Goal: Task Accomplishment & Management: Use online tool/utility

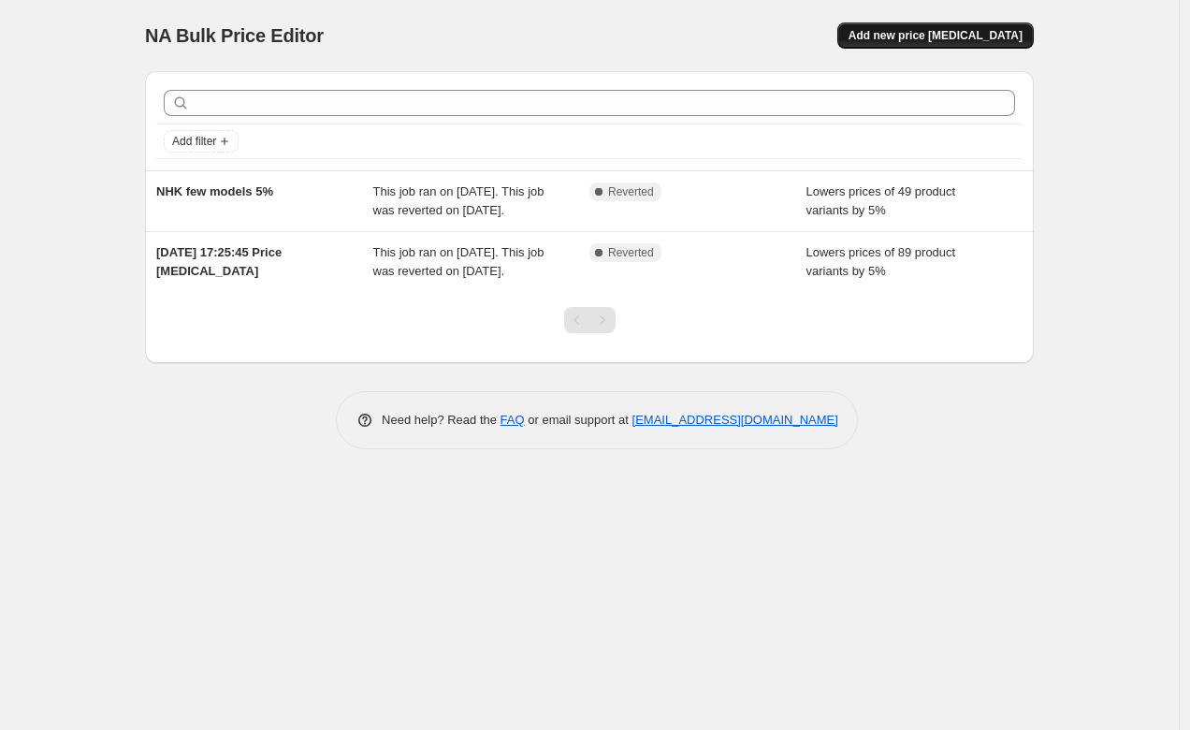
click at [942, 32] on span "Add new price [MEDICAL_DATA]" at bounding box center [935, 35] width 174 height 15
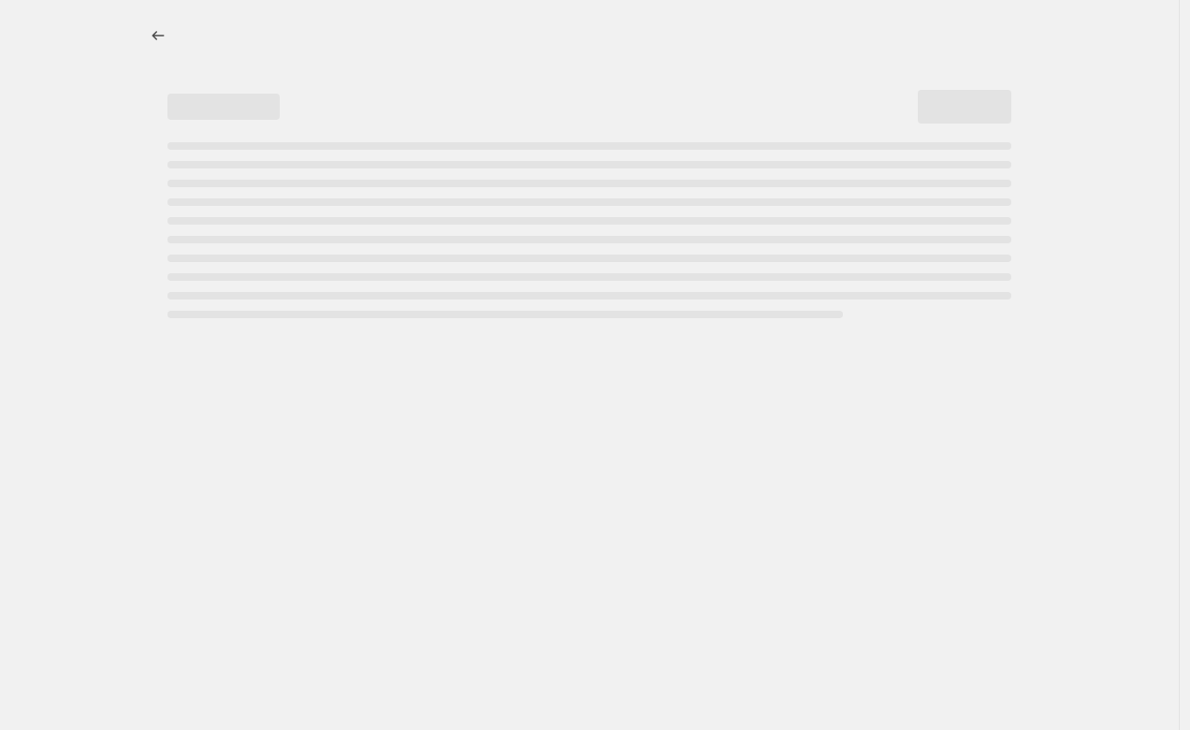
select select "percentage"
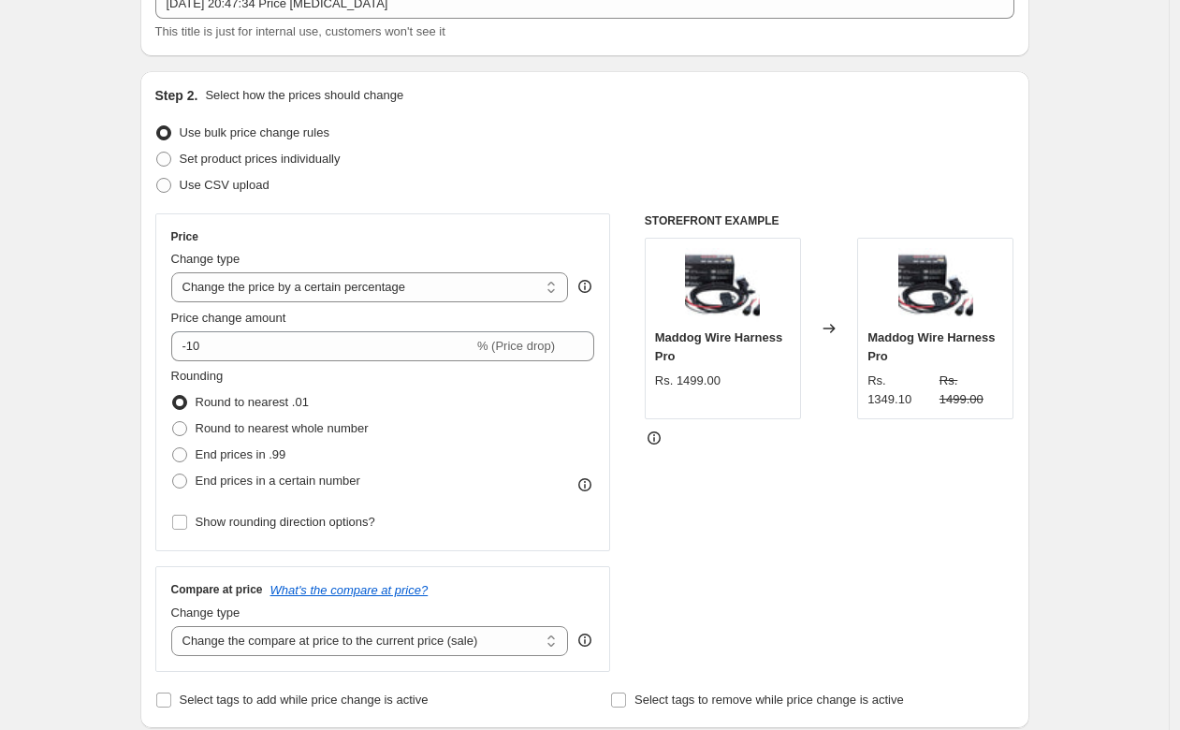
scroll to position [137, 0]
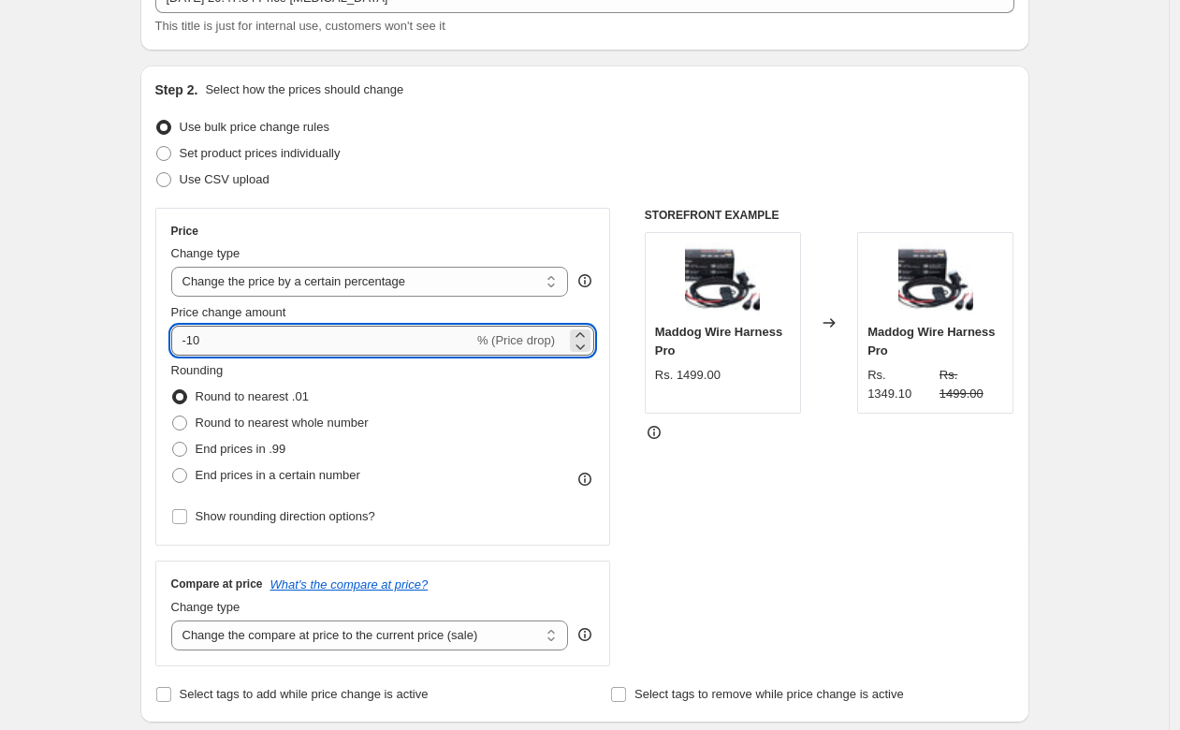
click at [276, 331] on input "-10" at bounding box center [322, 341] width 302 height 30
type input "-1"
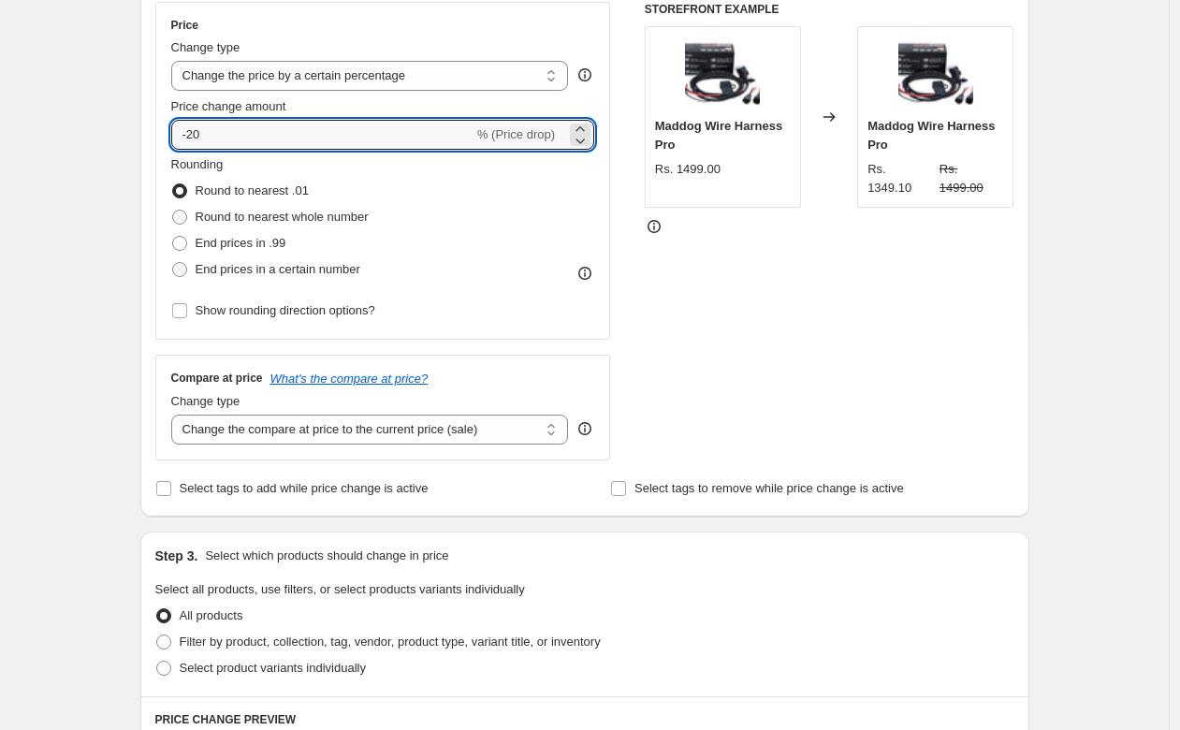
scroll to position [409, 0]
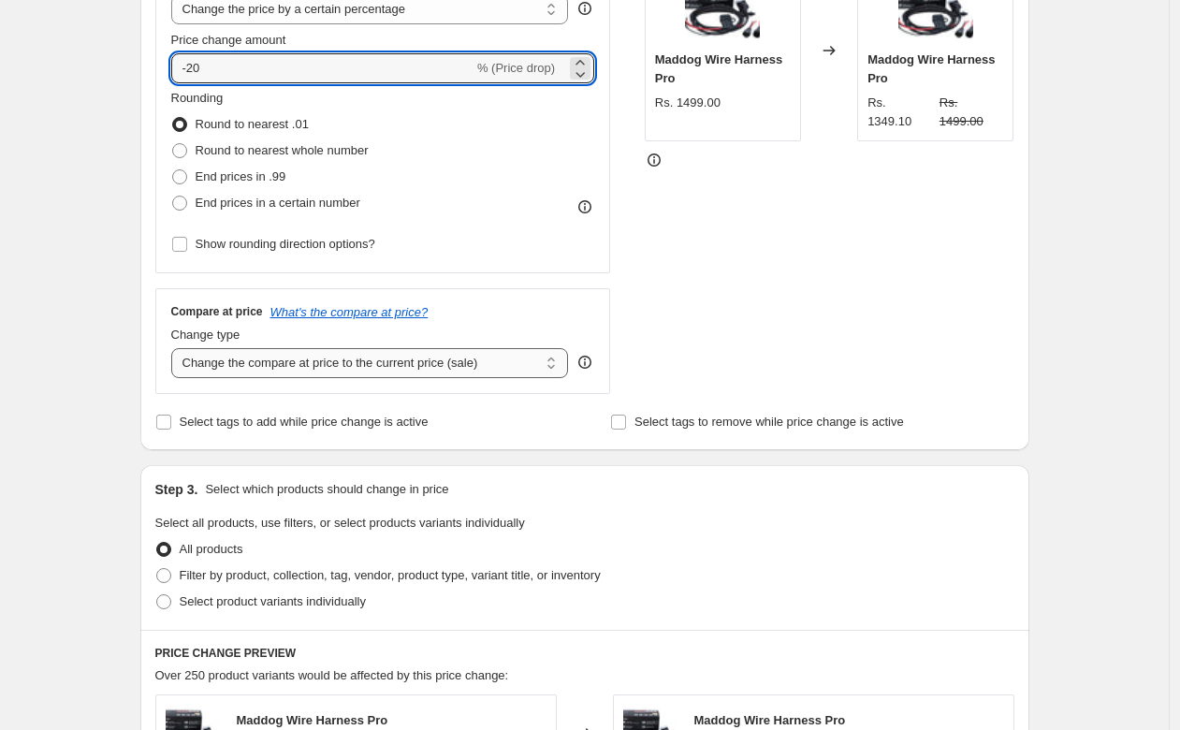
type input "-20"
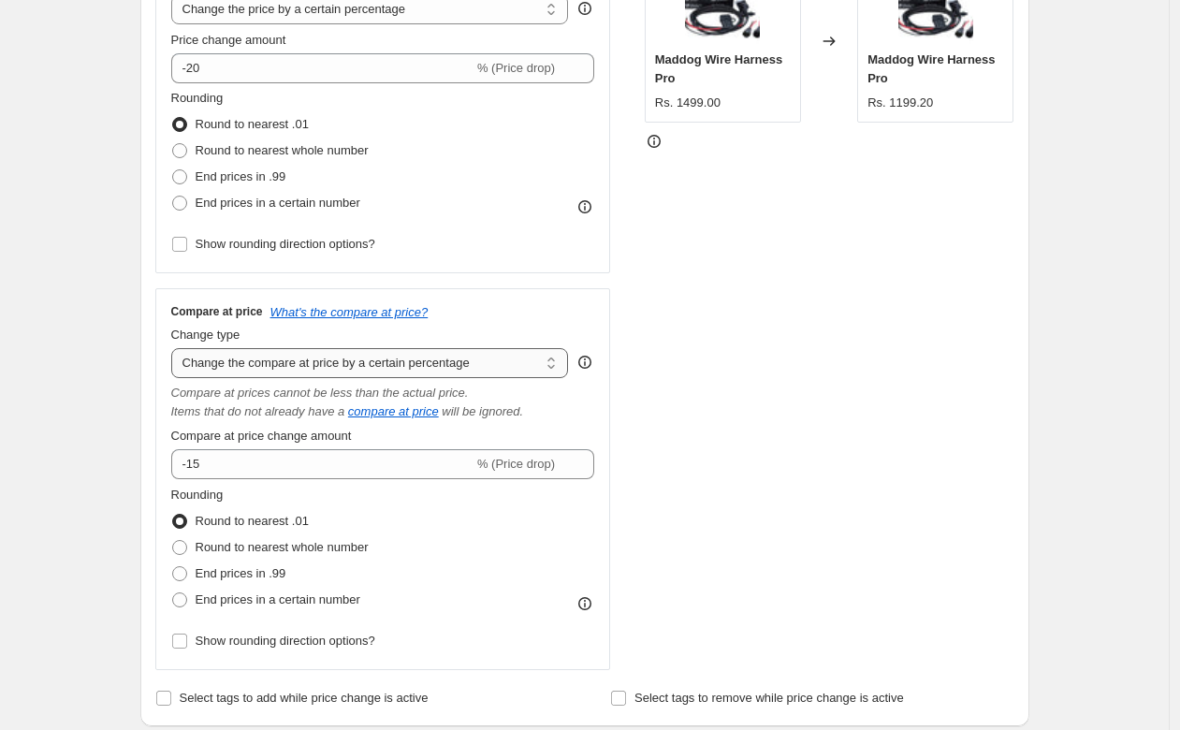
select select "no_change"
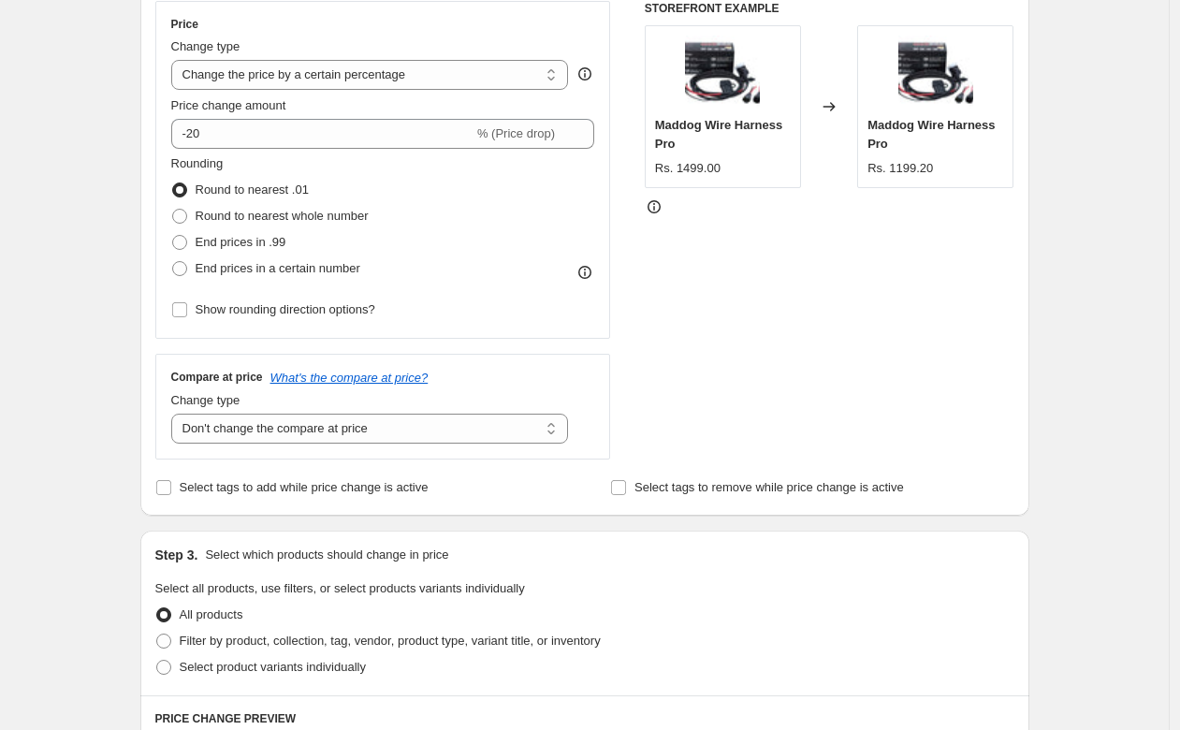
scroll to position [349, 0]
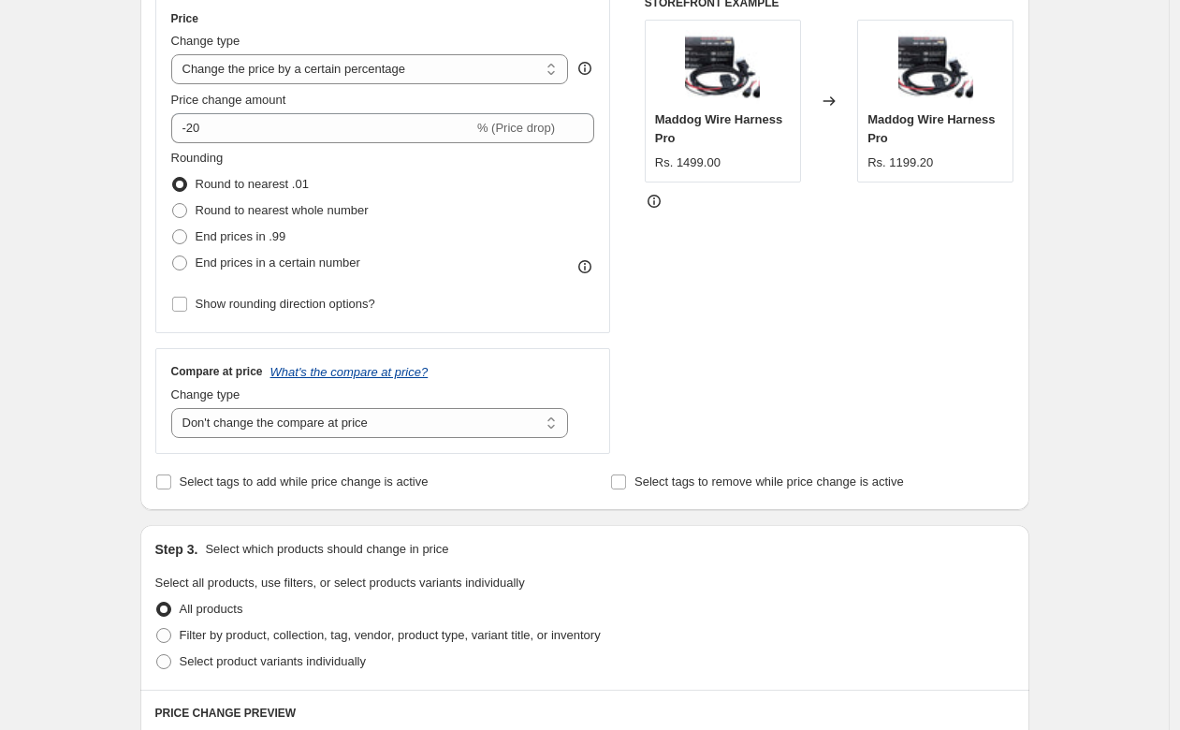
click at [324, 366] on icon "What's the compare at price?" at bounding box center [349, 372] width 158 height 14
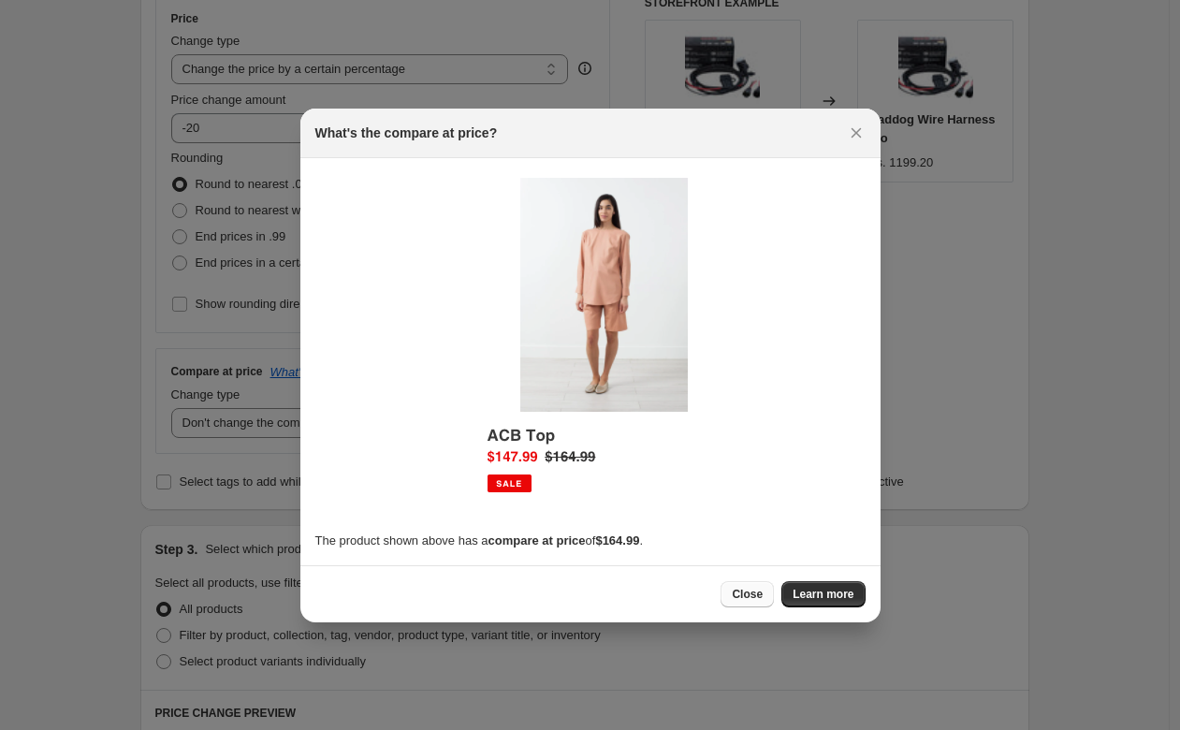
click at [755, 597] on span "Close" at bounding box center [747, 594] width 31 height 15
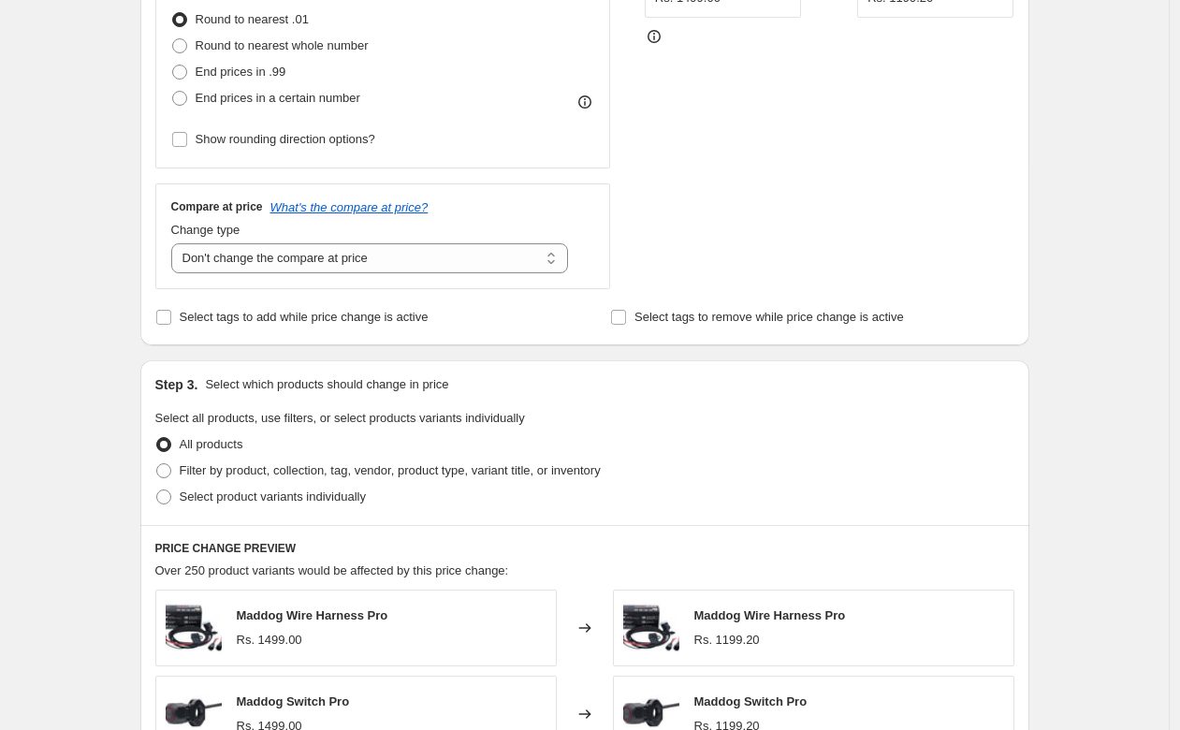
scroll to position [549, 0]
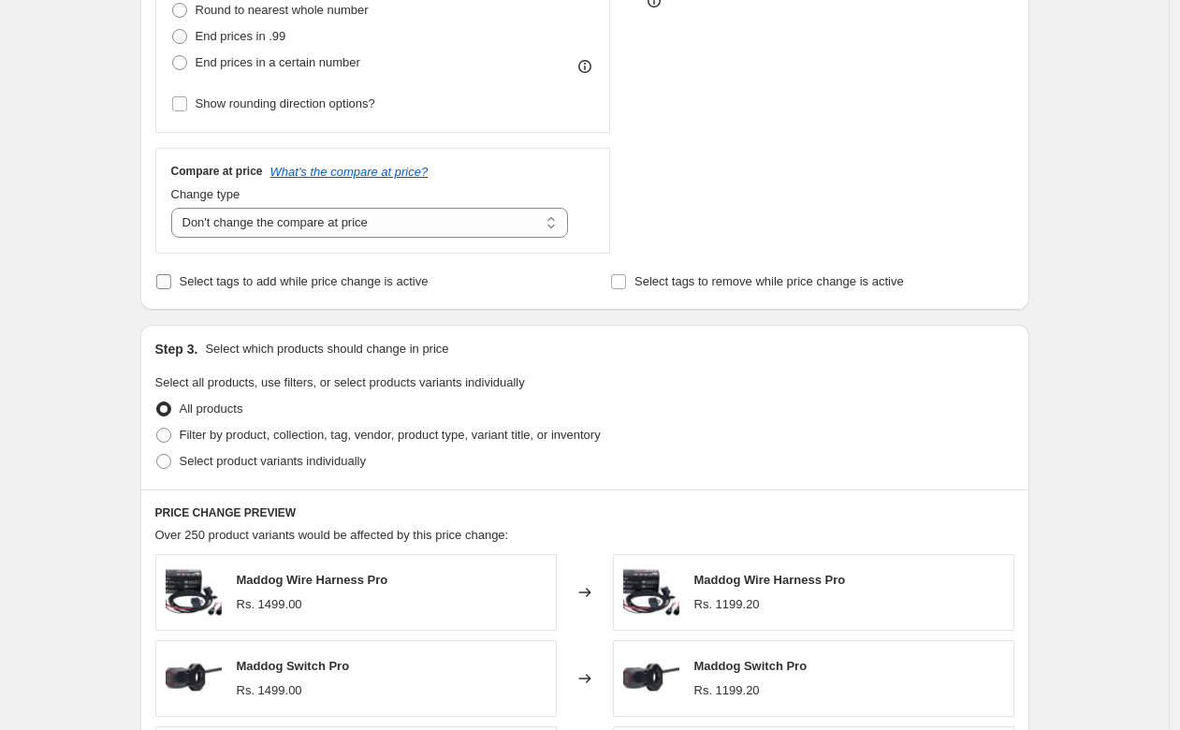
click at [164, 287] on input "Select tags to add while price change is active" at bounding box center [163, 281] width 15 height 15
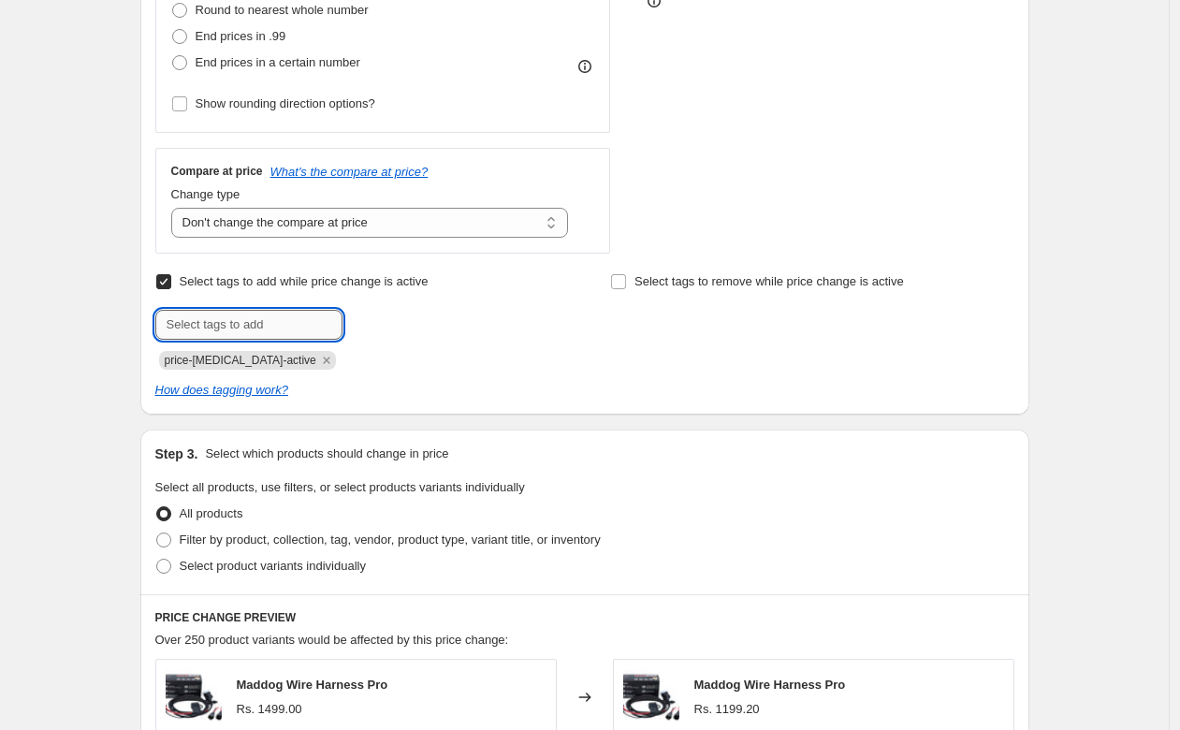
click at [181, 324] on input "text" at bounding box center [248, 325] width 187 height 30
click at [190, 293] on label "Select tags to add while price change is active" at bounding box center [291, 281] width 273 height 26
click at [171, 289] on input "Select tags to add while price change is active" at bounding box center [163, 281] width 15 height 15
checkbox input "false"
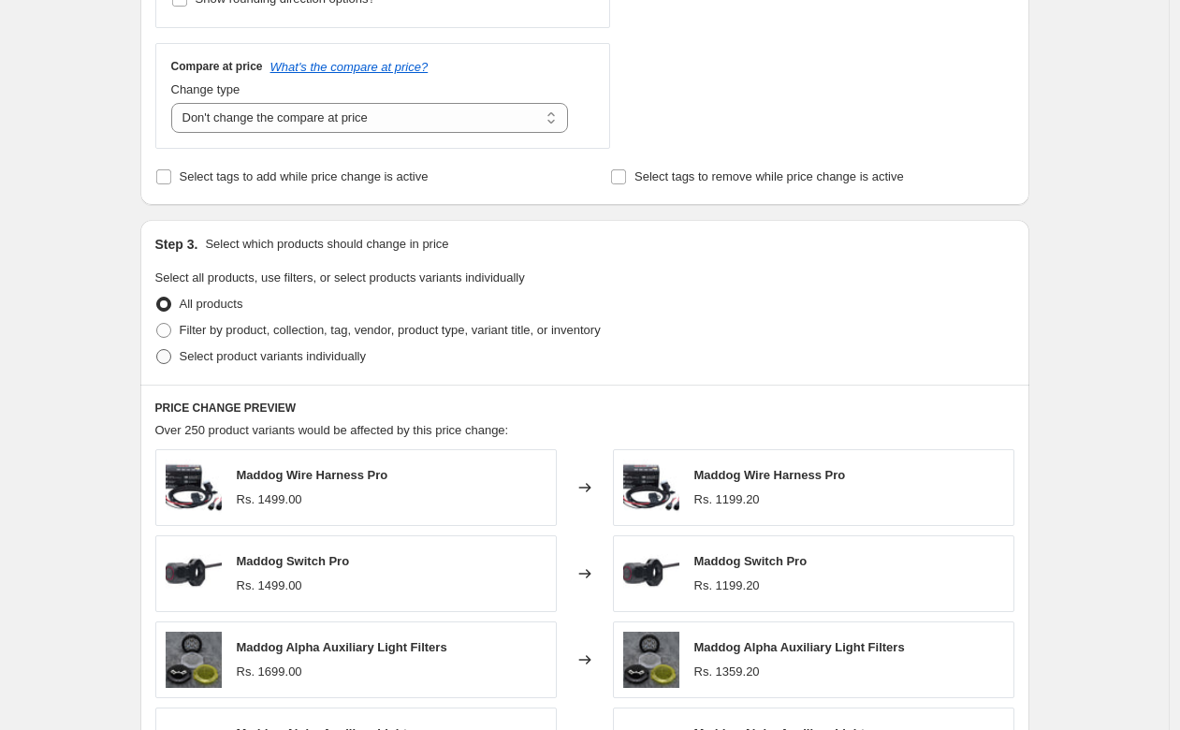
scroll to position [710, 0]
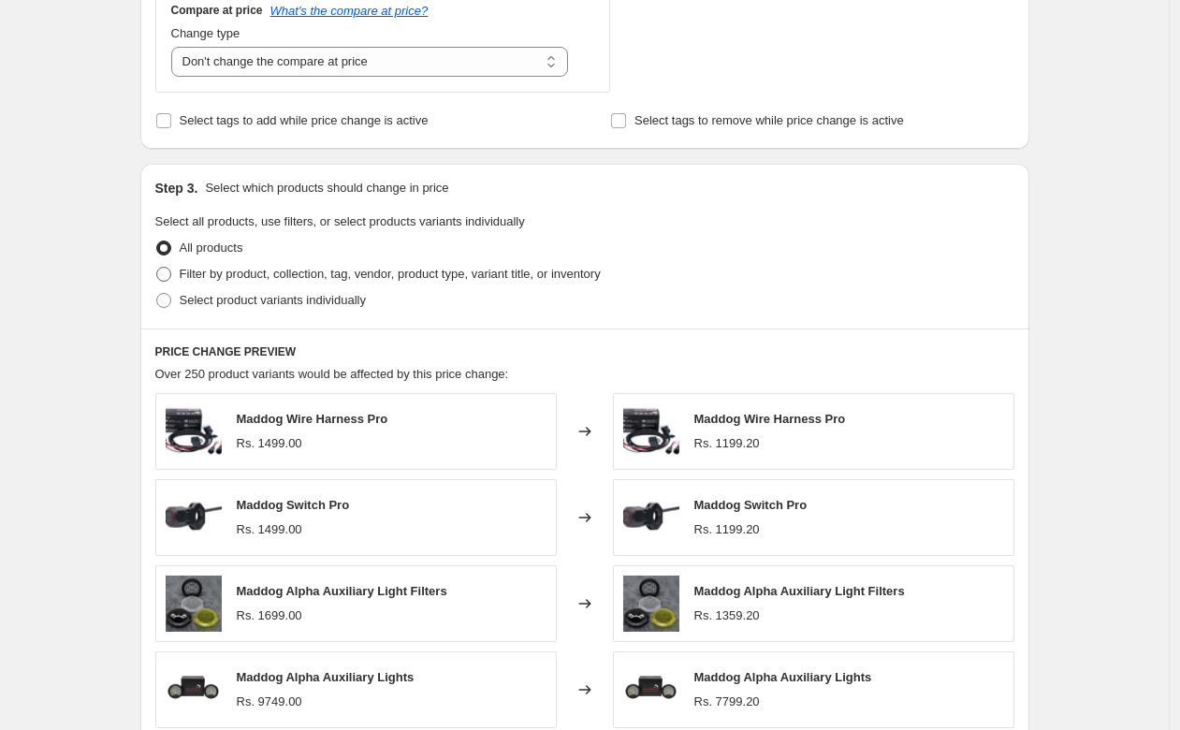
click at [171, 276] on span at bounding box center [163, 274] width 15 height 15
click at [157, 268] on input "Filter by product, collection, tag, vendor, product type, variant title, or inv…" at bounding box center [156, 267] width 1 height 1
radio input "true"
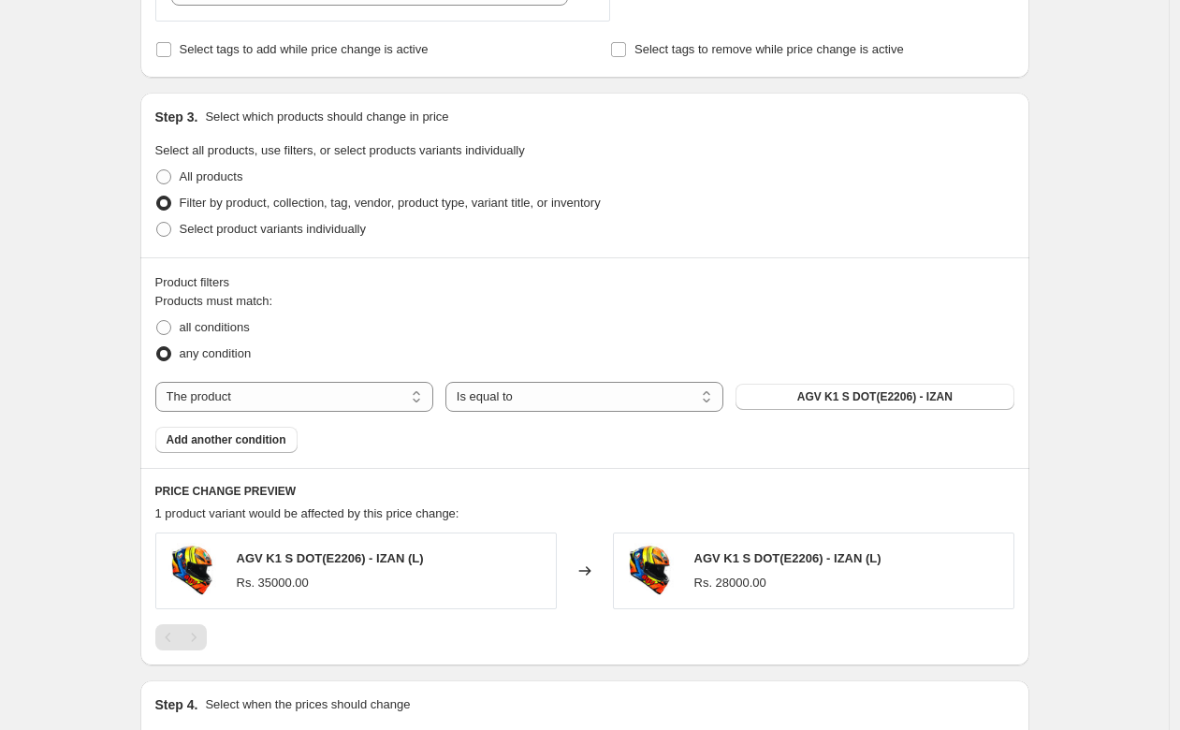
scroll to position [864, 0]
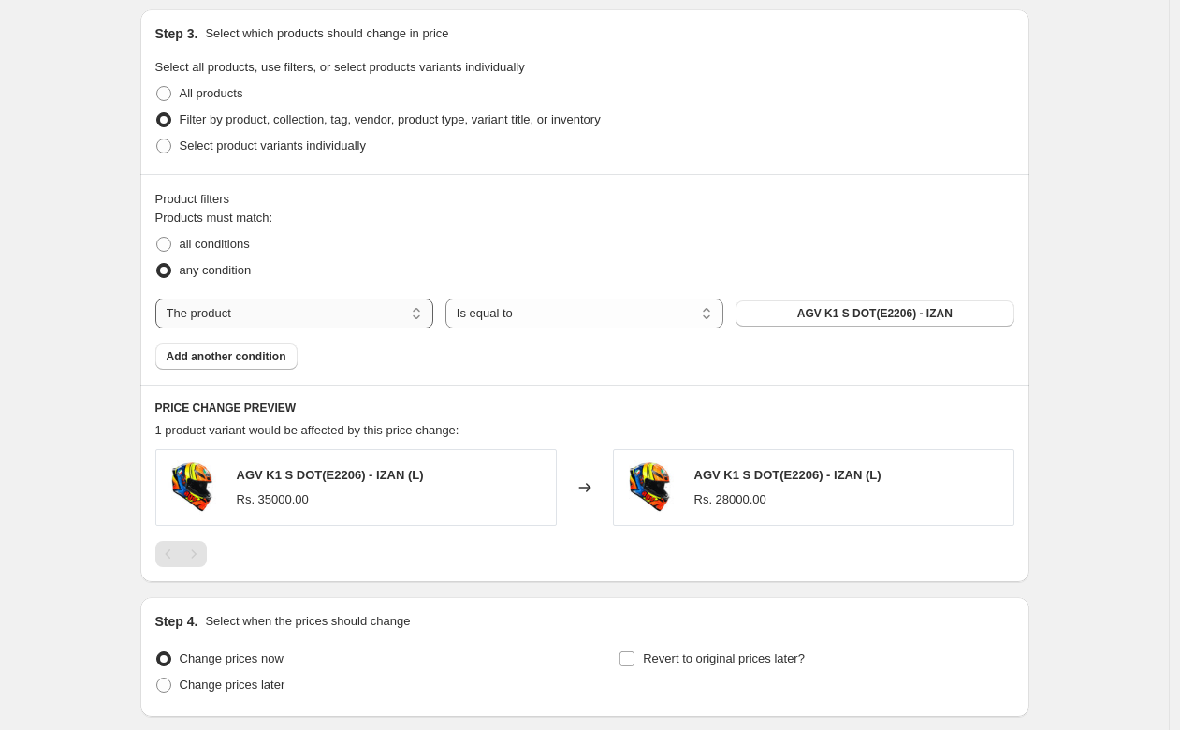
select select "vendor"
click at [828, 308] on button "AGV Helmets" at bounding box center [874, 313] width 278 height 26
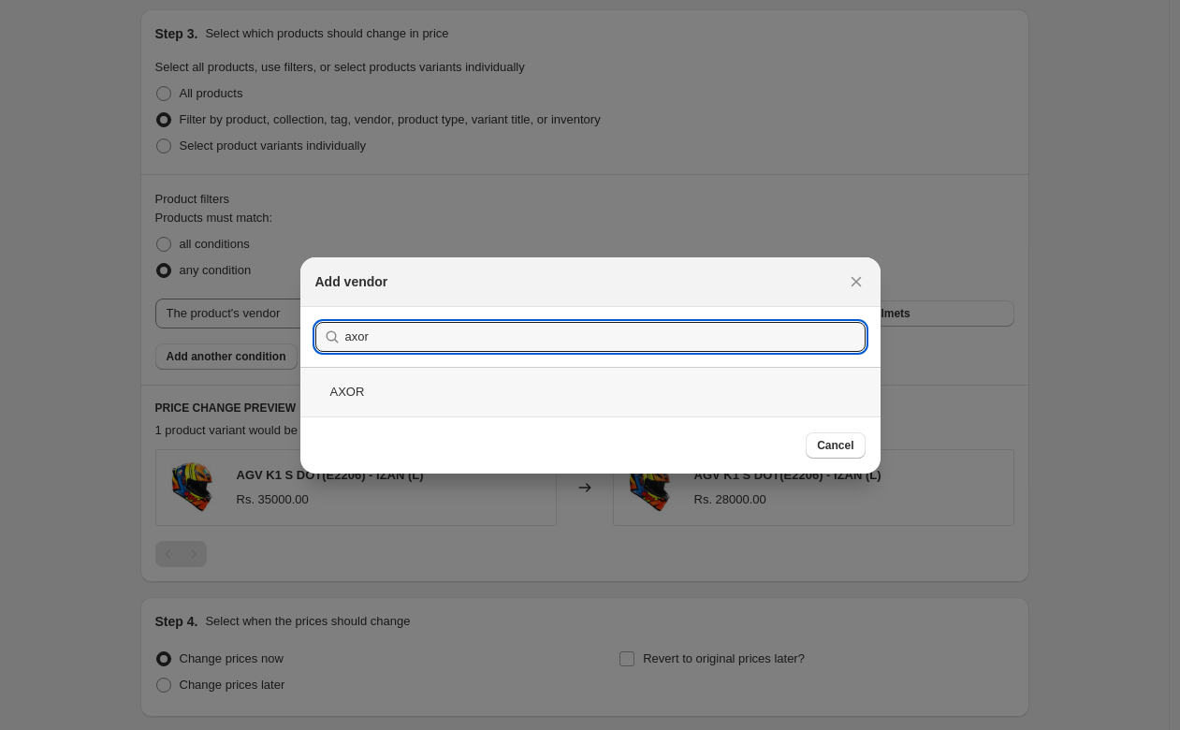
type input "axor"
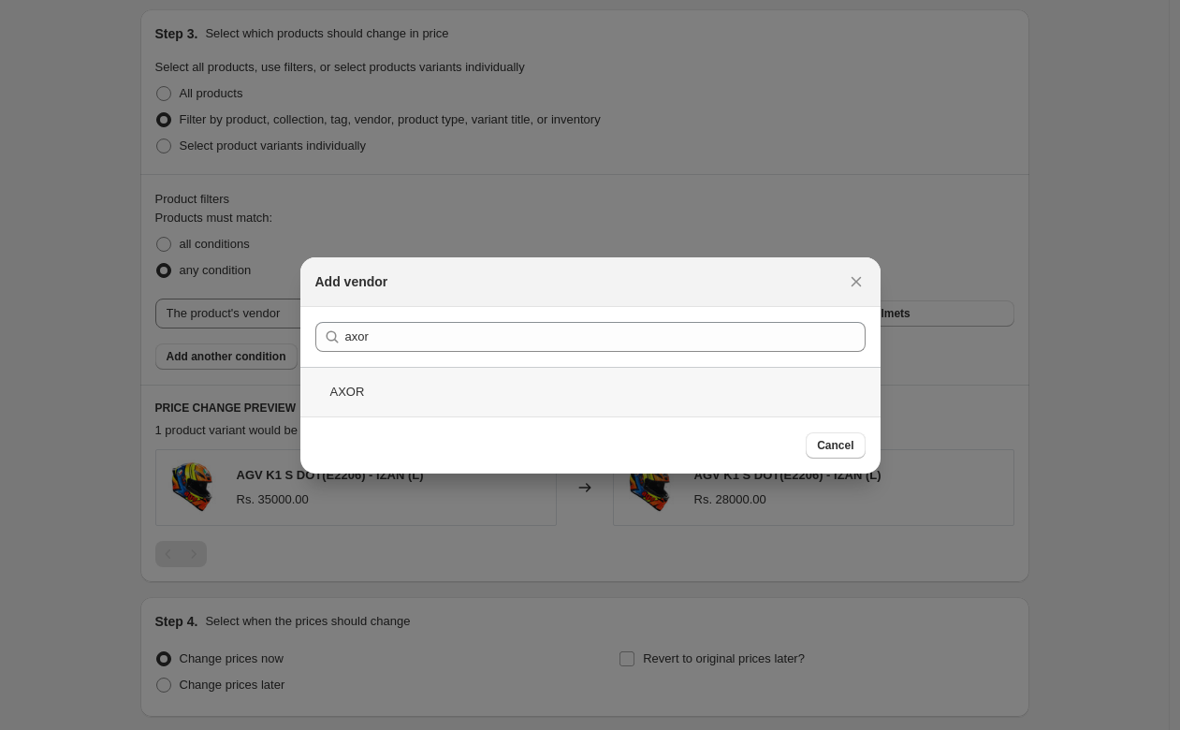
click at [668, 384] on div "AXOR" at bounding box center [590, 392] width 580 height 50
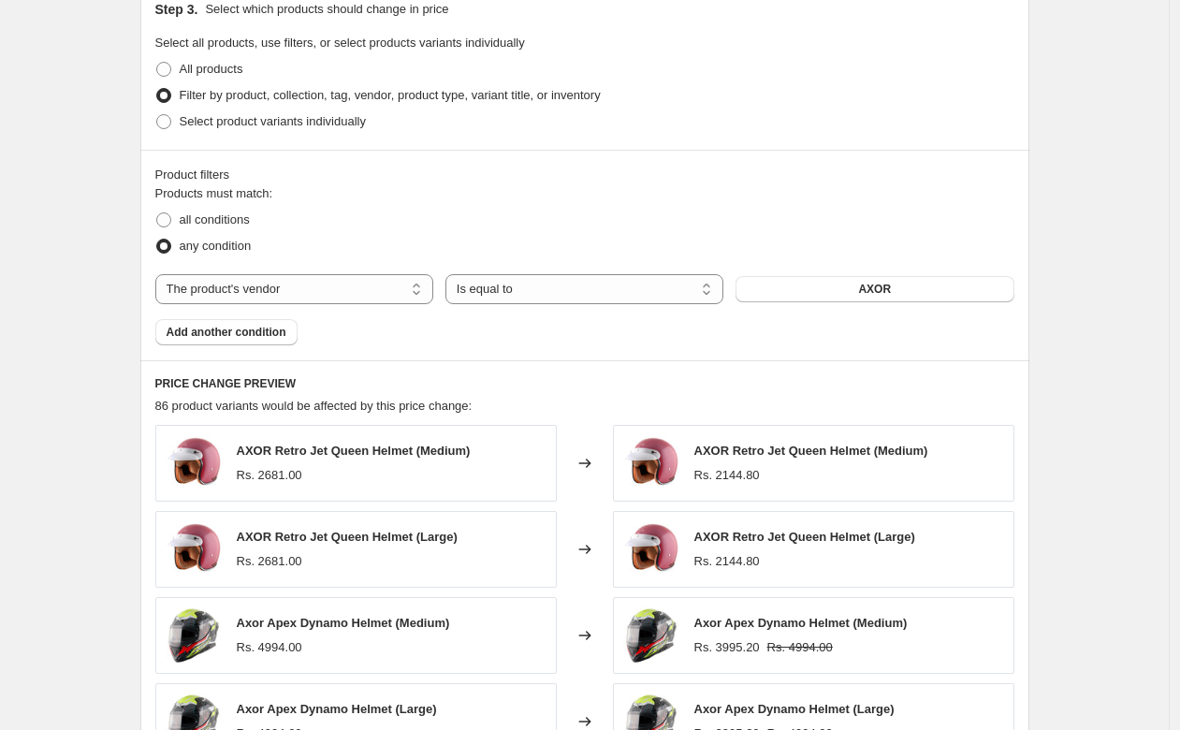
scroll to position [848, 0]
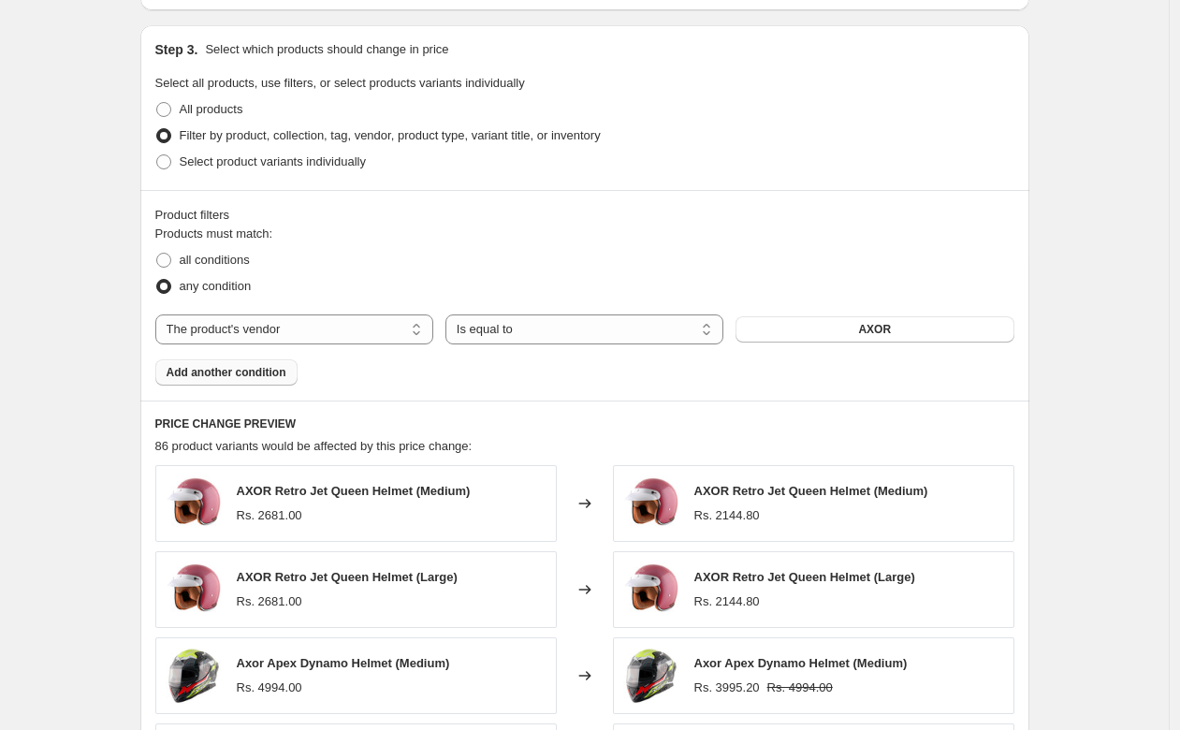
click at [277, 381] on button "Add another condition" at bounding box center [226, 372] width 142 height 26
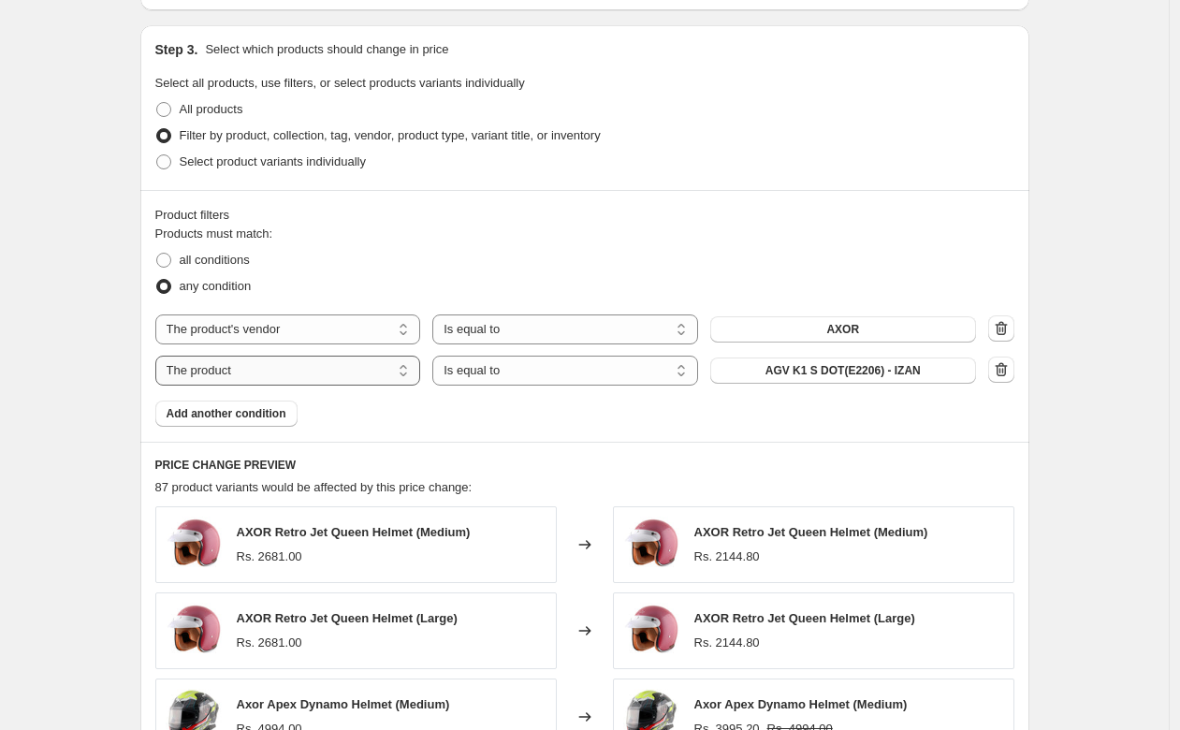
select select "vendor"
click at [821, 368] on span "AGV Helmets" at bounding box center [842, 370] width 71 height 15
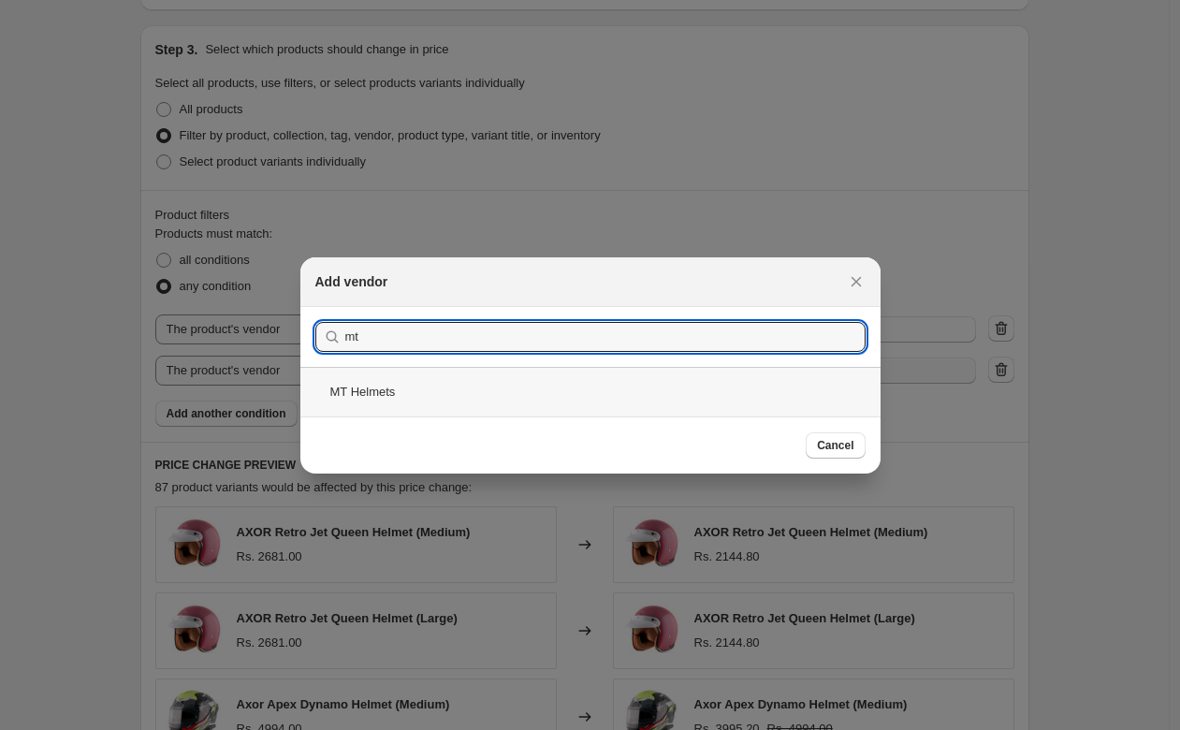
type input "mt"
click at [648, 399] on div "MT Helmets" at bounding box center [590, 392] width 580 height 50
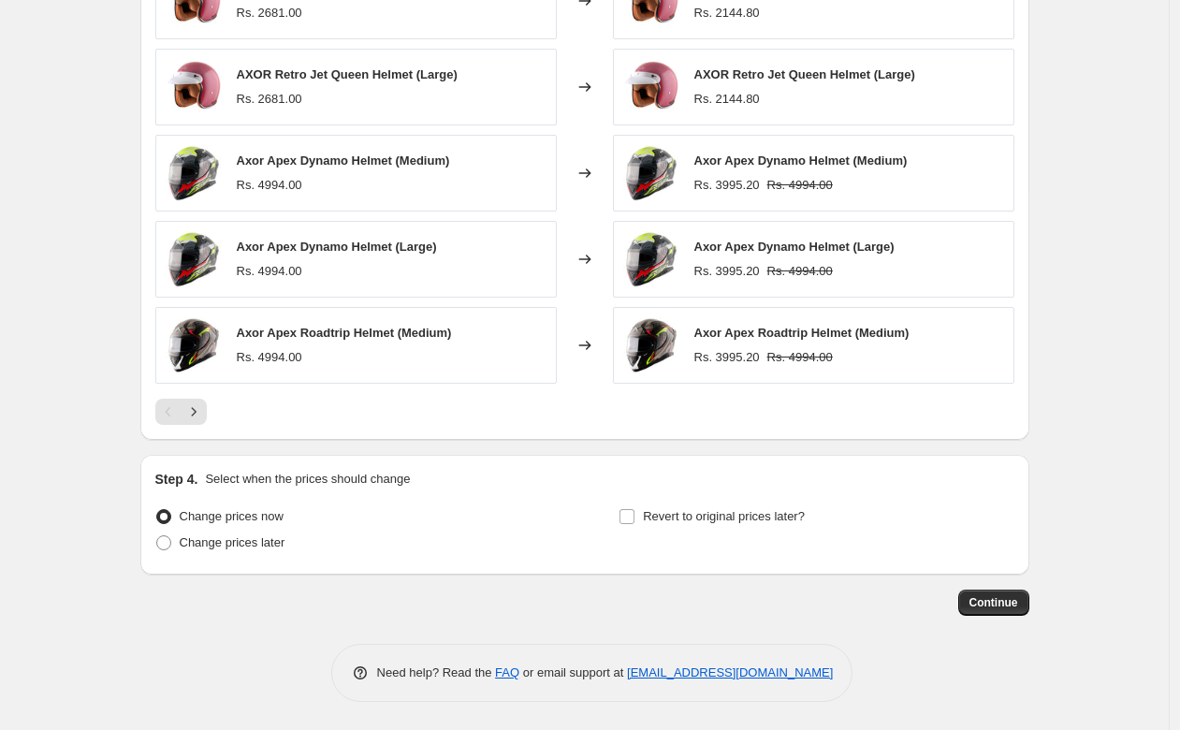
scroll to position [1392, 0]
click at [250, 548] on span "Change prices later" at bounding box center [233, 542] width 106 height 14
click at [157, 536] on input "Change prices later" at bounding box center [156, 535] width 1 height 1
radio input "true"
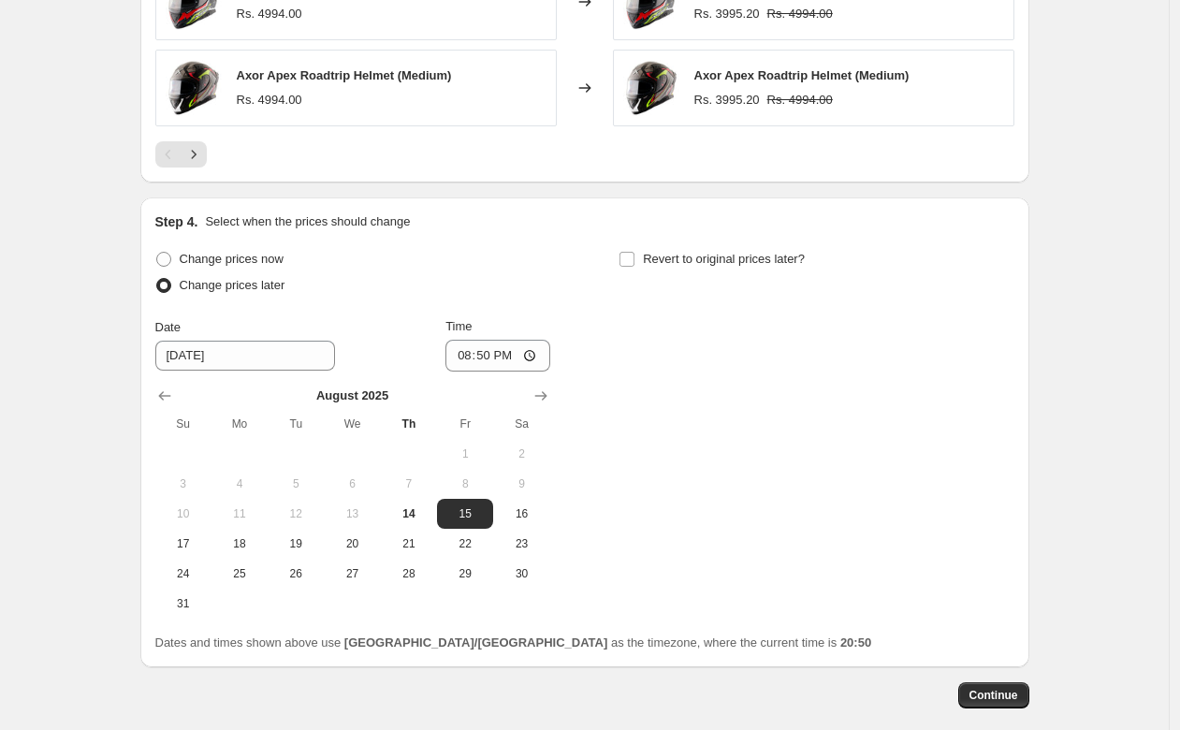
scroll to position [1653, 0]
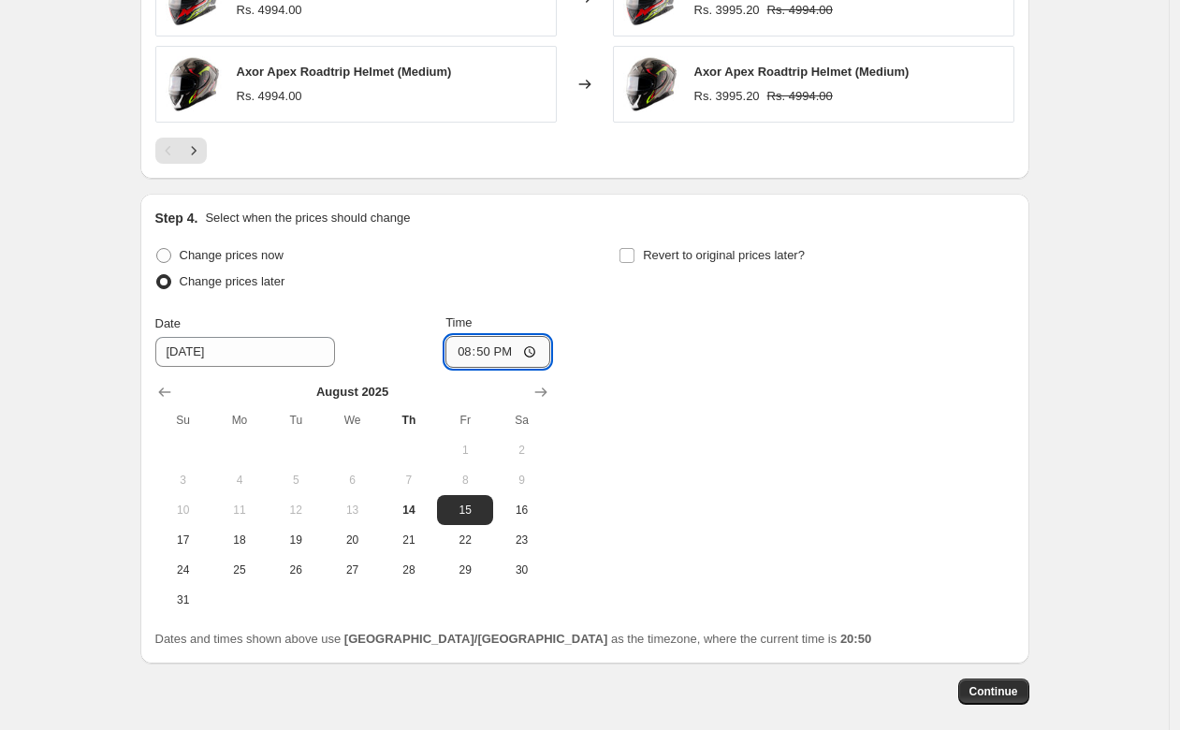
click at [514, 349] on input "20:50" at bounding box center [497, 352] width 105 height 32
type input "12:00"
click at [628, 343] on div "Change prices now Change prices later Date [DATE] Time 12:00 [DATE] Su Mo Tu We…" at bounding box center [584, 428] width 859 height 372
click at [540, 360] on input "12:00" at bounding box center [497, 352] width 105 height 32
click at [514, 354] on input "12:00" at bounding box center [497, 352] width 105 height 32
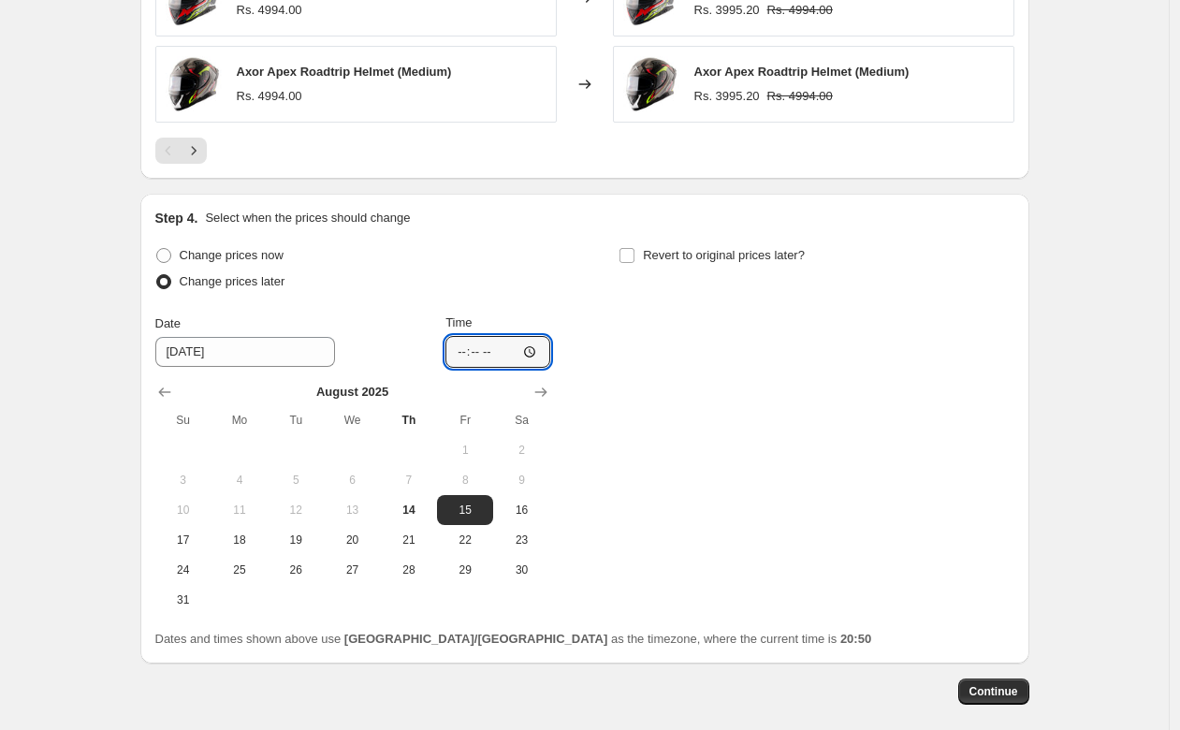
type input "12:00"
click at [754, 345] on div "Change prices now Change prices later Date [DATE] Time 12:00 [DATE] Su Mo Tu We…" at bounding box center [584, 428] width 859 height 372
click at [633, 259] on input "Revert to original prices later?" at bounding box center [626, 255] width 15 height 15
checkbox input "true"
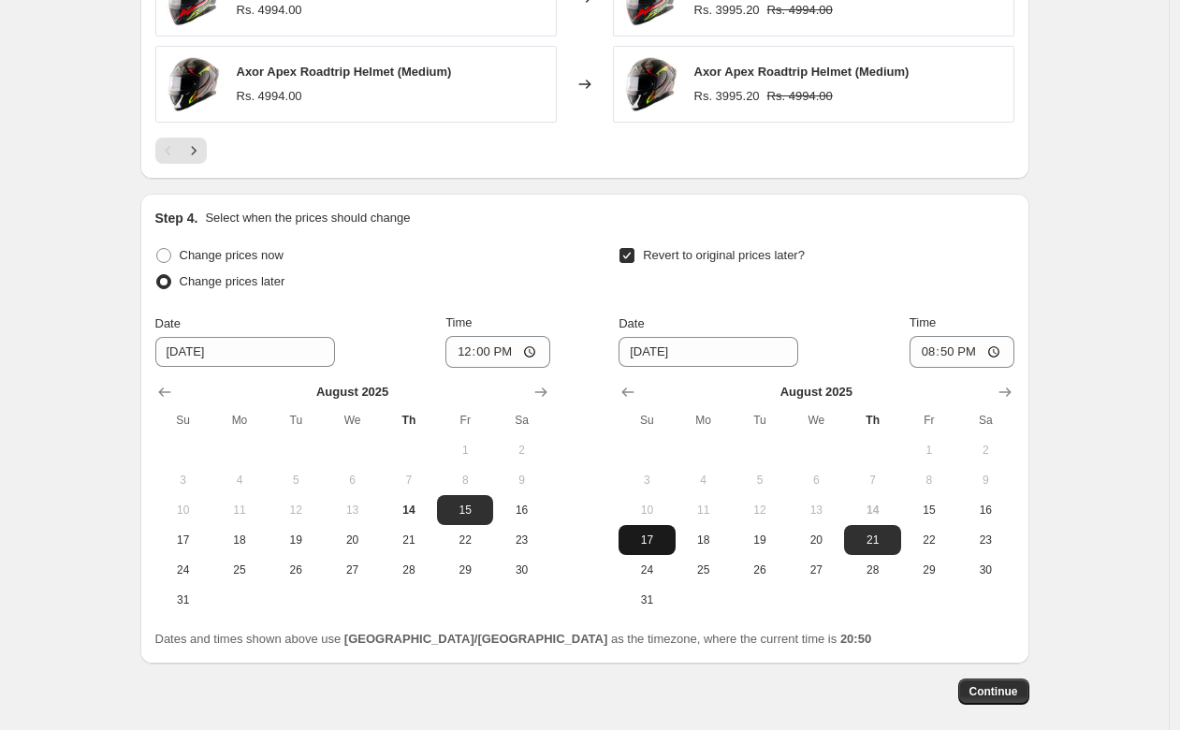
click at [639, 531] on button "17" at bounding box center [646, 540] width 56 height 30
type input "[DATE]"
click at [977, 353] on input "20:50" at bounding box center [961, 352] width 105 height 32
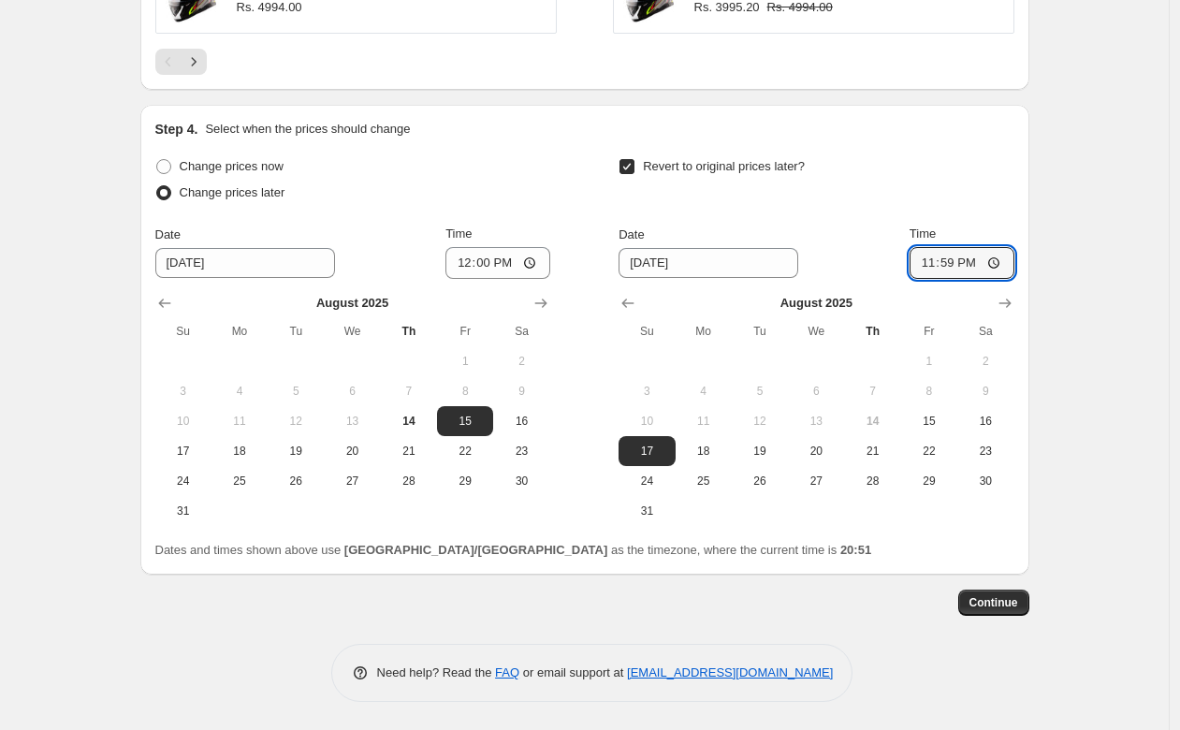
scroll to position [1744, 0]
type input "23:59"
click at [1008, 594] on button "Continue" at bounding box center [993, 602] width 71 height 26
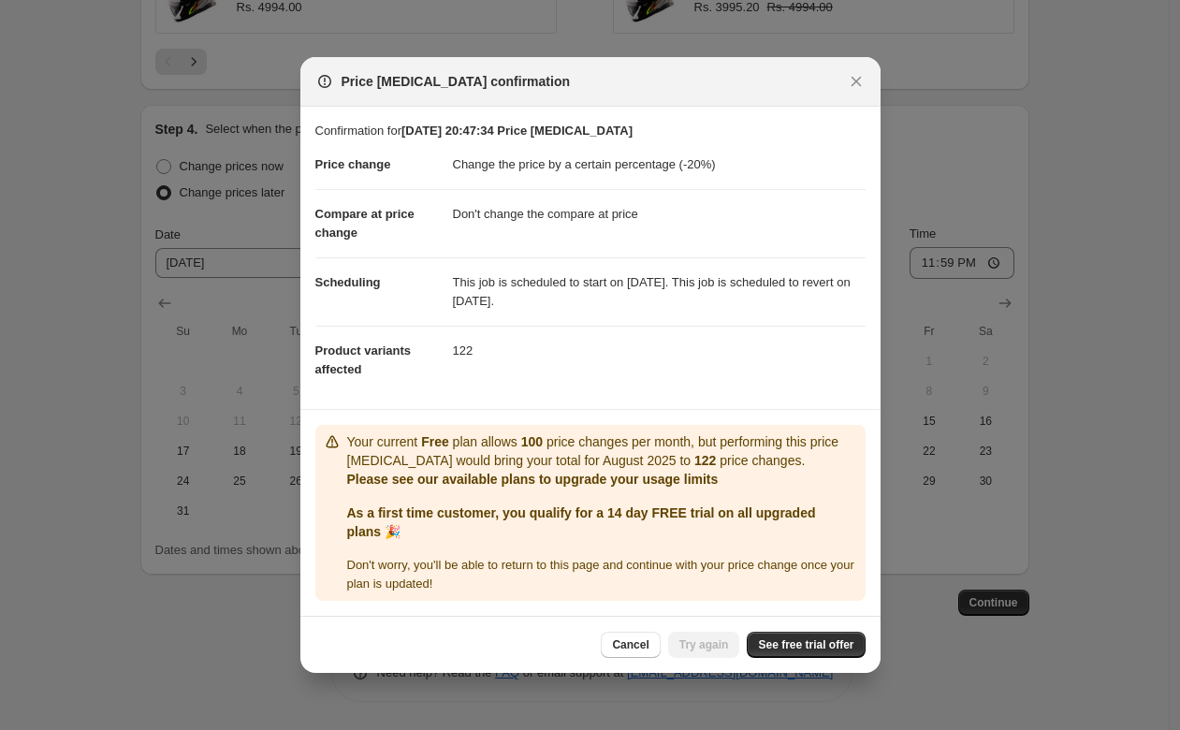
drag, startPoint x: 1008, startPoint y: 594, endPoint x: 630, endPoint y: 643, distance: 381.0
click at [630, 643] on html "Home Settings Plans Skip to content Create new price [MEDICAL_DATA]. This page …" at bounding box center [590, 365] width 1180 height 730
click at [627, 645] on html "Home Settings Plans Skip to content Create new price [MEDICAL_DATA]. This page …" at bounding box center [590, 365] width 1180 height 730
click at [619, 646] on html "Home Settings Plans Skip to content Create new price [MEDICAL_DATA]. This page …" at bounding box center [590, 365] width 1180 height 730
drag, startPoint x: 627, startPoint y: 645, endPoint x: 857, endPoint y: 73, distance: 616.2
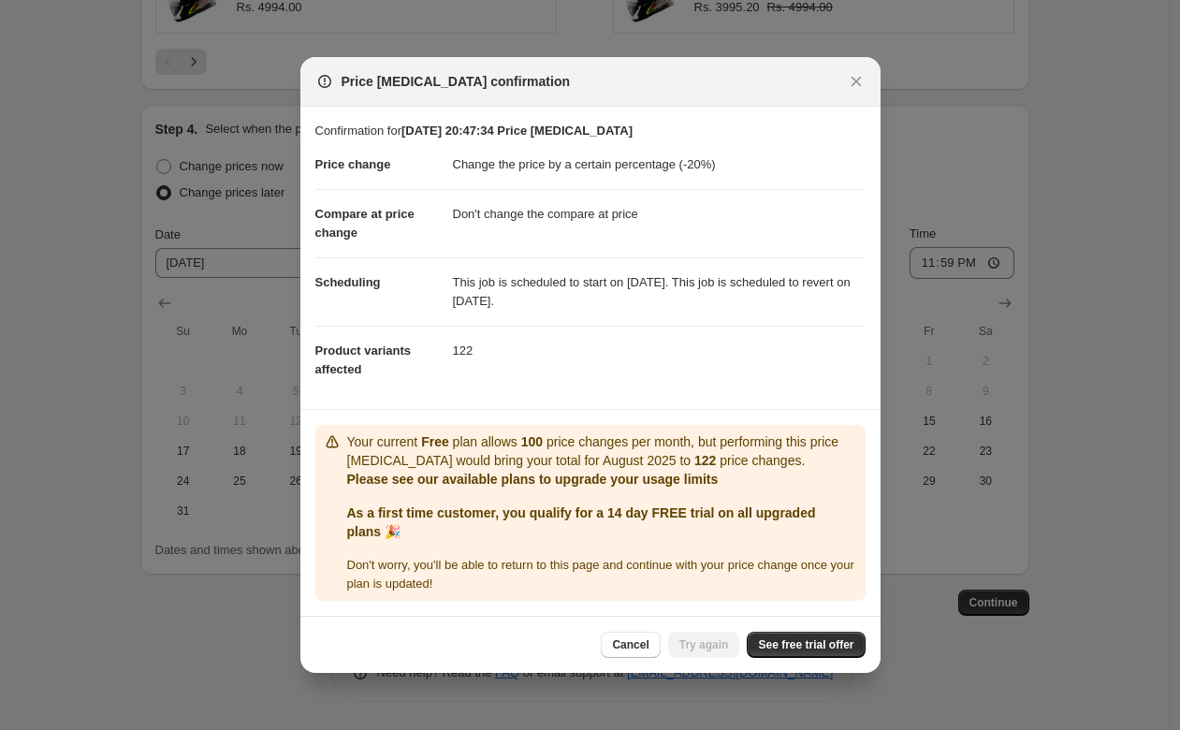
click at [857, 73] on html "Home Settings Plans Skip to content Create new price [MEDICAL_DATA]. This page …" at bounding box center [590, 365] width 1180 height 730
click at [282, 103] on html "Home Settings Plans Skip to content Create new price [MEDICAL_DATA]. This page …" at bounding box center [590, 365] width 1180 height 730
click at [178, 210] on html "Home Settings Plans Skip to content Create new price [MEDICAL_DATA]. This page …" at bounding box center [590, 365] width 1180 height 730
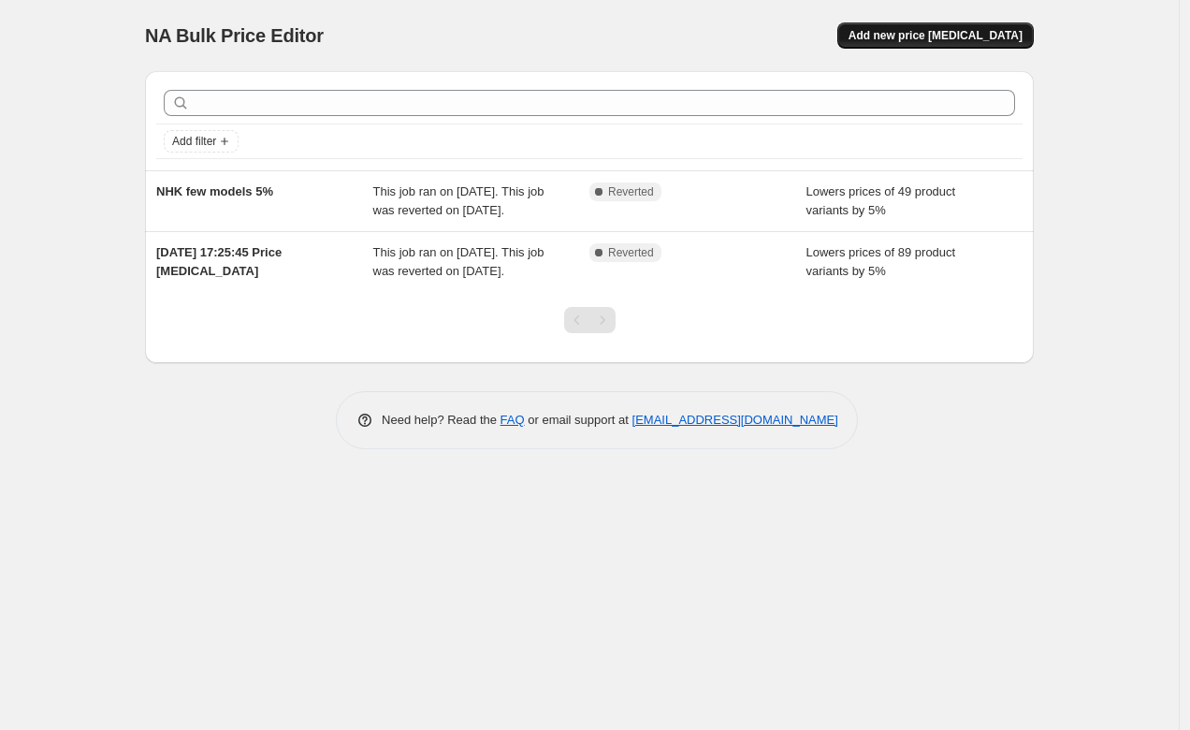
click at [943, 39] on span "Add new price [MEDICAL_DATA]" at bounding box center [935, 35] width 174 height 15
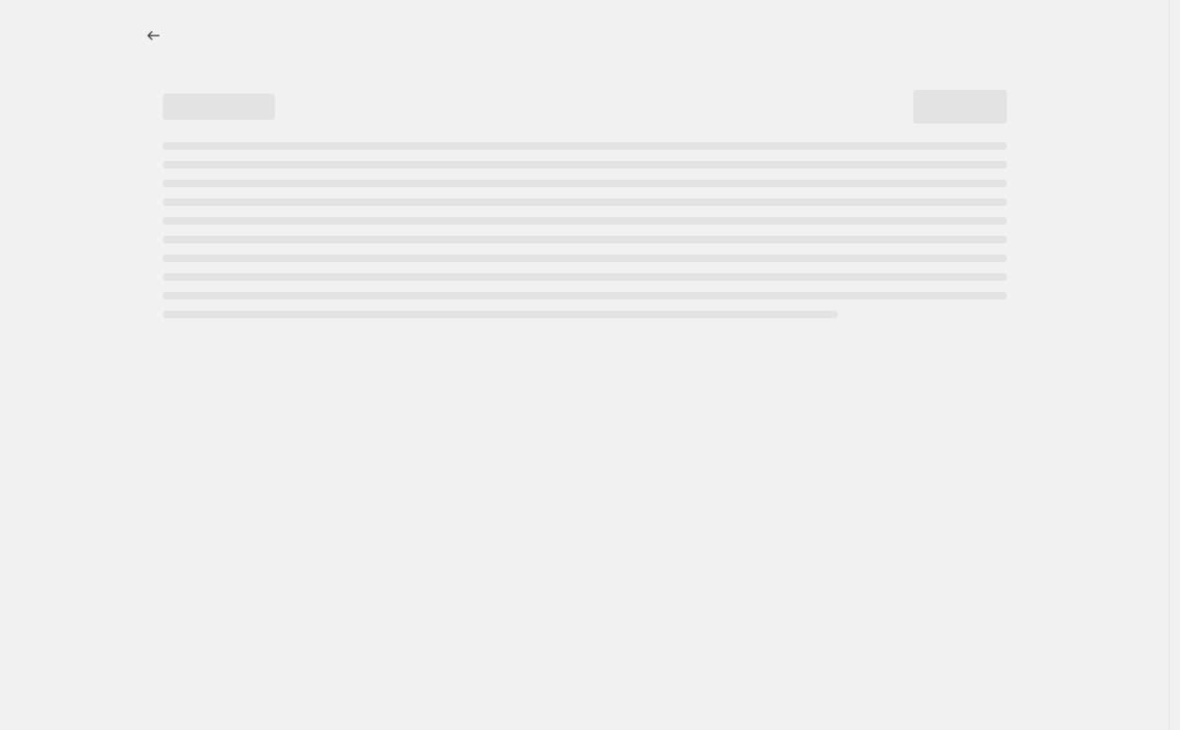
select select "percentage"
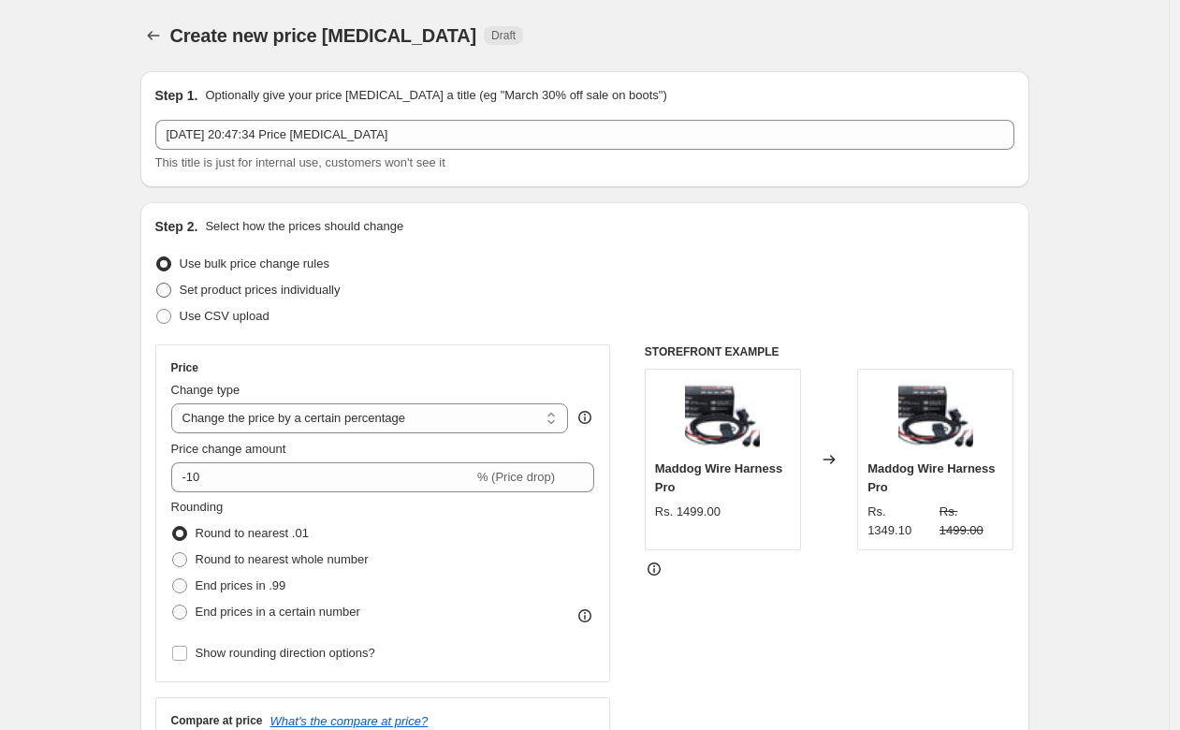
click at [218, 295] on span "Set product prices individually" at bounding box center [260, 290] width 161 height 14
click at [157, 283] on input "Set product prices individually" at bounding box center [156, 283] width 1 height 1
radio input "true"
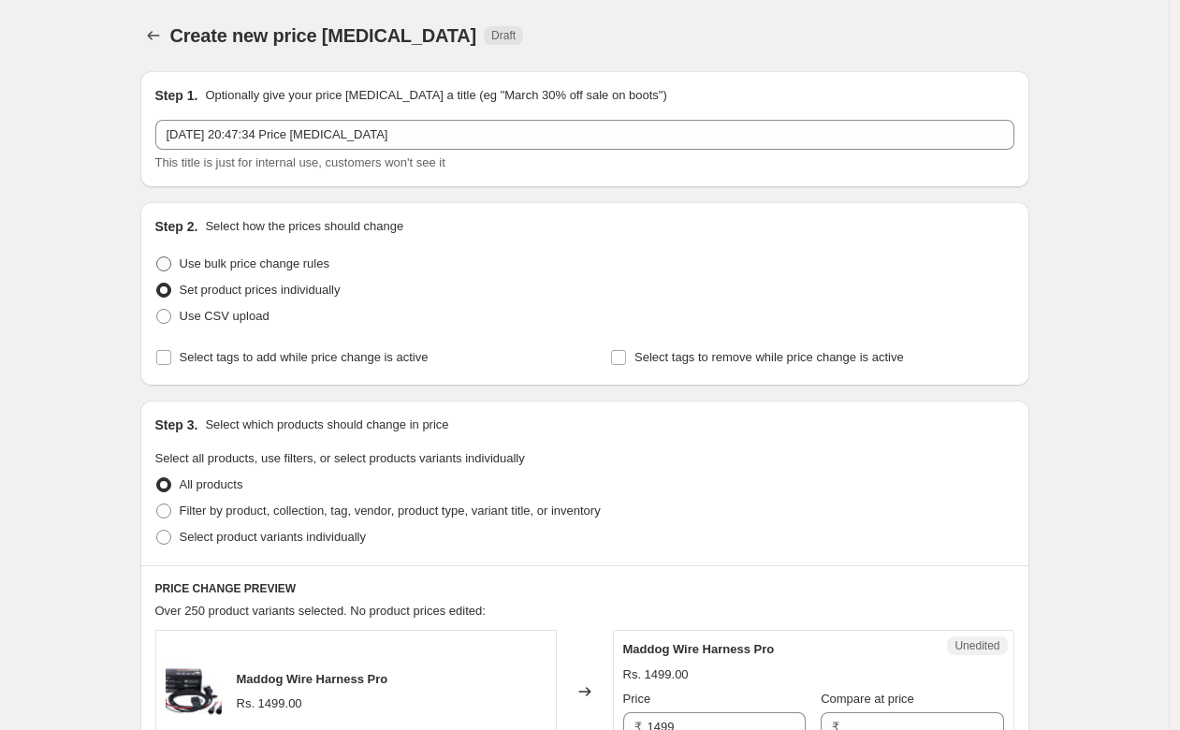
click at [238, 268] on span "Use bulk price change rules" at bounding box center [255, 263] width 150 height 14
click at [157, 257] on input "Use bulk price change rules" at bounding box center [156, 256] width 1 height 1
radio input "true"
select select "percentage"
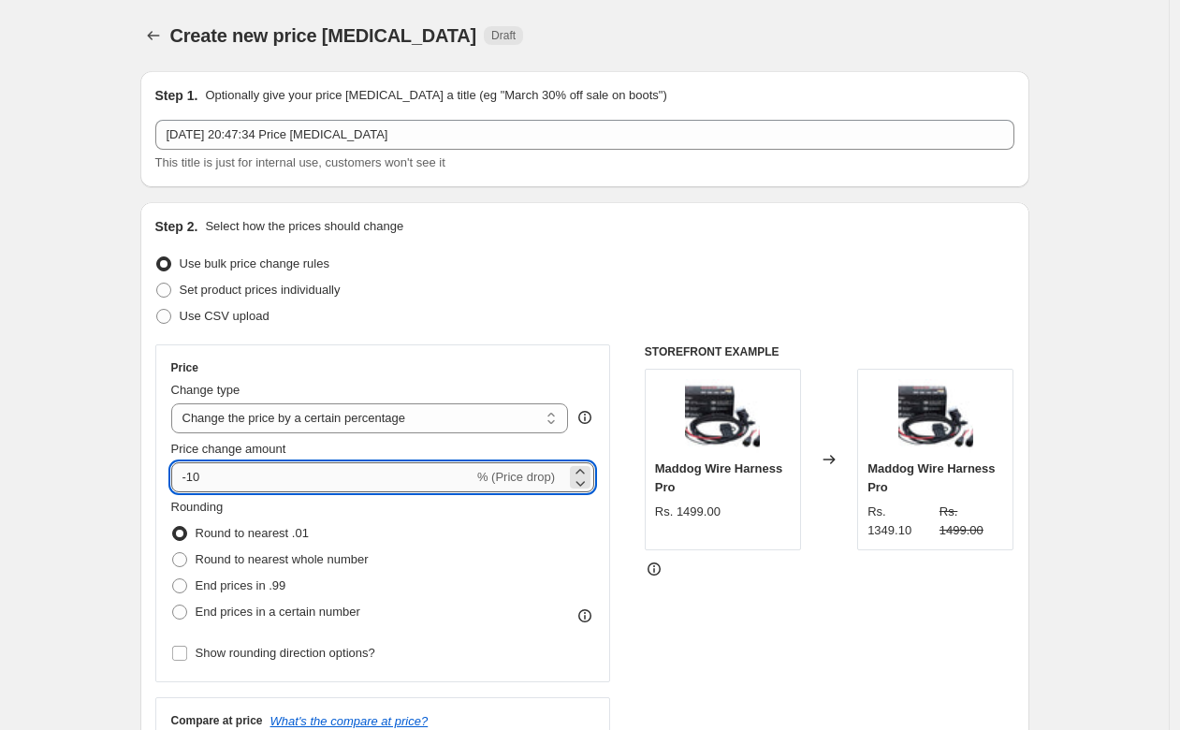
click at [226, 480] on input "-10" at bounding box center [322, 477] width 302 height 30
type input "-1"
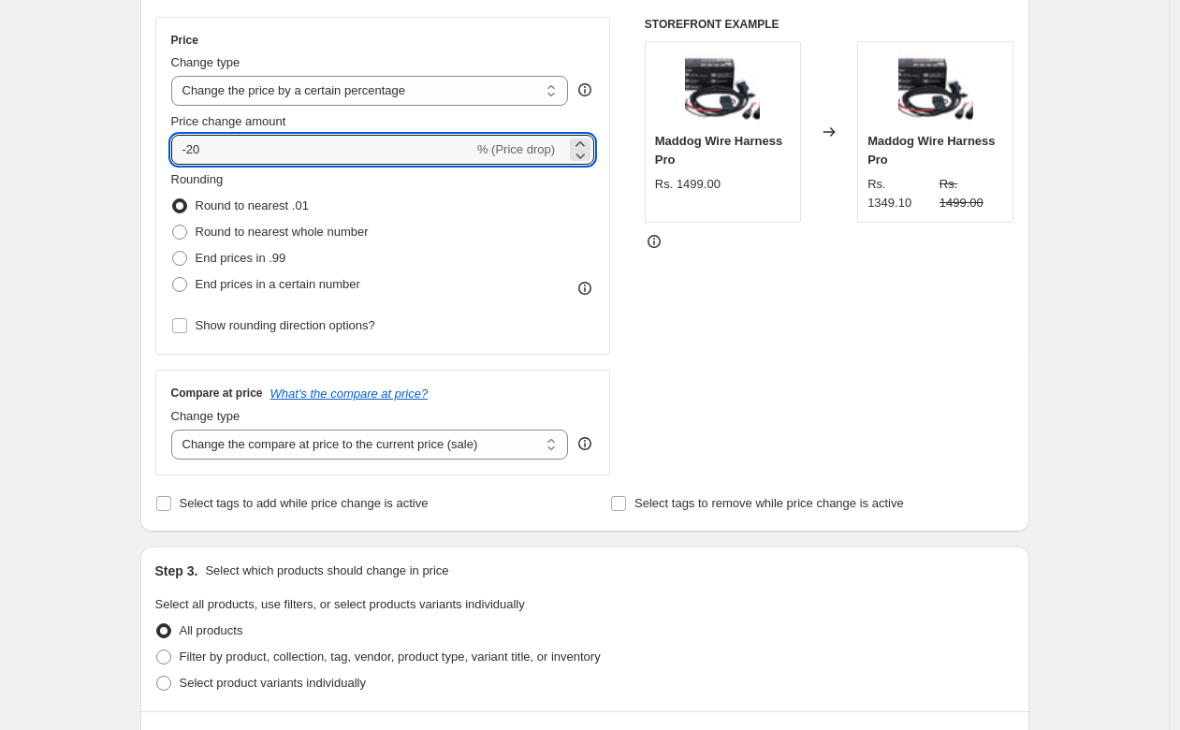
scroll to position [375, 0]
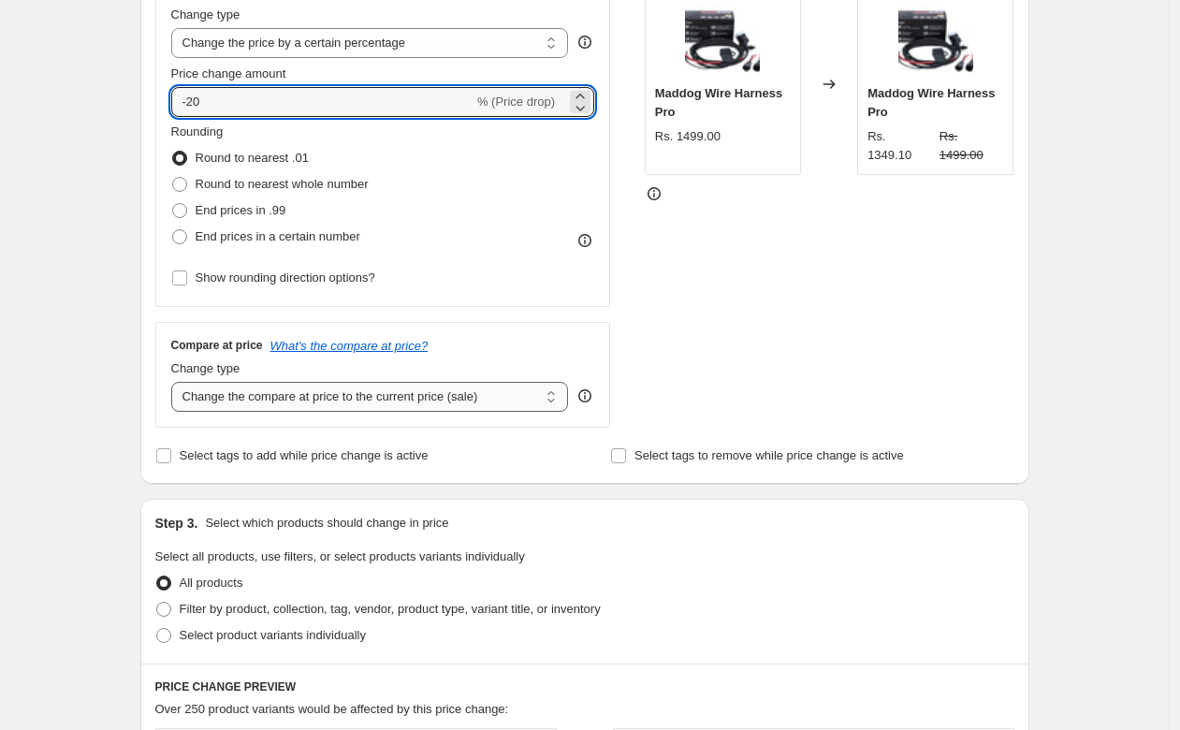
type input "-20"
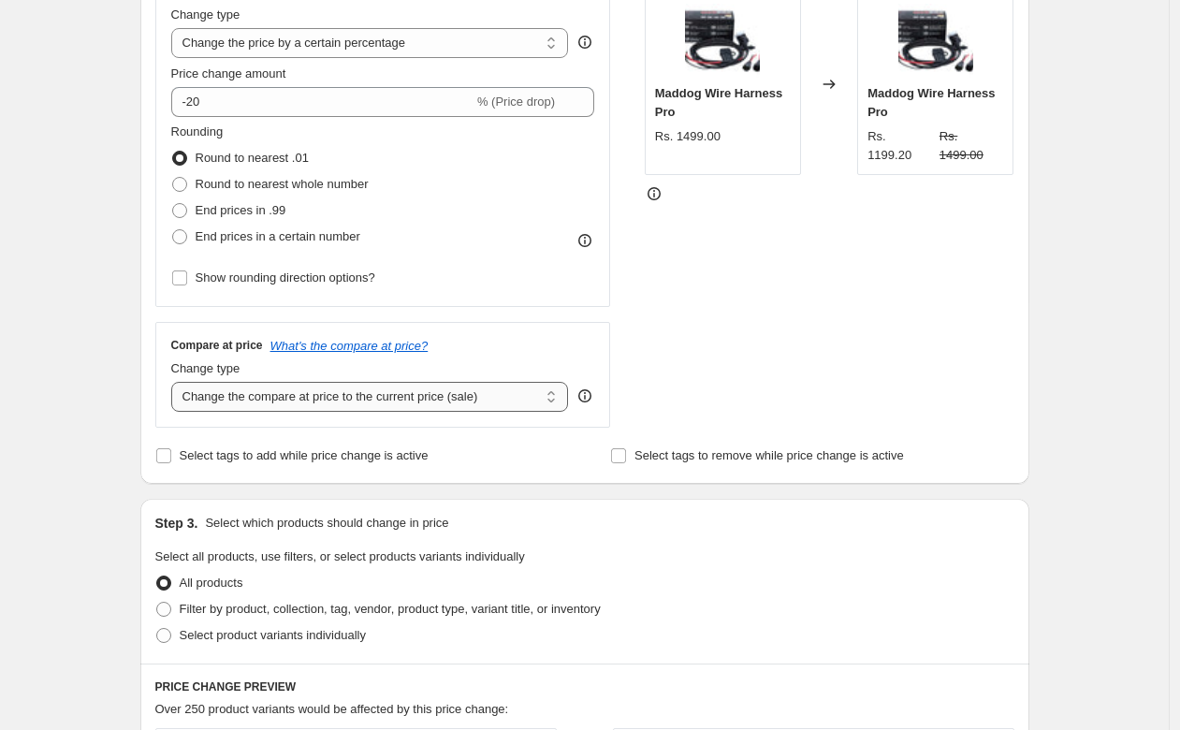
select select "no_change"
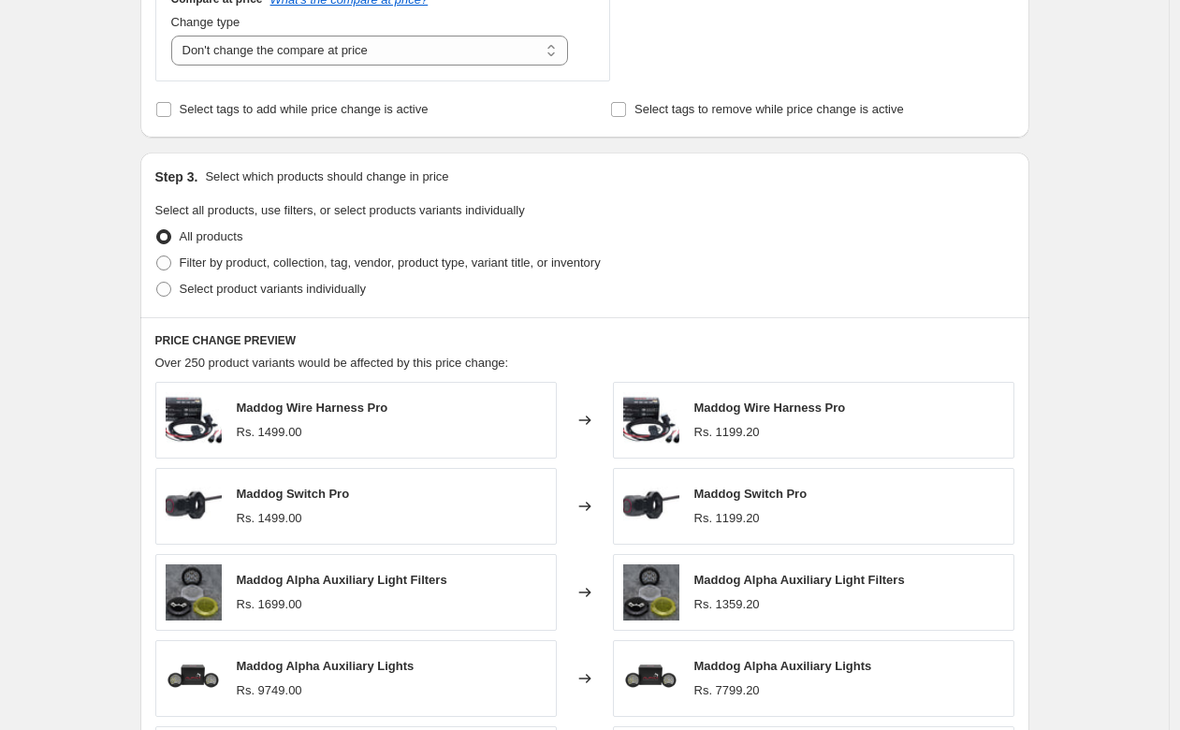
scroll to position [725, 0]
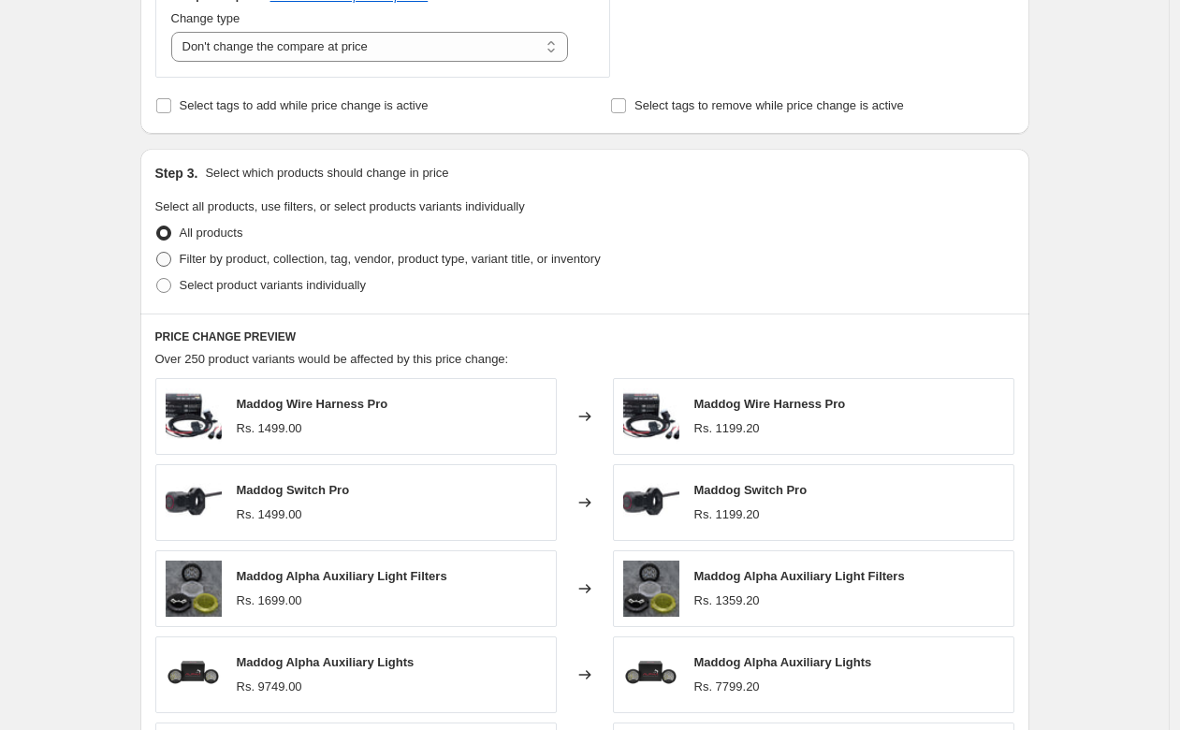
click at [172, 261] on span at bounding box center [163, 259] width 17 height 17
click at [157, 253] on input "Filter by product, collection, tag, vendor, product type, variant title, or inv…" at bounding box center [156, 252] width 1 height 1
radio input "true"
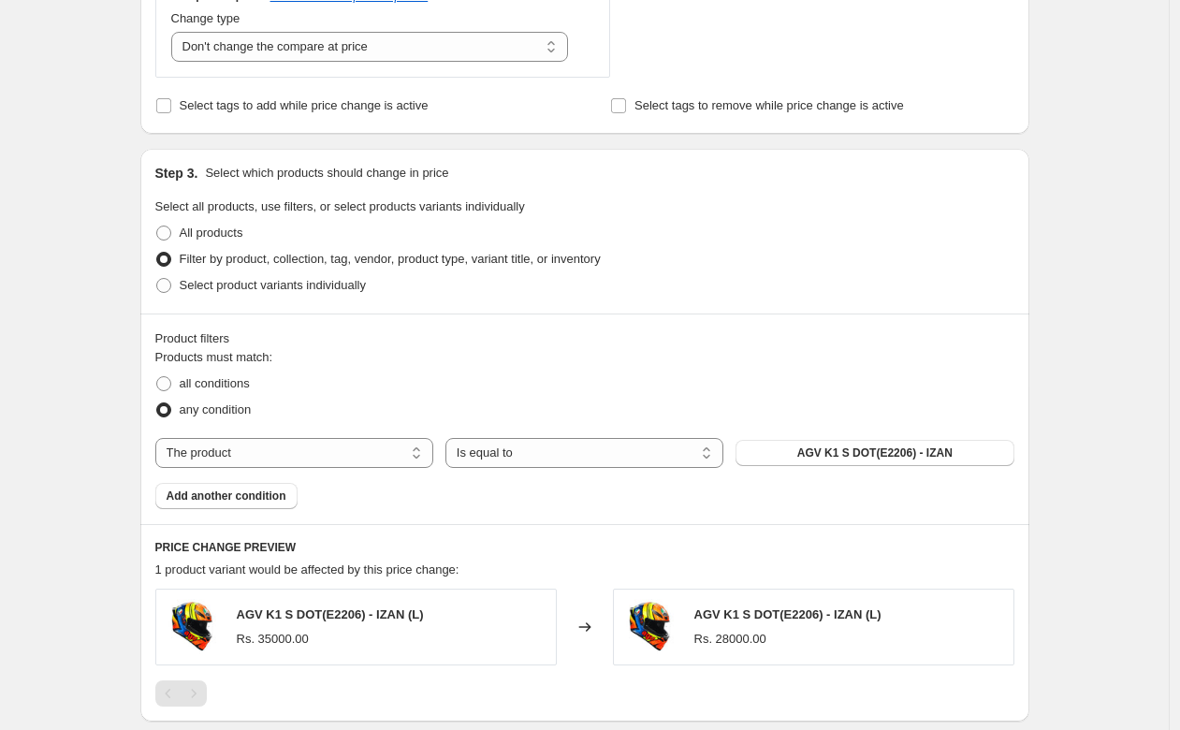
click at [312, 468] on div "Products must match: all conditions any condition The product The product's col…" at bounding box center [584, 428] width 859 height 161
select select "product_status"
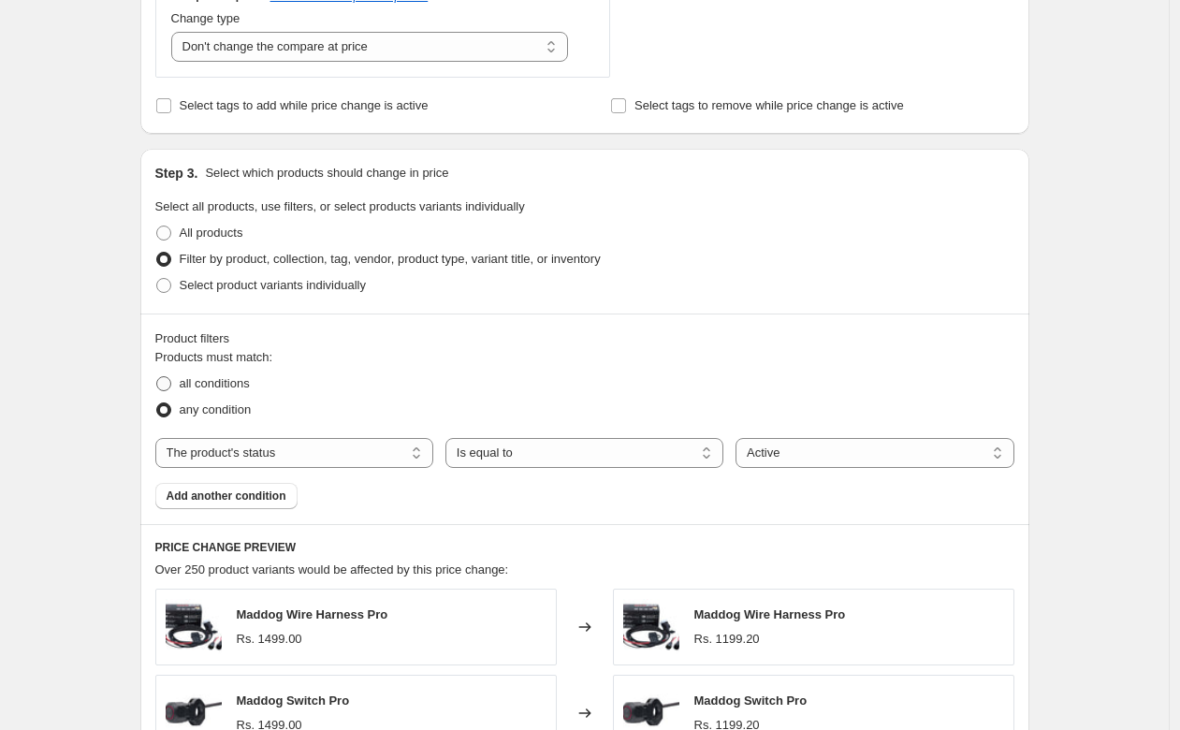
click at [220, 386] on span "all conditions" at bounding box center [215, 383] width 70 height 14
click at [157, 377] on input "all conditions" at bounding box center [156, 376] width 1 height 1
radio input "true"
click at [245, 414] on span "any condition" at bounding box center [216, 409] width 72 height 14
click at [157, 403] on input "any condition" at bounding box center [156, 402] width 1 height 1
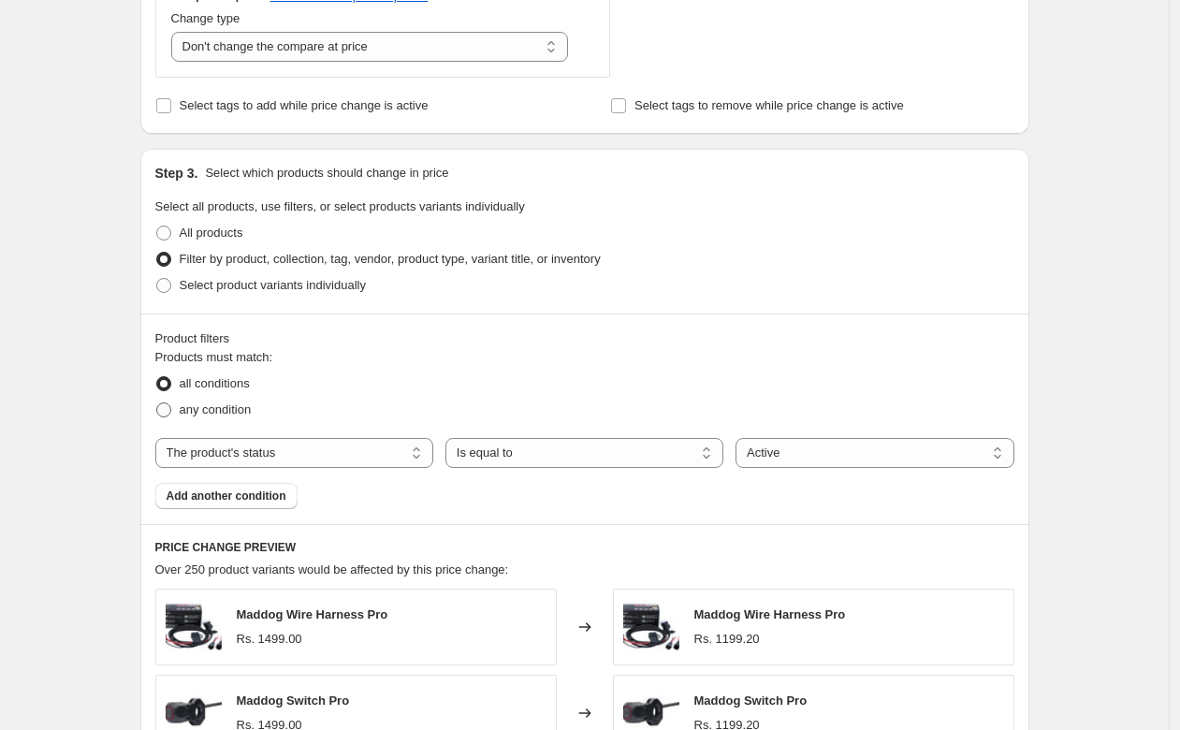
radio input "true"
click at [188, 377] on span "all conditions" at bounding box center [215, 383] width 70 height 14
click at [157, 377] on input "all conditions" at bounding box center [156, 376] width 1 height 1
radio input "true"
click at [239, 503] on button "Add another condition" at bounding box center [226, 496] width 142 height 26
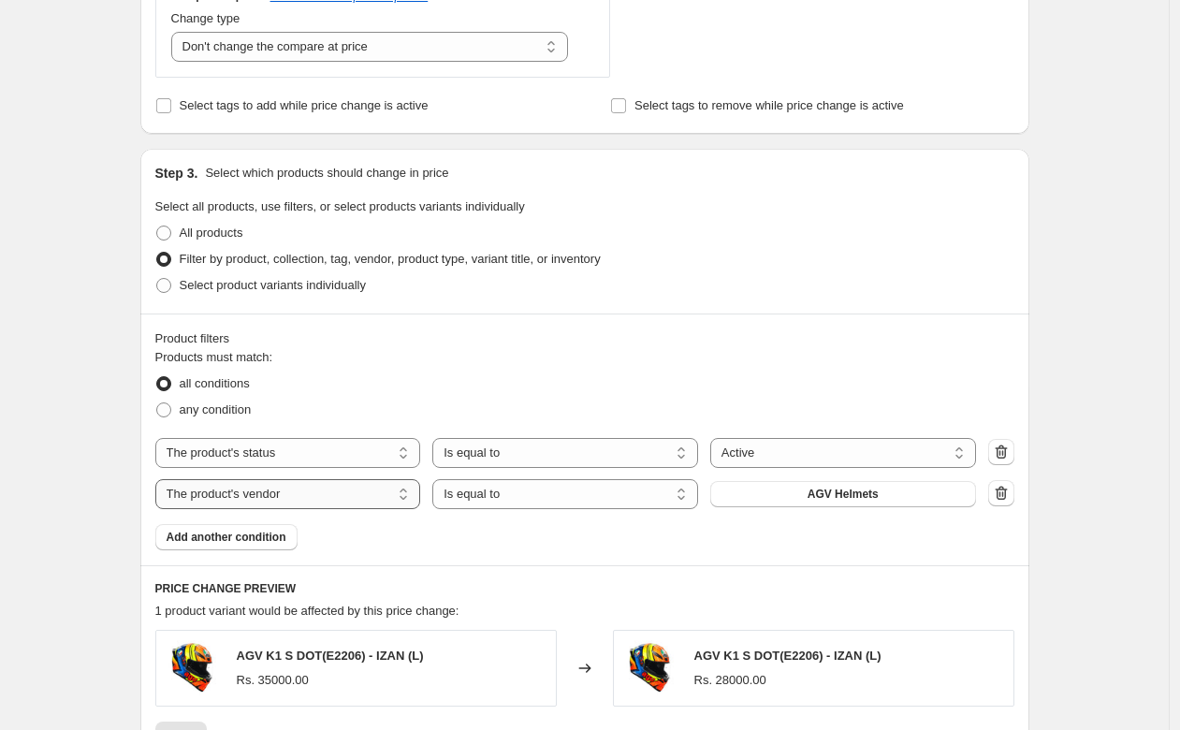
click at [324, 496] on select "The product The product's collection The product's tag The product's vendor The…" at bounding box center [288, 494] width 266 height 30
select select "collection"
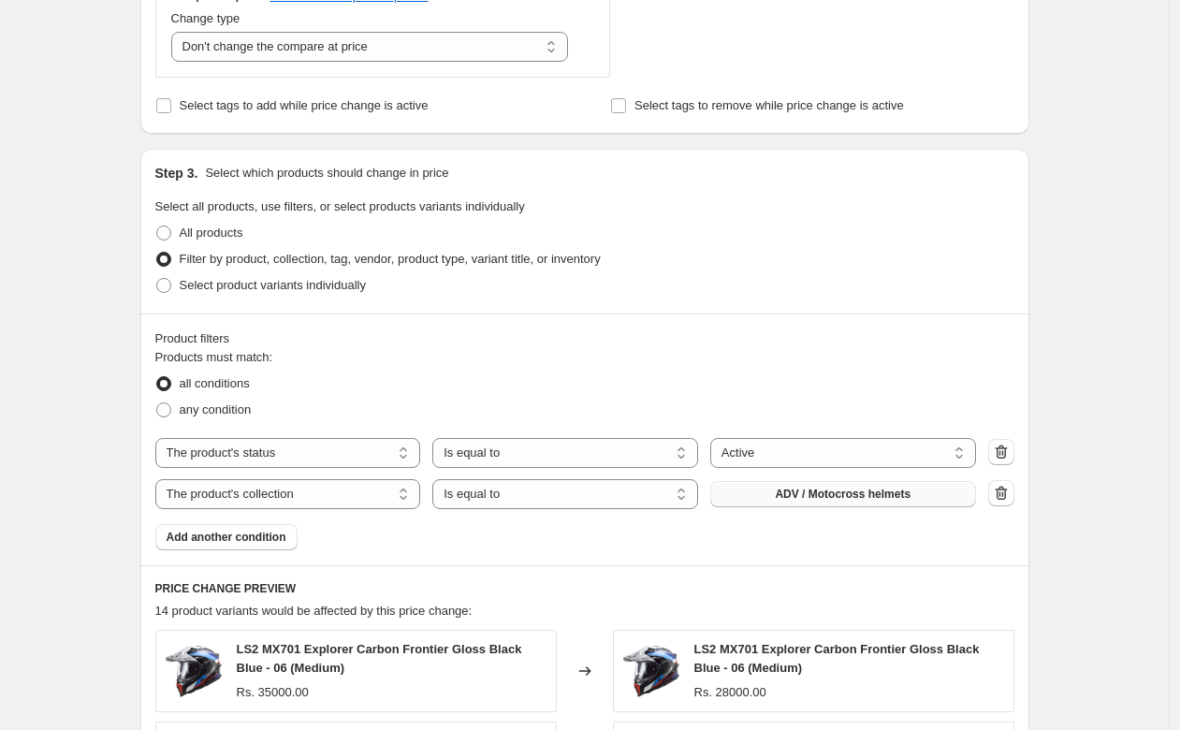
click at [822, 493] on span "ADV / Motocross helmets" at bounding box center [843, 493] width 136 height 15
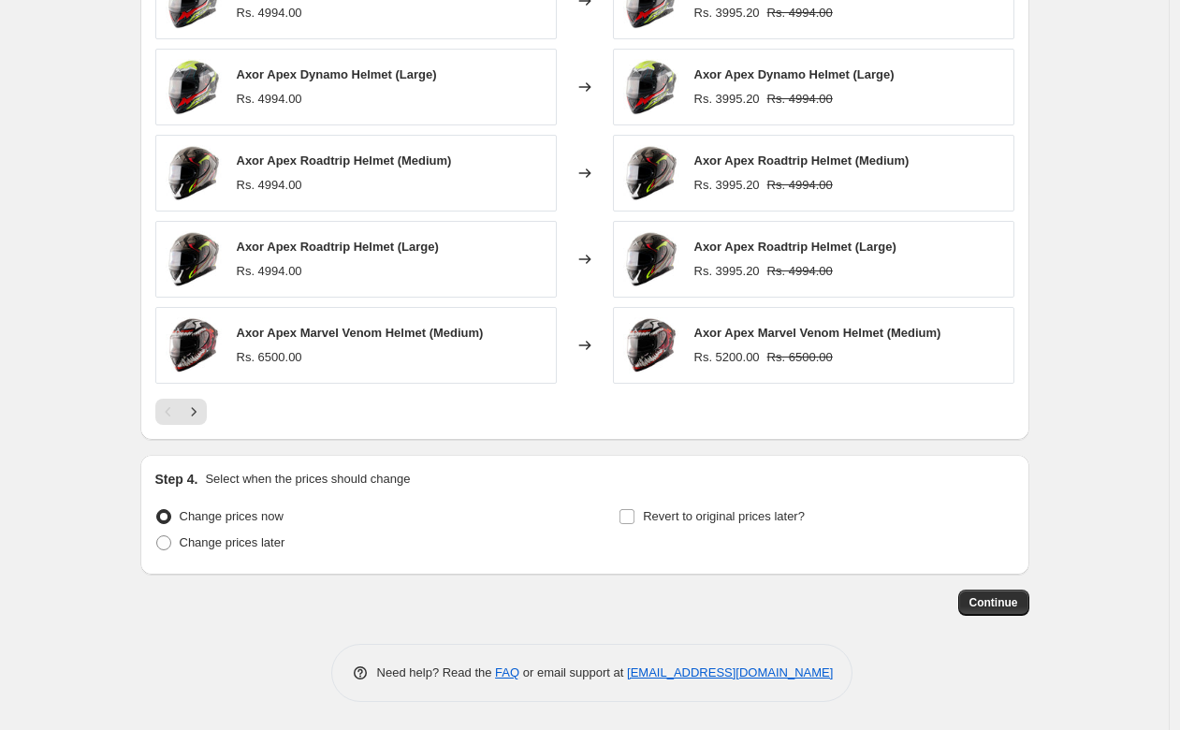
scroll to position [1392, 0]
click at [168, 537] on span at bounding box center [163, 542] width 15 height 15
click at [157, 536] on input "Change prices later" at bounding box center [156, 535] width 1 height 1
radio input "true"
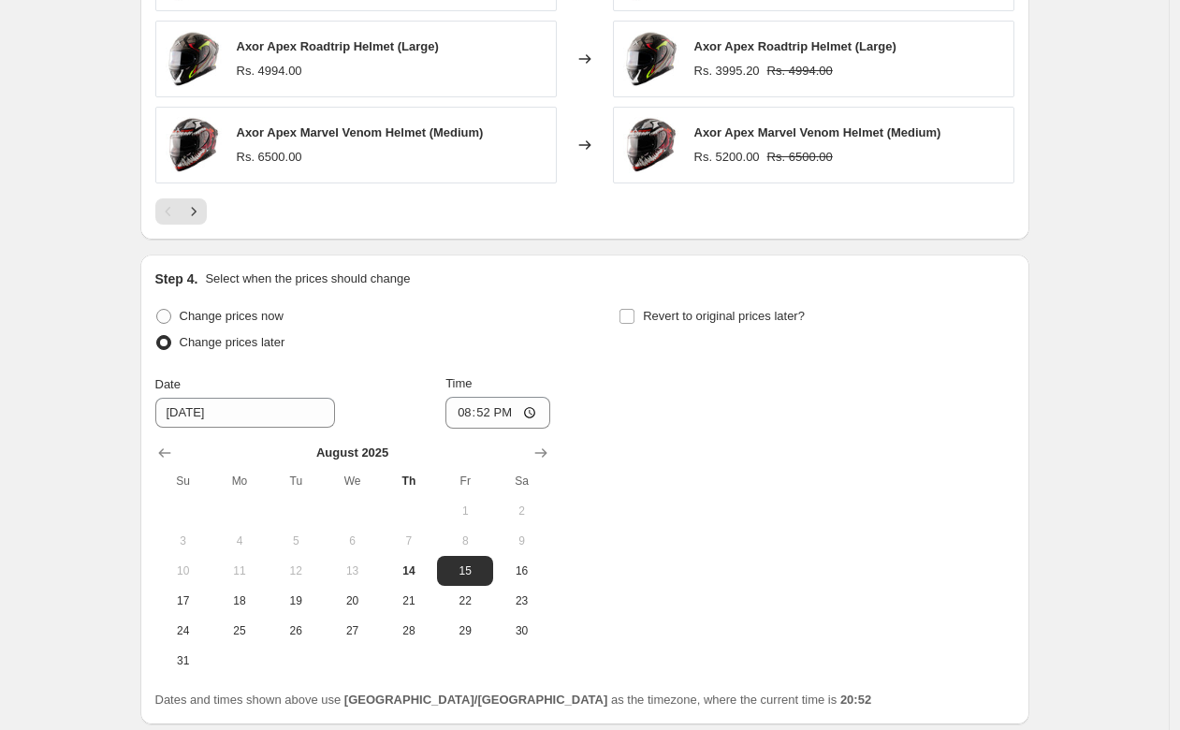
scroll to position [1594, 0]
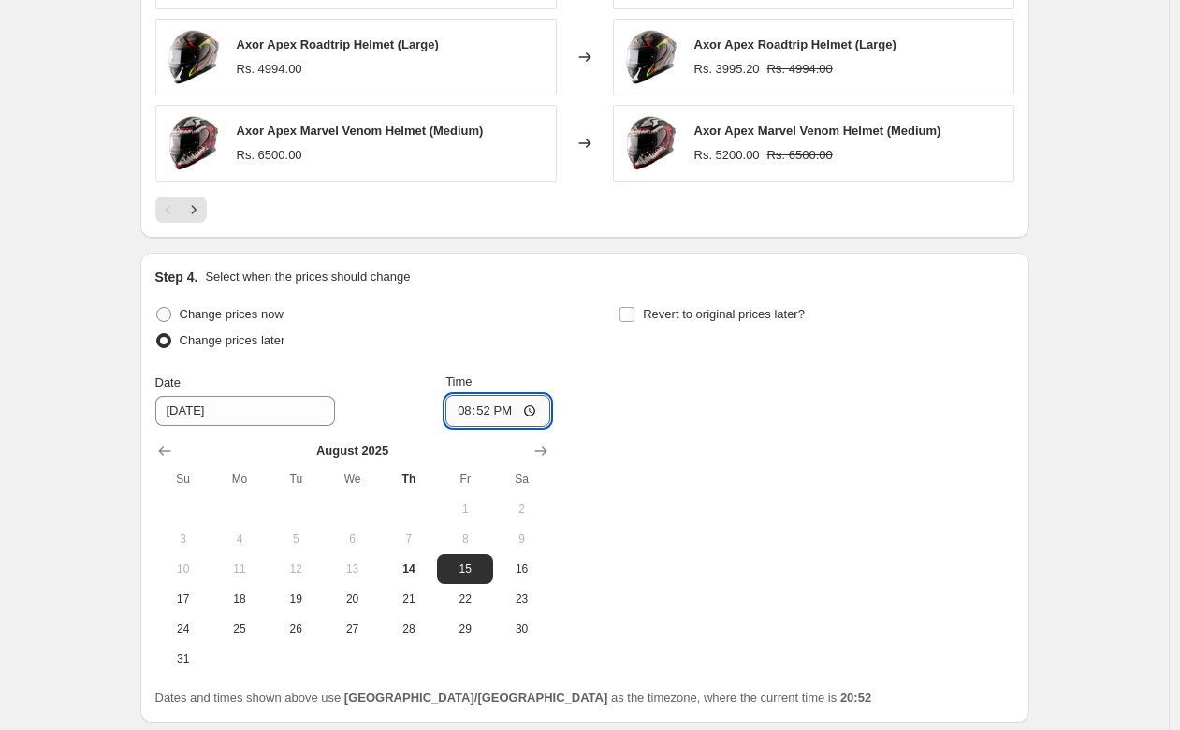
click at [515, 409] on input "20:52" at bounding box center [497, 411] width 105 height 32
click at [613, 487] on div "Change prices now Change prices later Date [DATE] Time 12:00 [DATE] Su Mo Tu We…" at bounding box center [584, 487] width 859 height 372
click at [514, 413] on input "12:00" at bounding box center [497, 411] width 105 height 32
type input "13:00"
type input "01:00"
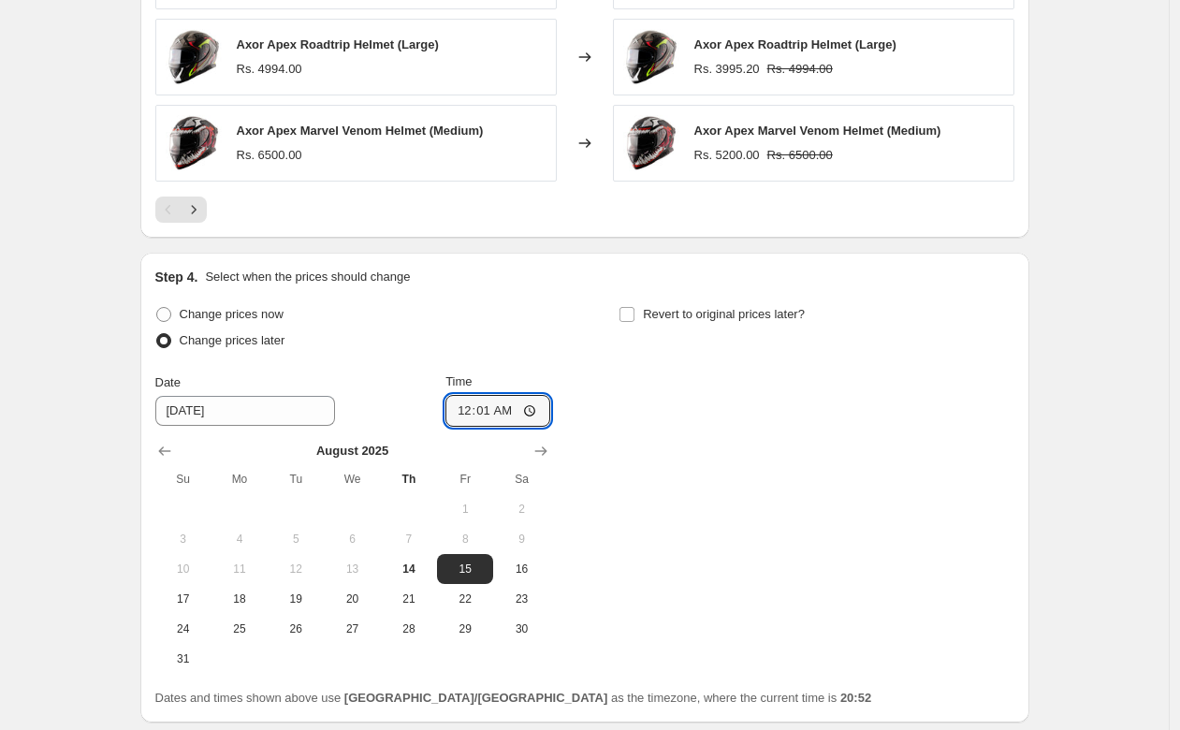
type input "00:01"
click at [590, 343] on div "Change prices now Change prices later Date [DATE] Time 00:[DATE] Mo Tu We Th Fr…" at bounding box center [584, 487] width 859 height 372
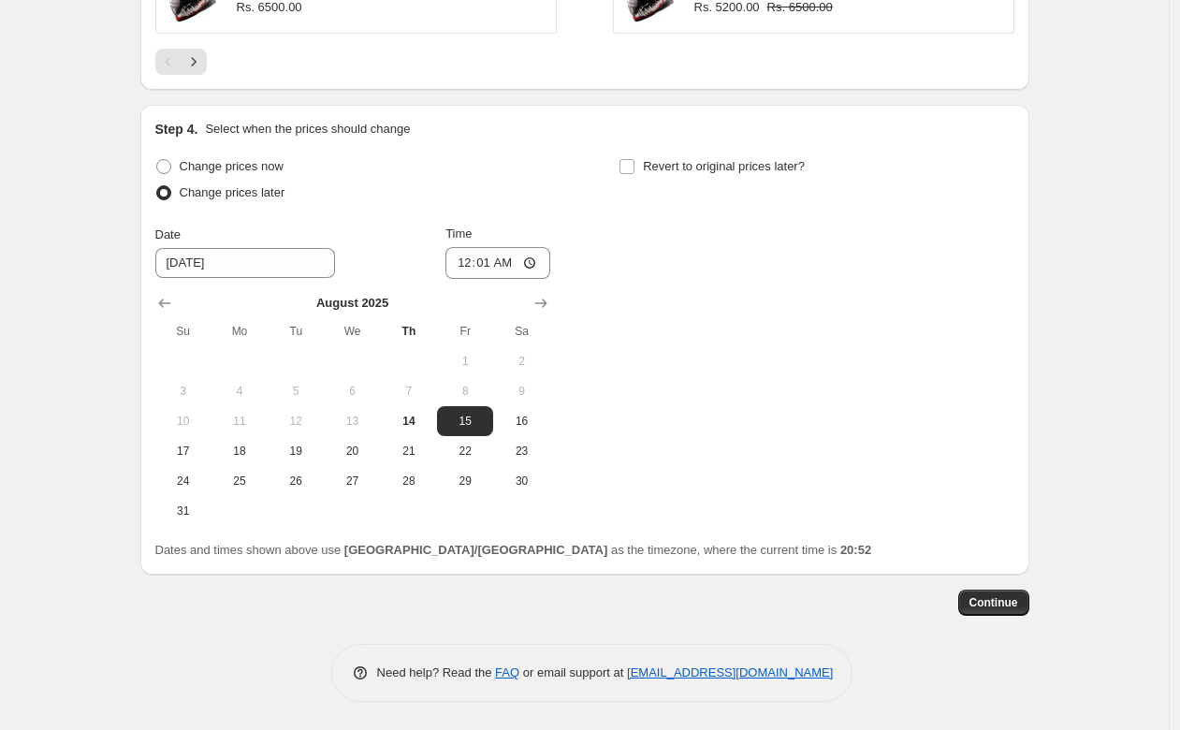
scroll to position [1744, 0]
click at [634, 159] on input "Revert to original prices later?" at bounding box center [626, 166] width 15 height 15
checkbox input "true"
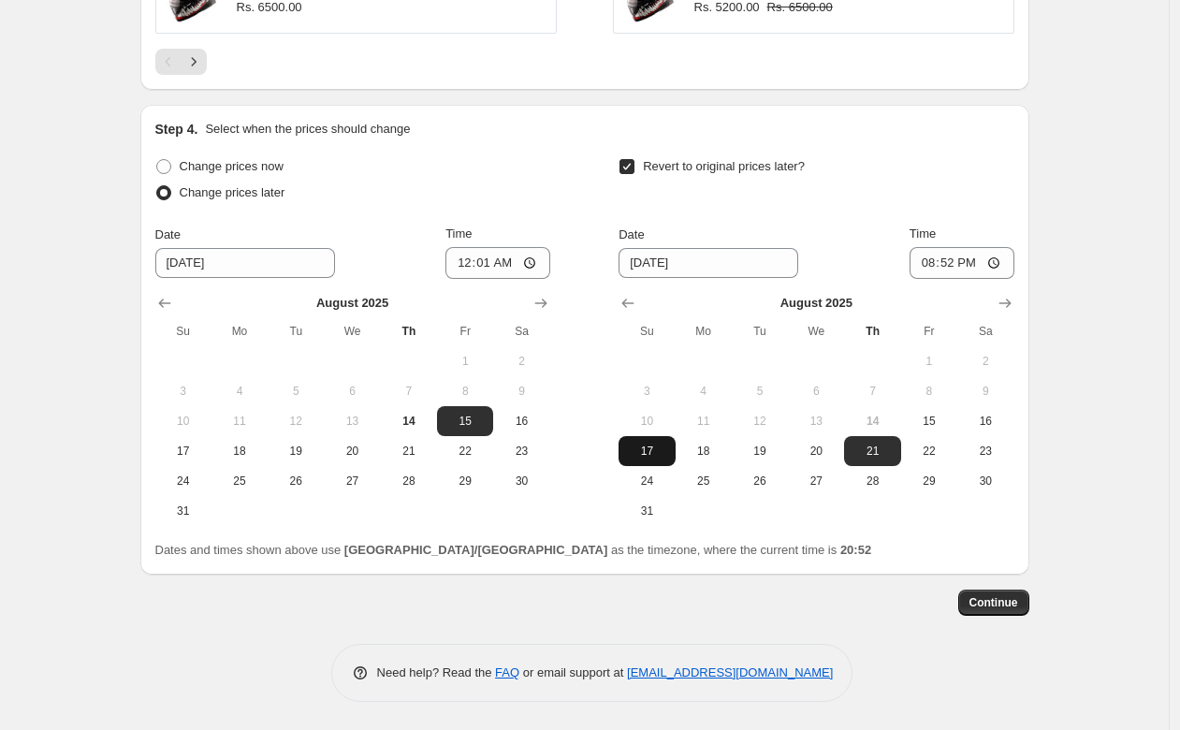
click at [662, 455] on span "17" at bounding box center [646, 450] width 41 height 15
type input "[DATE]"
click at [974, 269] on input "20:52" at bounding box center [961, 263] width 105 height 32
type input "23:59"
click at [974, 600] on span "Continue" at bounding box center [993, 602] width 49 height 15
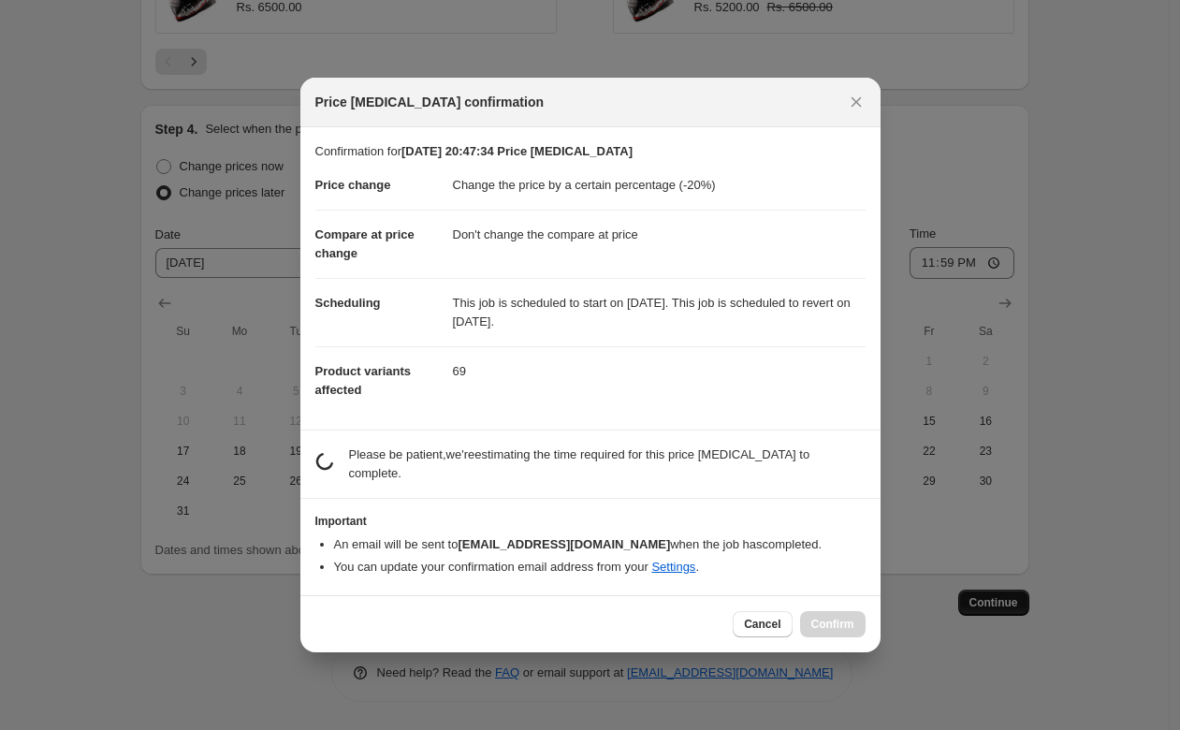
scroll to position [0, 0]
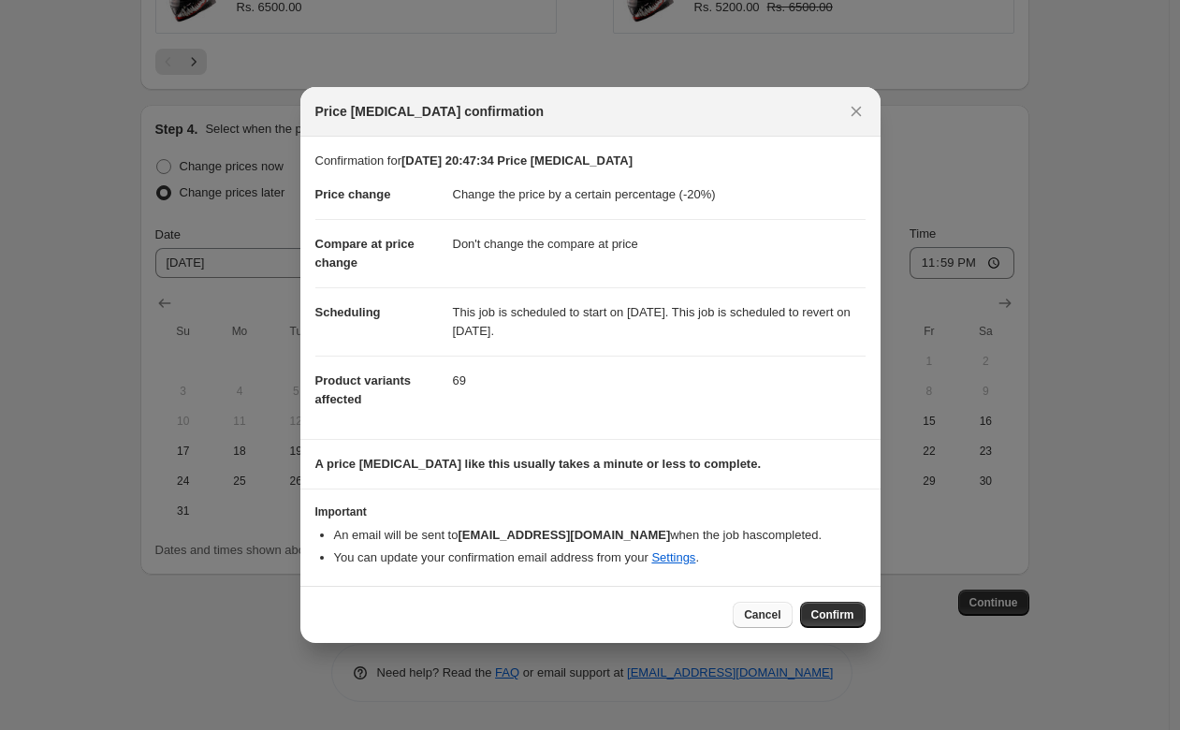
click at [750, 613] on span "Cancel" at bounding box center [762, 614] width 36 height 15
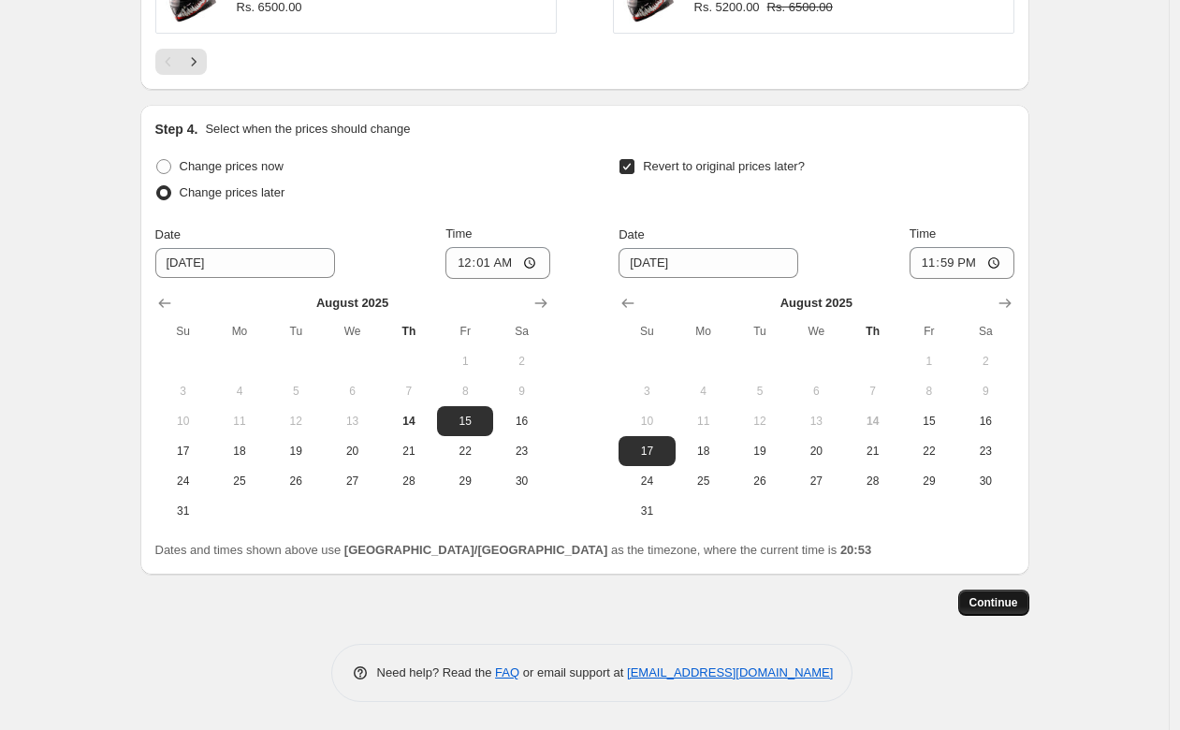
scroll to position [1744, 0]
click at [972, 599] on button "Continue" at bounding box center [993, 602] width 71 height 26
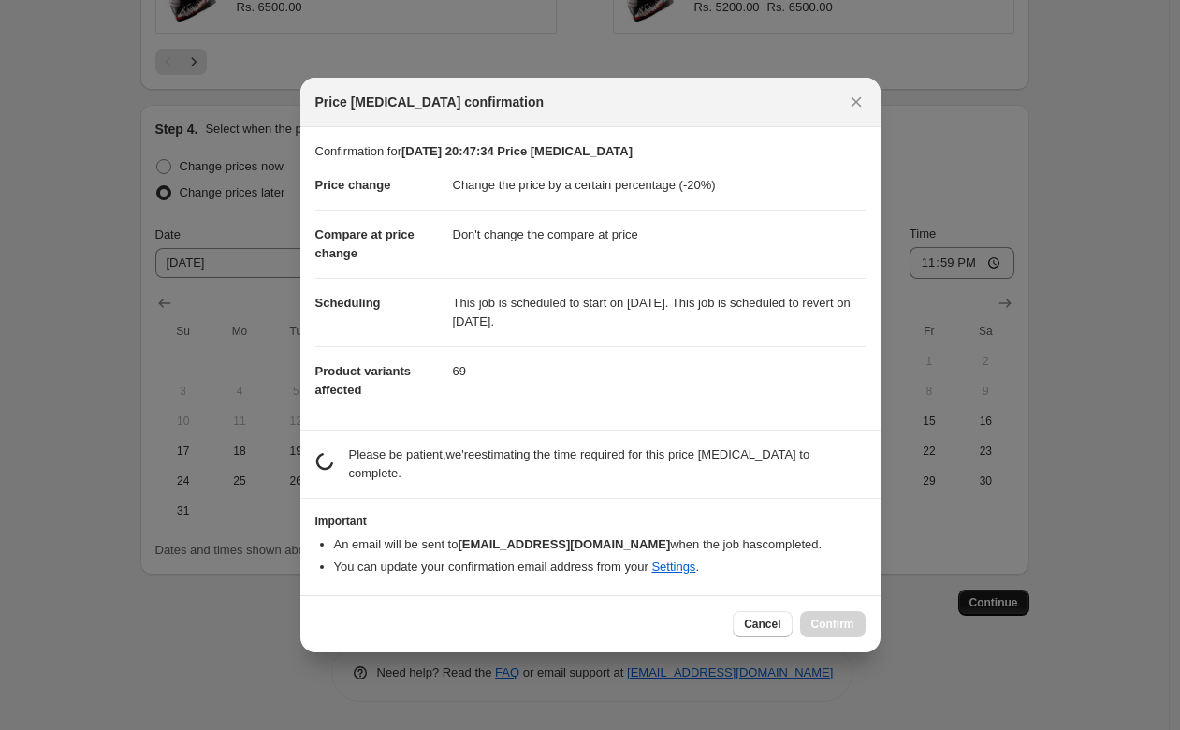
scroll to position [0, 0]
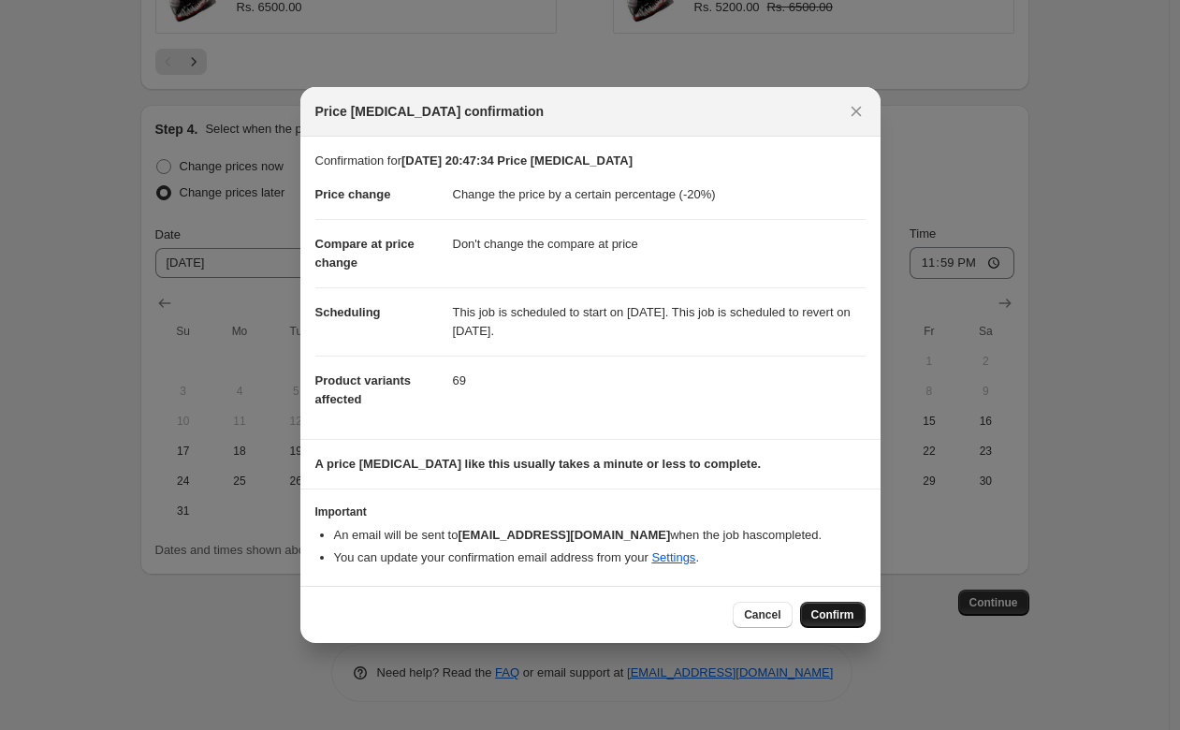
click at [826, 608] on span "Confirm" at bounding box center [832, 614] width 43 height 15
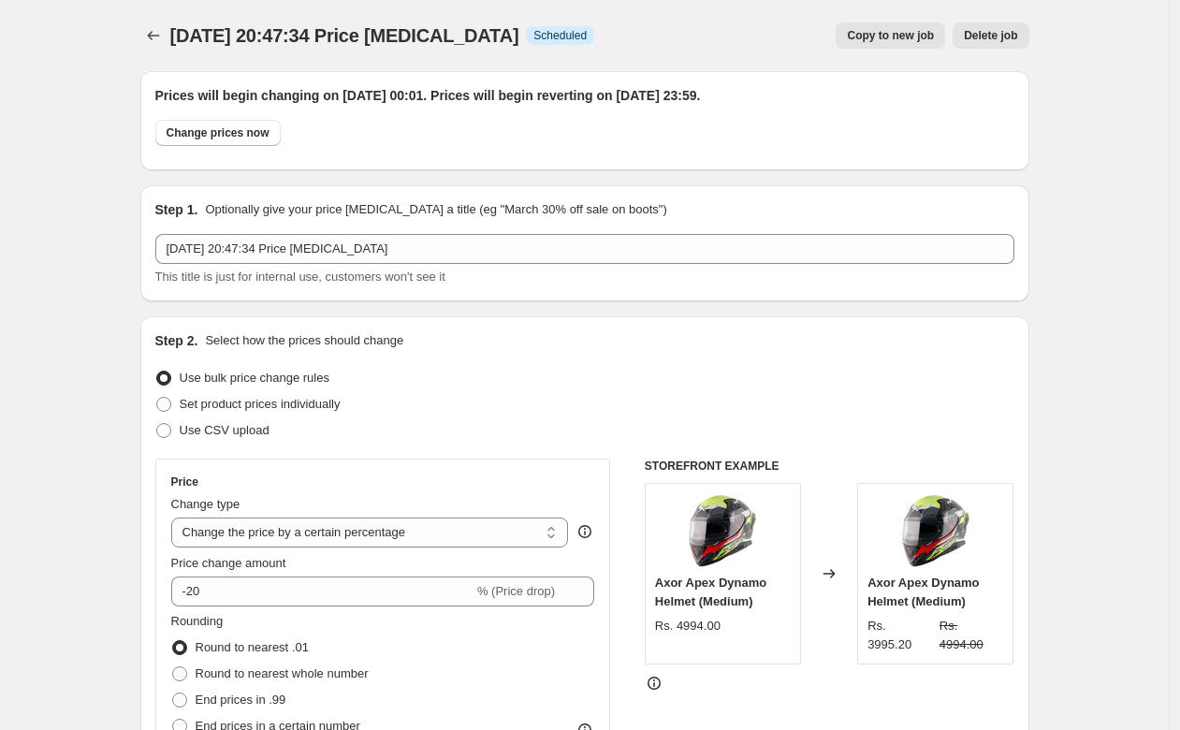
click at [862, 47] on button "Copy to new job" at bounding box center [889, 35] width 109 height 26
select select "percentage"
select select "no_change"
select select "product_status"
select select "collection"
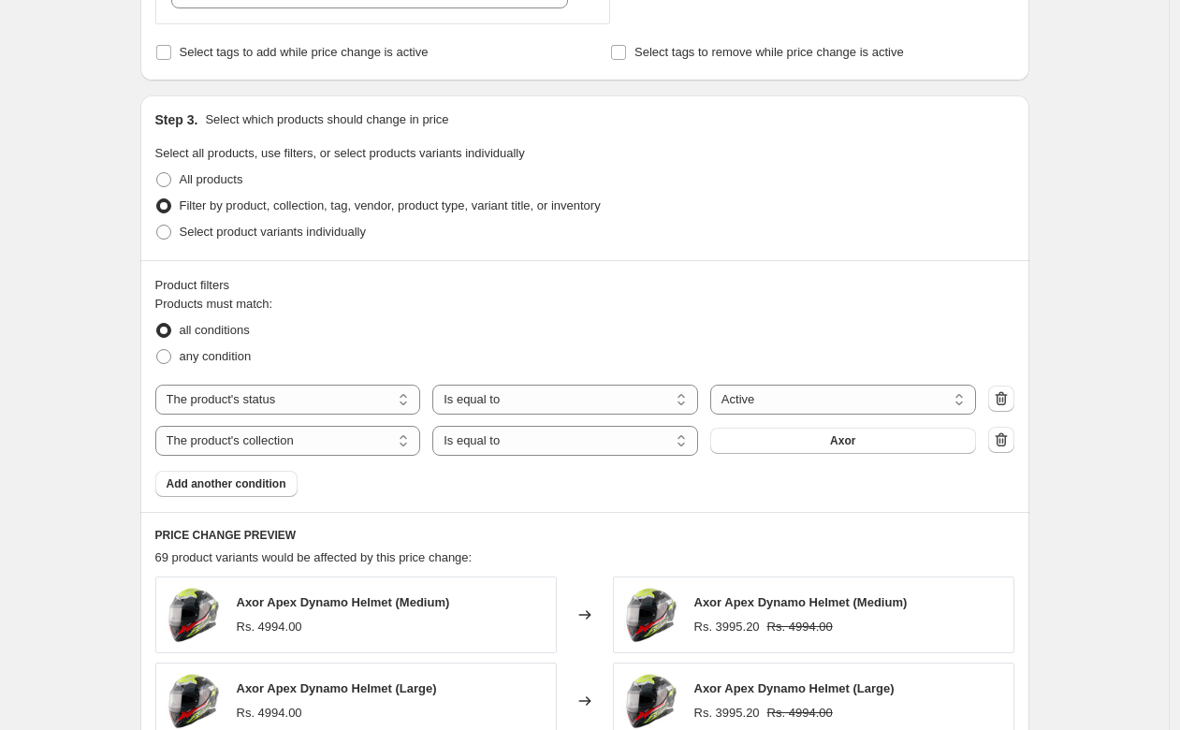
scroll to position [783, 0]
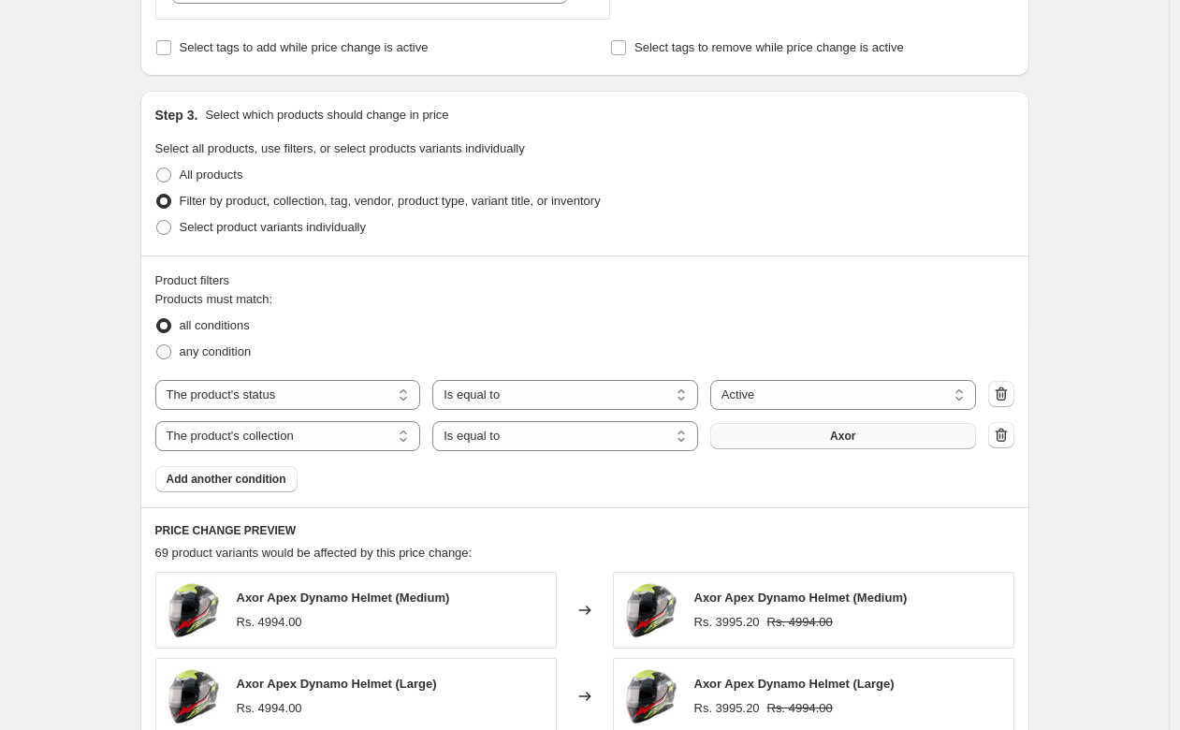
click at [768, 443] on button "Axor" at bounding box center [843, 436] width 266 height 26
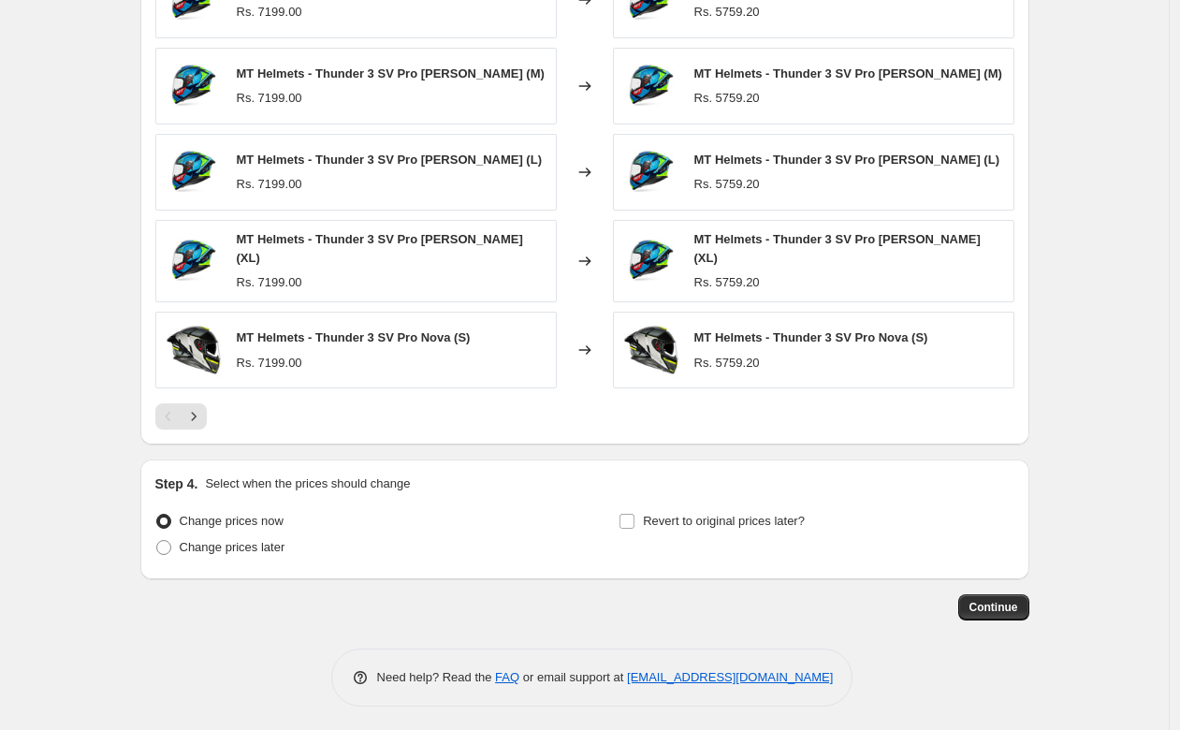
scroll to position [1392, 0]
click at [240, 542] on span "Change prices later" at bounding box center [233, 548] width 106 height 14
click at [157, 542] on input "Change prices later" at bounding box center [156, 541] width 1 height 1
radio input "true"
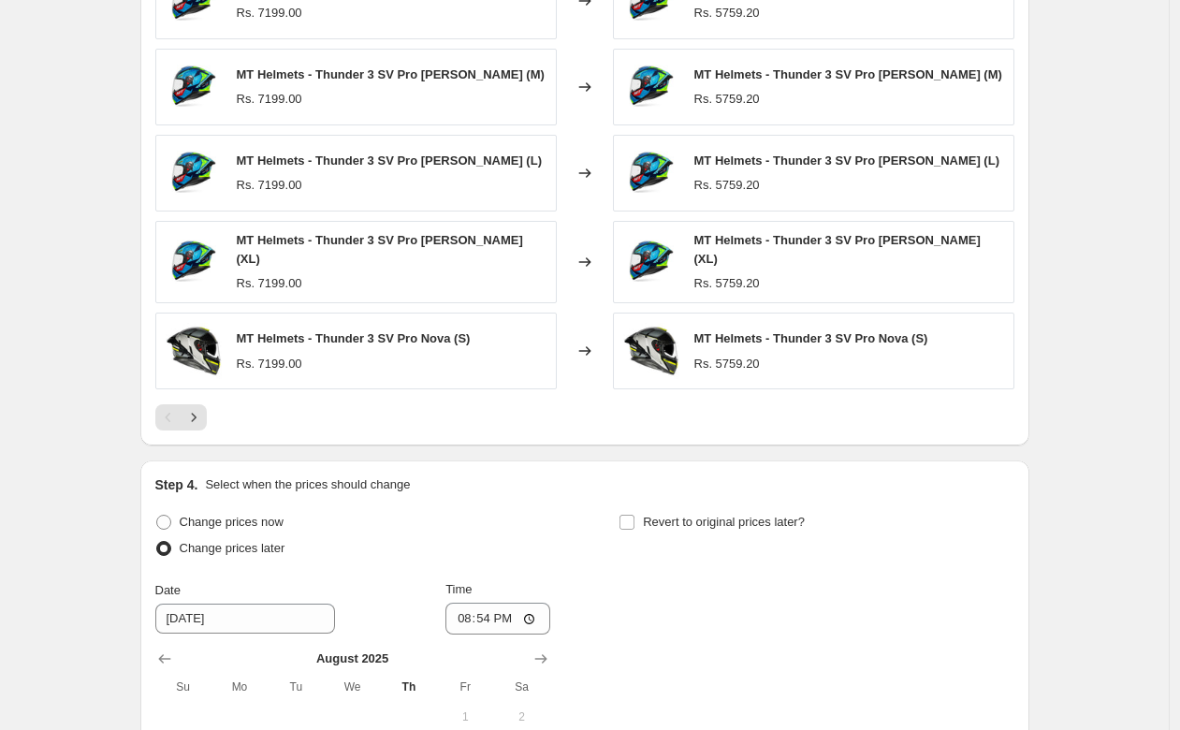
scroll to position [1728, 0]
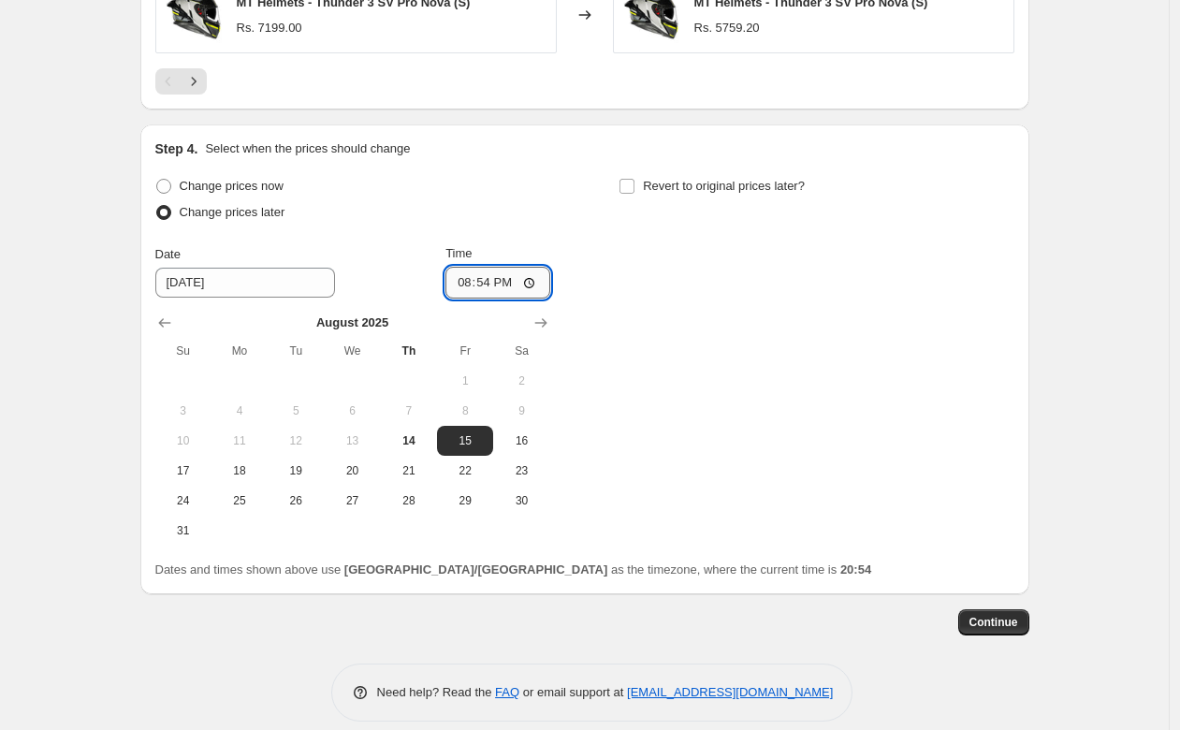
click at [514, 267] on input "20:54" at bounding box center [497, 283] width 105 height 32
type input "00:01"
click at [634, 179] on input "Revert to original prices later?" at bounding box center [626, 186] width 15 height 15
checkbox input "true"
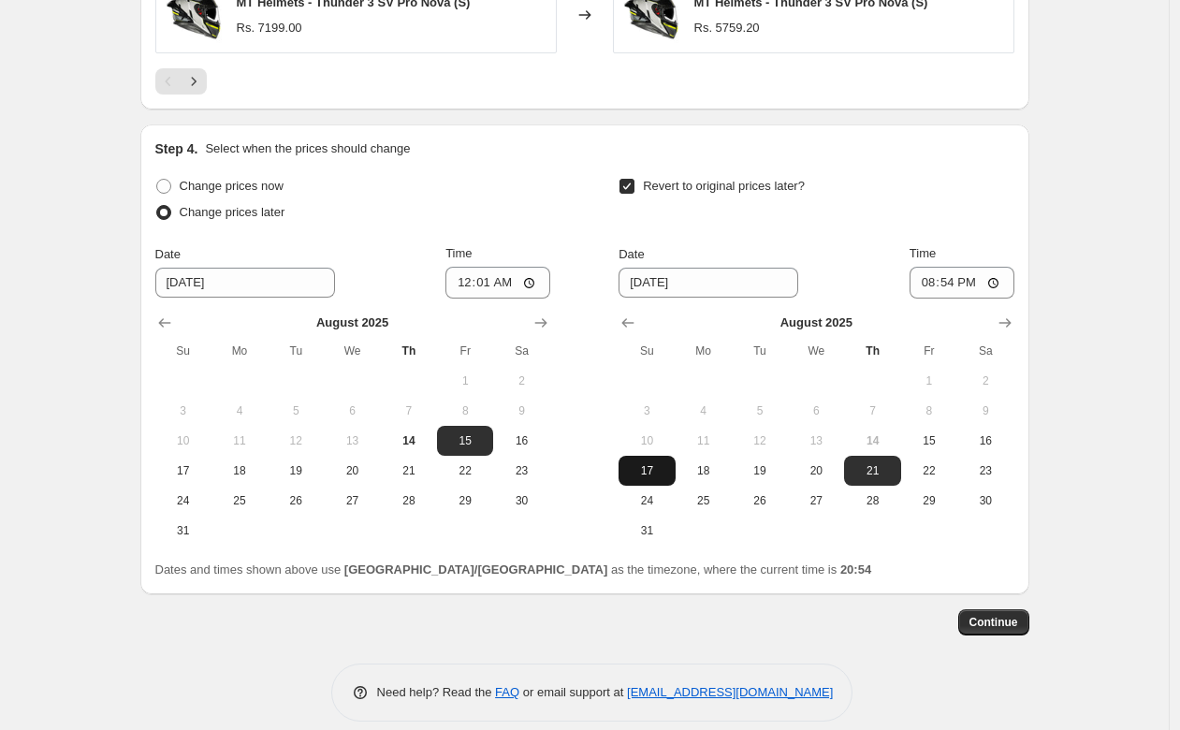
click at [657, 467] on span "17" at bounding box center [646, 470] width 41 height 15
type input "[DATE]"
click at [980, 277] on input "20:54" at bounding box center [961, 283] width 105 height 32
type input "23:59"
click at [1017, 615] on span "Continue" at bounding box center [993, 622] width 49 height 15
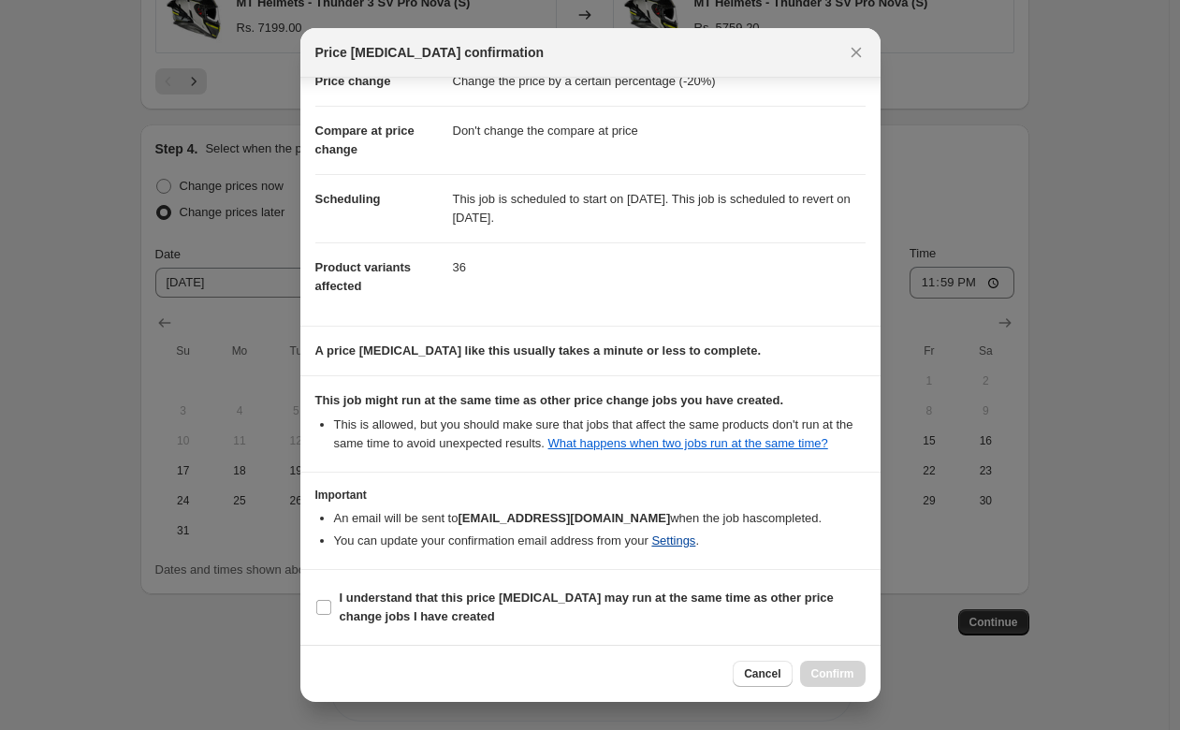
scroll to position [73, 0]
click at [328, 608] on input "I understand that this price [MEDICAL_DATA] may run at the same time as other p…" at bounding box center [323, 607] width 15 height 15
checkbox input "true"
click at [816, 680] on span "Confirm" at bounding box center [832, 673] width 43 height 15
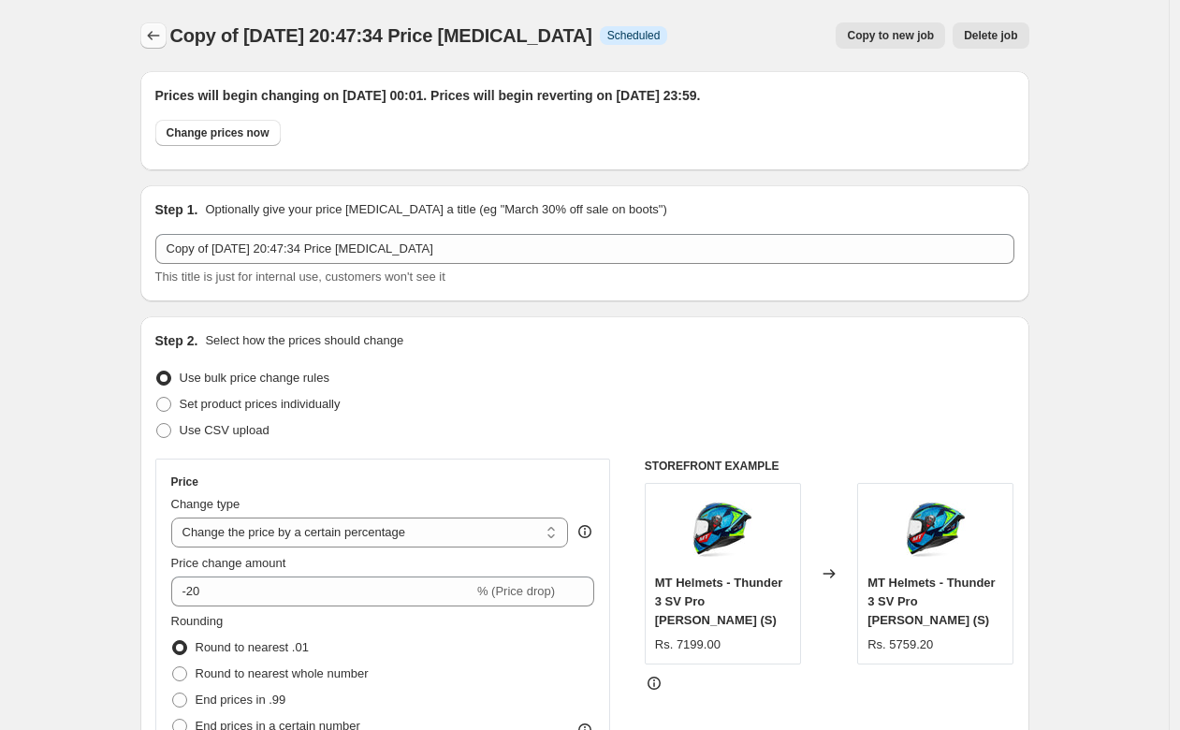
click at [152, 33] on icon "Price change jobs" at bounding box center [153, 35] width 19 height 19
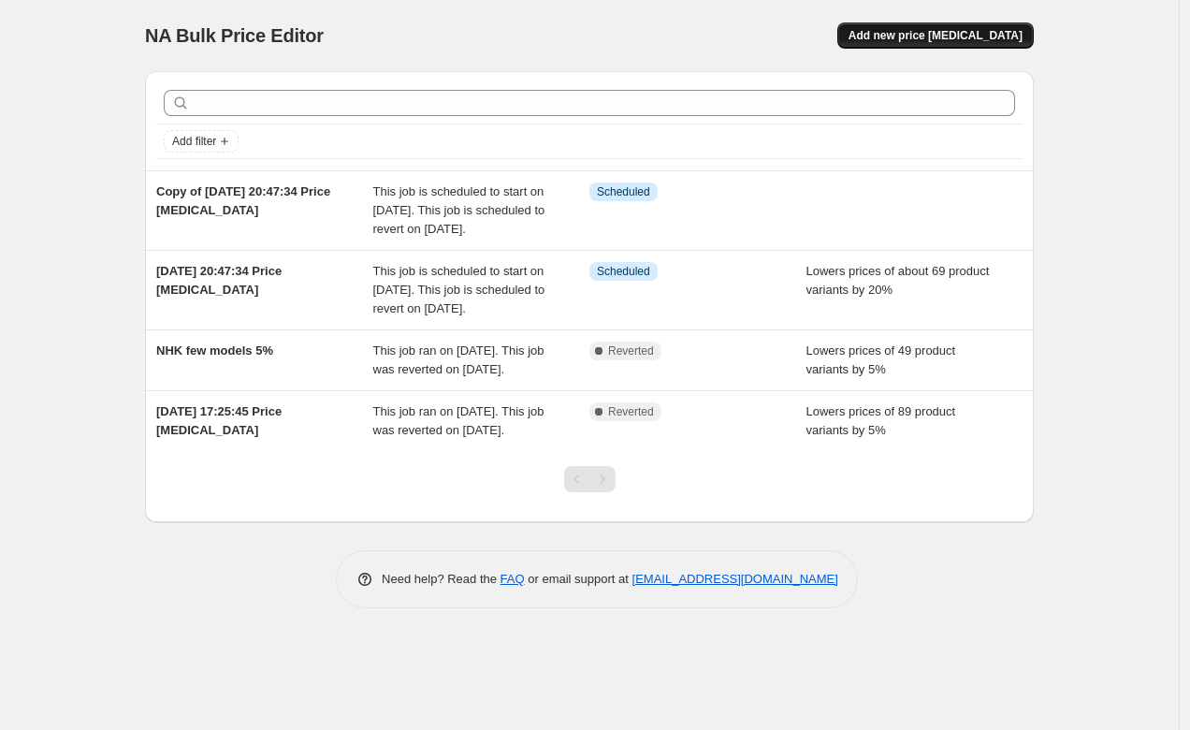
click at [917, 34] on span "Add new price [MEDICAL_DATA]" at bounding box center [935, 35] width 174 height 15
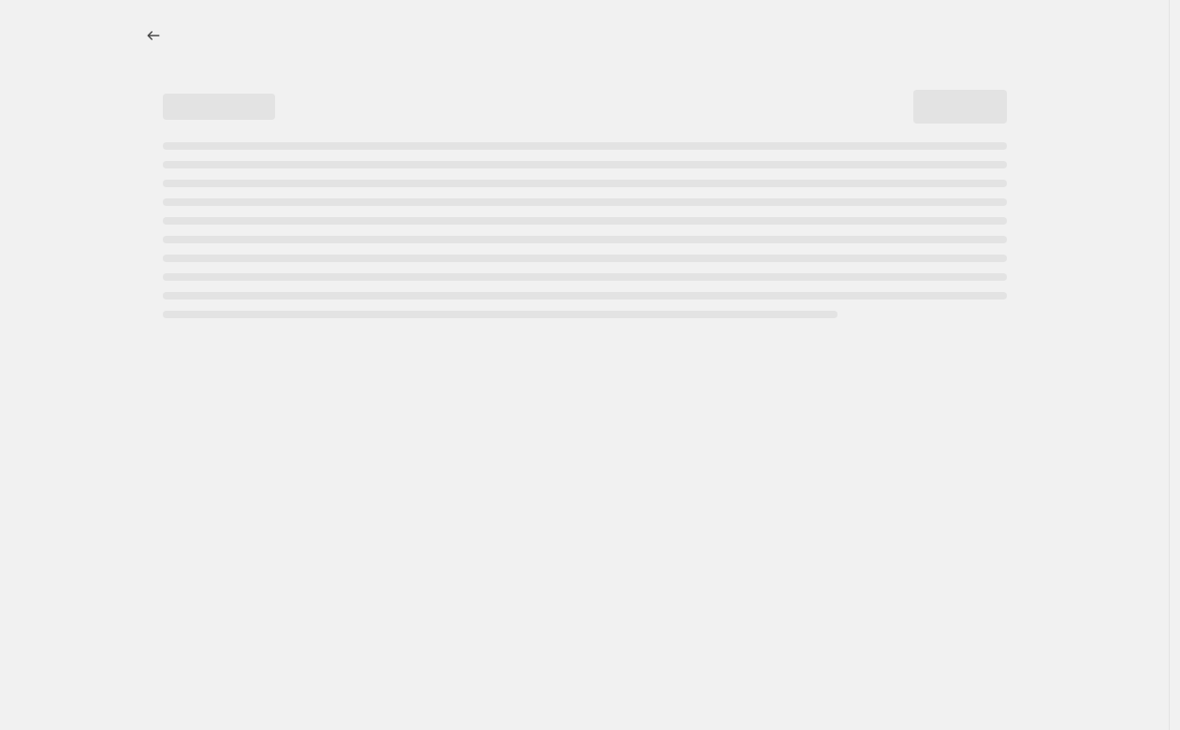
select select "percentage"
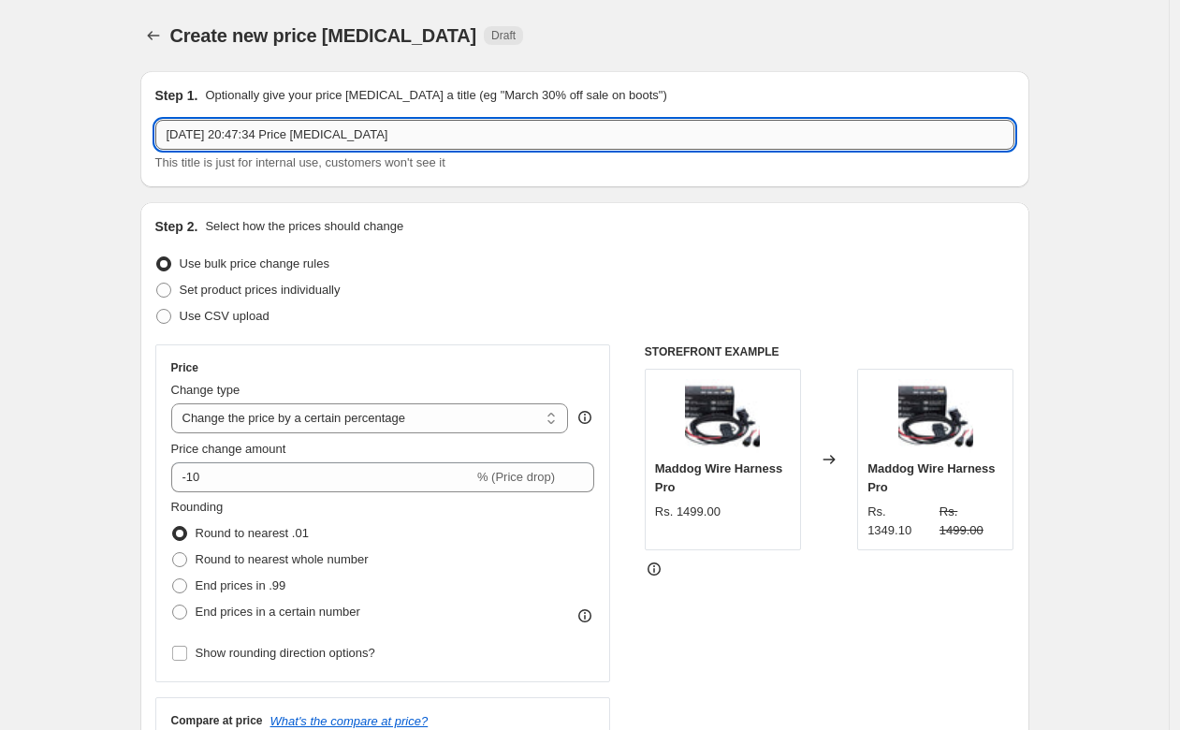
click at [430, 133] on input "[DATE] 20:47:34 Price [MEDICAL_DATA]" at bounding box center [584, 135] width 859 height 30
click at [187, 292] on span "Set product prices individually" at bounding box center [260, 290] width 161 height 14
click at [157, 283] on input "Set product prices individually" at bounding box center [156, 283] width 1 height 1
radio input "true"
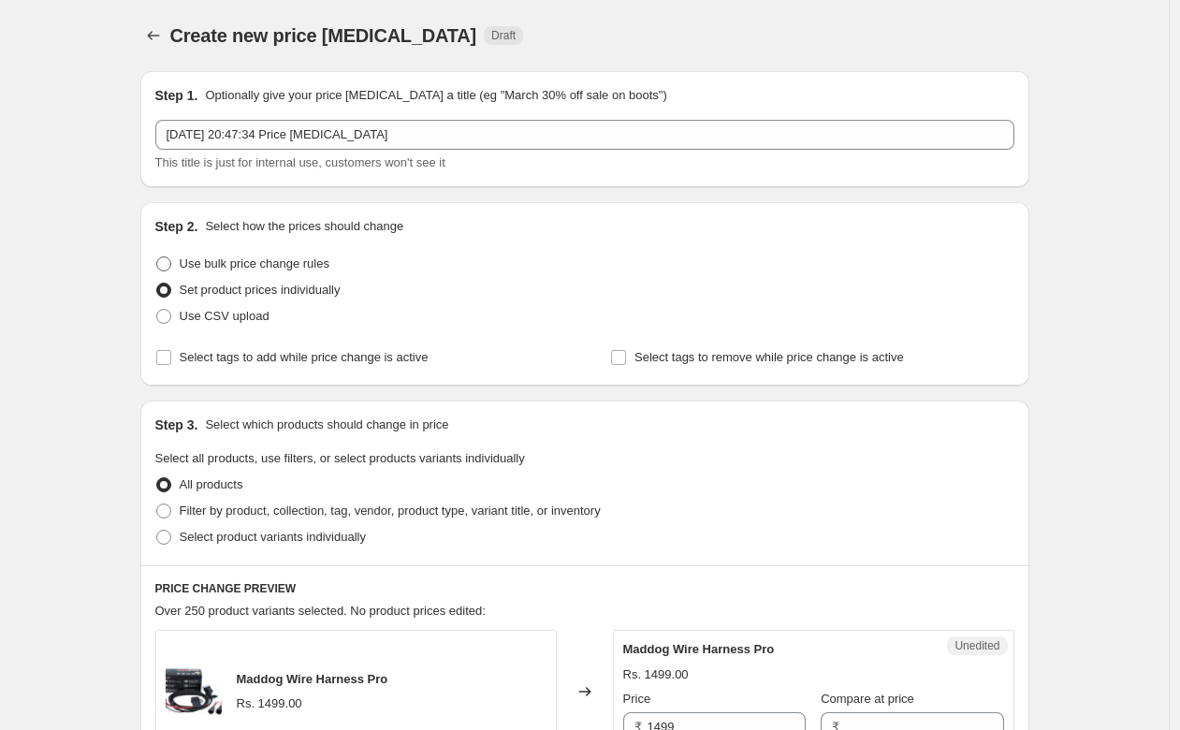
click at [171, 261] on span at bounding box center [163, 263] width 15 height 15
click at [157, 257] on input "Use bulk price change rules" at bounding box center [156, 256] width 1 height 1
radio input "true"
select select "percentage"
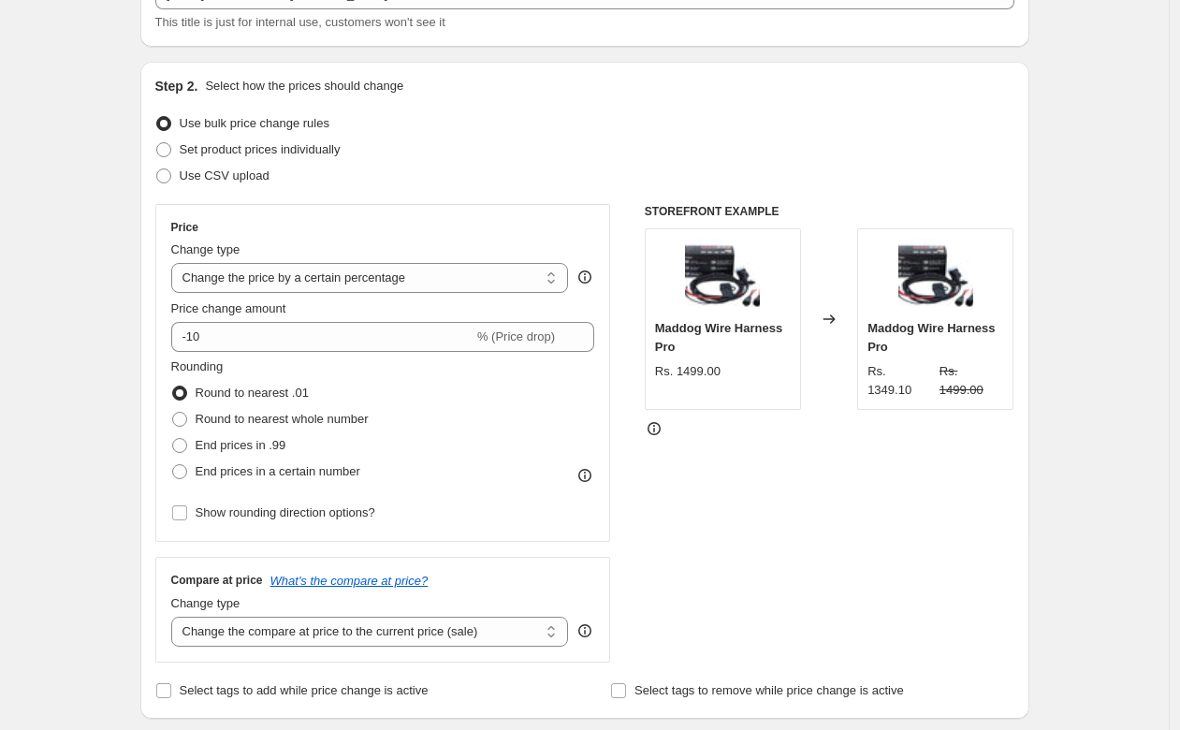
scroll to position [163, 0]
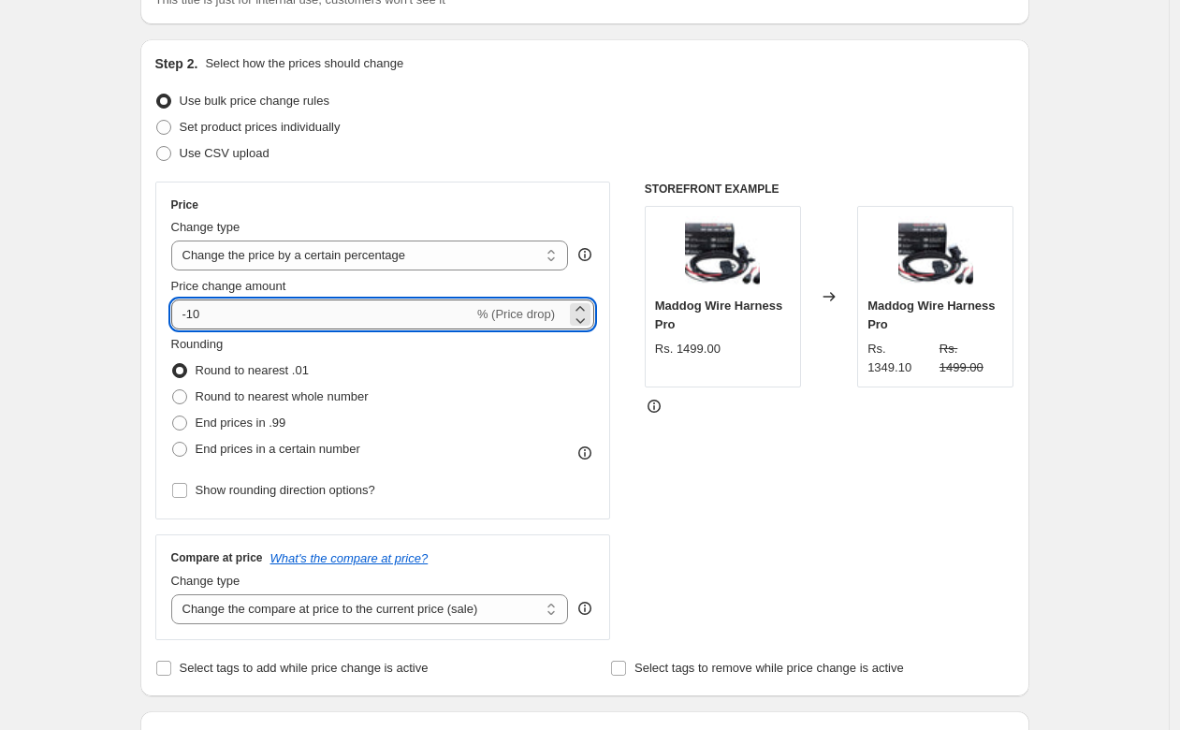
click at [216, 312] on input "-10" at bounding box center [322, 314] width 302 height 30
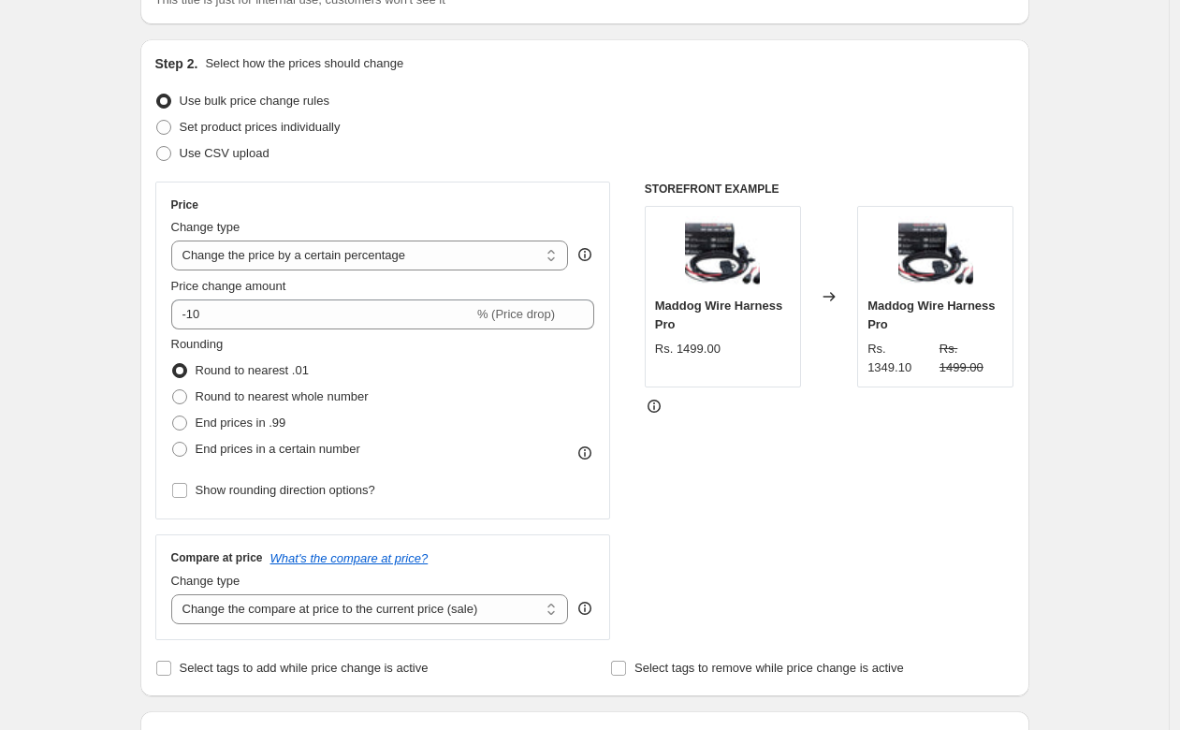
click at [198, 399] on label "Round to nearest whole number" at bounding box center [269, 397] width 197 height 26
click at [173, 390] on input "Round to nearest whole number" at bounding box center [172, 389] width 1 height 1
radio input "true"
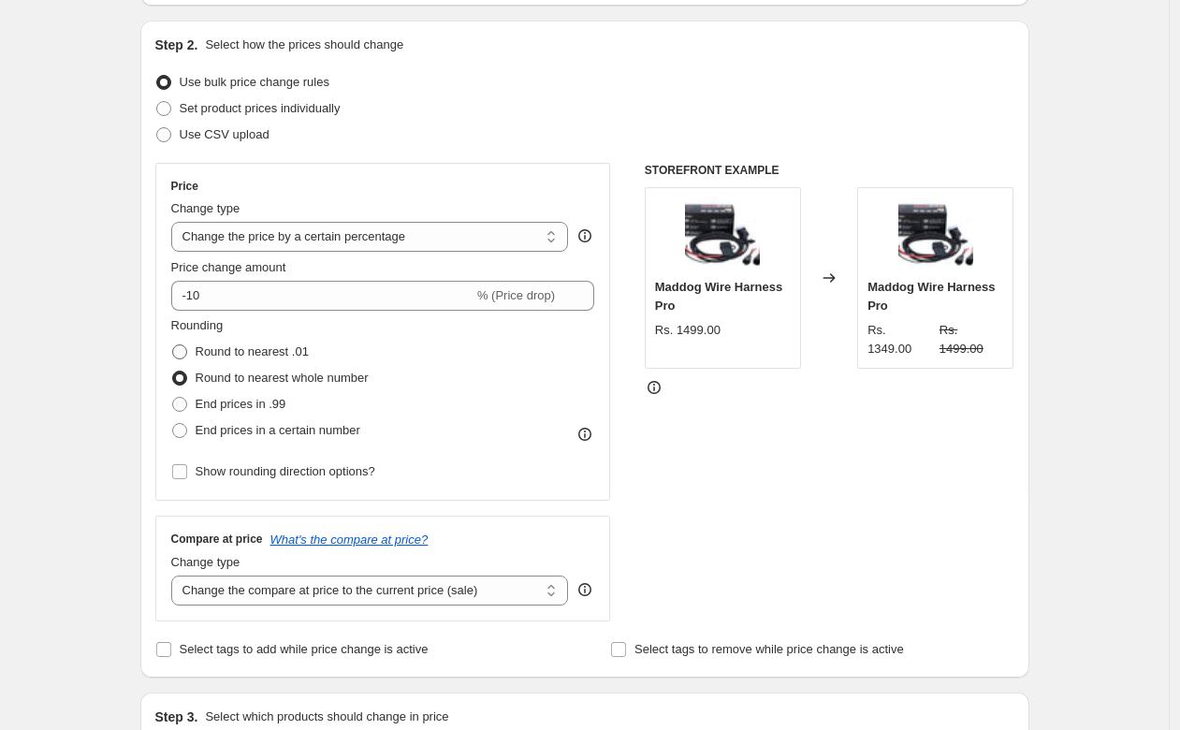
click at [193, 341] on label "Round to nearest .01" at bounding box center [240, 352] width 138 height 26
click at [173, 344] on input "Round to nearest .01" at bounding box center [172, 344] width 1 height 1
radio input "true"
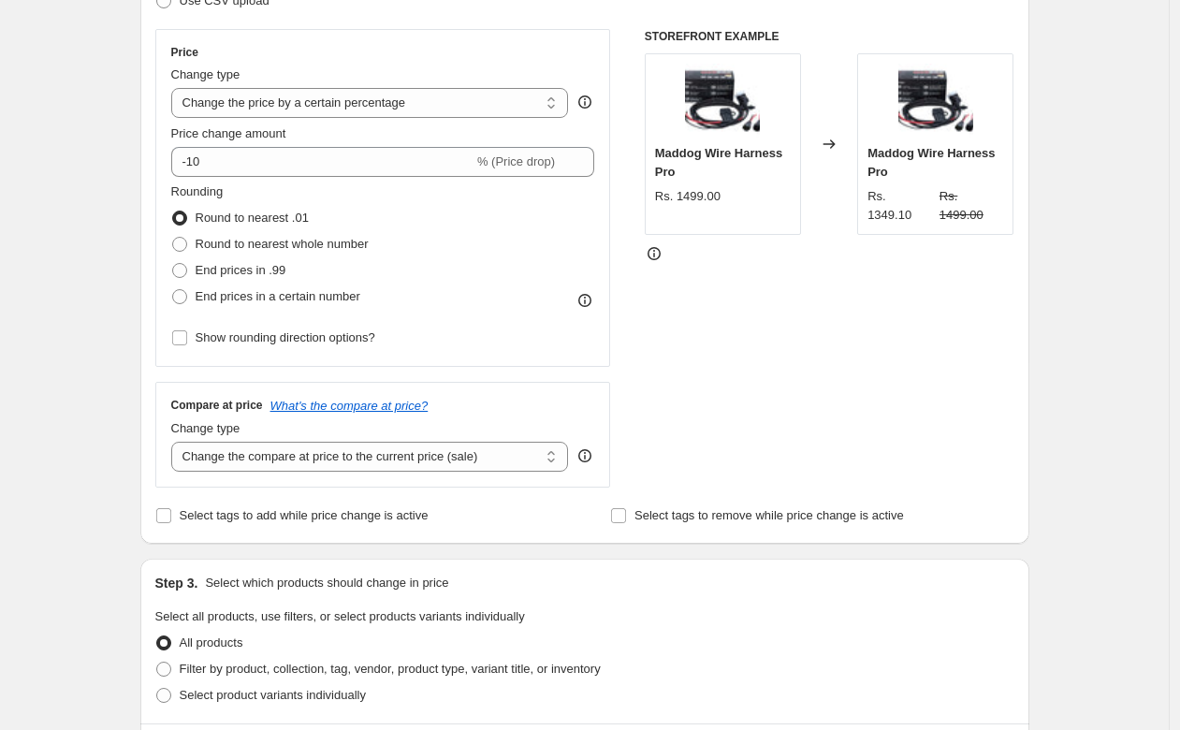
scroll to position [364, 0]
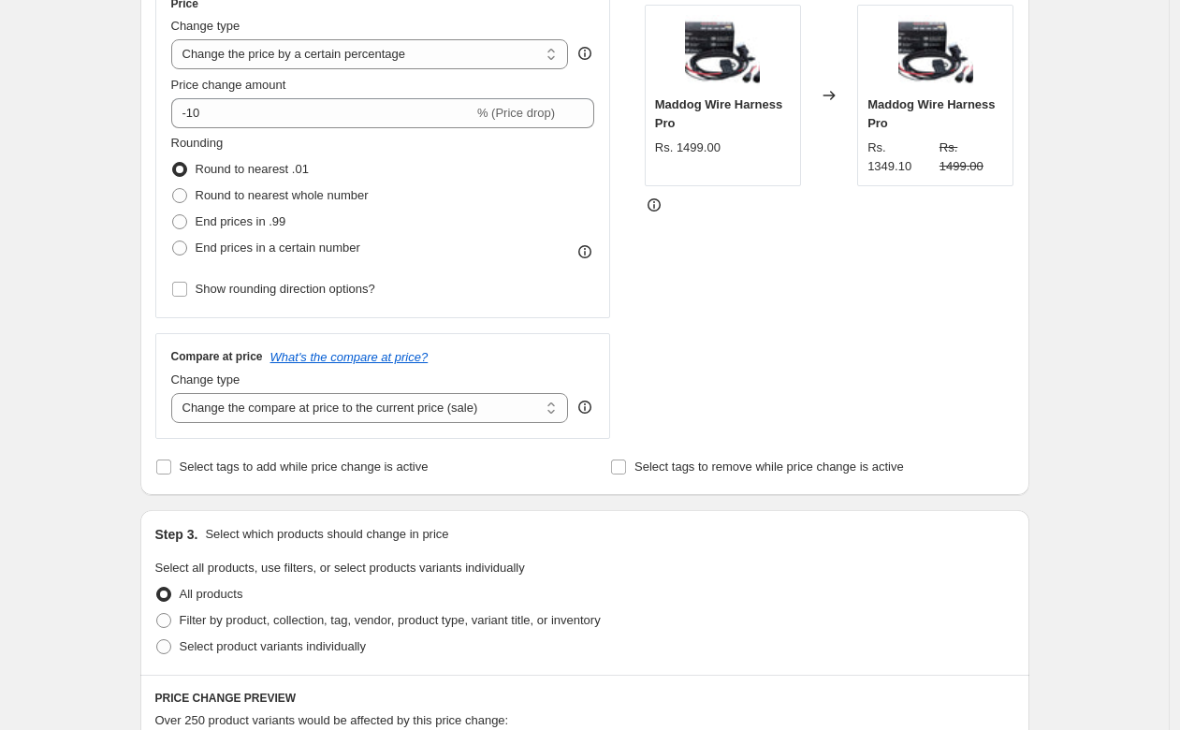
click at [214, 386] on span "Change type" at bounding box center [205, 379] width 69 height 14
click at [214, 393] on select "Change the compare at price to the current price (sale) Change the compare at p…" at bounding box center [370, 408] width 398 height 30
select select "no_change"
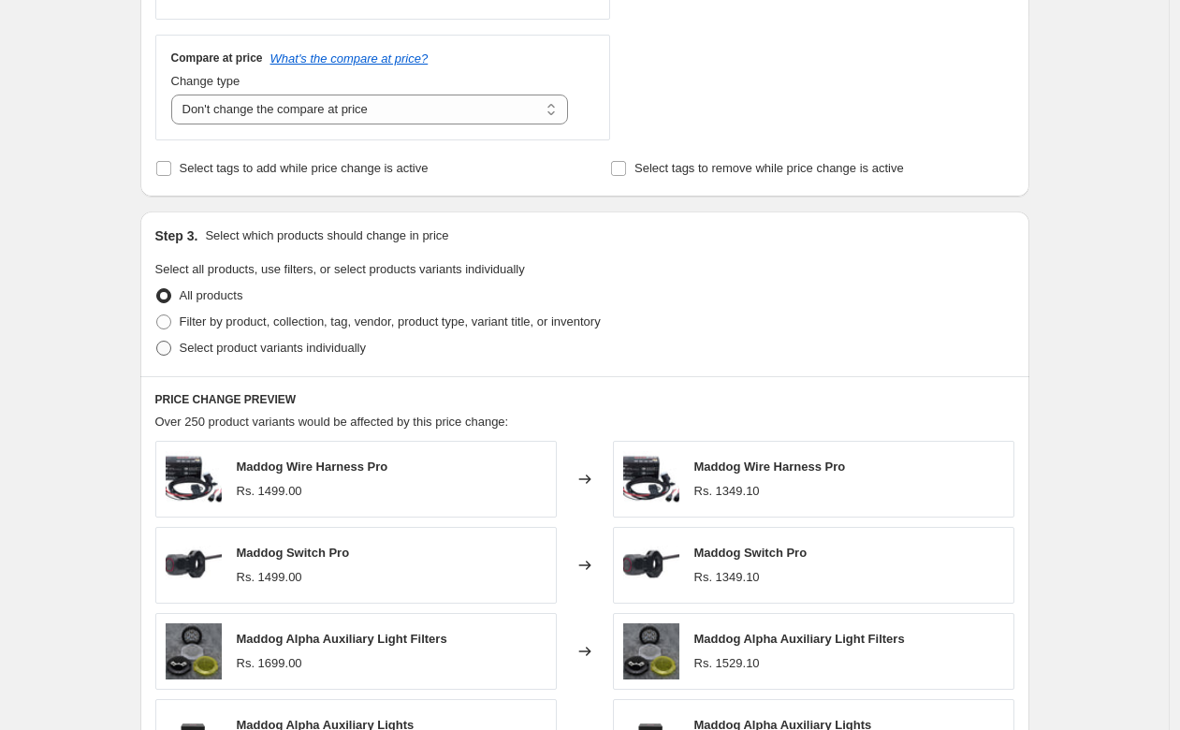
scroll to position [666, 0]
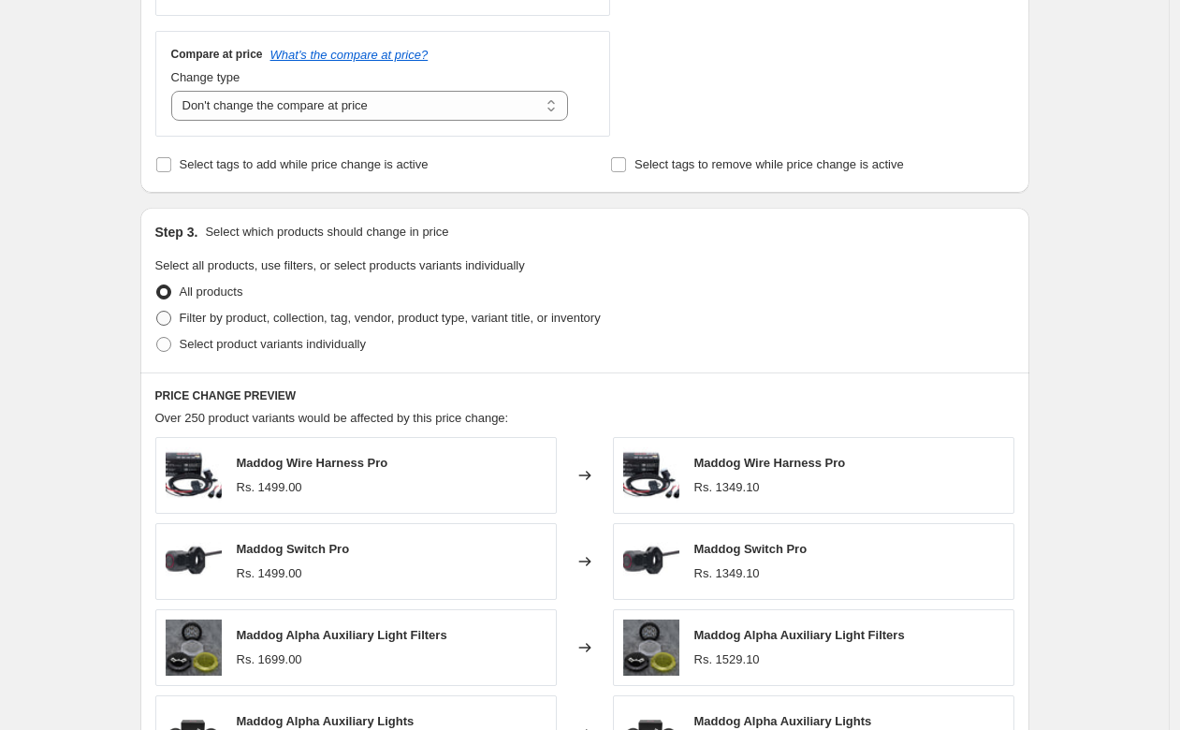
click at [171, 317] on span at bounding box center [163, 318] width 15 height 15
click at [157, 312] on input "Filter by product, collection, tag, vendor, product type, variant title, or inv…" at bounding box center [156, 311] width 1 height 1
radio input "true"
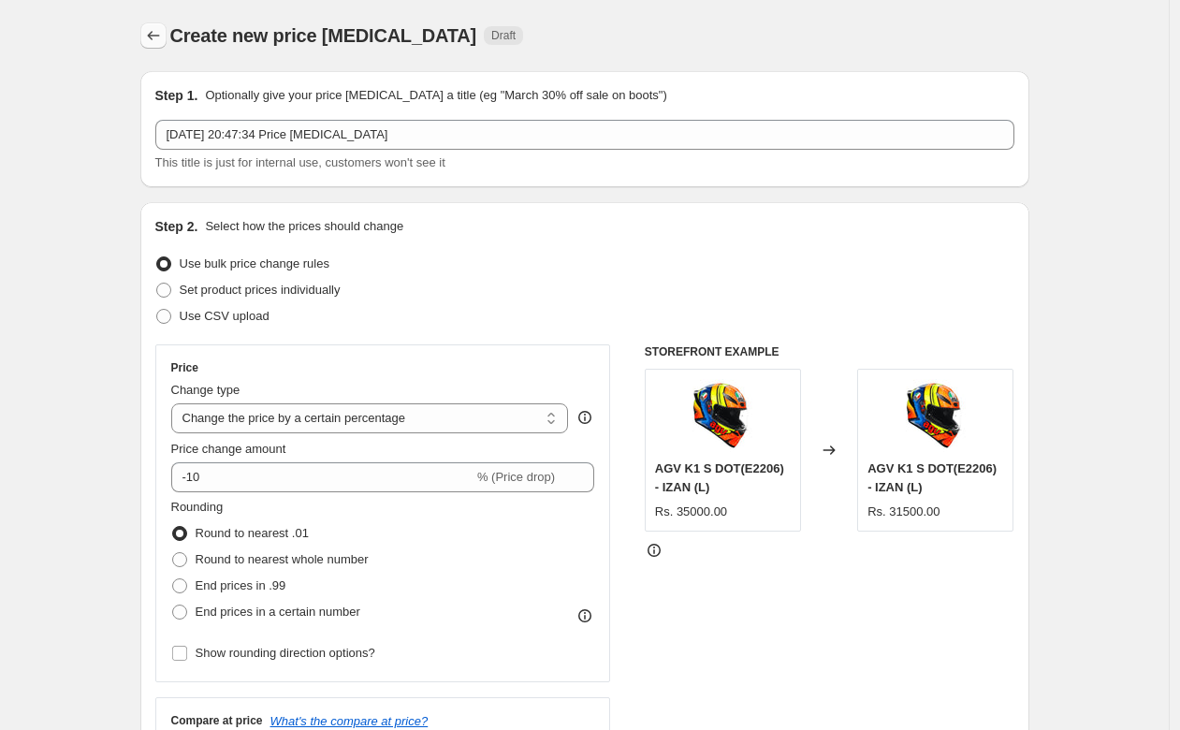
scroll to position [0, 0]
click at [152, 35] on icon "Price change jobs" at bounding box center [153, 35] width 19 height 19
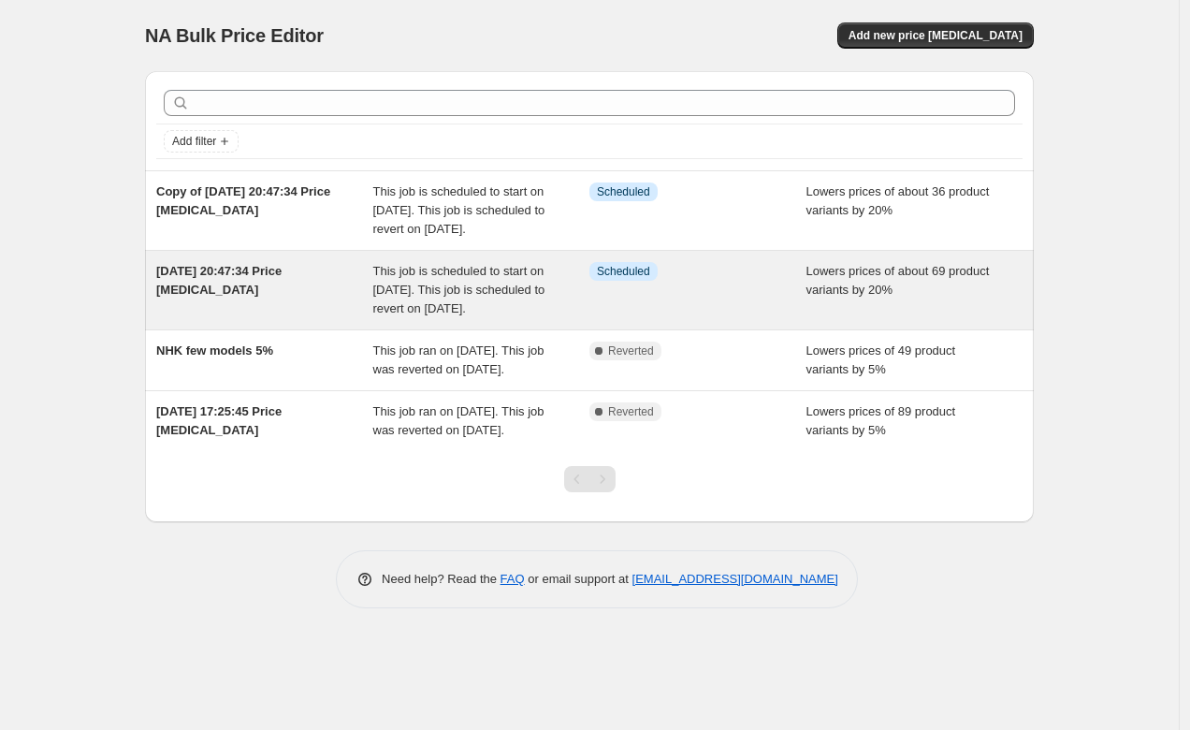
click at [214, 284] on span "[DATE] 20:47:34 Price [MEDICAL_DATA]" at bounding box center [218, 280] width 125 height 33
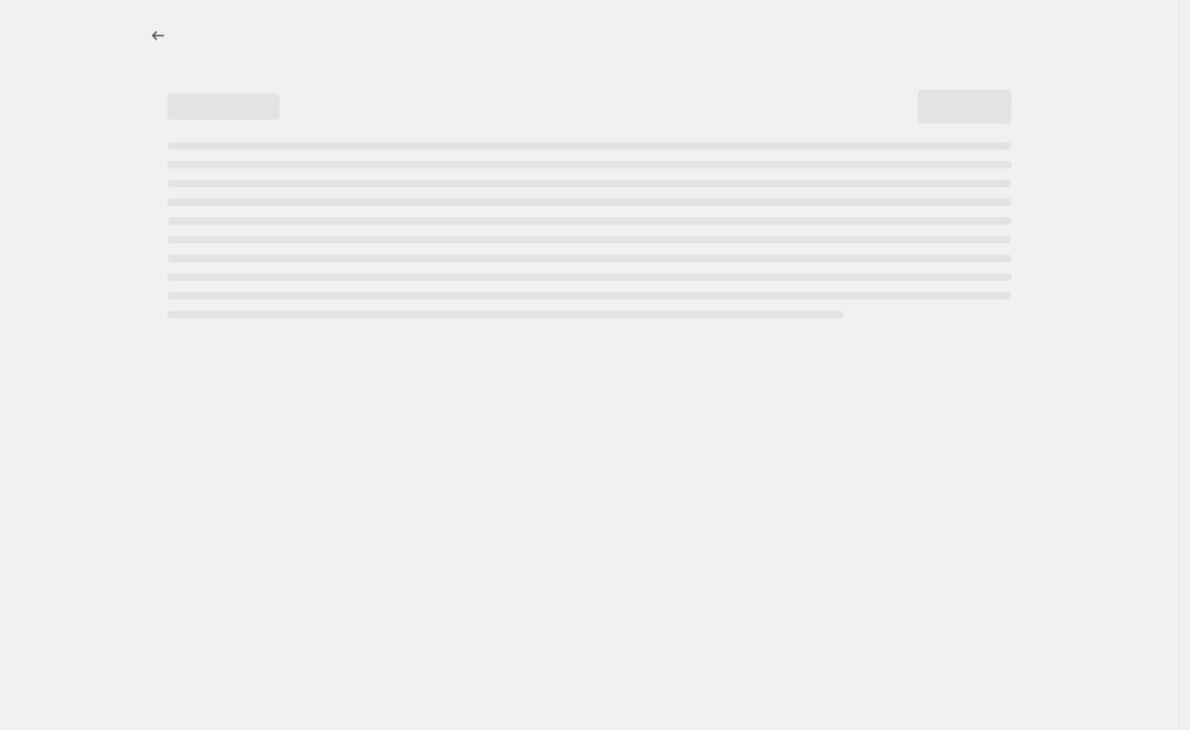
select select "percentage"
select select "no_change"
select select "product_status"
select select "collection"
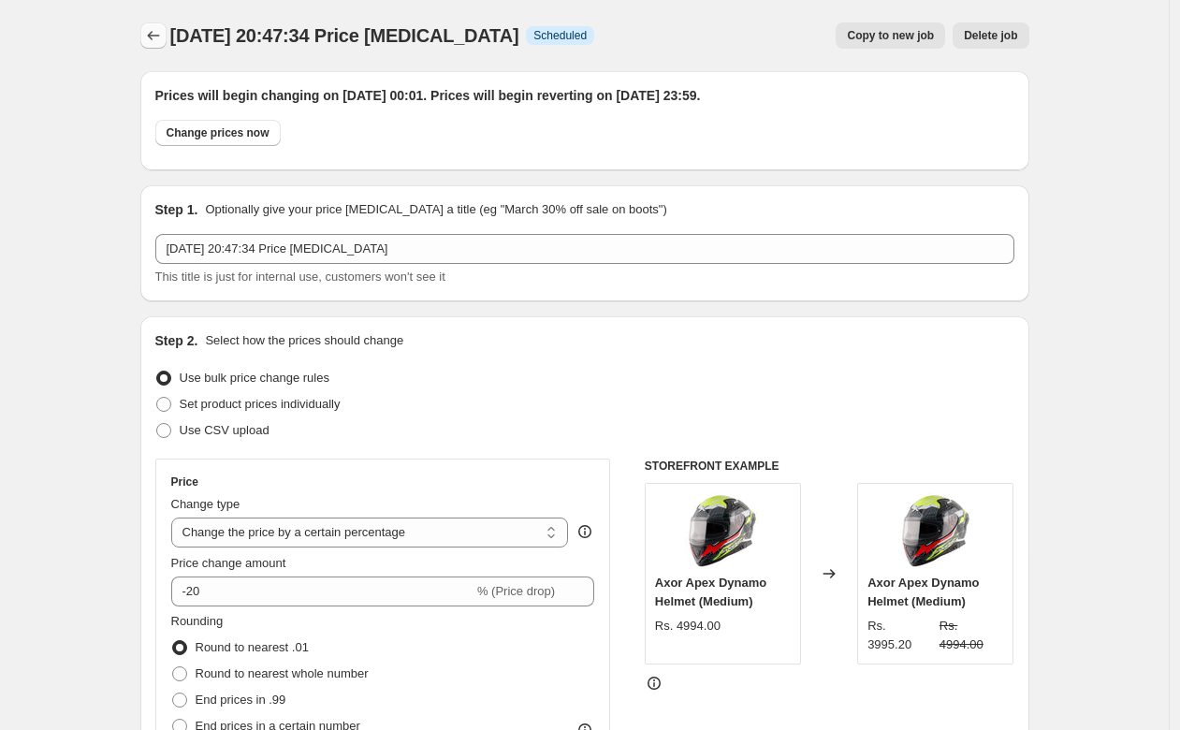
click at [162, 36] on icon "Price change jobs" at bounding box center [153, 35] width 19 height 19
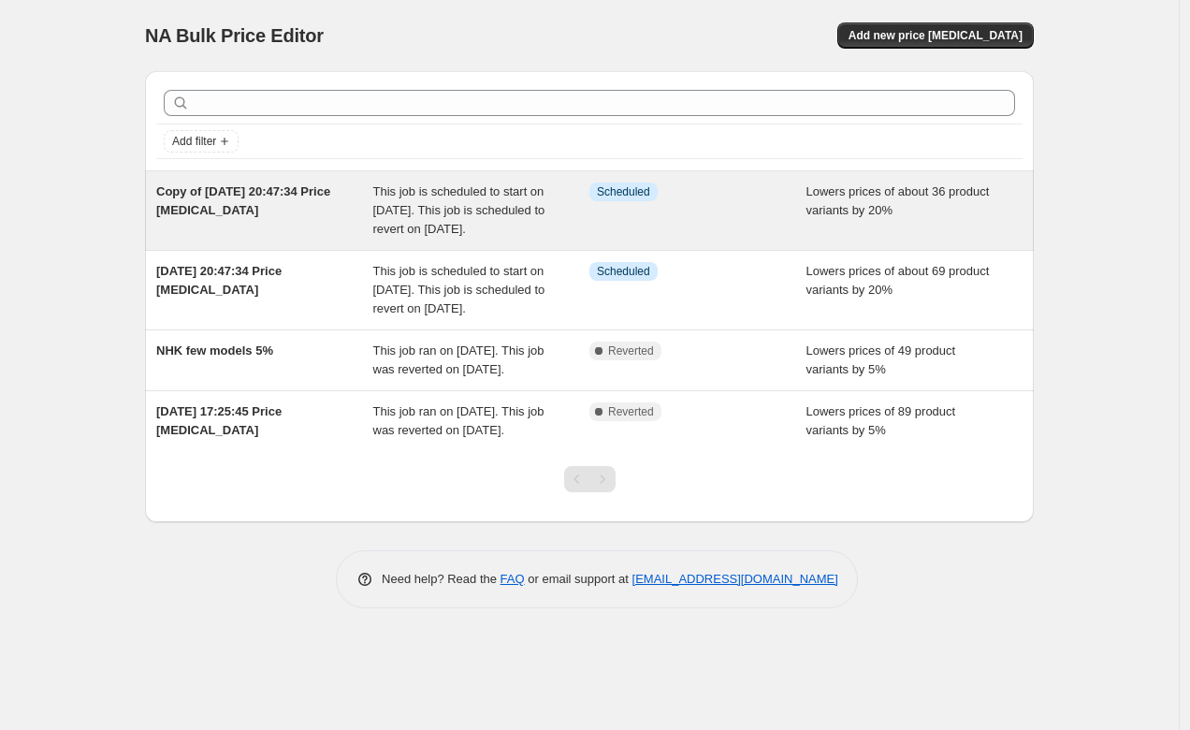
click at [196, 190] on span "Copy of [DATE] 20:47:34 Price [MEDICAL_DATA]" at bounding box center [243, 200] width 174 height 33
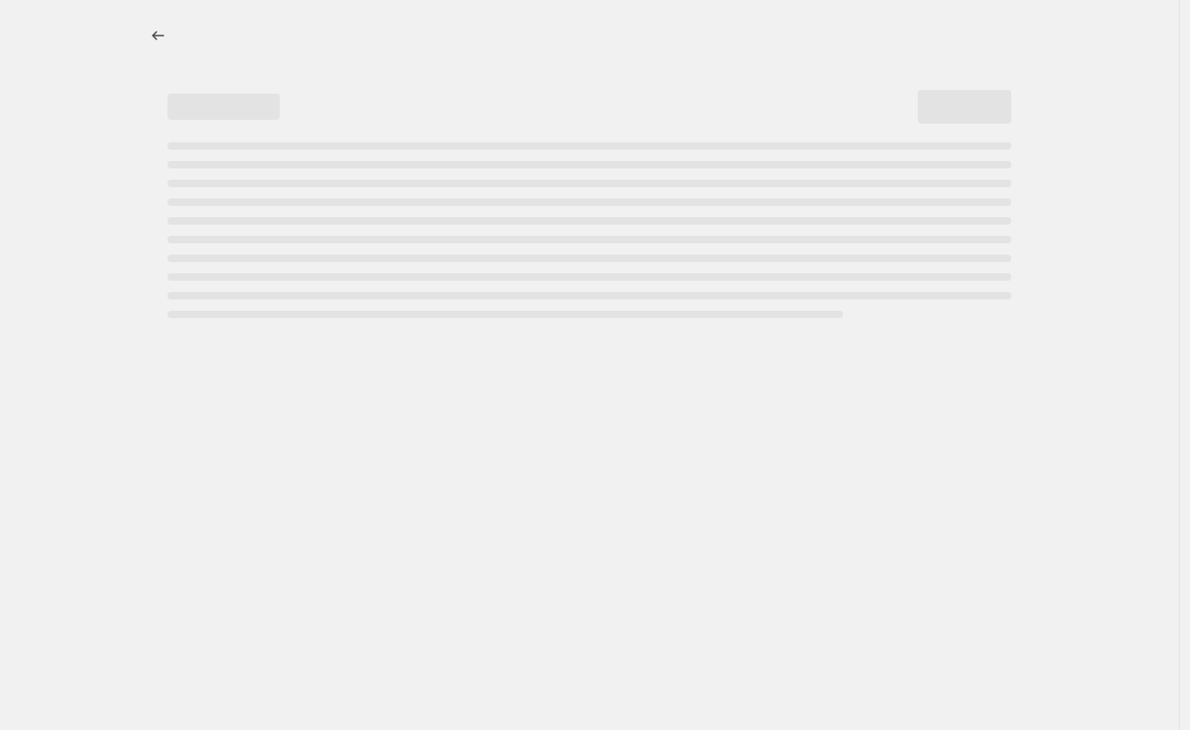
select select "percentage"
select select "no_change"
select select "product_status"
select select "collection"
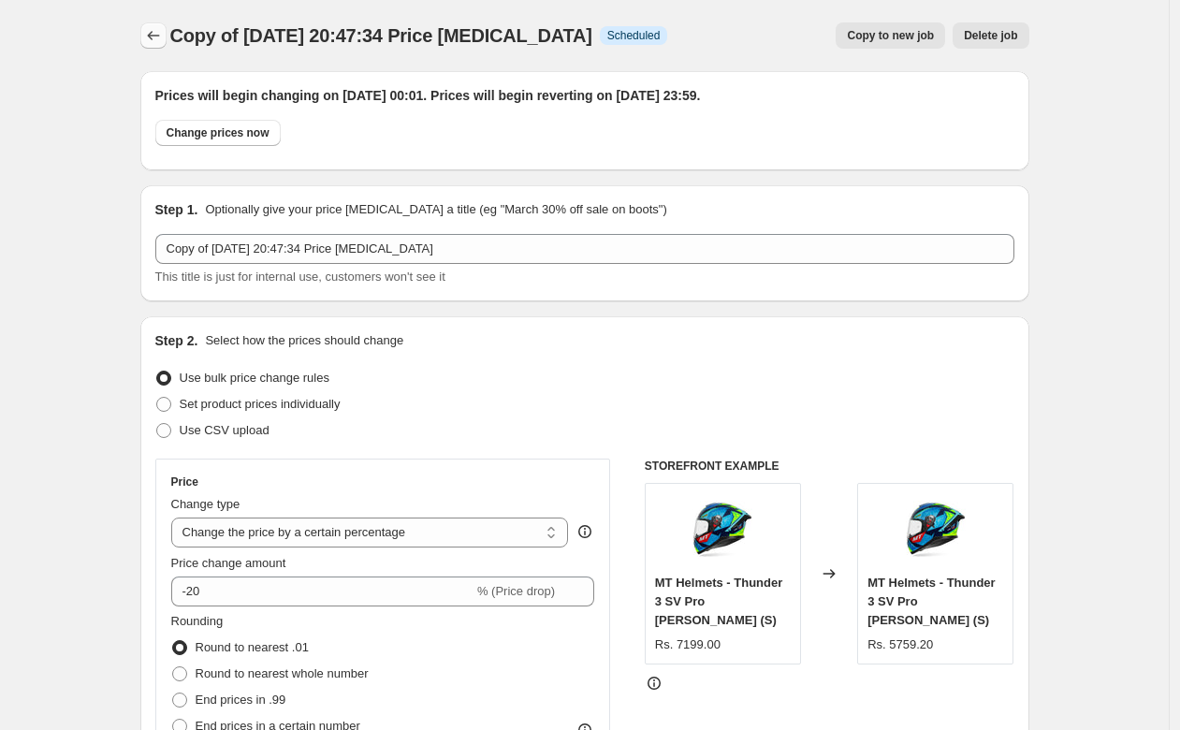
click at [147, 32] on button "Price change jobs" at bounding box center [153, 35] width 26 height 26
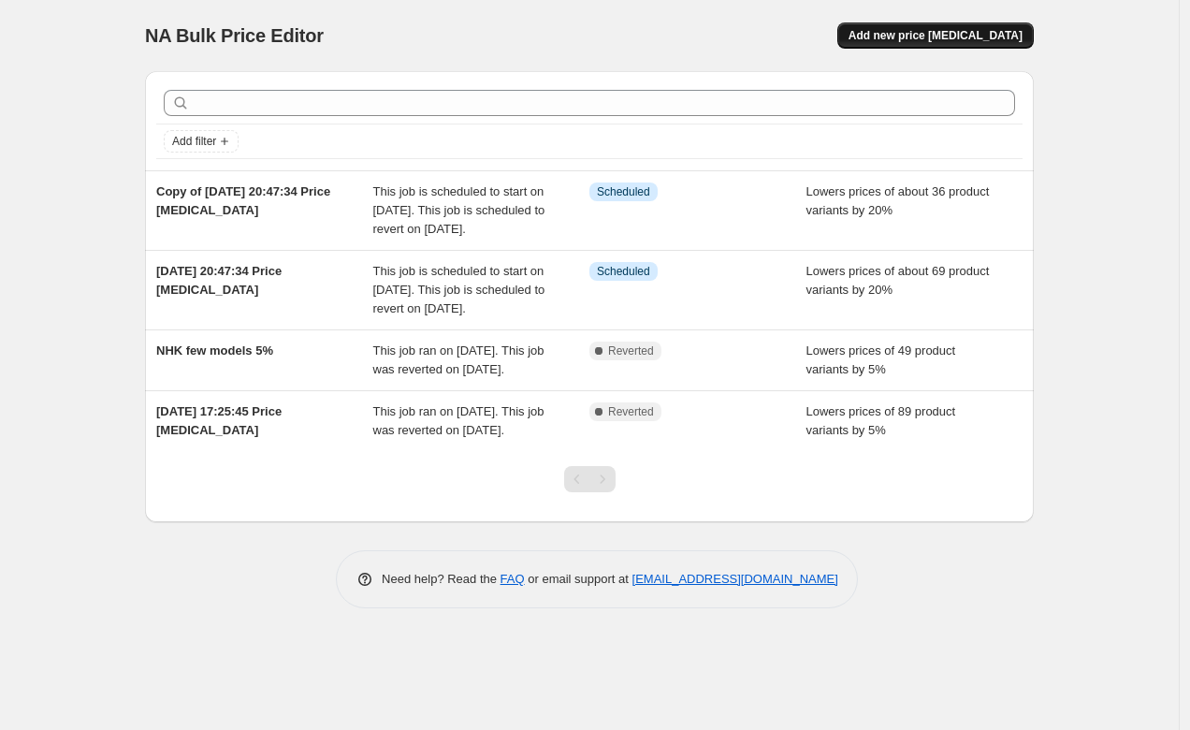
click at [965, 33] on span "Add new price [MEDICAL_DATA]" at bounding box center [935, 35] width 174 height 15
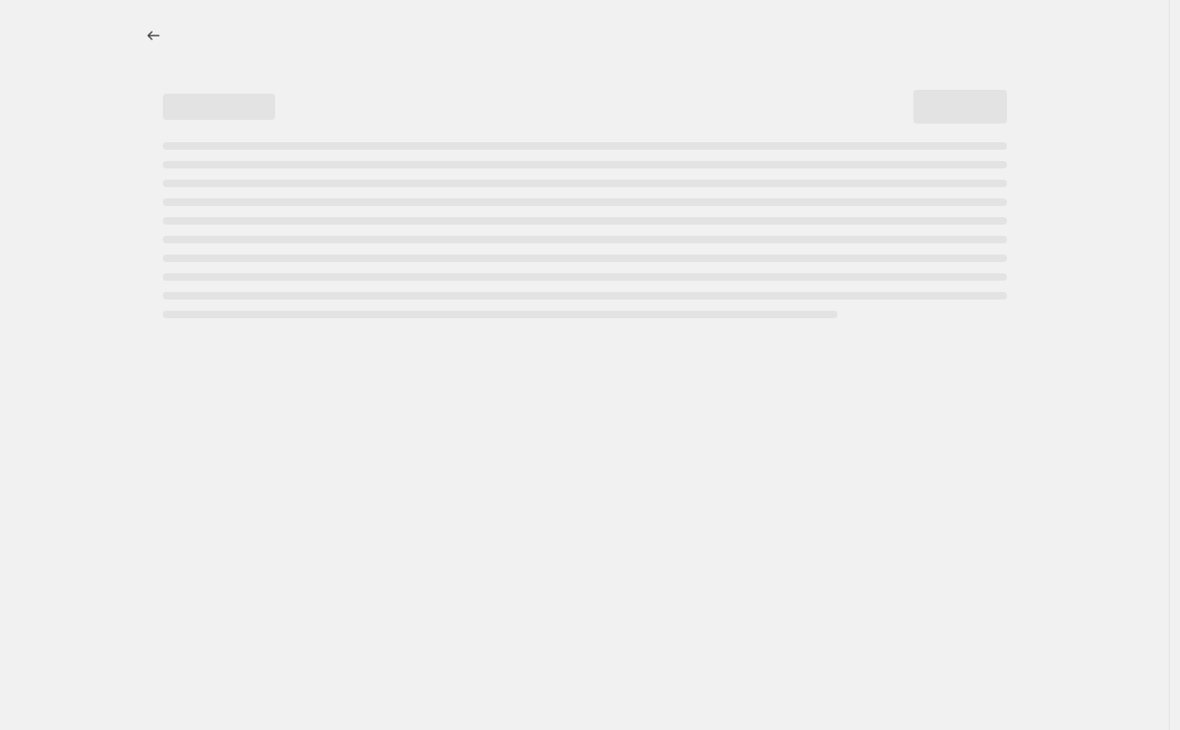
select select "percentage"
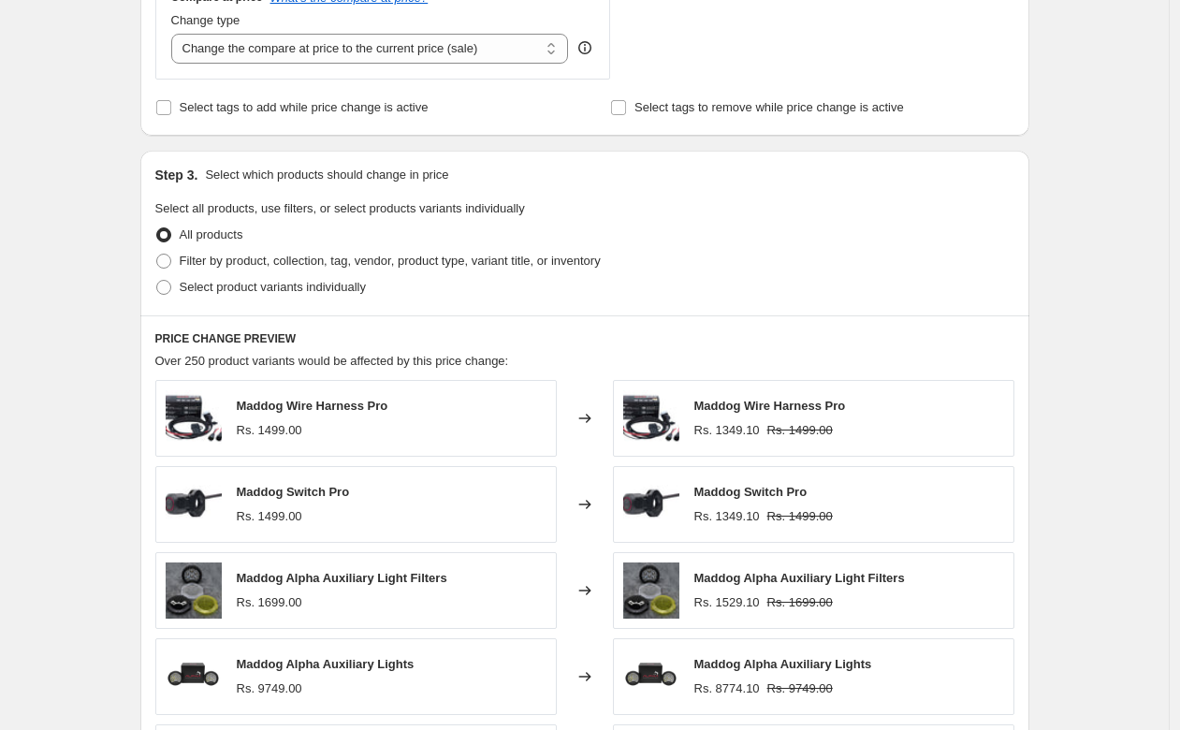
scroll to position [732, 0]
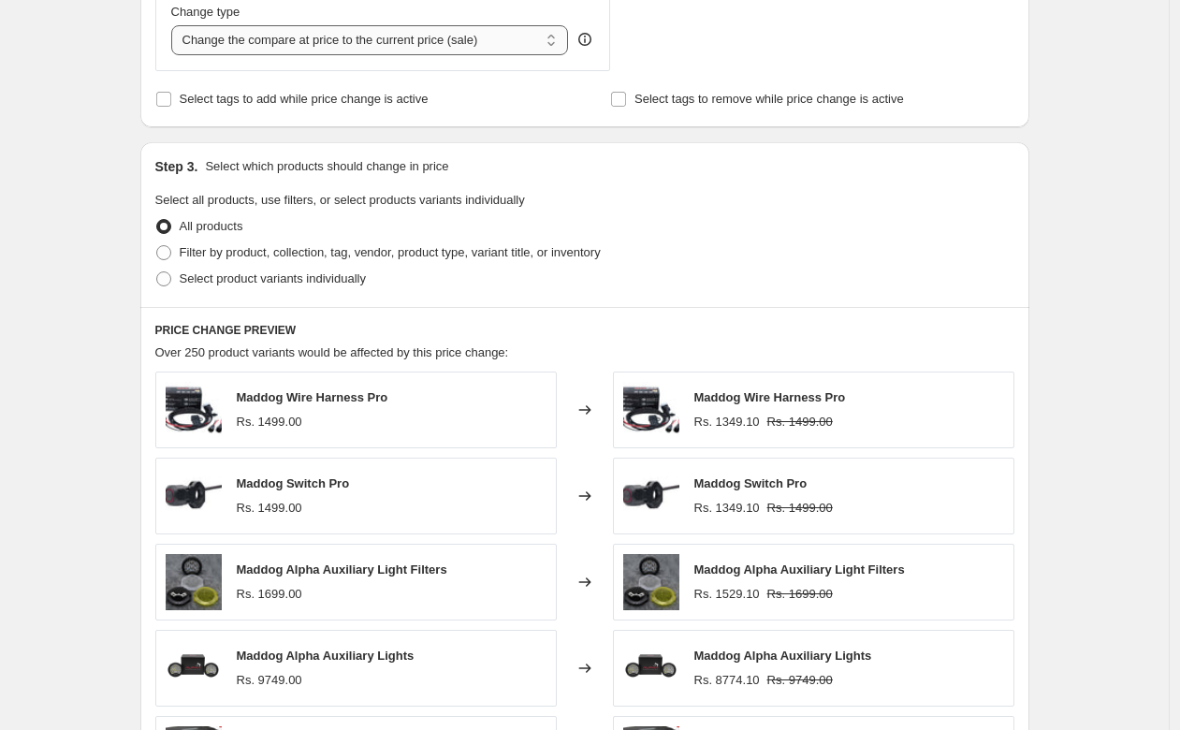
select select "no_change"
click at [177, 250] on label "Filter by product, collection, tag, vendor, product type, variant title, or inv…" at bounding box center [377, 252] width 445 height 26
click at [157, 246] on input "Filter by product, collection, tag, vendor, product type, variant title, or inv…" at bounding box center [156, 245] width 1 height 1
radio input "true"
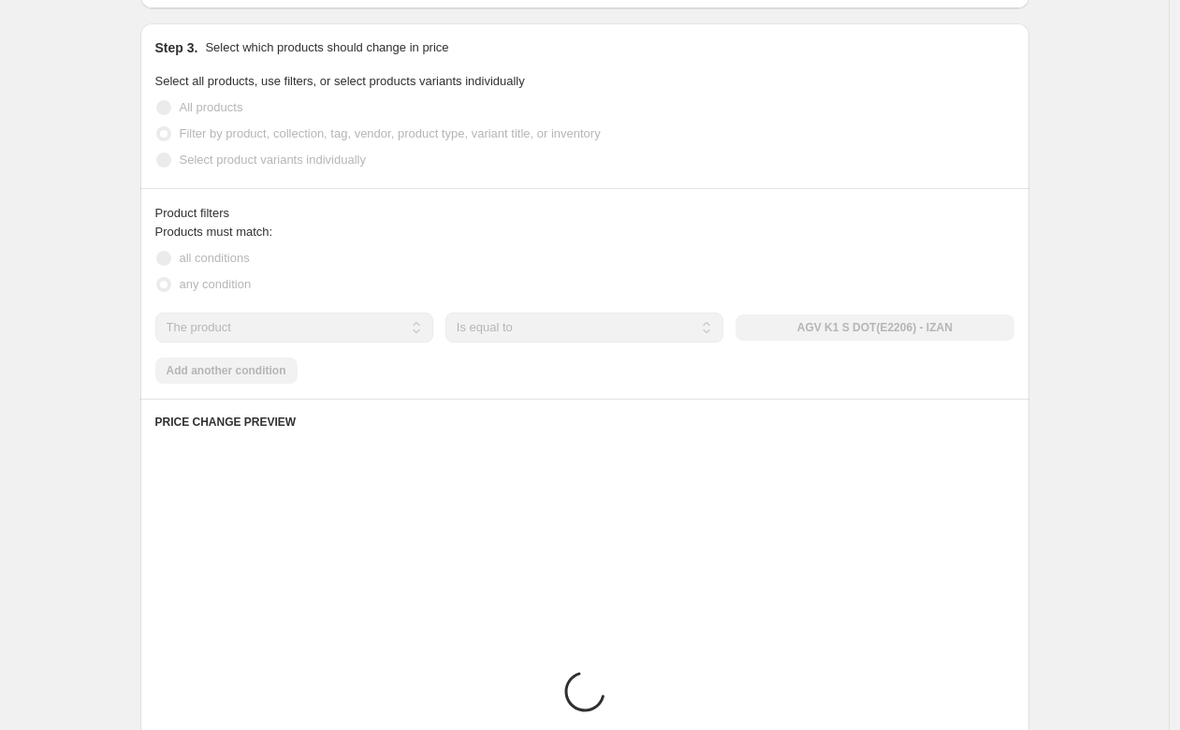
scroll to position [916, 0]
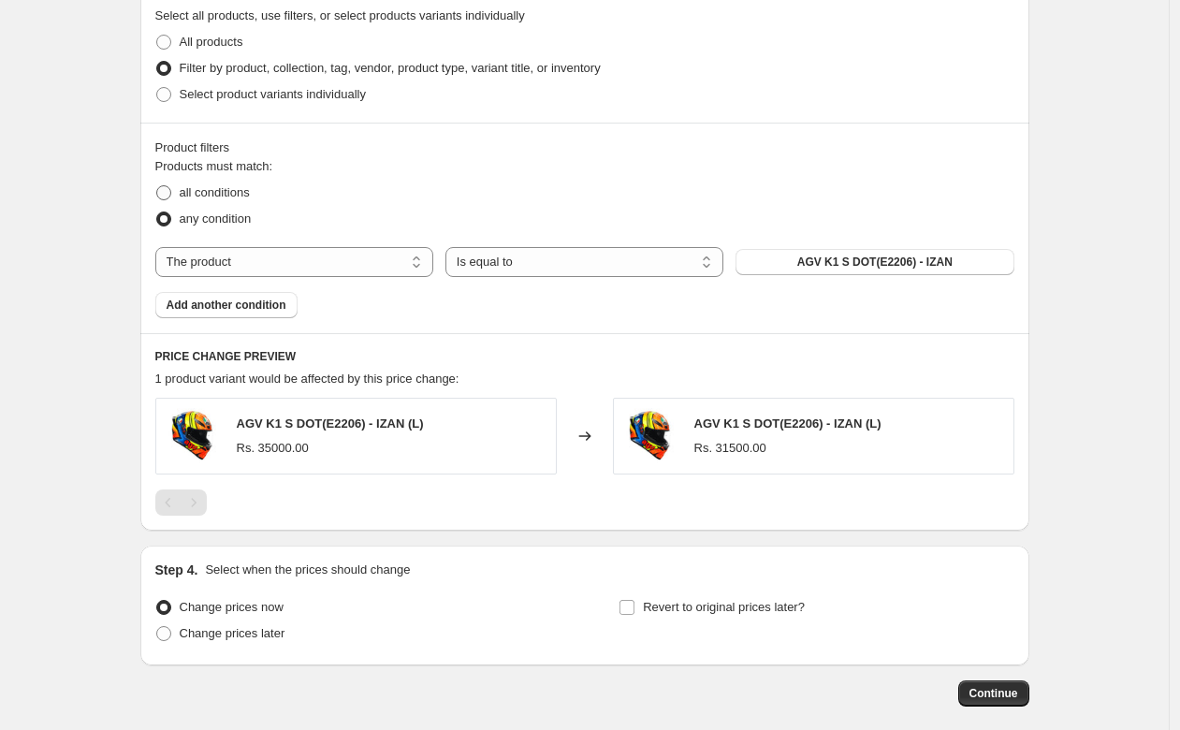
click at [167, 190] on span at bounding box center [163, 192] width 15 height 15
click at [157, 186] on input "all conditions" at bounding box center [156, 185] width 1 height 1
radio input "true"
select select "product_status"
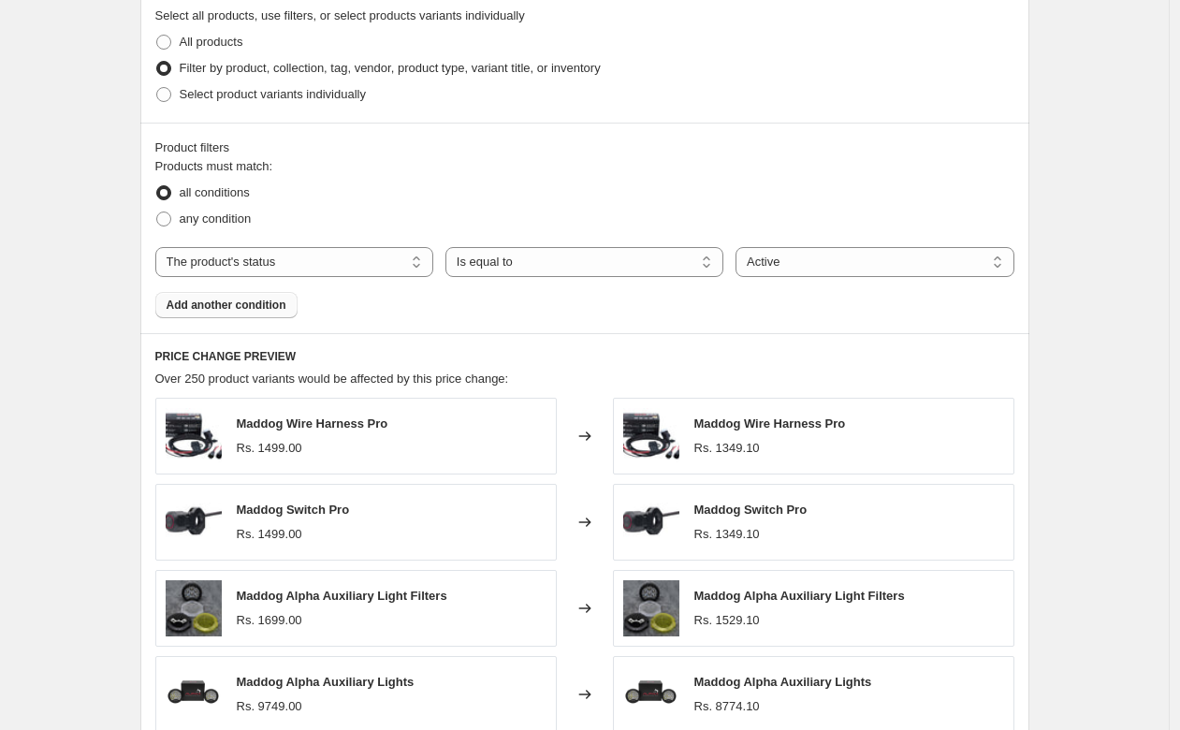
click at [286, 303] on span "Add another condition" at bounding box center [227, 304] width 120 height 15
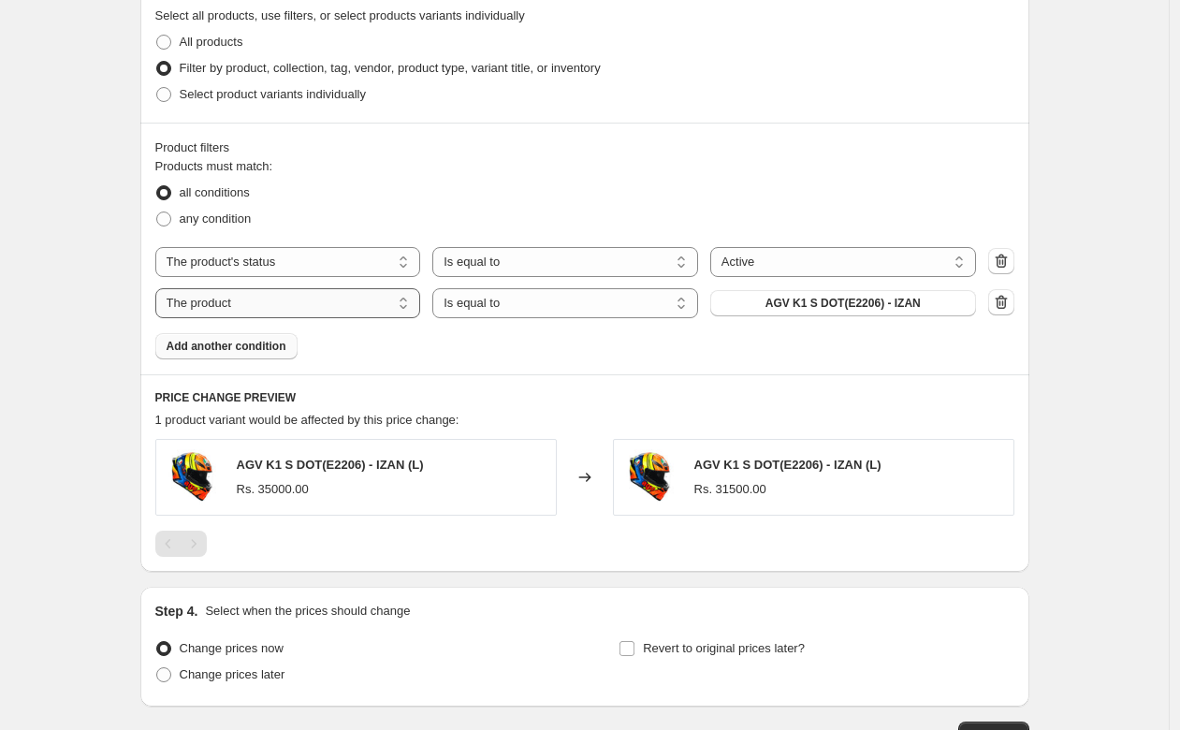
select select "collection"
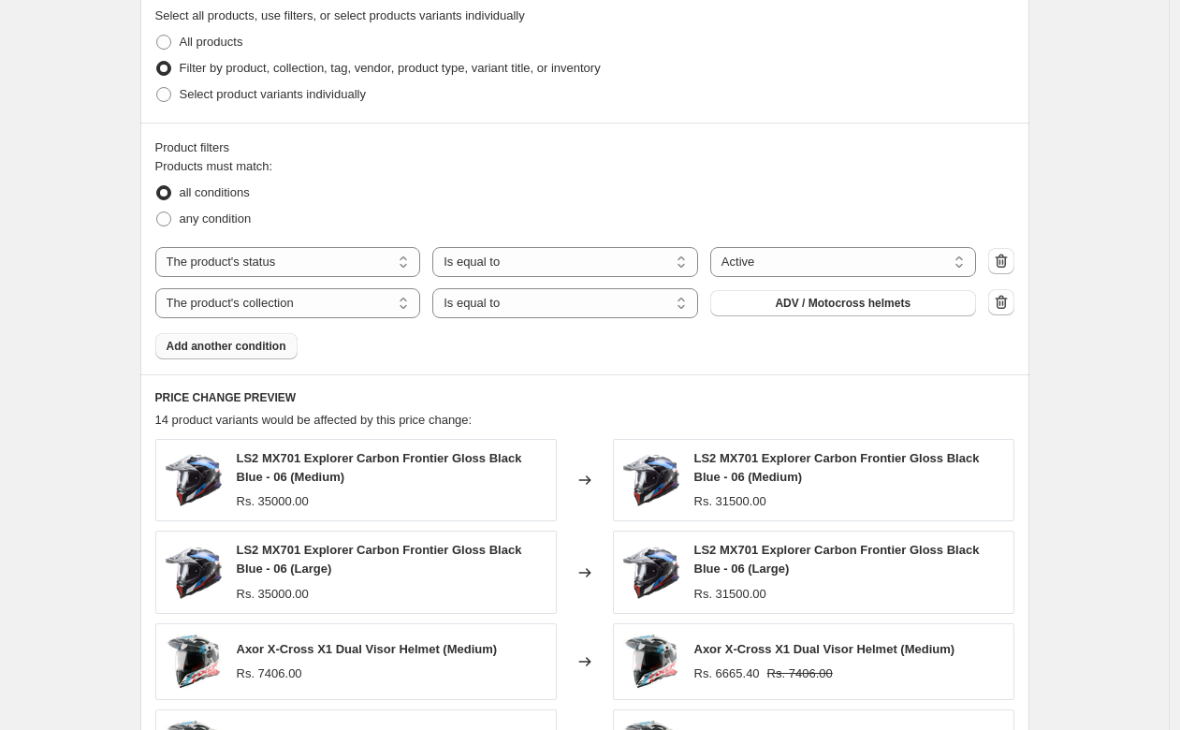
click at [848, 297] on span "ADV / Motocross helmets" at bounding box center [843, 303] width 136 height 15
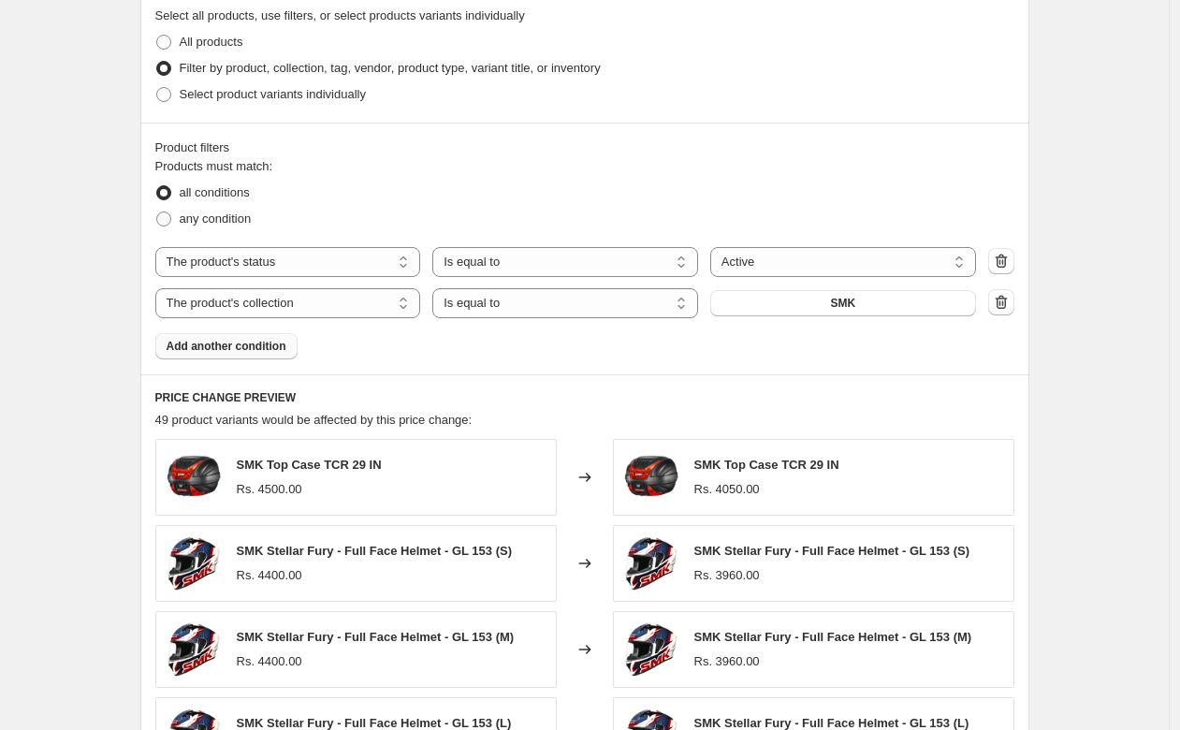
click at [295, 351] on button "Add another condition" at bounding box center [226, 346] width 142 height 26
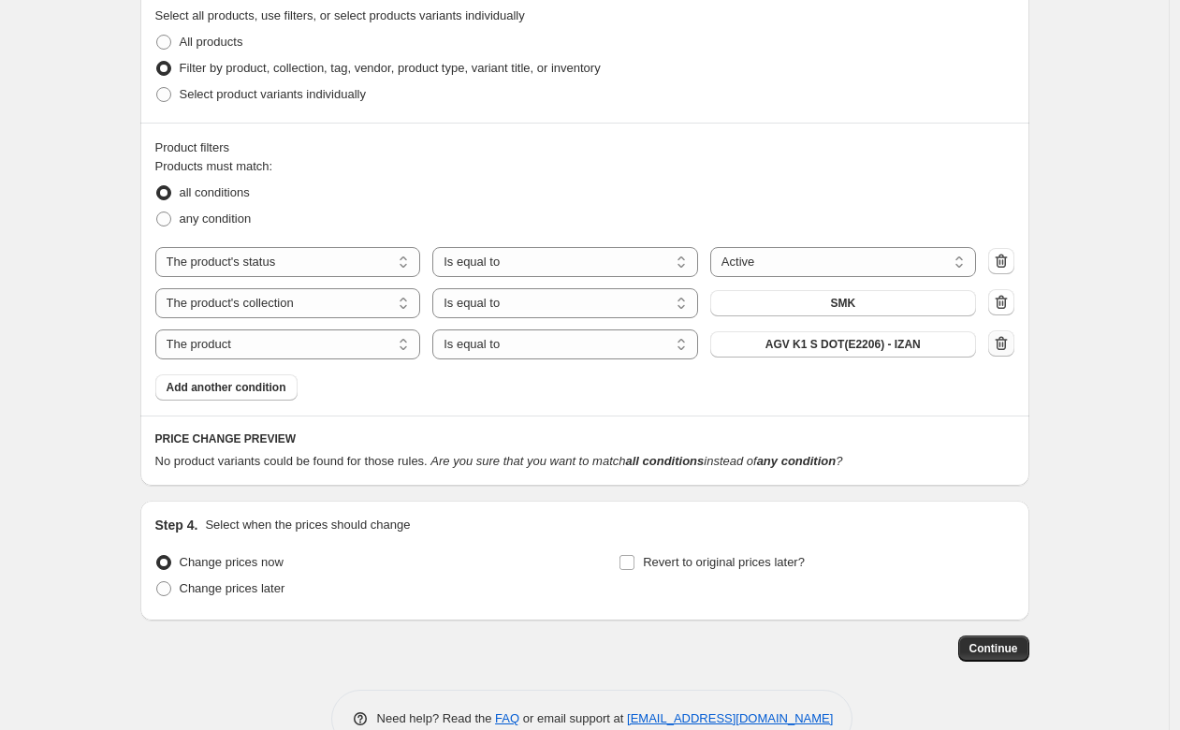
click at [1007, 341] on icon "button" at bounding box center [1001, 343] width 19 height 19
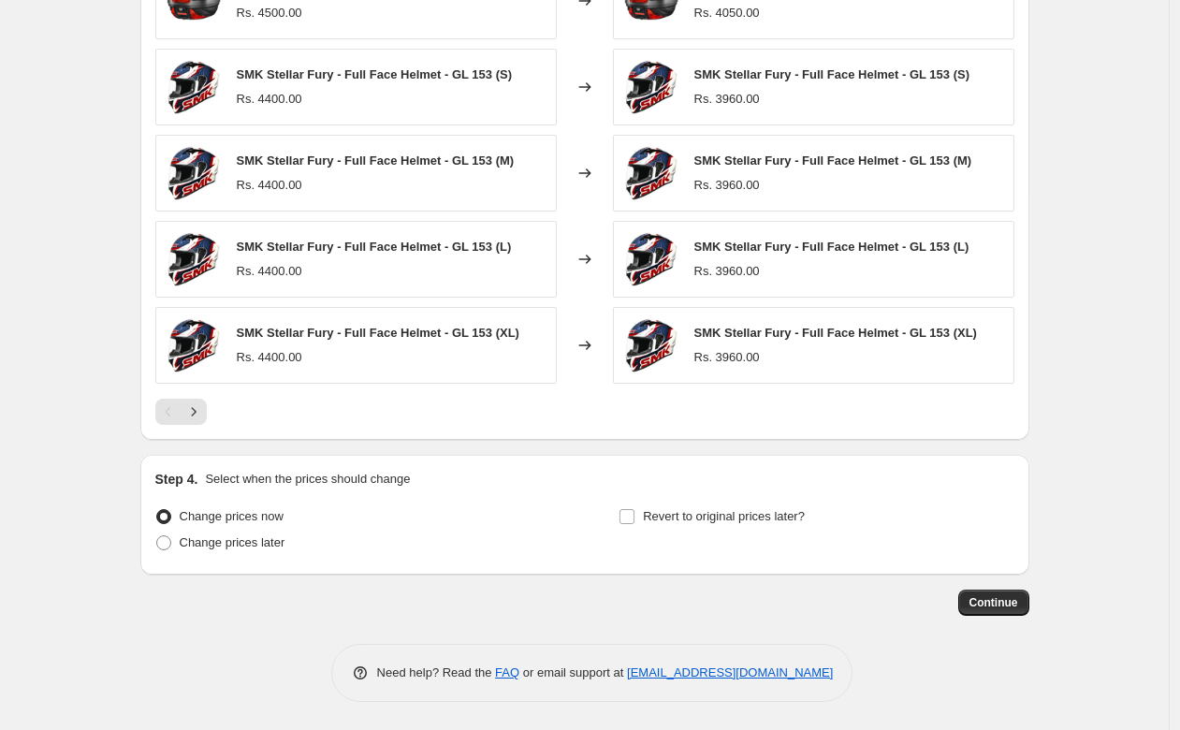
scroll to position [1392, 0]
click at [179, 551] on label "Change prices later" at bounding box center [220, 542] width 130 height 26
click at [157, 536] on input "Change prices later" at bounding box center [156, 535] width 1 height 1
radio input "true"
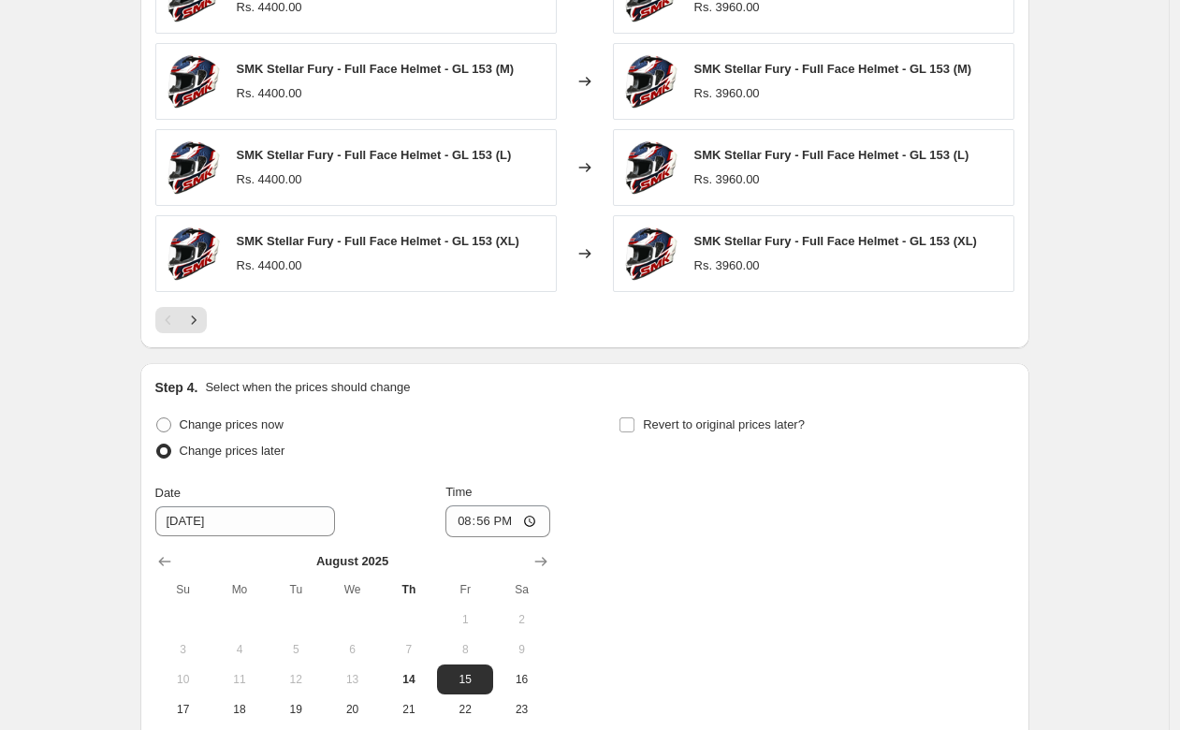
scroll to position [1566, 0]
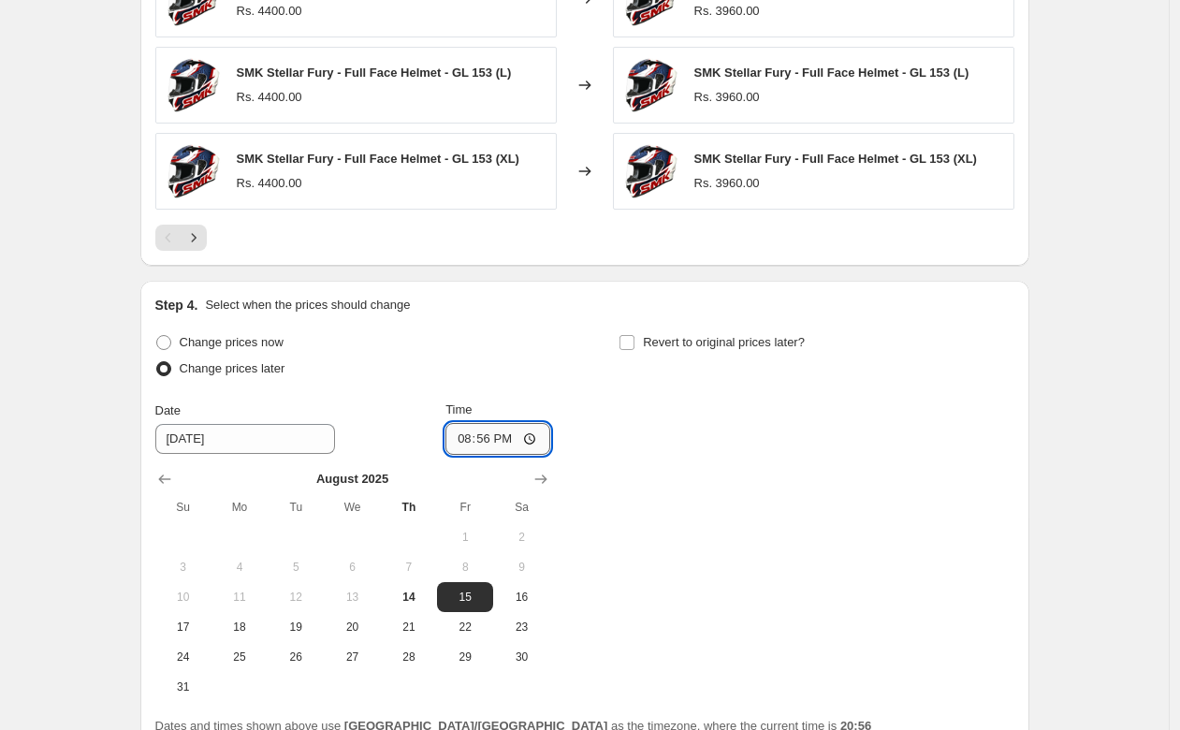
click at [515, 438] on input "20:56" at bounding box center [497, 439] width 105 height 32
type input "00:01"
click at [636, 332] on label "Revert to original prices later?" at bounding box center [711, 342] width 186 height 26
click at [634, 335] on input "Revert to original prices later?" at bounding box center [626, 342] width 15 height 15
checkbox input "true"
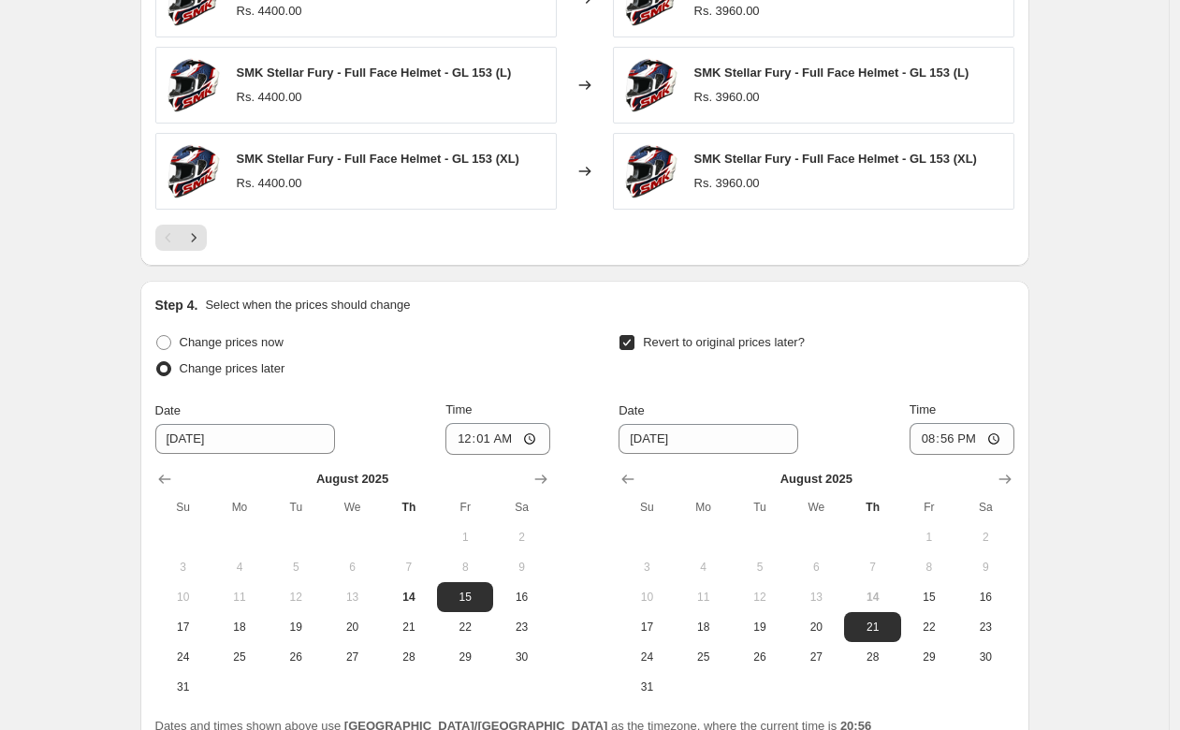
scroll to position [1744, 0]
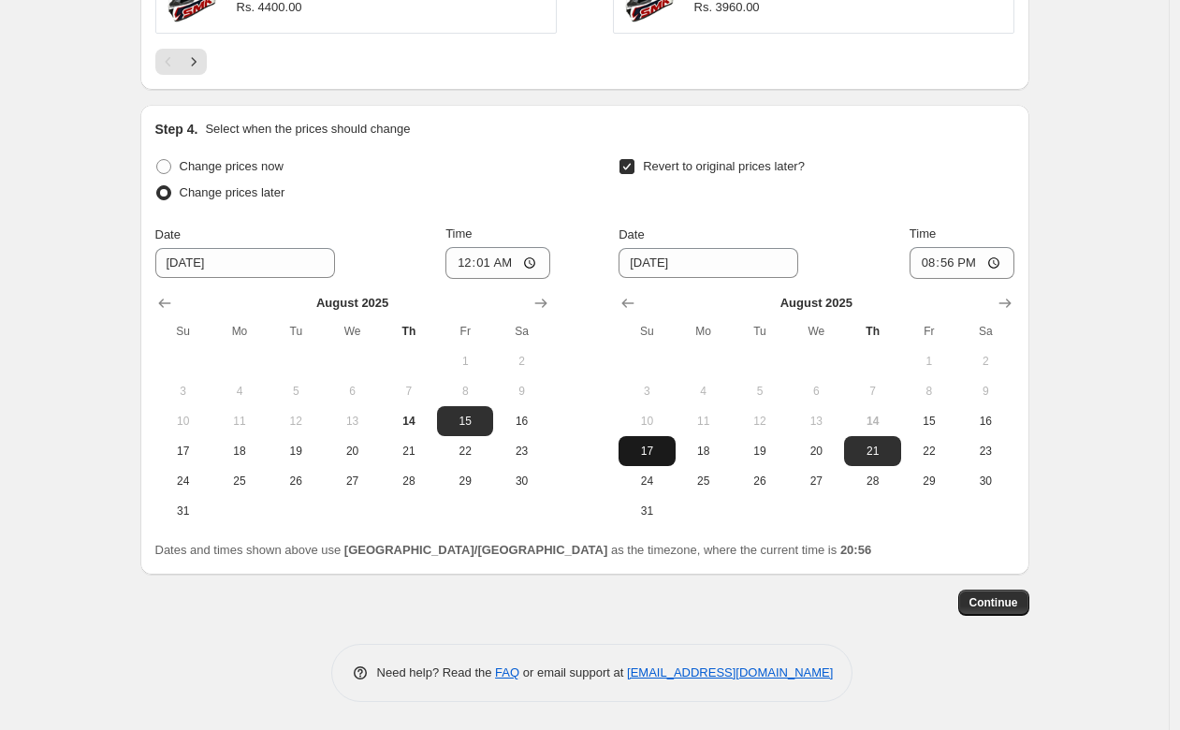
click at [660, 448] on span "17" at bounding box center [646, 450] width 41 height 15
type input "[DATE]"
click at [984, 257] on input "20:56" at bounding box center [961, 263] width 105 height 32
type input "23:59"
click at [1004, 608] on span "Continue" at bounding box center [993, 602] width 49 height 15
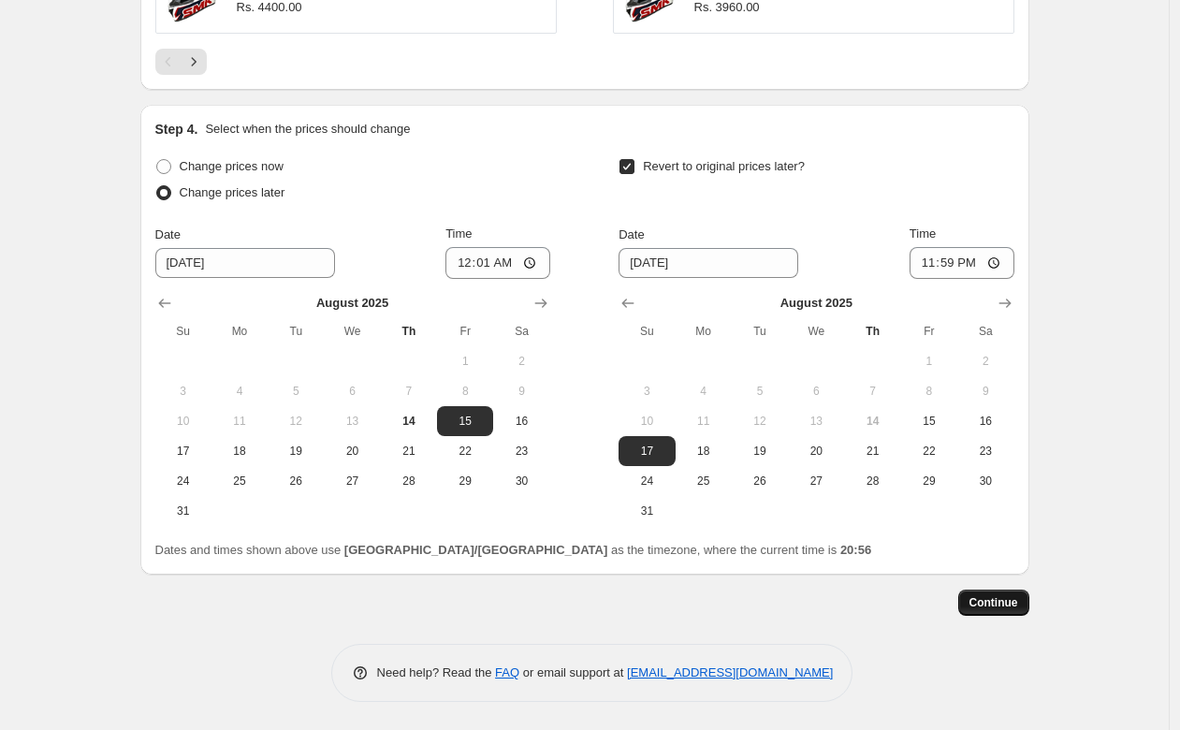
scroll to position [0, 0]
click at [985, 602] on span "Continue" at bounding box center [993, 602] width 49 height 15
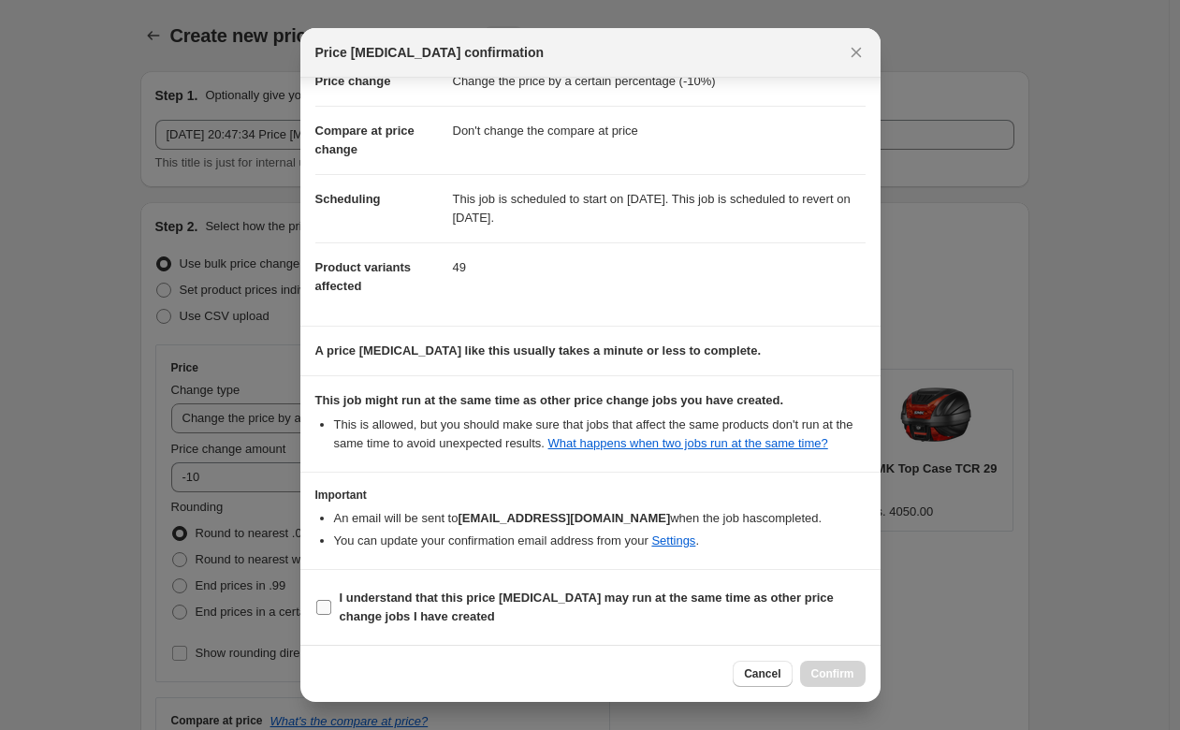
scroll to position [73, 0]
click at [321, 610] on input "I understand that this price [MEDICAL_DATA] may run at the same time as other p…" at bounding box center [323, 607] width 15 height 15
checkbox input "true"
click at [848, 671] on span "Confirm" at bounding box center [832, 673] width 43 height 15
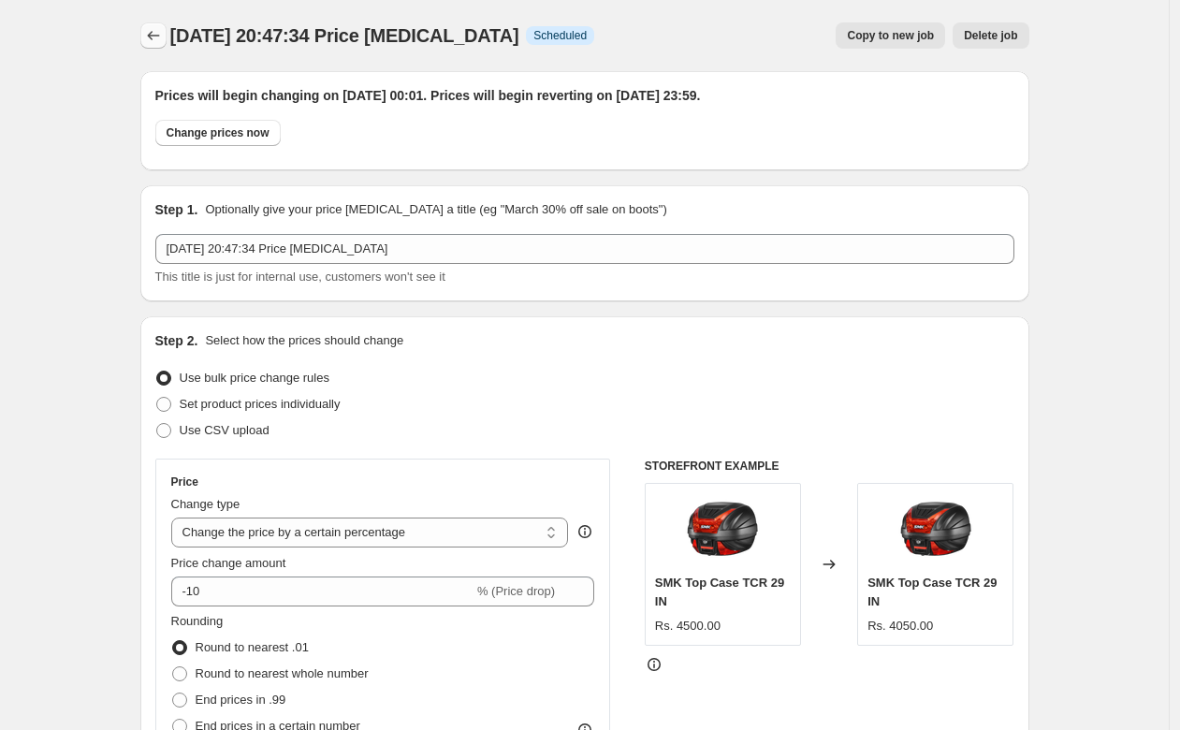
click at [159, 33] on icon "Price change jobs" at bounding box center [153, 35] width 19 height 19
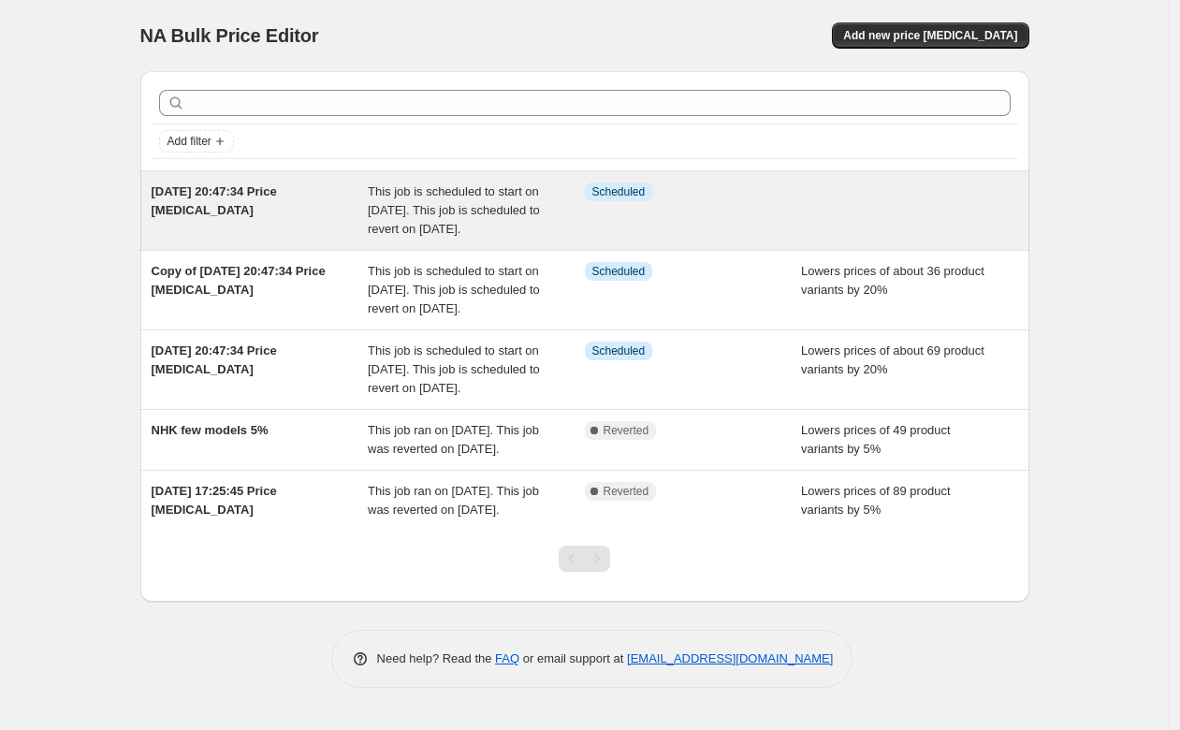
click at [395, 196] on span "This job is scheduled to start on [DATE]. This job is scheduled to revert on [D…" at bounding box center [454, 209] width 172 height 51
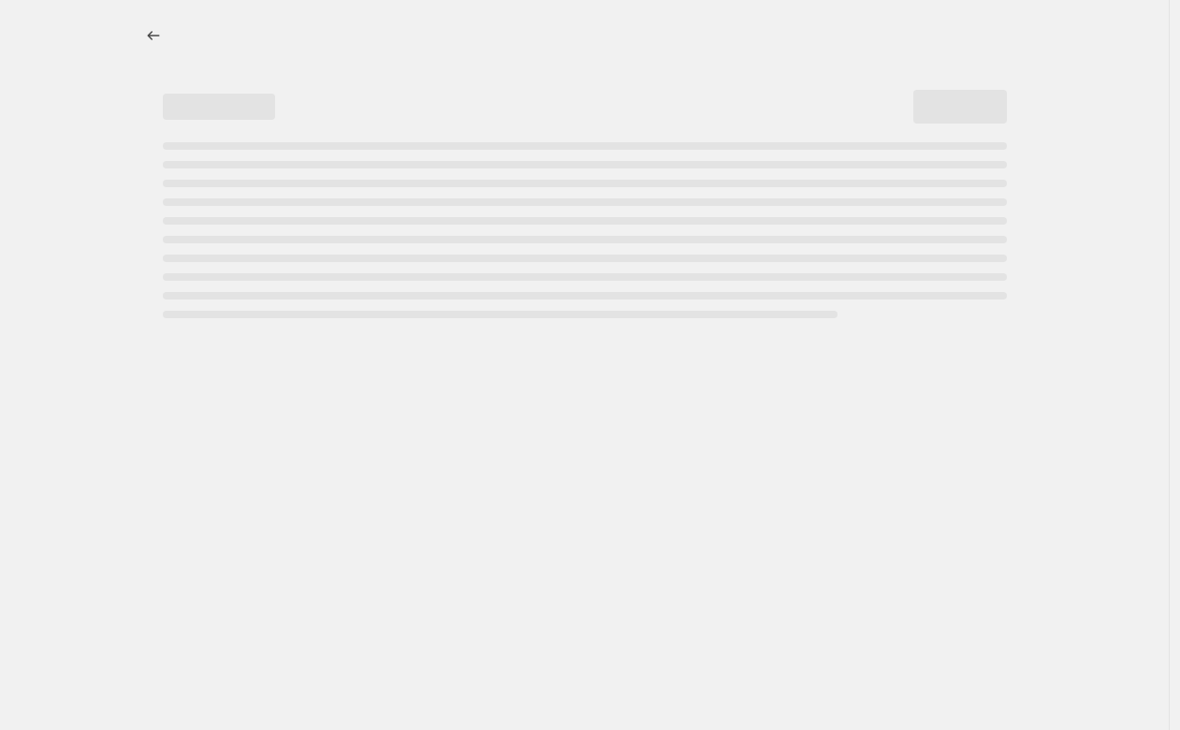
select select "percentage"
select select "no_change"
select select "product_status"
select select "collection"
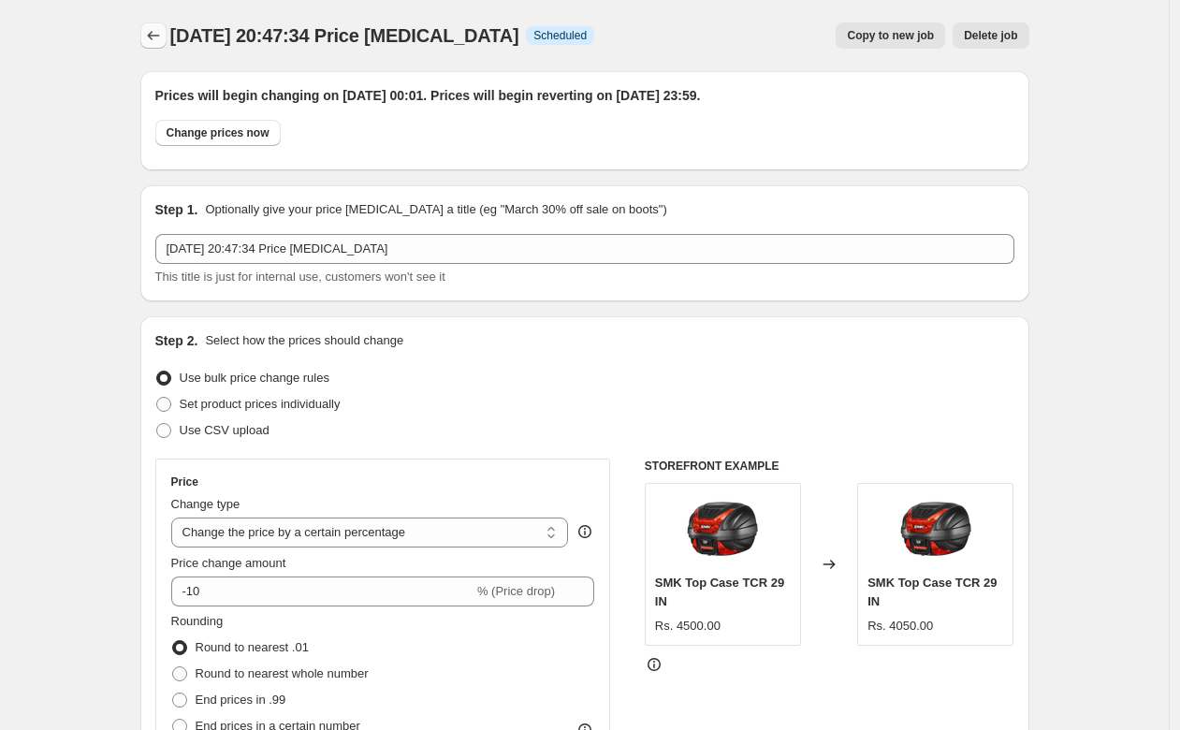
click at [151, 36] on icon "Price change jobs" at bounding box center [153, 35] width 19 height 19
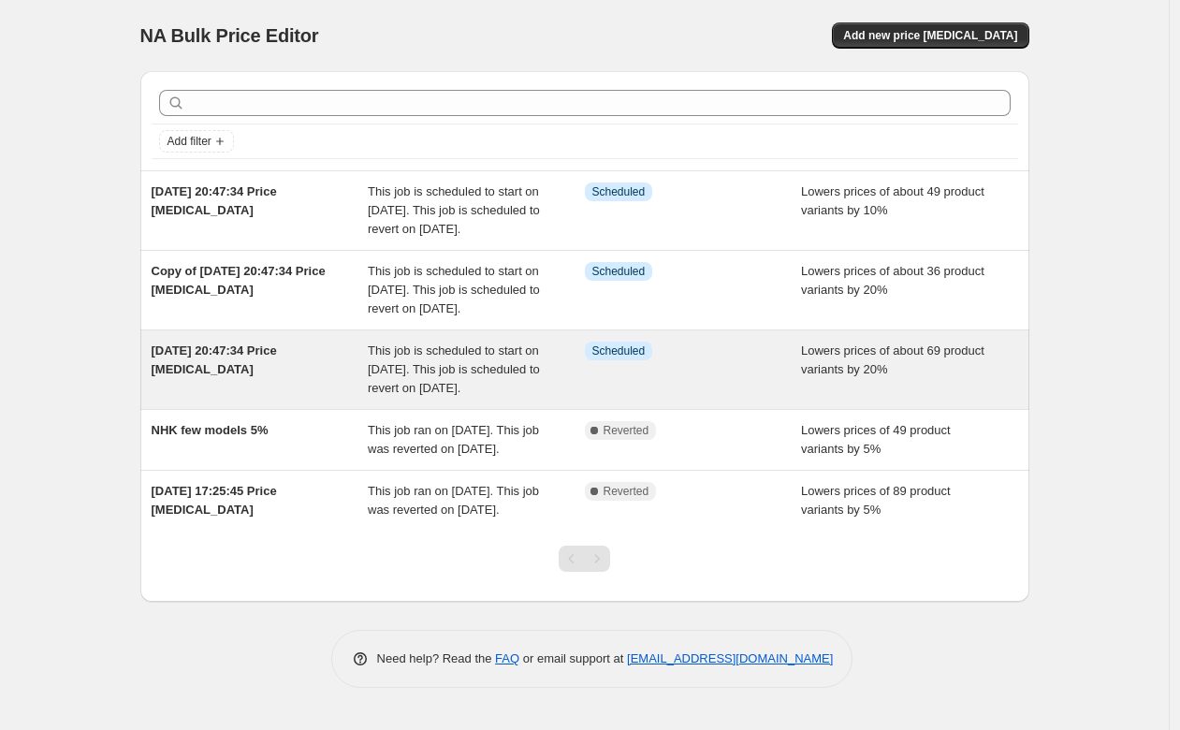
click at [217, 376] on span "[DATE] 20:47:34 Price [MEDICAL_DATA]" at bounding box center [214, 359] width 125 height 33
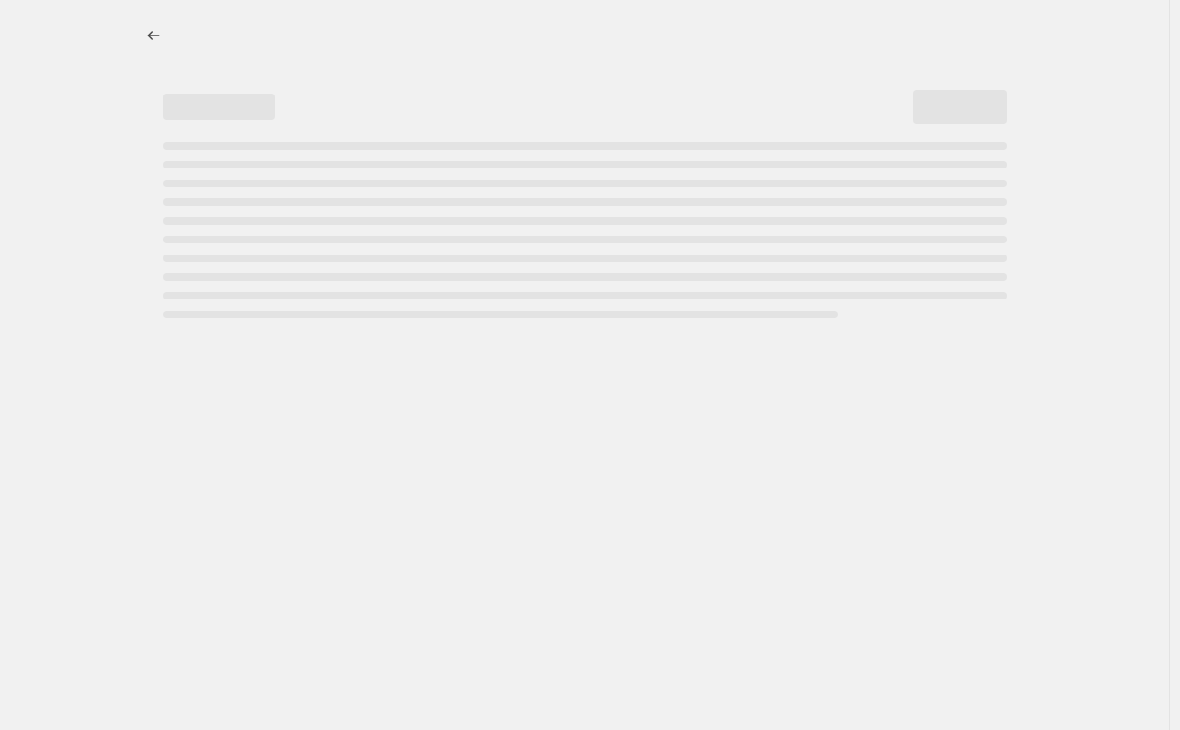
select select "percentage"
select select "no_change"
select select "product_status"
select select "collection"
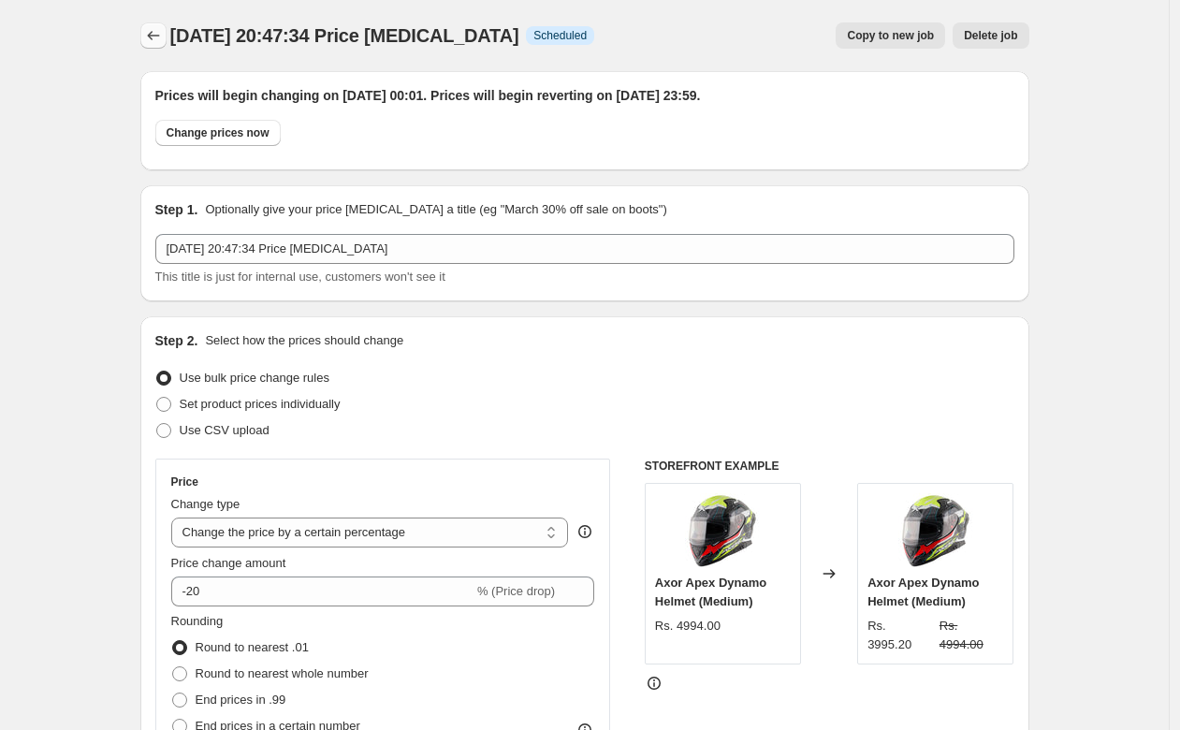
click at [152, 33] on icon "Price change jobs" at bounding box center [153, 35] width 19 height 19
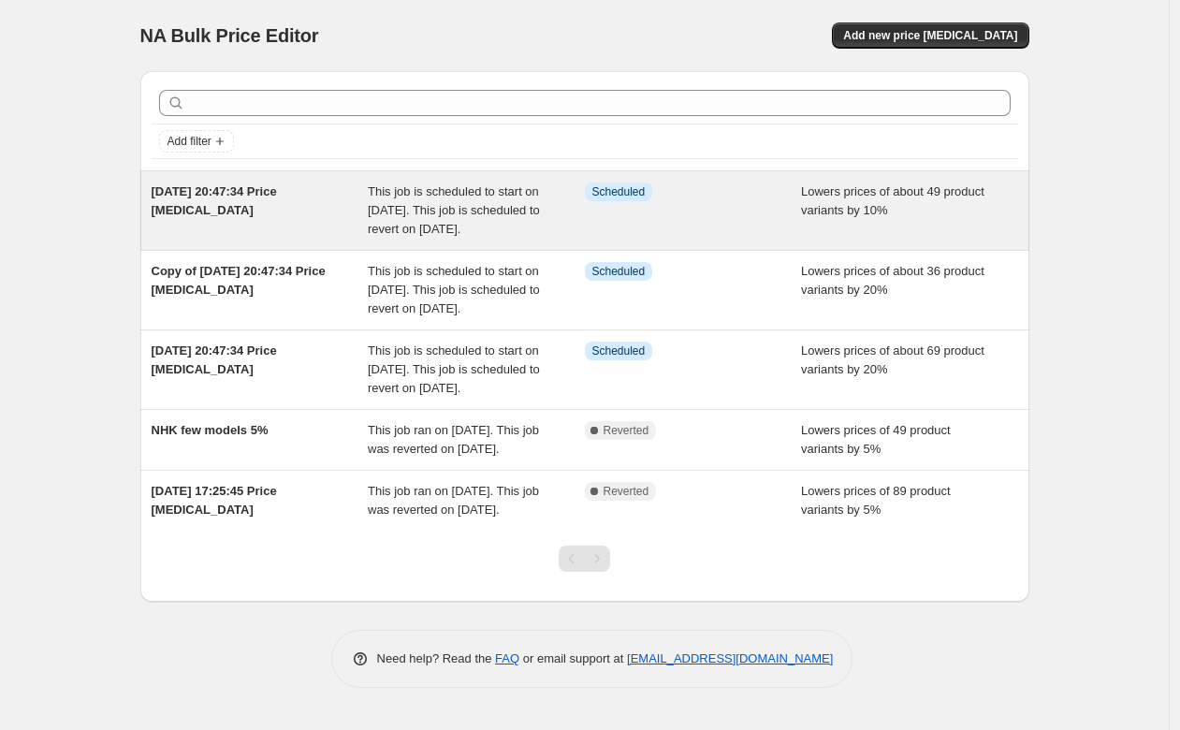
click at [209, 183] on div "[DATE] 20:47:34 Price [MEDICAL_DATA]" at bounding box center [260, 210] width 217 height 56
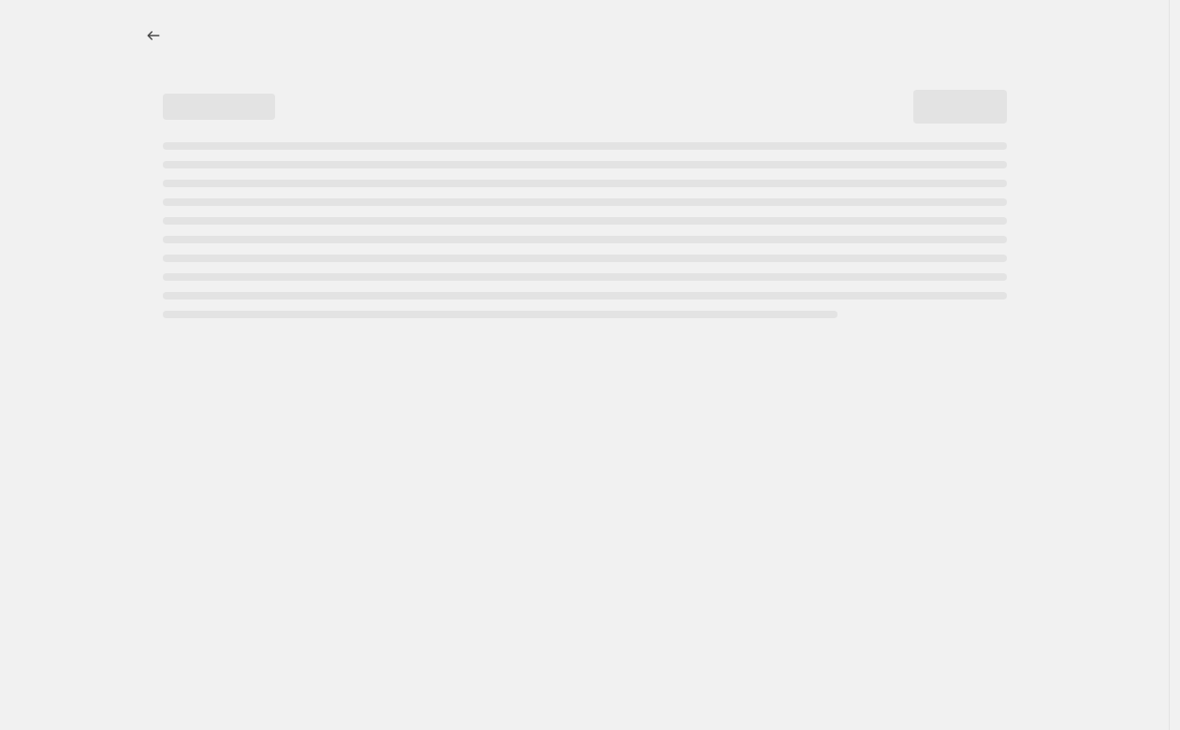
select select "percentage"
select select "no_change"
select select "product_status"
select select "collection"
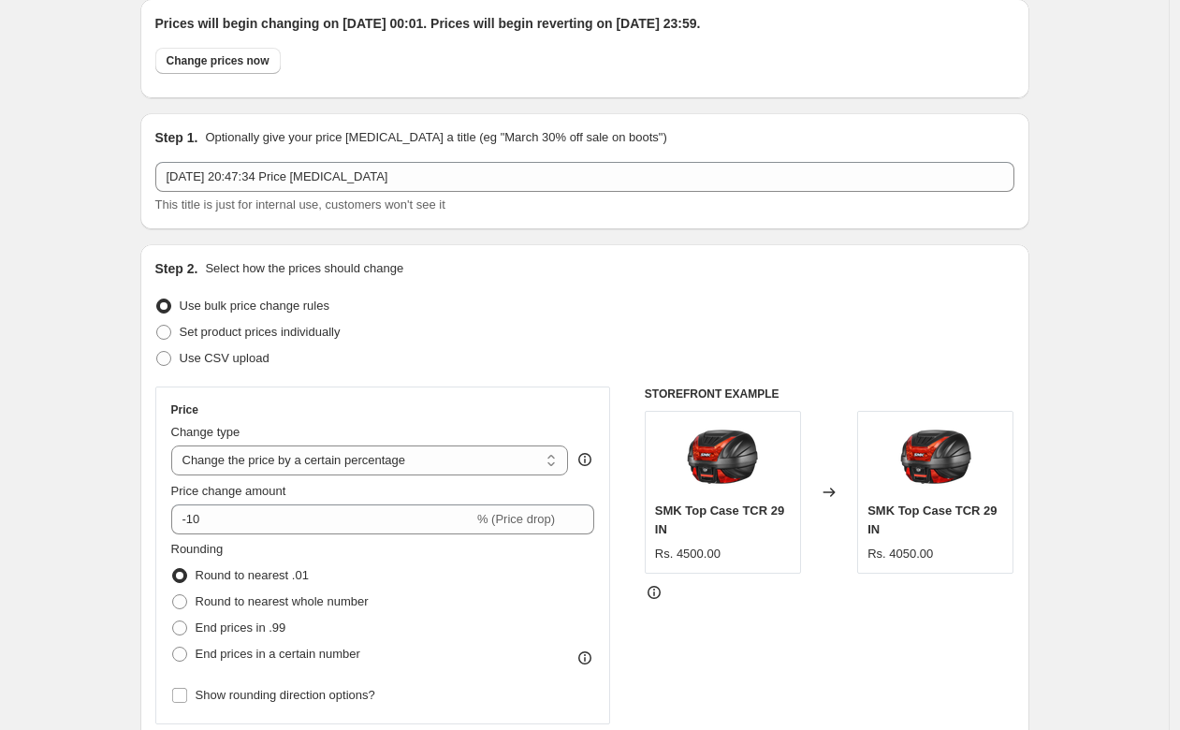
scroll to position [71, 0]
select select "pcap"
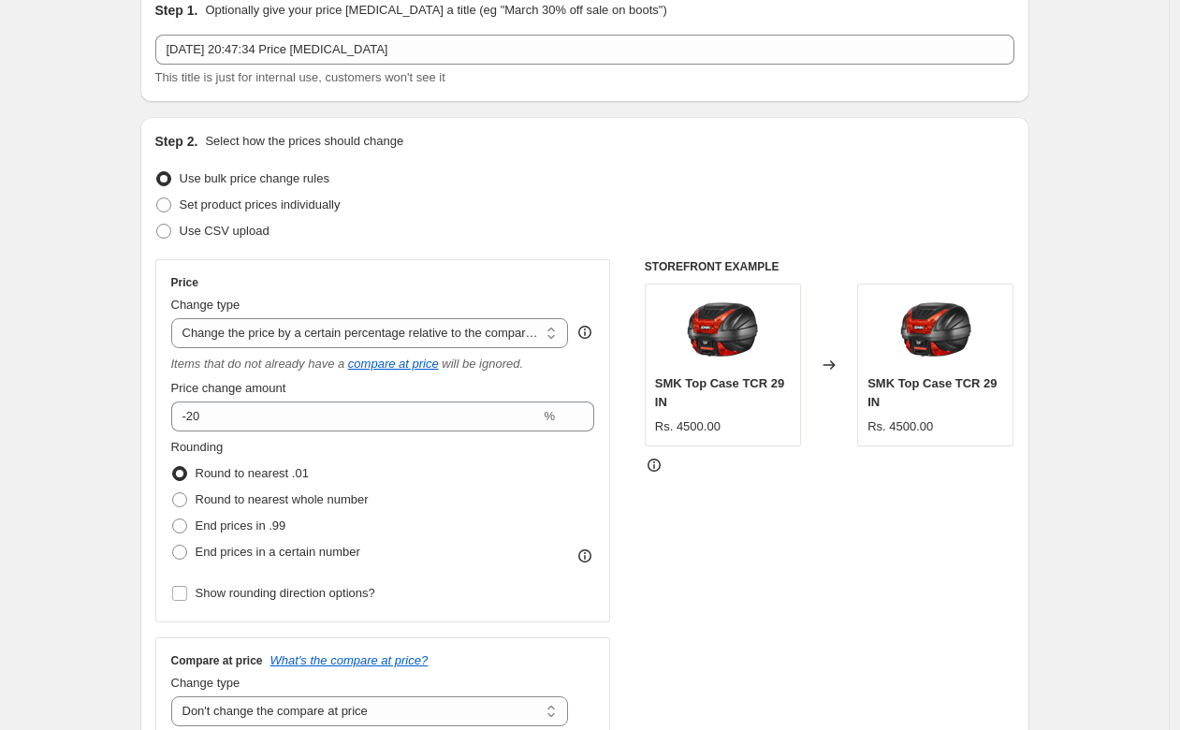
scroll to position [207, 0]
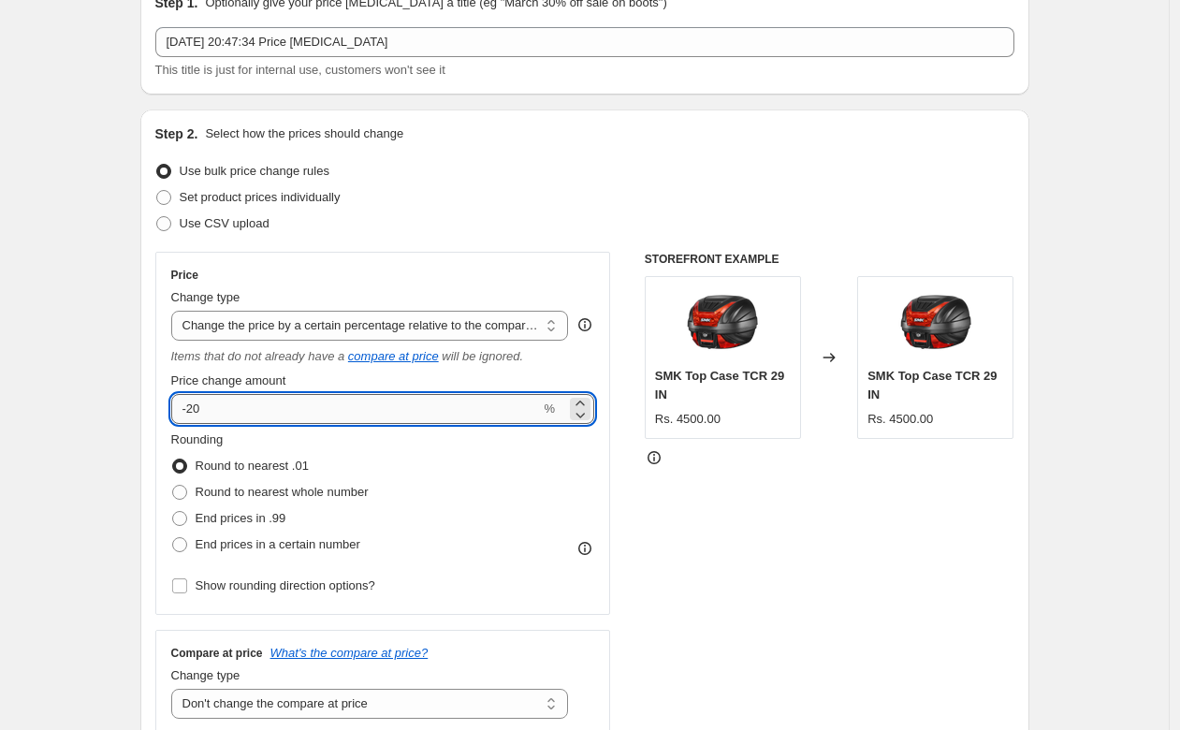
click at [285, 413] on input "-20" at bounding box center [356, 409] width 370 height 30
type input "-2"
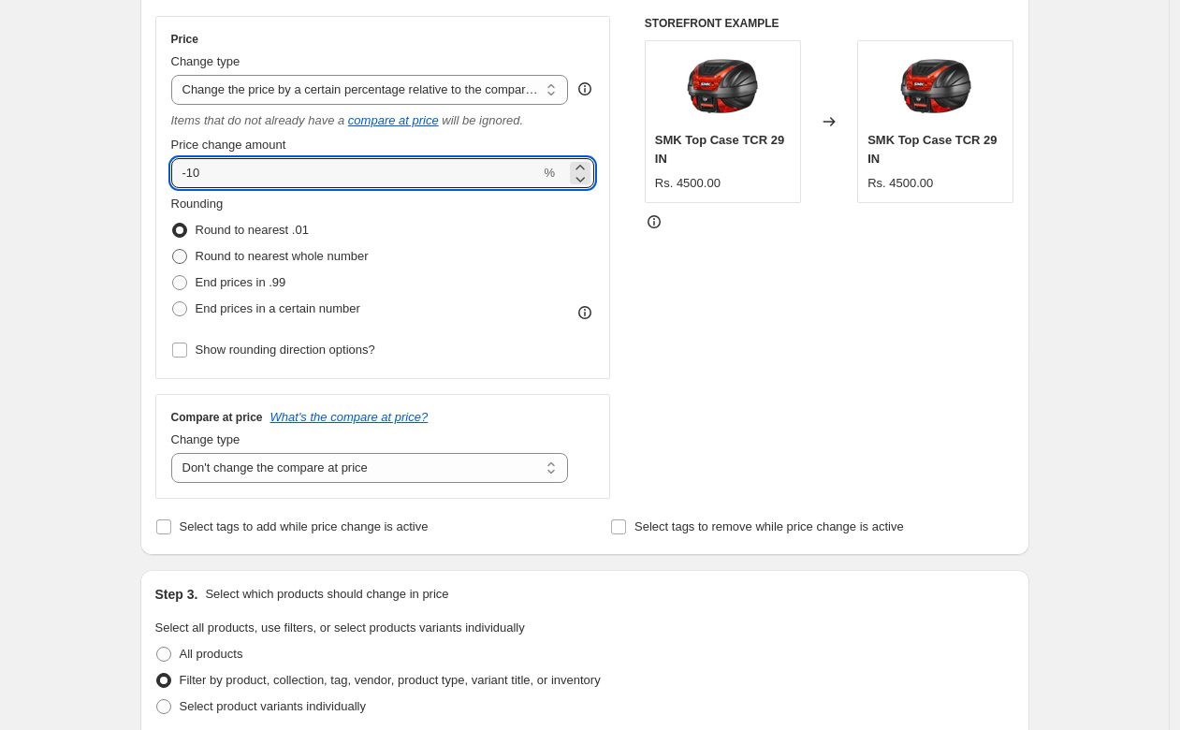
scroll to position [352, 0]
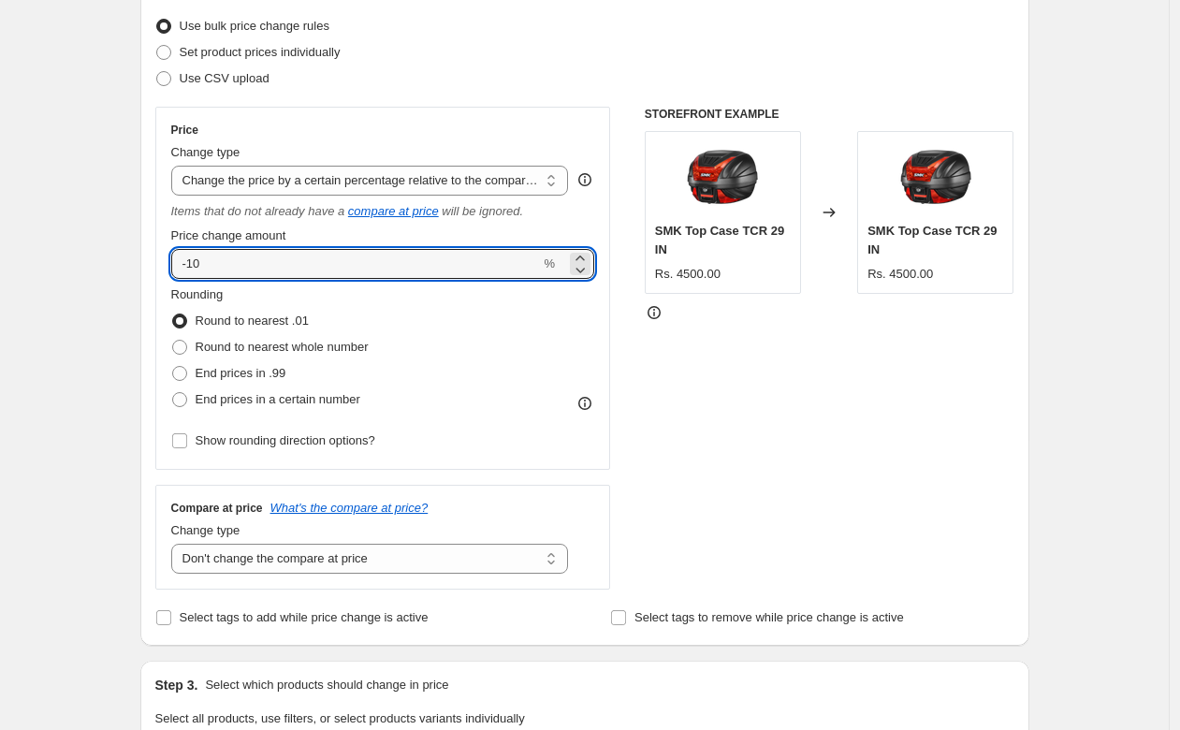
type input "-10"
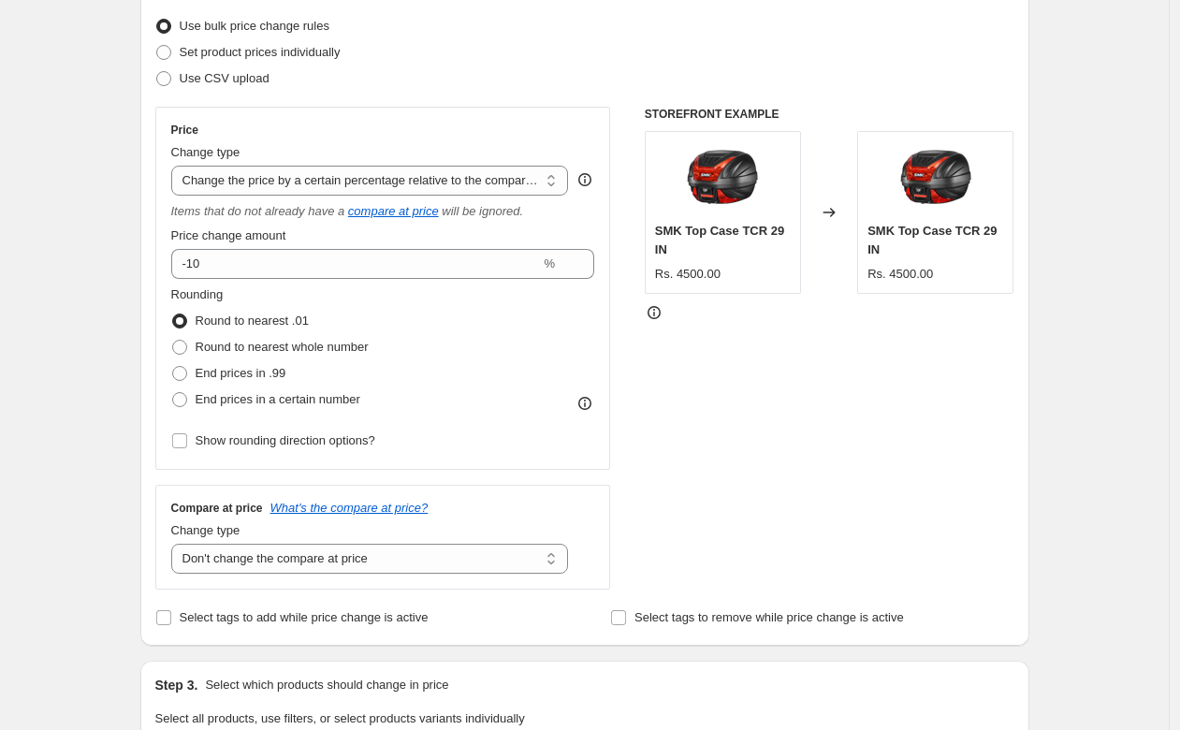
click at [712, 478] on div "STOREFRONT EXAMPLE SMK Top Case TCR 29 IN Rs. 4500.00 Changed to SMK Top Case T…" at bounding box center [830, 348] width 370 height 483
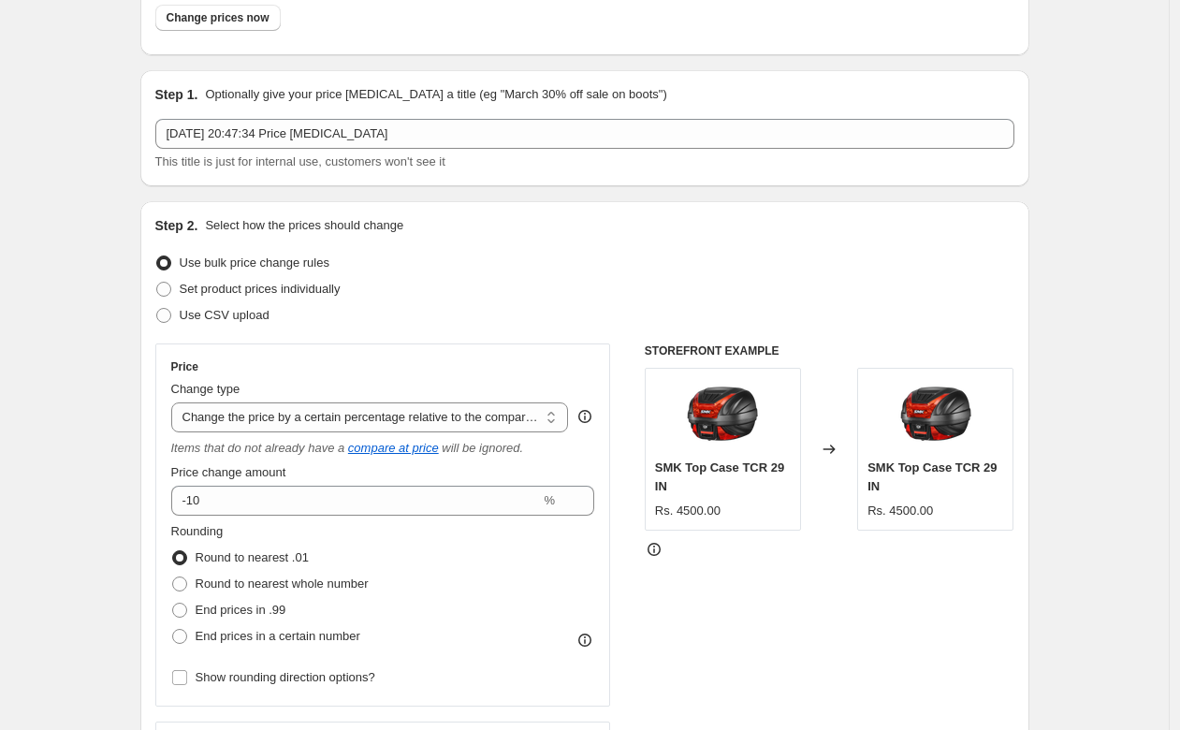
scroll to position [152, 0]
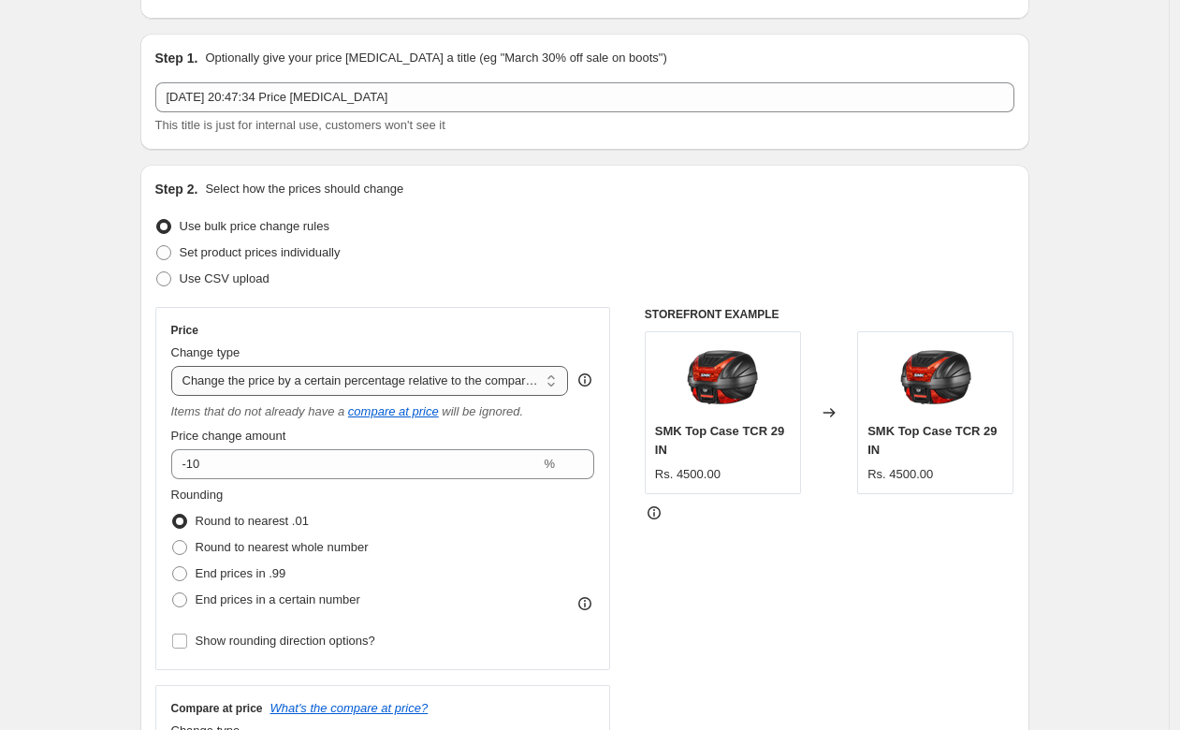
select select "percentage"
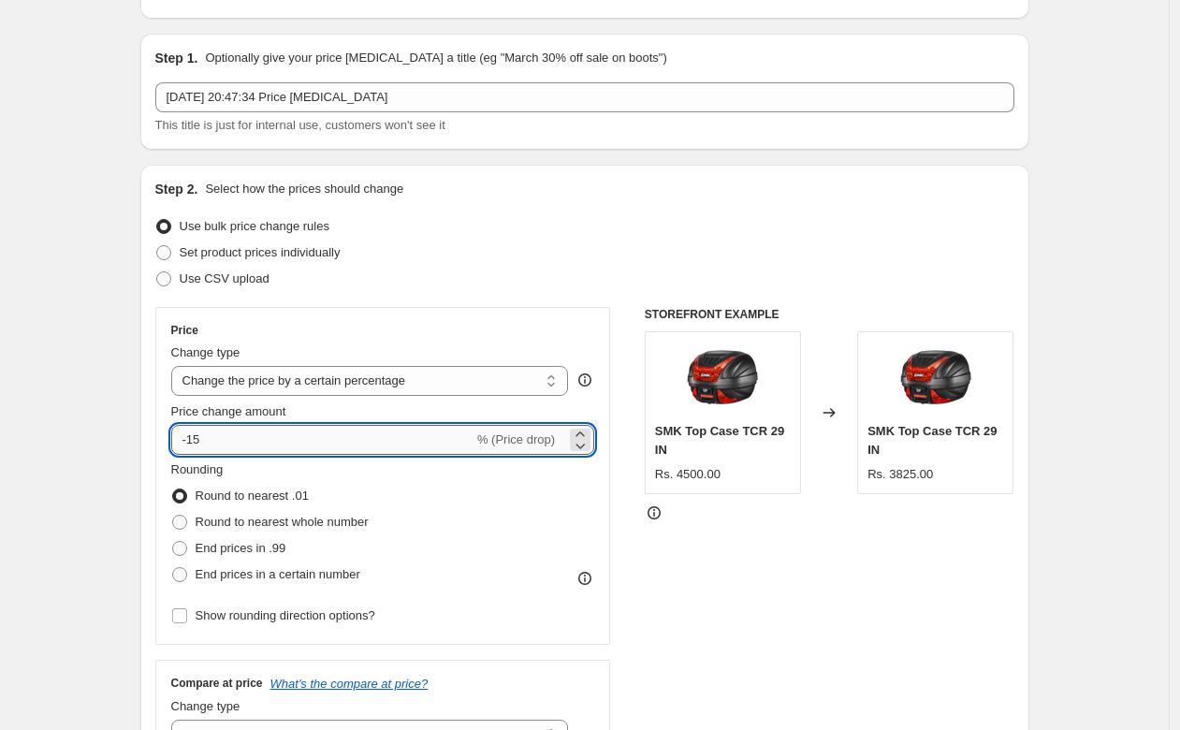
click at [262, 444] on input "-15" at bounding box center [322, 440] width 302 height 30
type input "-10"
click at [612, 303] on div "Step 2. Select how the prices should change Use bulk price change rules Set pro…" at bounding box center [584, 493] width 859 height 627
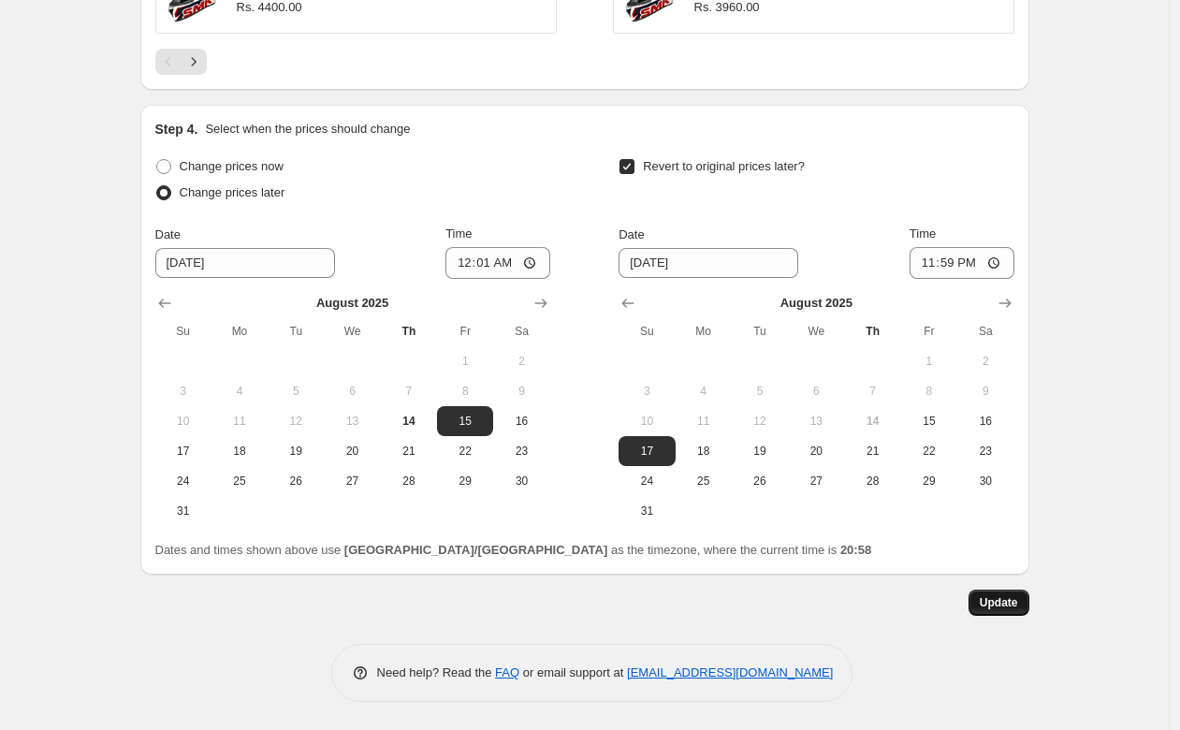
scroll to position [1858, 0]
click at [1016, 604] on span "Update" at bounding box center [998, 602] width 38 height 15
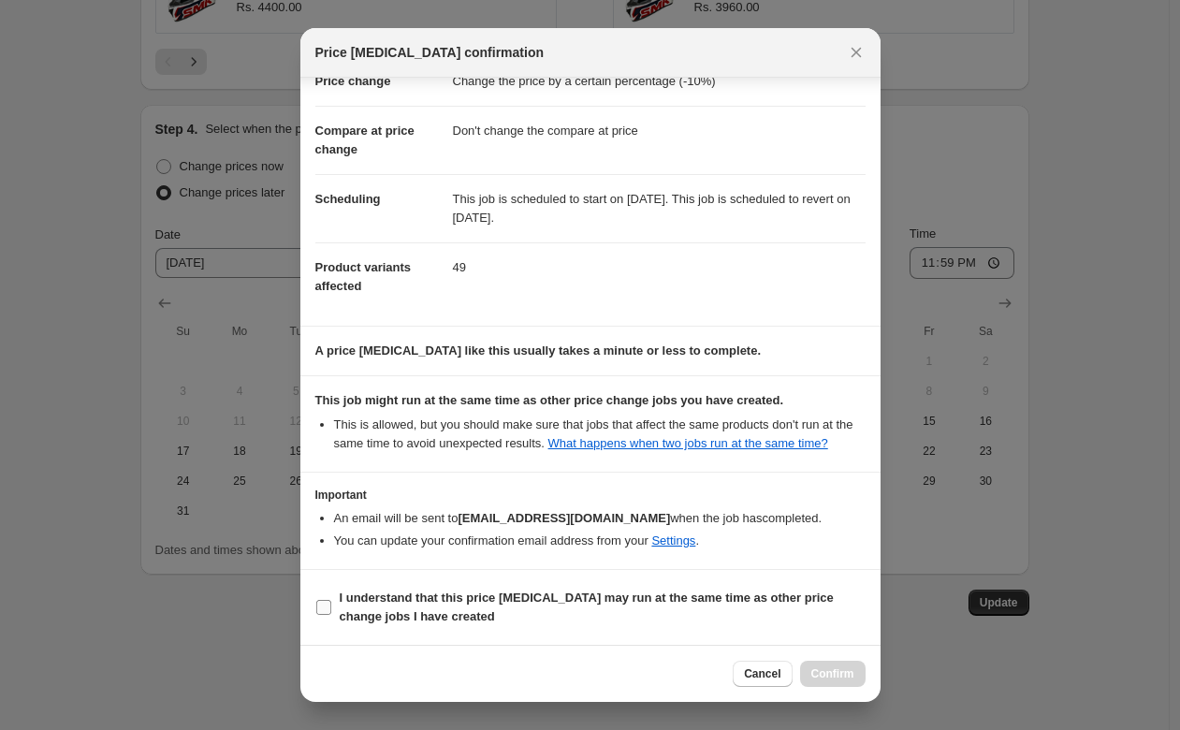
scroll to position [73, 0]
click at [341, 598] on b "I understand that this price [MEDICAL_DATA] may run at the same time as other p…" at bounding box center [587, 606] width 494 height 33
click at [331, 600] on input "I understand that this price [MEDICAL_DATA] may run at the same time as other p…" at bounding box center [323, 607] width 15 height 15
checkbox input "true"
click at [837, 678] on span "Confirm" at bounding box center [832, 673] width 43 height 15
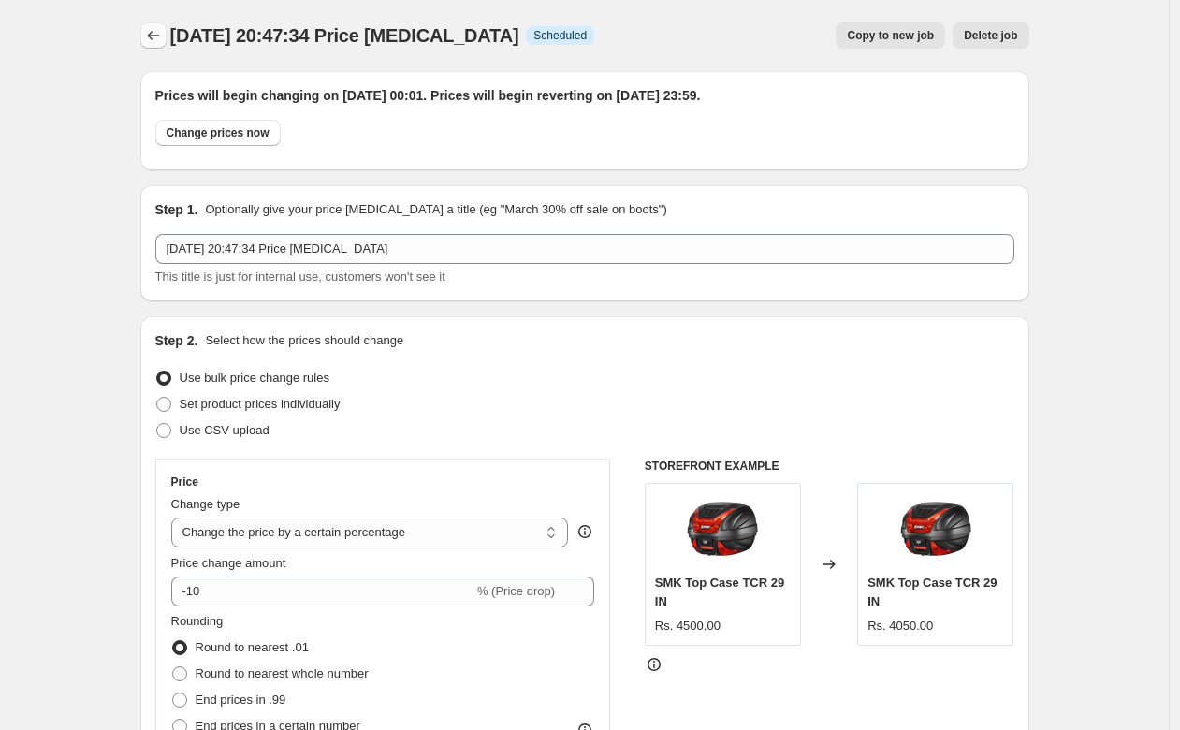
scroll to position [0, 0]
click at [153, 29] on icon "Price change jobs" at bounding box center [153, 35] width 19 height 19
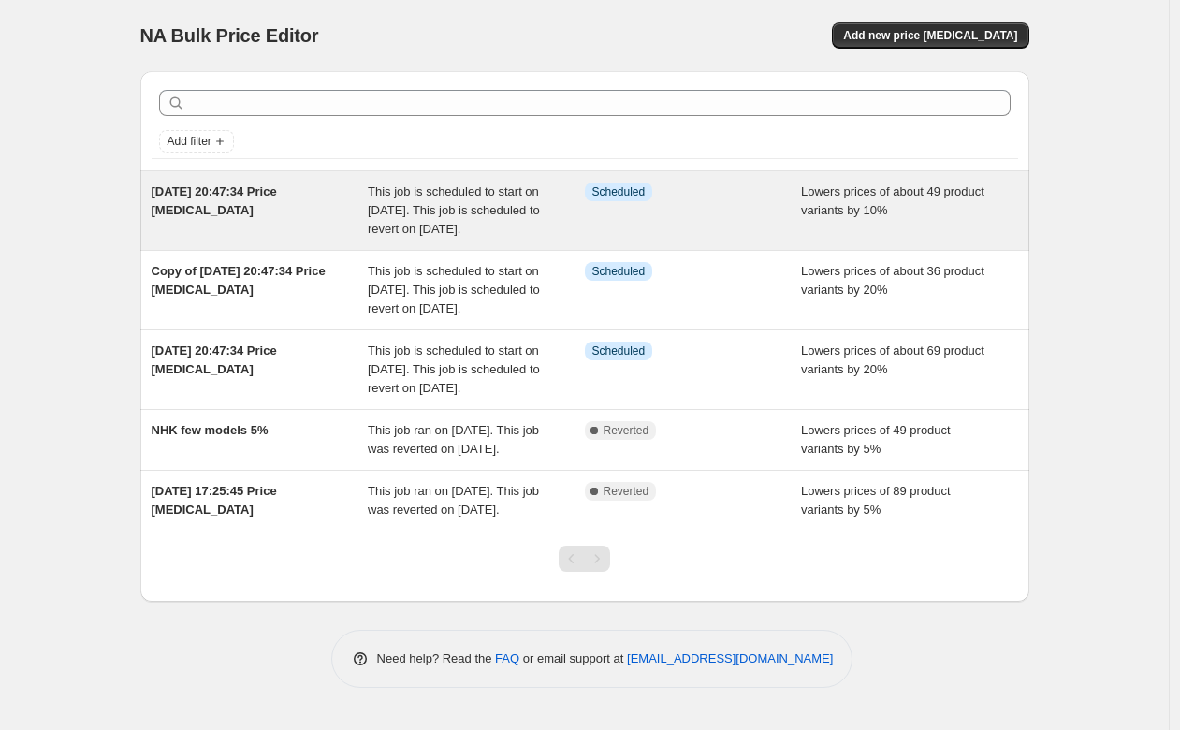
click at [595, 223] on div "Info Scheduled" at bounding box center [693, 210] width 217 height 56
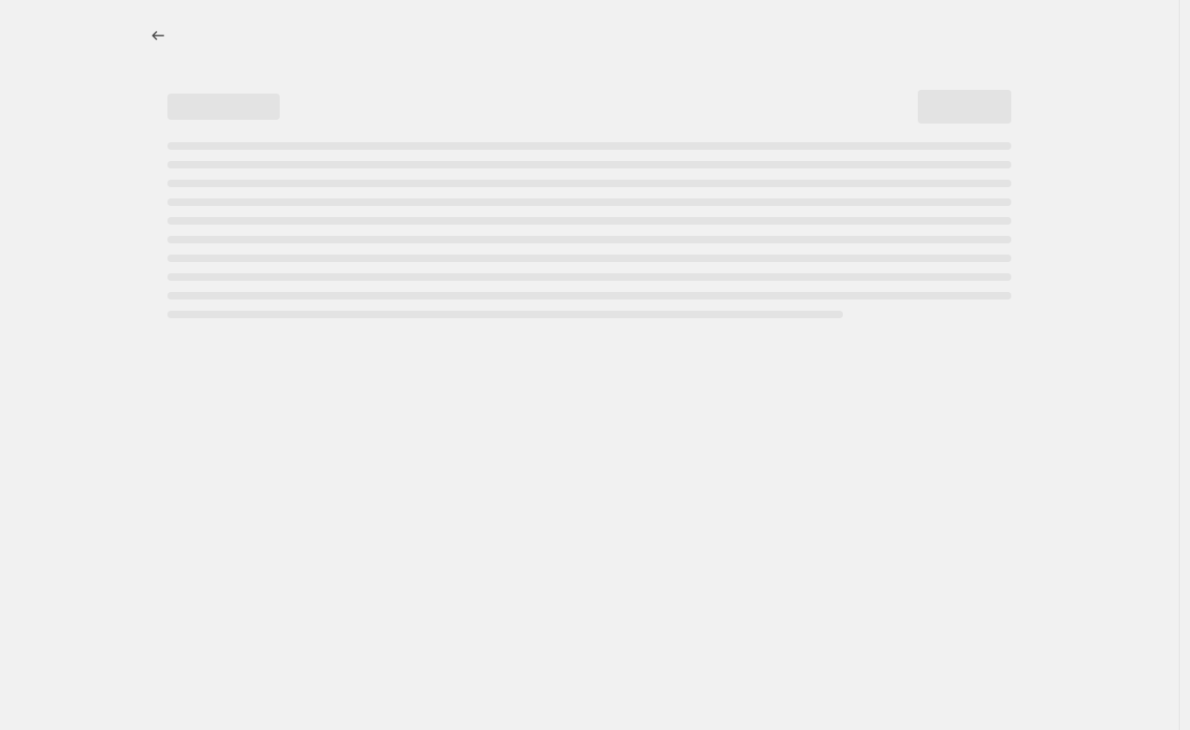
select select "percentage"
select select "no_change"
select select "product_status"
select select "collection"
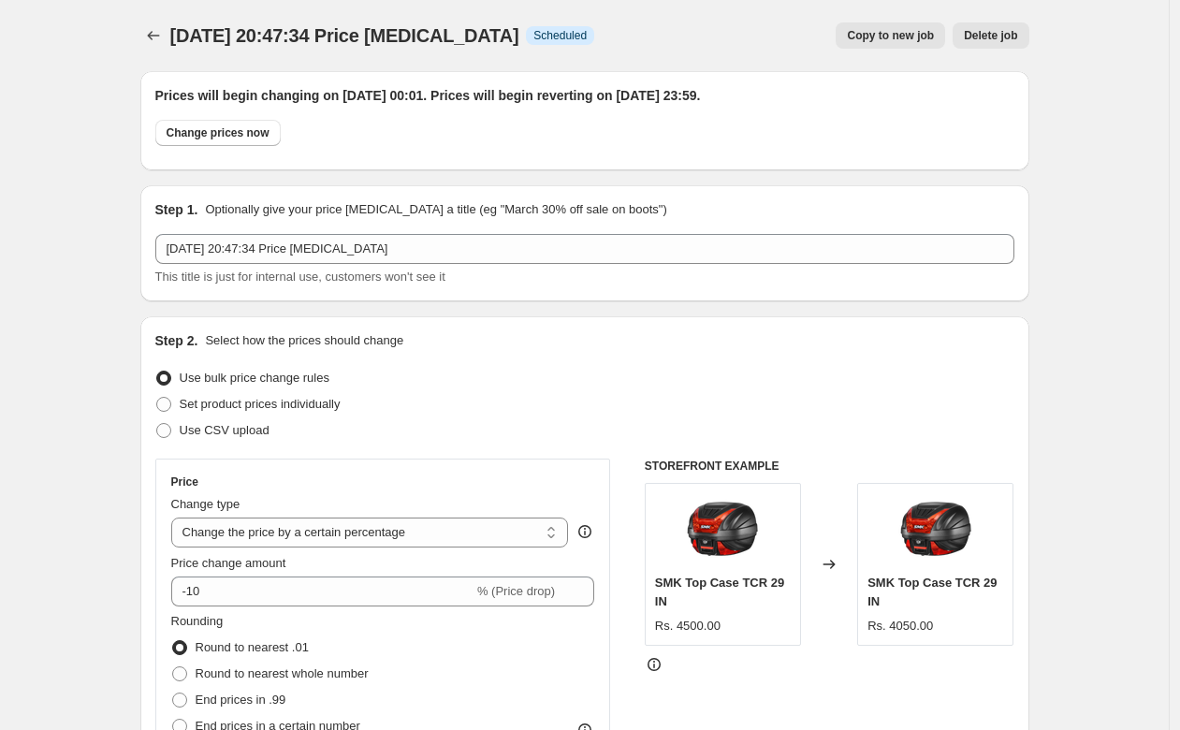
click at [163, 36] on icon "Price change jobs" at bounding box center [153, 35] width 19 height 19
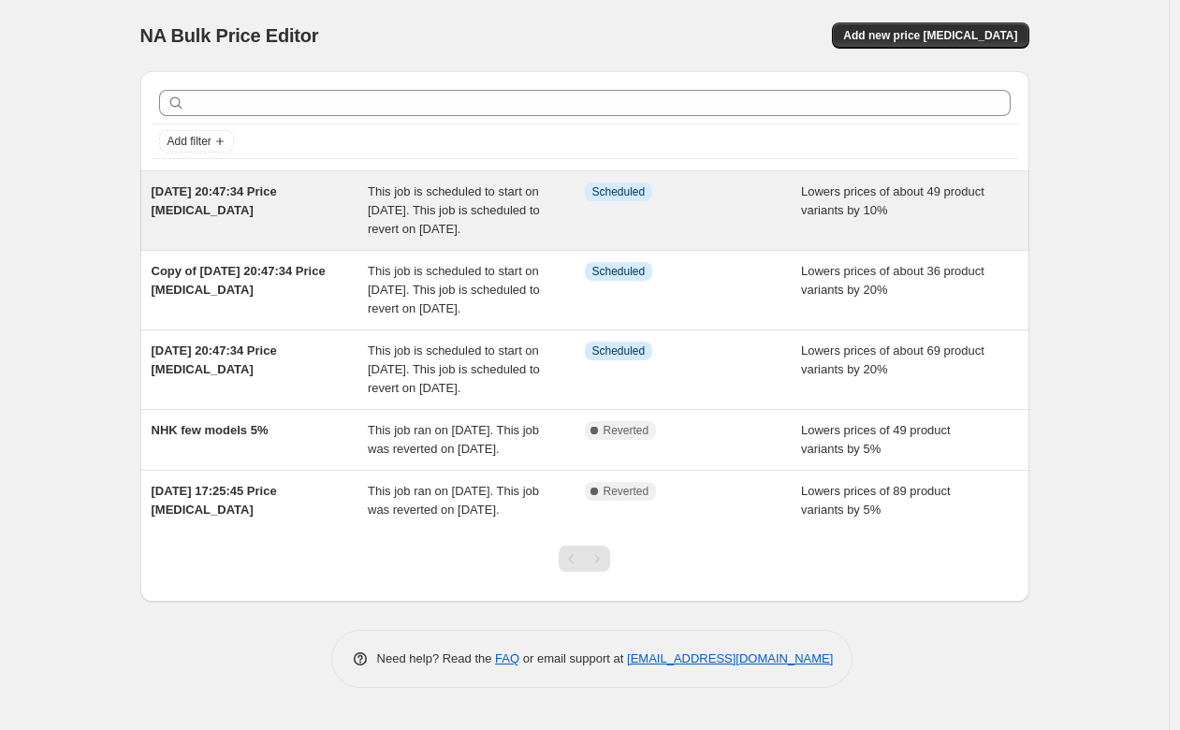
click at [487, 196] on span "This job is scheduled to start on [DATE]. This job is scheduled to revert on [D…" at bounding box center [454, 209] width 172 height 51
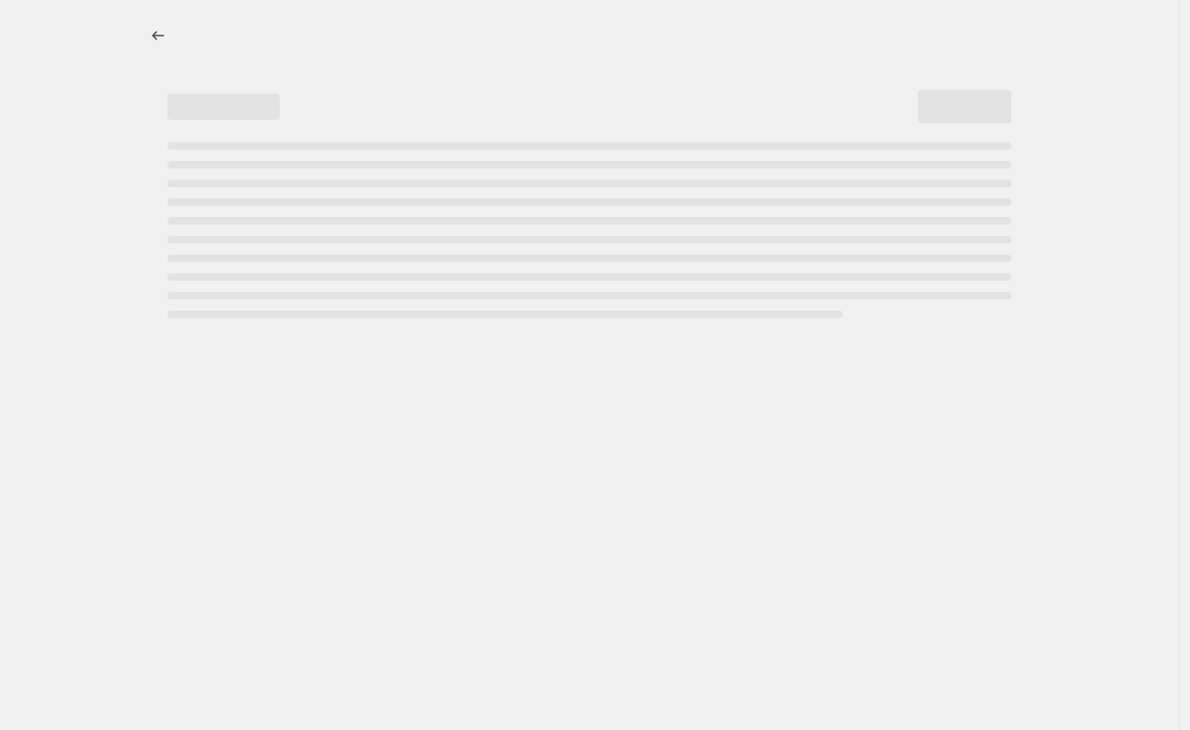
select select "percentage"
select select "no_change"
select select "product_status"
select select "collection"
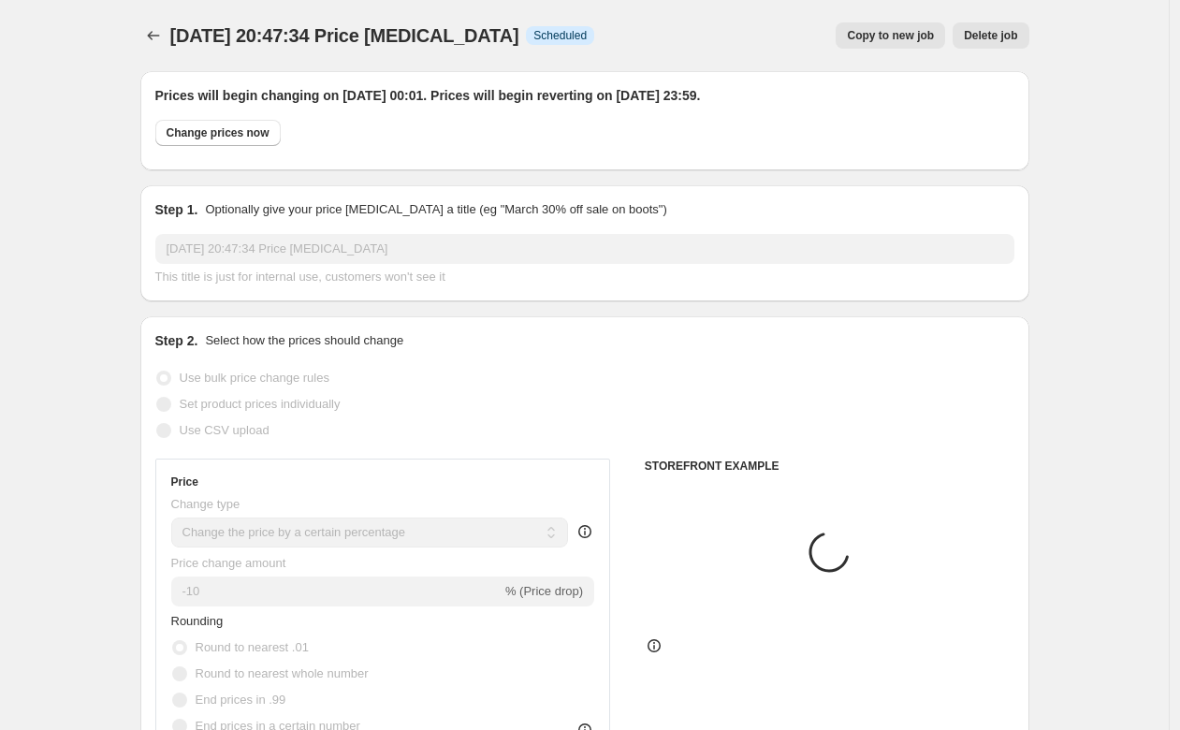
click at [893, 43] on button "Copy to new job" at bounding box center [889, 35] width 109 height 26
select select "percentage"
select select "no_change"
select select "product_status"
select select "collection"
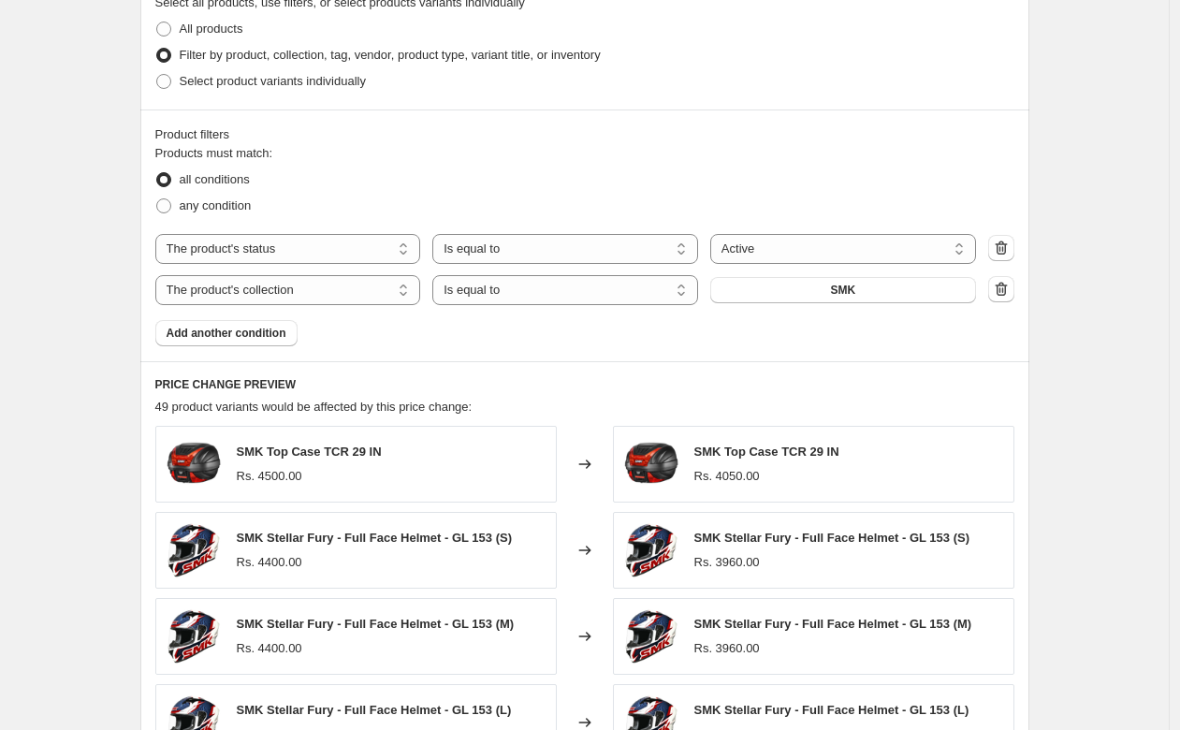
scroll to position [959, 0]
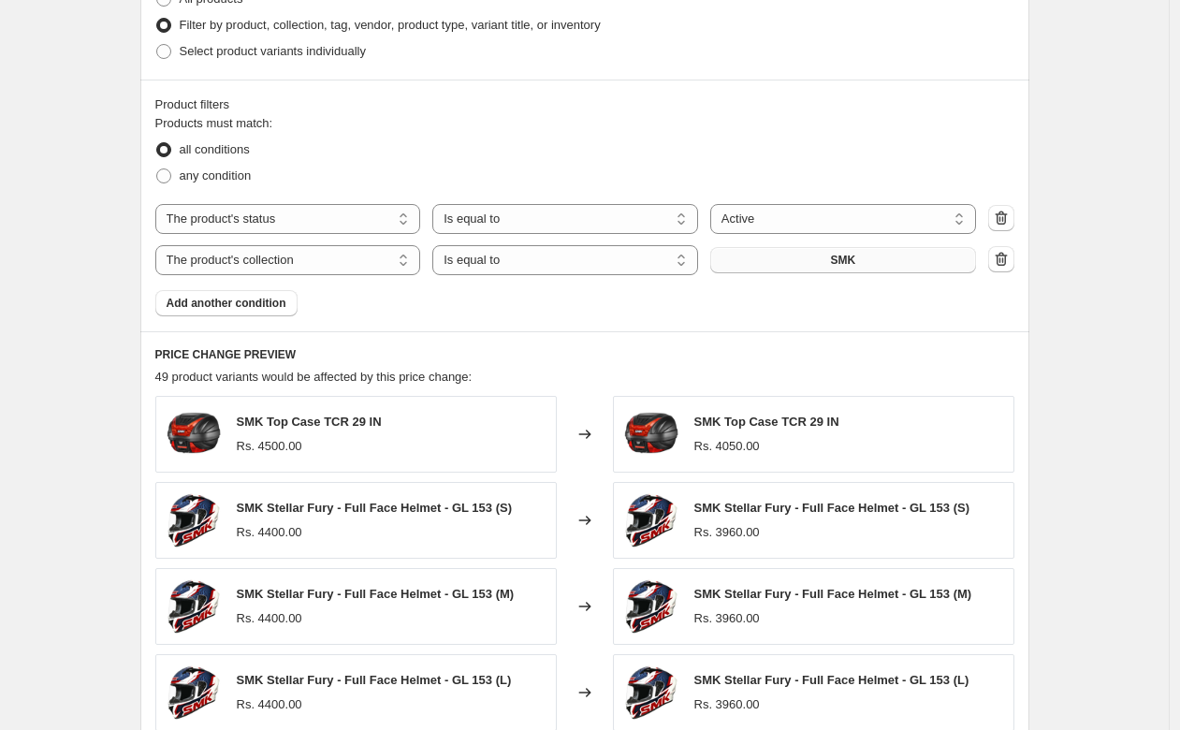
click at [822, 252] on button "SMK" at bounding box center [843, 260] width 266 height 26
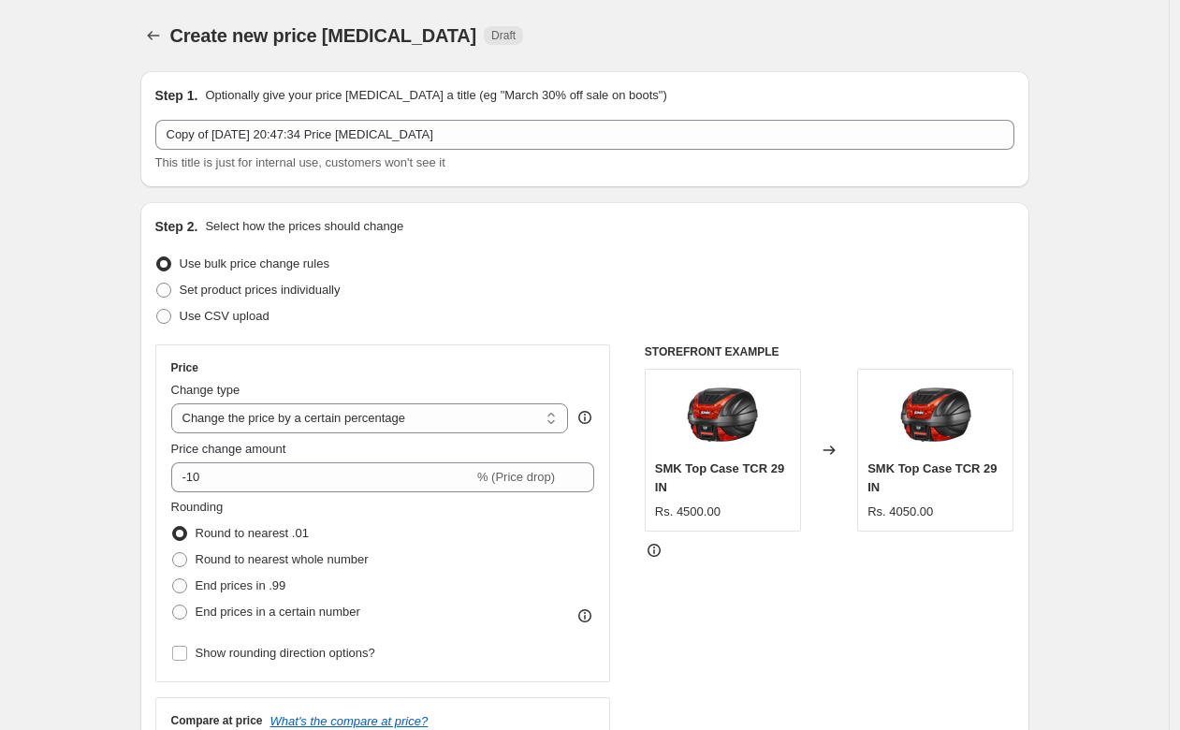
scroll to position [0, 0]
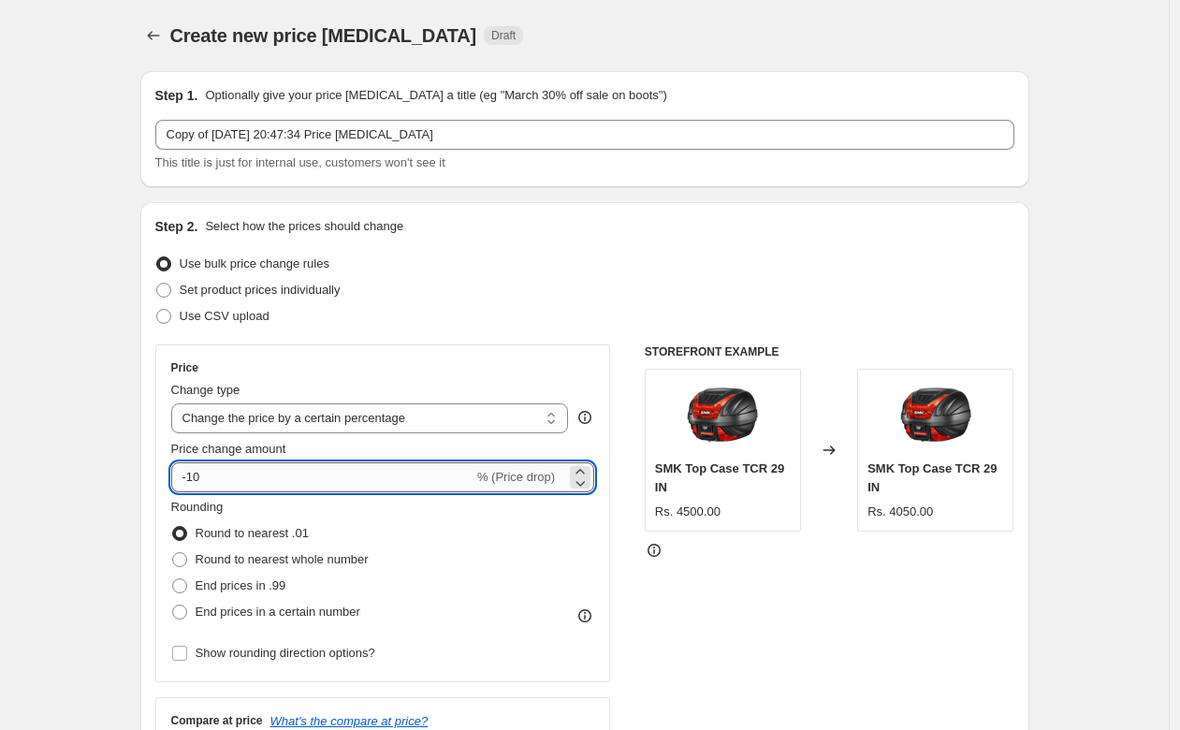
click at [240, 472] on input "-10" at bounding box center [322, 477] width 302 height 30
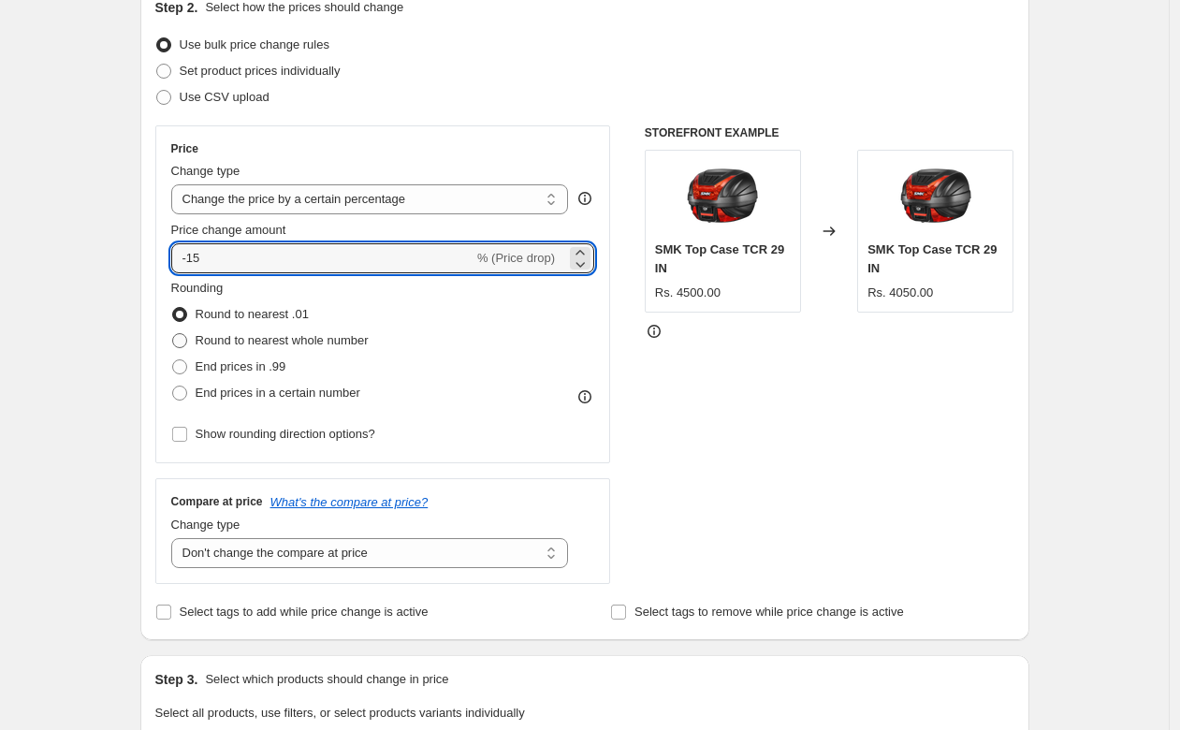
scroll to position [376, 0]
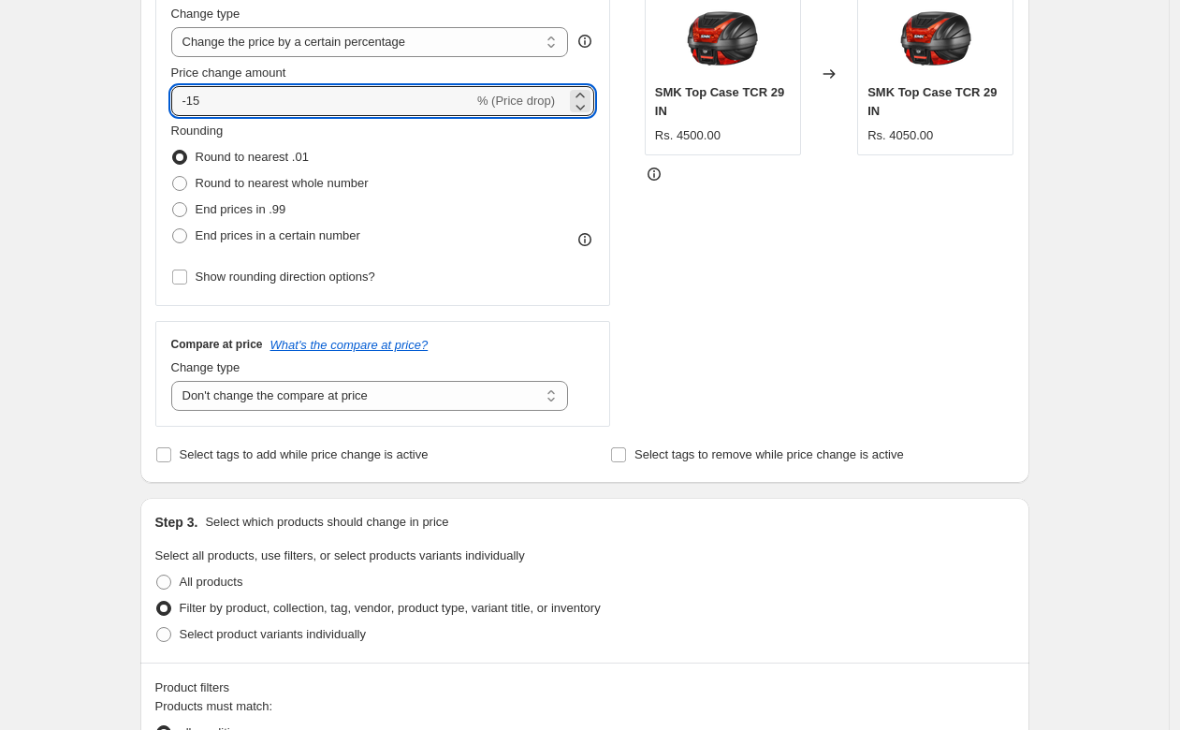
type input "-15"
click at [573, 509] on div "Step 3. Select which products should change in price Select all products, use f…" at bounding box center [584, 580] width 889 height 165
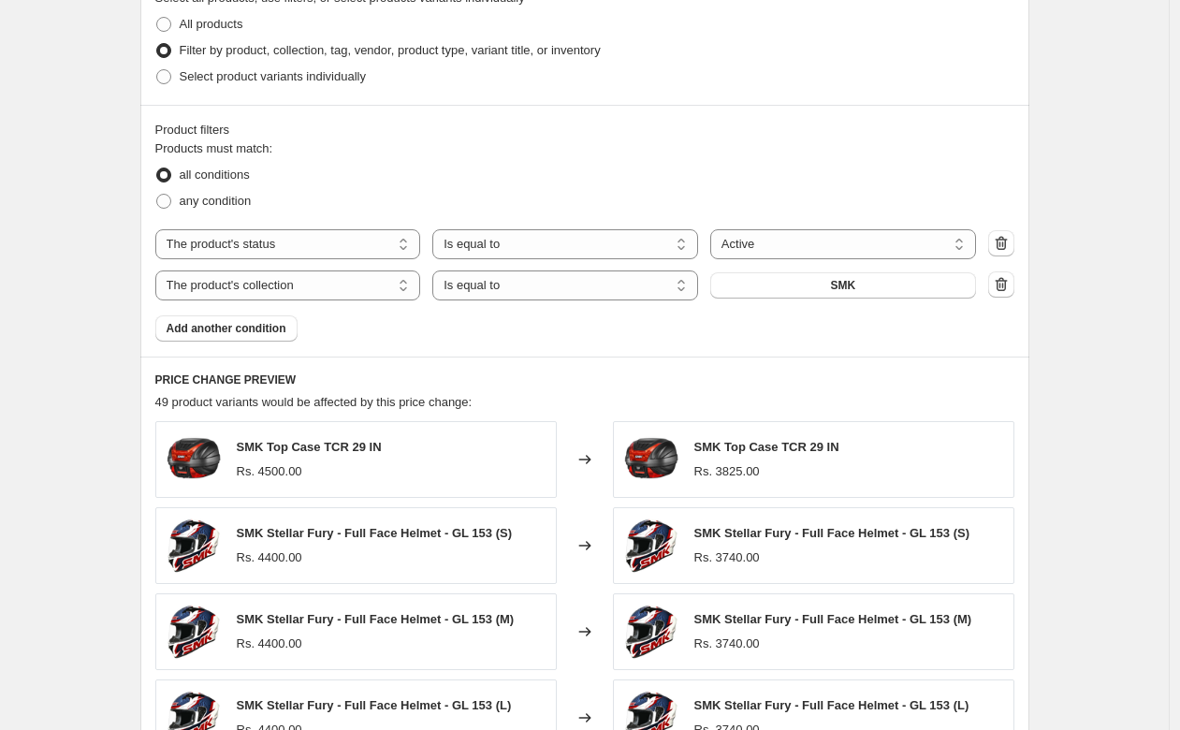
scroll to position [906, 0]
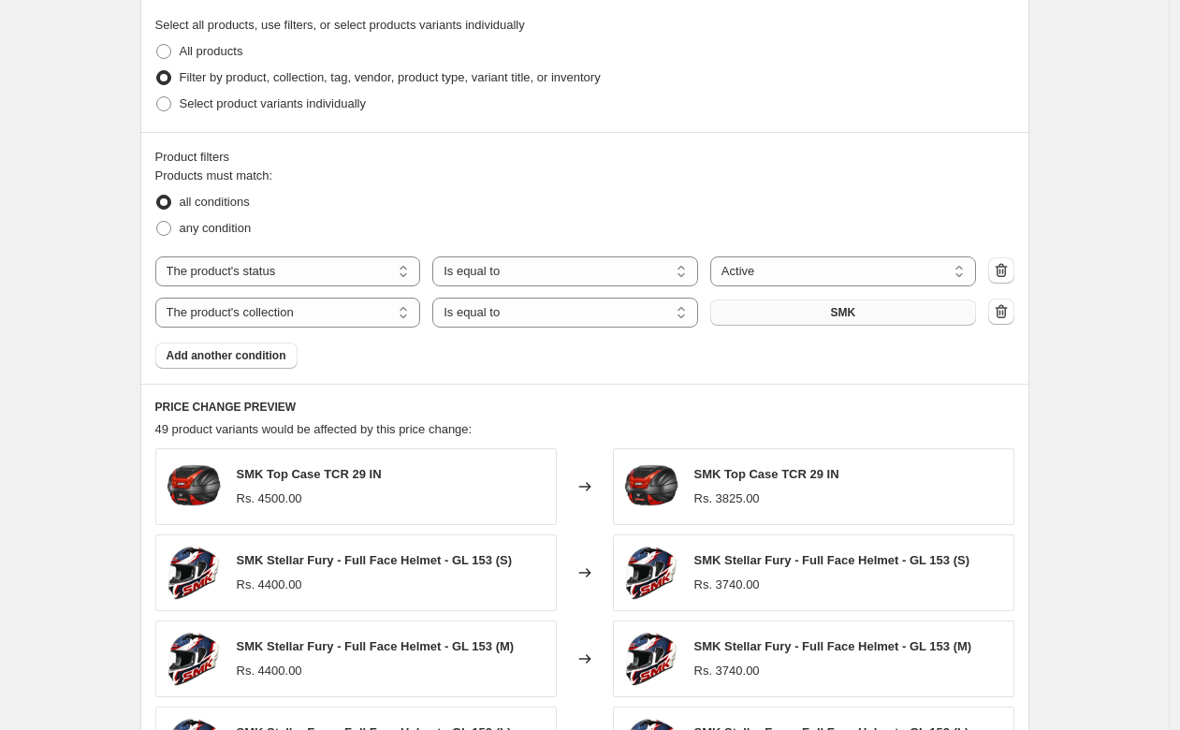
click at [848, 306] on span "SMK" at bounding box center [842, 312] width 25 height 15
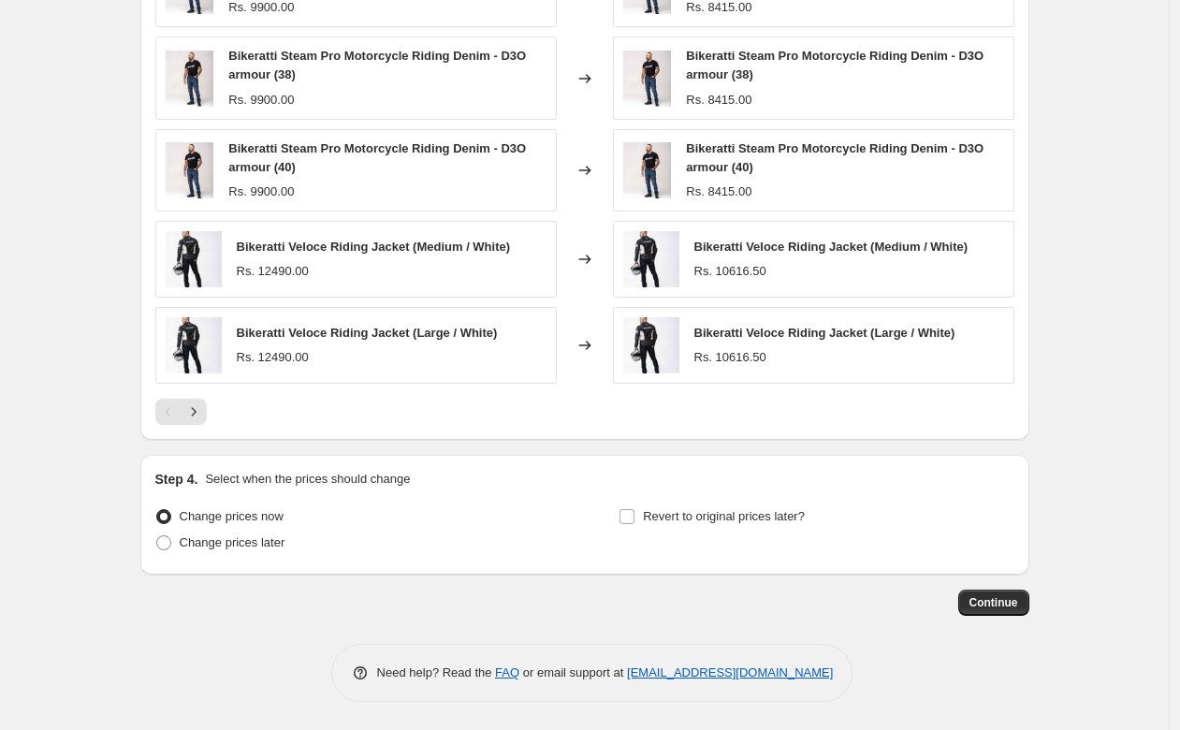
scroll to position [1410, 0]
click at [171, 543] on span at bounding box center [163, 542] width 15 height 15
click at [157, 536] on input "Change prices later" at bounding box center [156, 535] width 1 height 1
radio input "true"
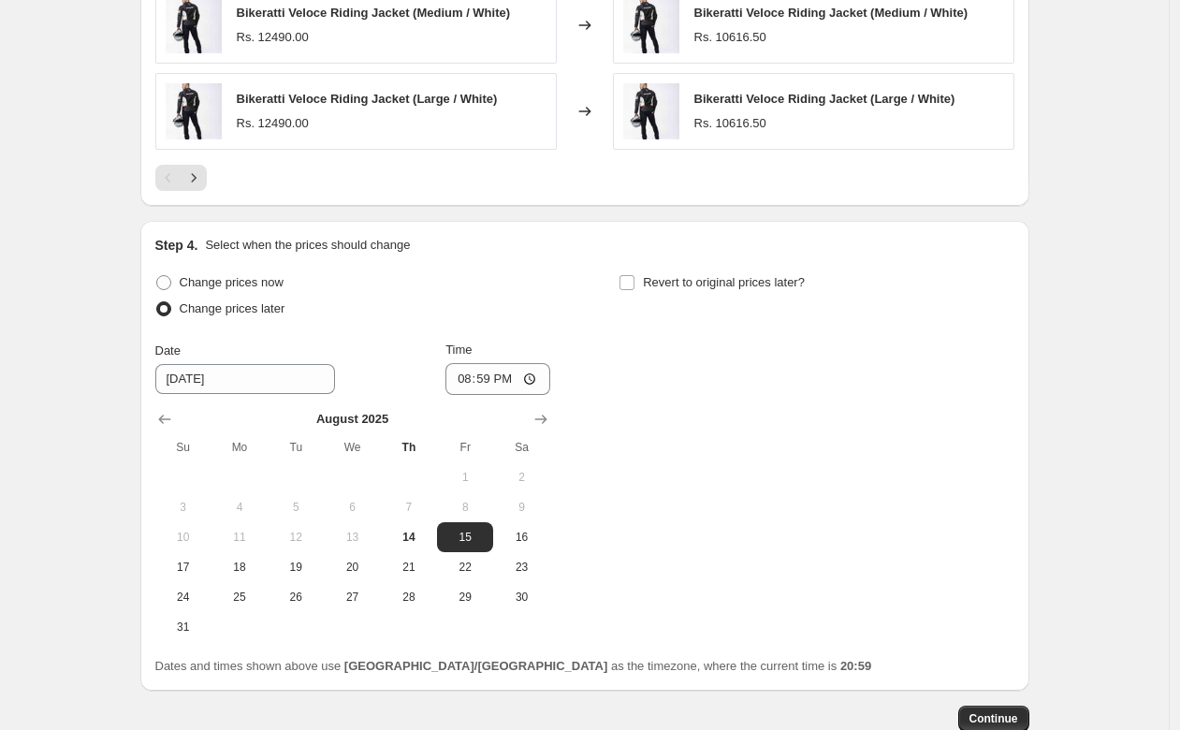
scroll to position [1674, 0]
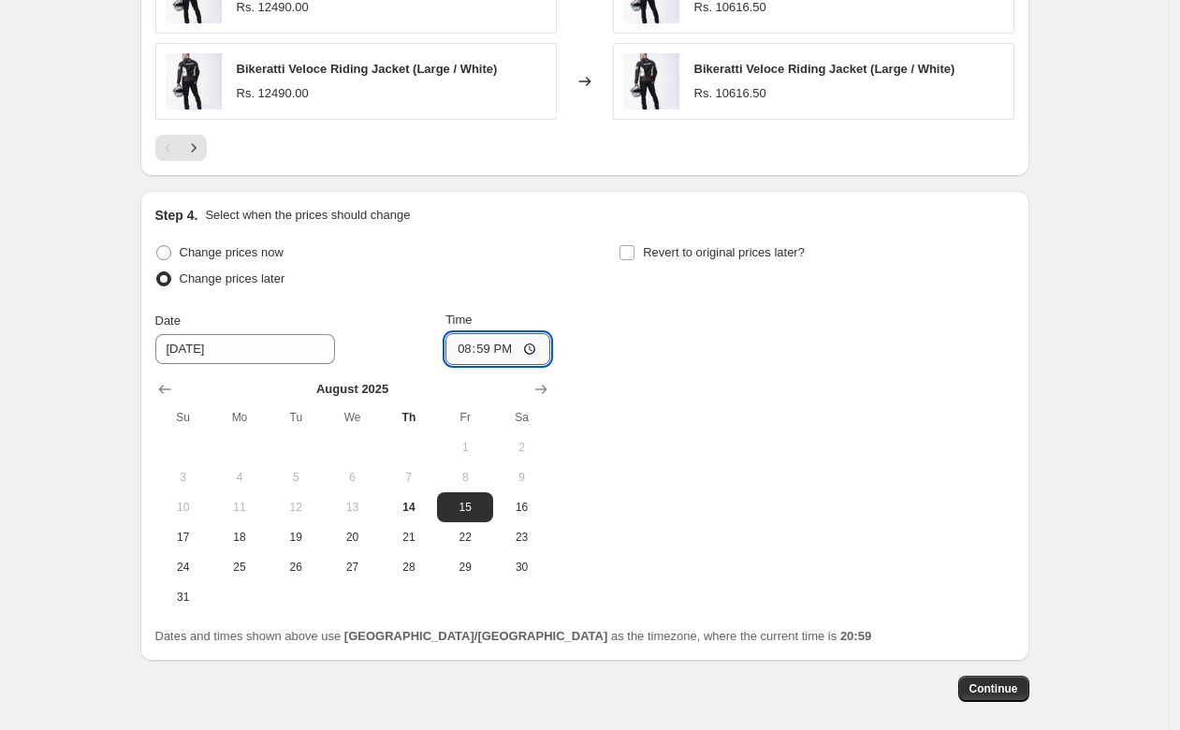
click at [508, 351] on input "20:59" at bounding box center [497, 349] width 105 height 32
type input "00:01"
click at [634, 251] on input "Revert to original prices later?" at bounding box center [626, 252] width 15 height 15
checkbox input "true"
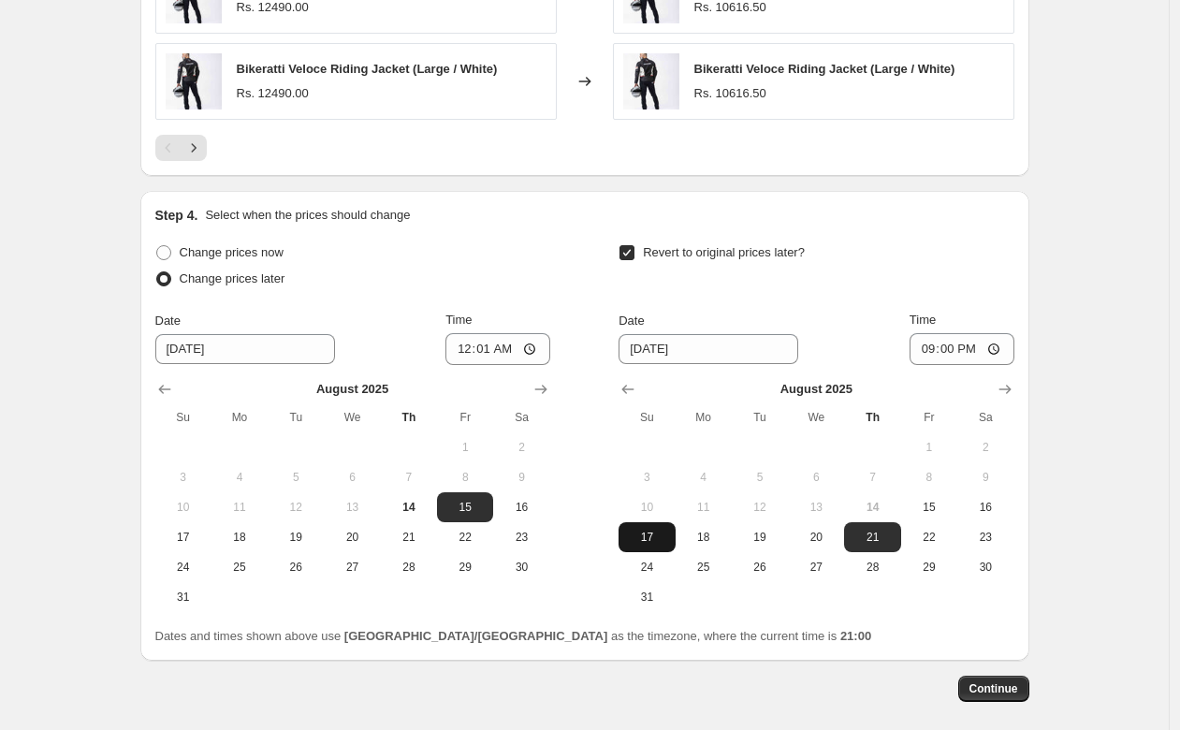
click at [657, 538] on span "17" at bounding box center [646, 536] width 41 height 15
type input "[DATE]"
click at [989, 353] on input "21:00" at bounding box center [961, 349] width 105 height 32
click at [986, 355] on input "Time" at bounding box center [961, 349] width 105 height 32
type input "23:59"
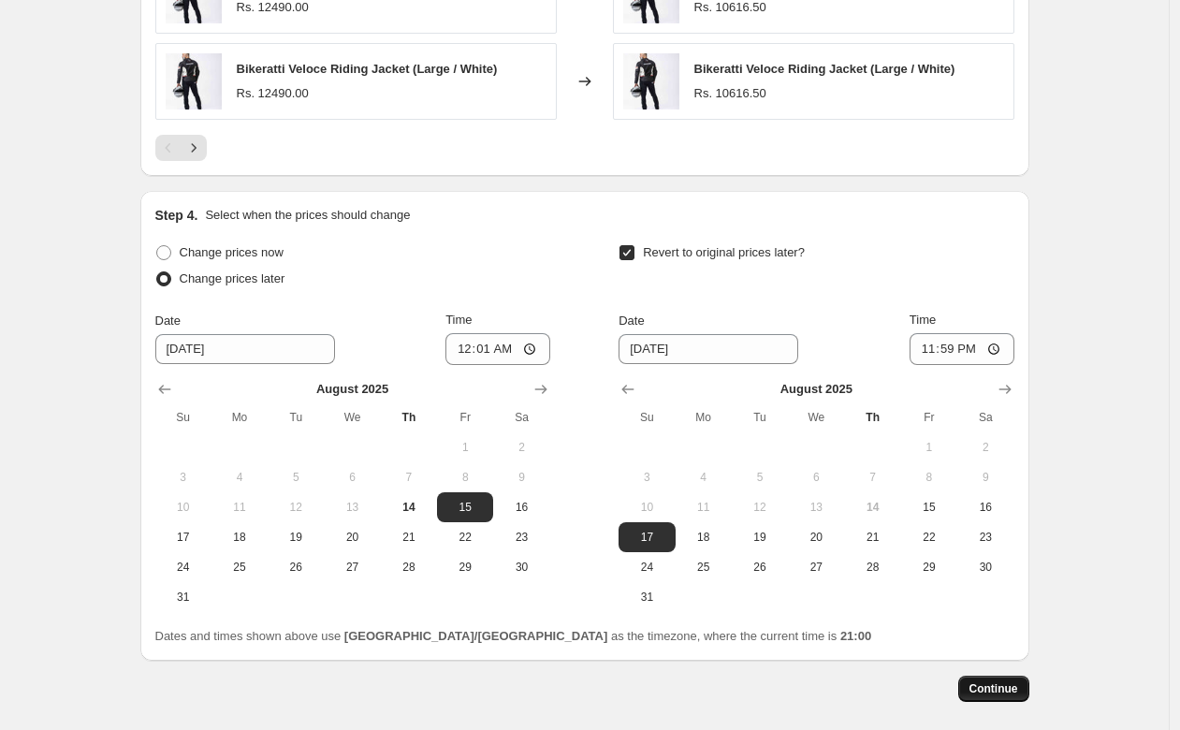
click at [991, 692] on span "Continue" at bounding box center [993, 688] width 49 height 15
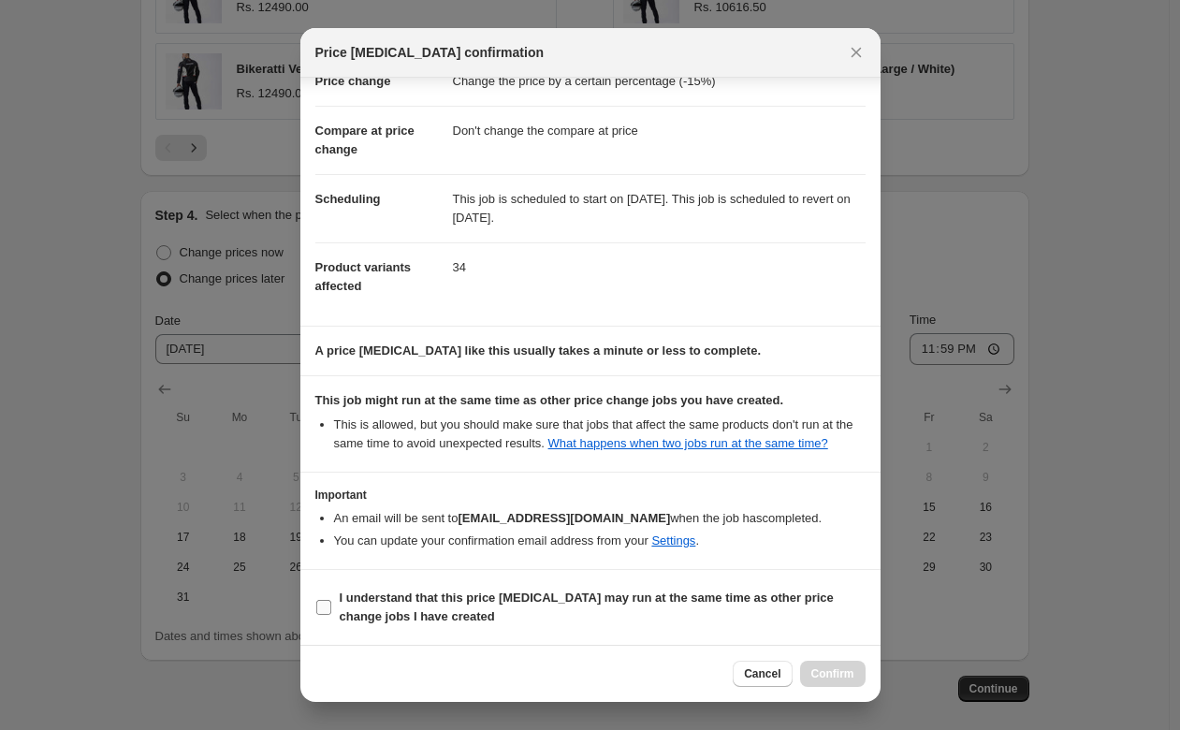
scroll to position [73, 0]
click at [327, 610] on input "I understand that this price [MEDICAL_DATA] may run at the same time as other p…" at bounding box center [323, 607] width 15 height 15
checkbox input "true"
click at [831, 674] on span "Confirm" at bounding box center [832, 673] width 43 height 15
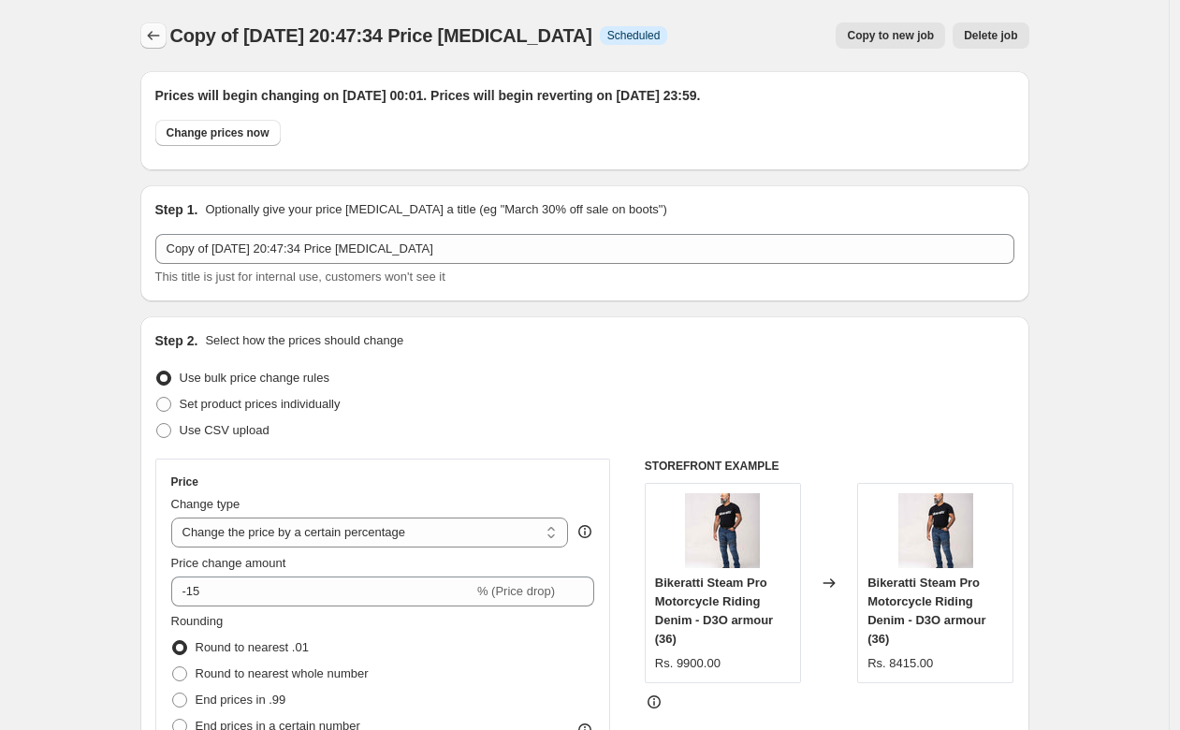
click at [161, 38] on icon "Price change jobs" at bounding box center [153, 35] width 19 height 19
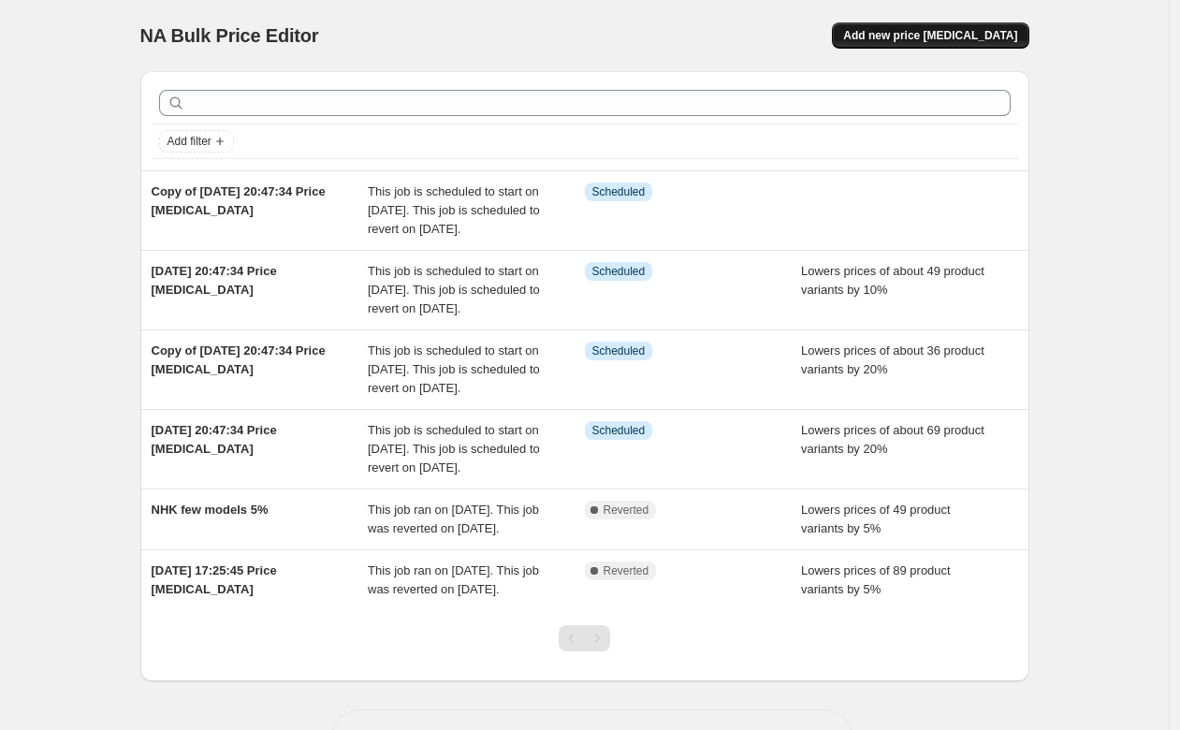
click at [950, 38] on span "Add new price [MEDICAL_DATA]" at bounding box center [930, 35] width 174 height 15
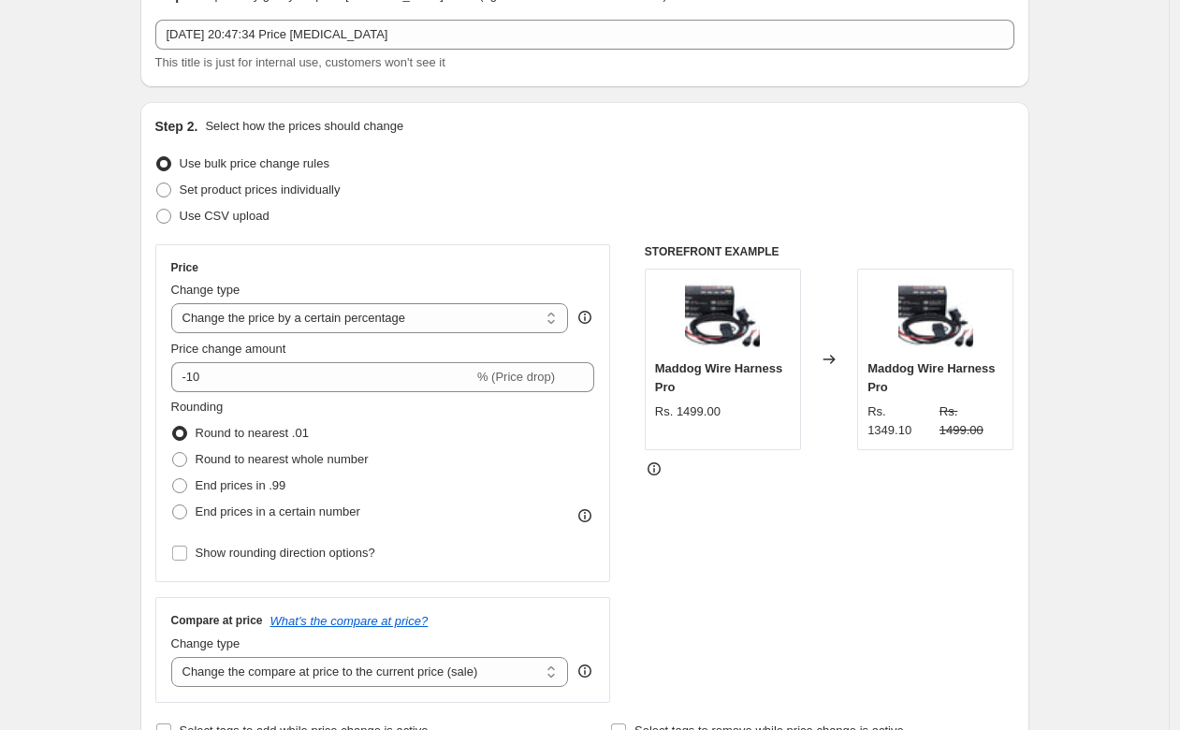
scroll to position [108, 0]
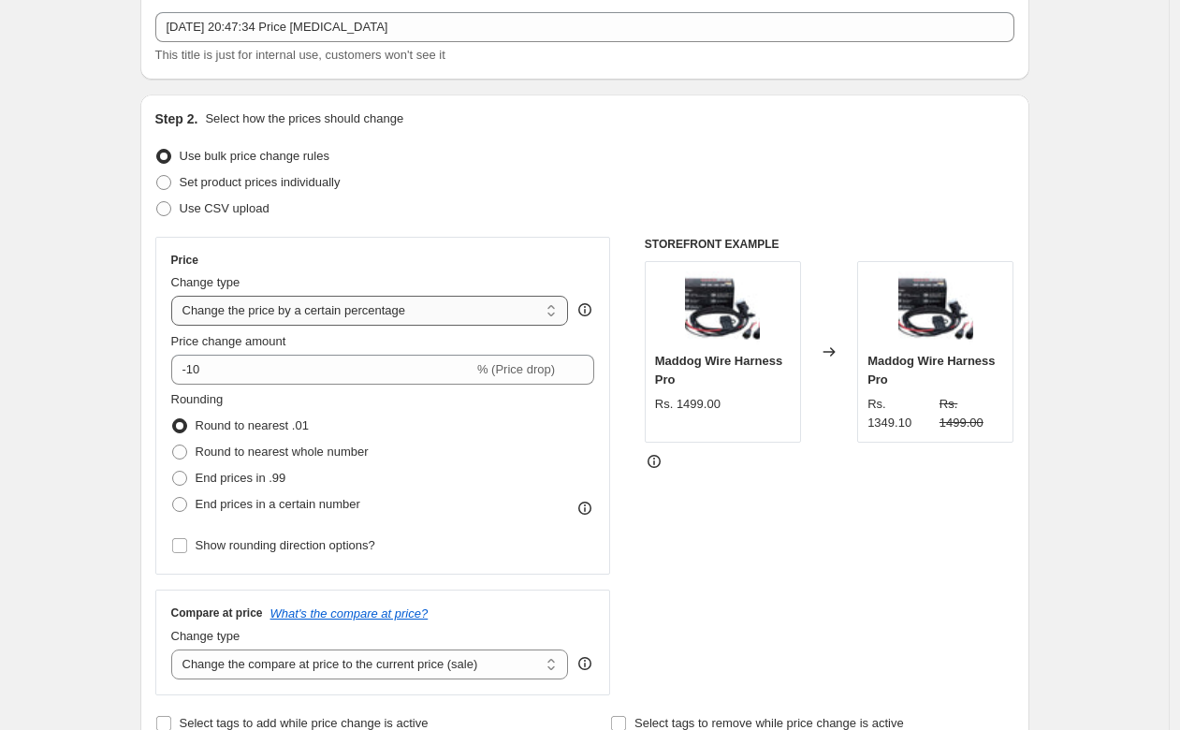
select select "to"
type input "80.00"
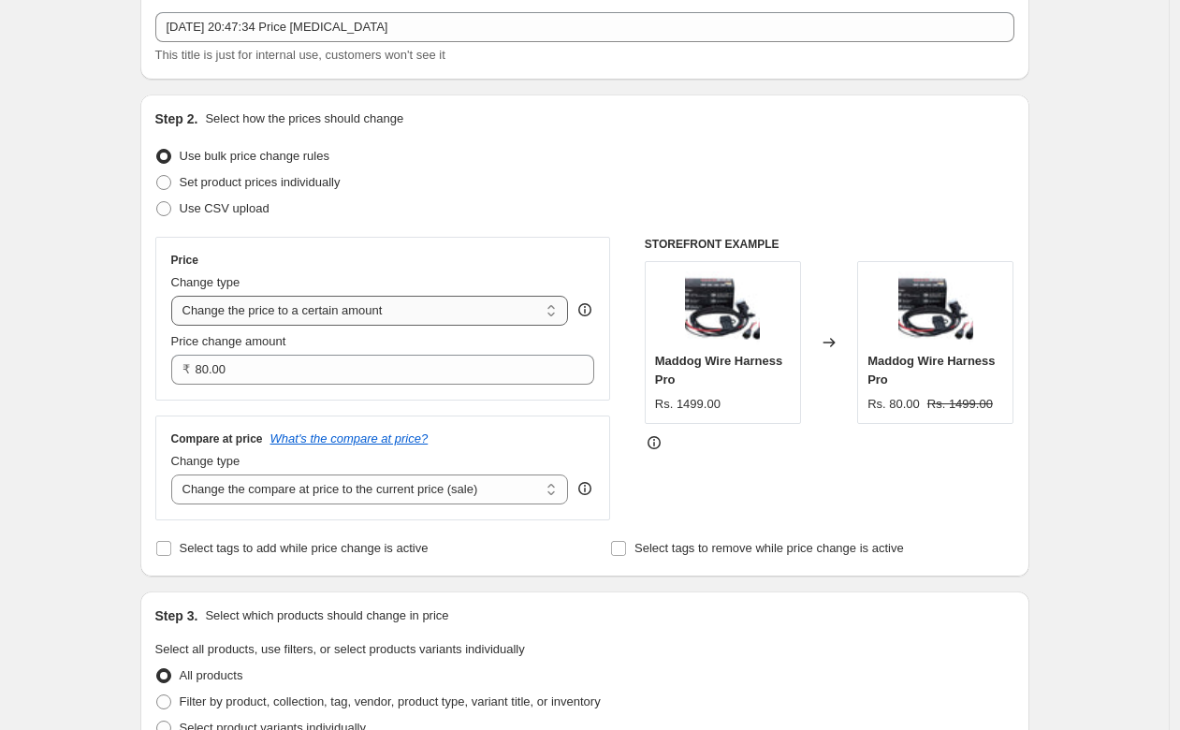
select select "by"
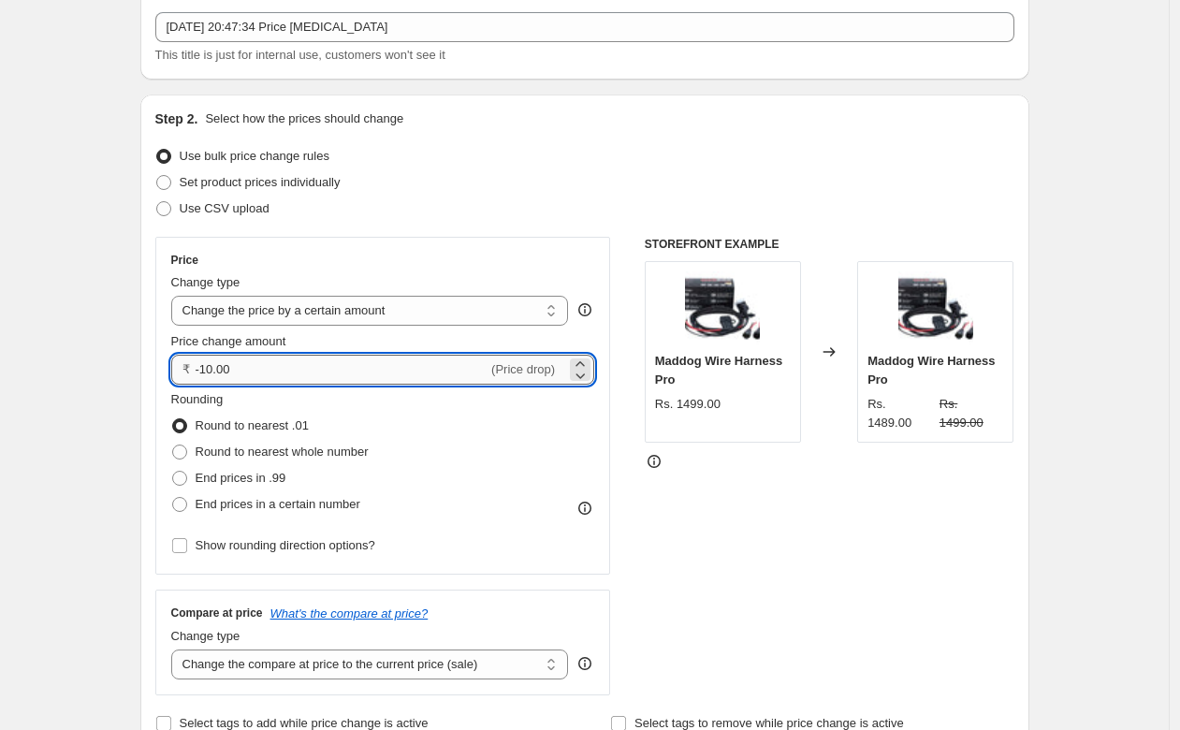
click at [292, 375] on input "-10.00" at bounding box center [342, 370] width 293 height 30
type input "-10000.00"
click at [460, 434] on div "Rounding Round to nearest .01 Round to nearest whole number End prices in .99 E…" at bounding box center [383, 453] width 424 height 127
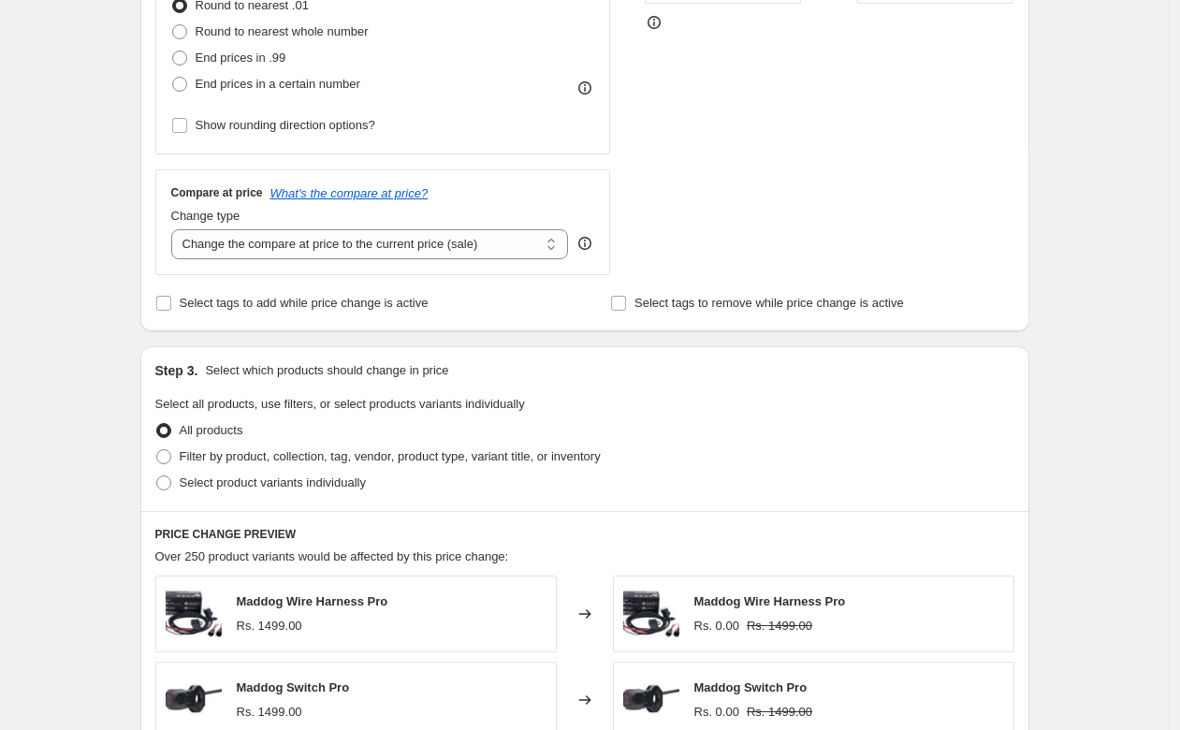
scroll to position [529, 0]
select select "no_change"
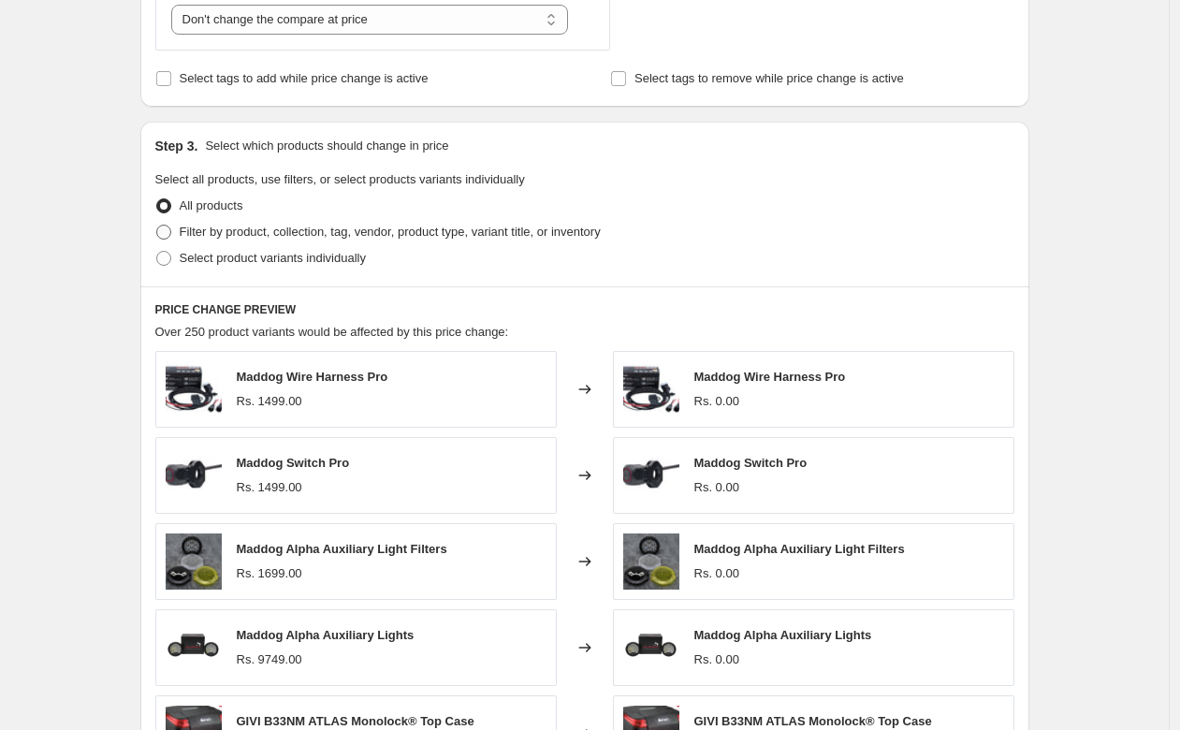
click at [167, 228] on span at bounding box center [163, 232] width 15 height 15
click at [157, 225] on input "Filter by product, collection, tag, vendor, product type, variant title, or inv…" at bounding box center [156, 225] width 1 height 1
radio input "true"
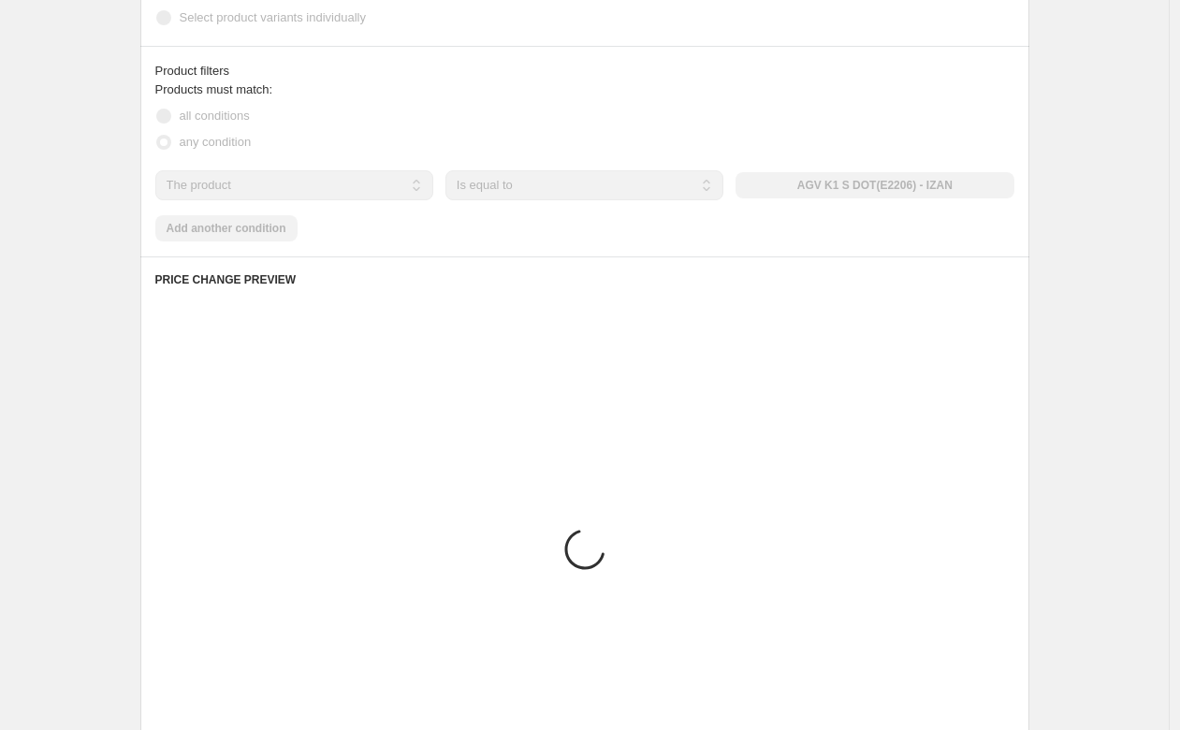
scroll to position [1000, 0]
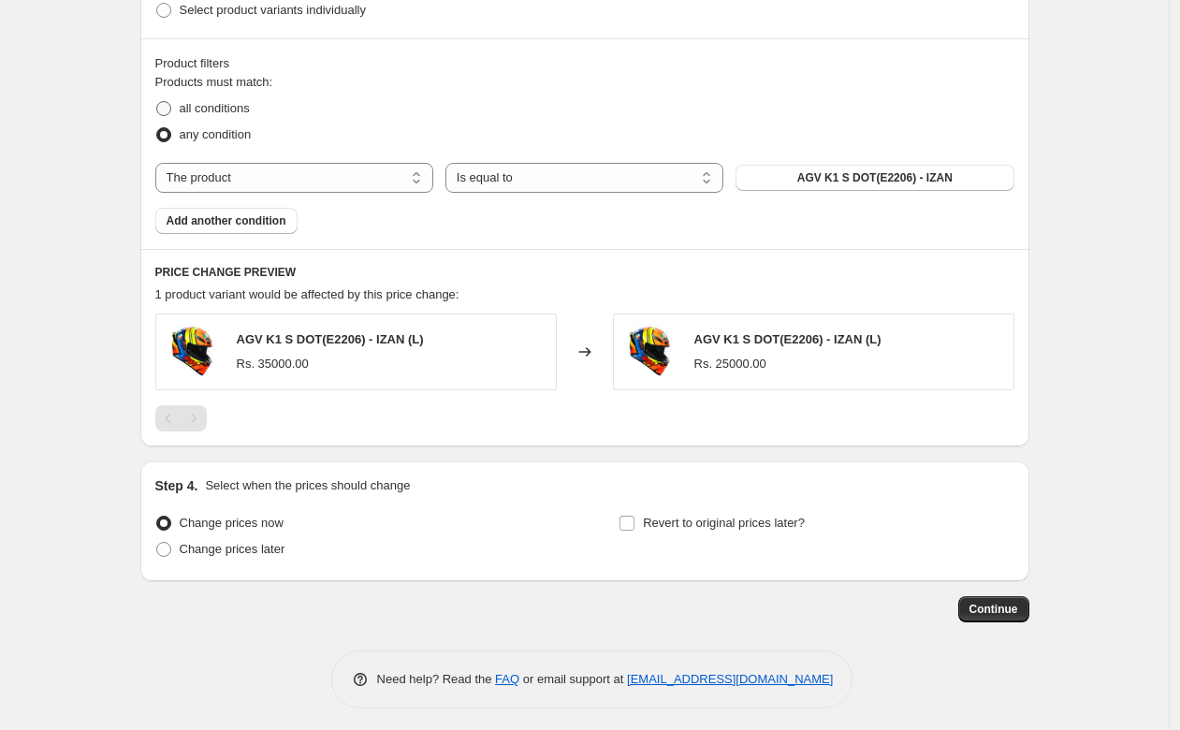
click at [193, 107] on span "all conditions" at bounding box center [215, 108] width 70 height 14
click at [157, 102] on input "all conditions" at bounding box center [156, 101] width 1 height 1
radio input "true"
select select "product_status"
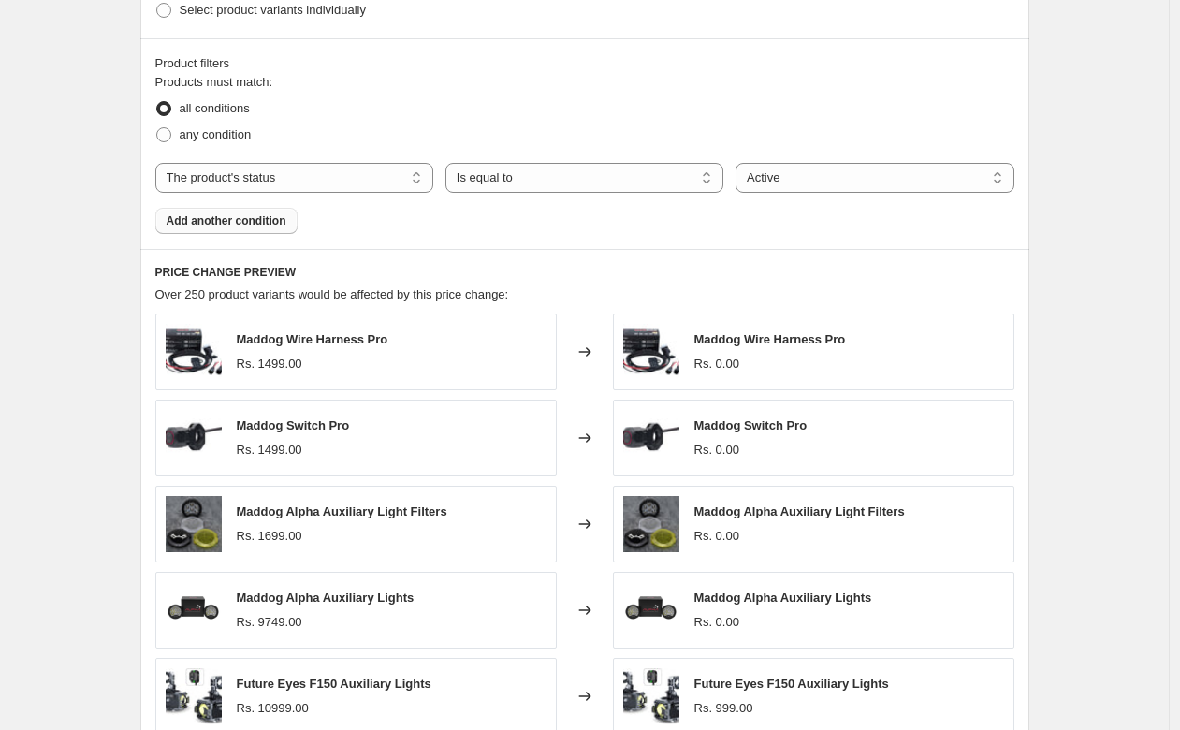
click at [285, 229] on button "Add another condition" at bounding box center [226, 221] width 142 height 26
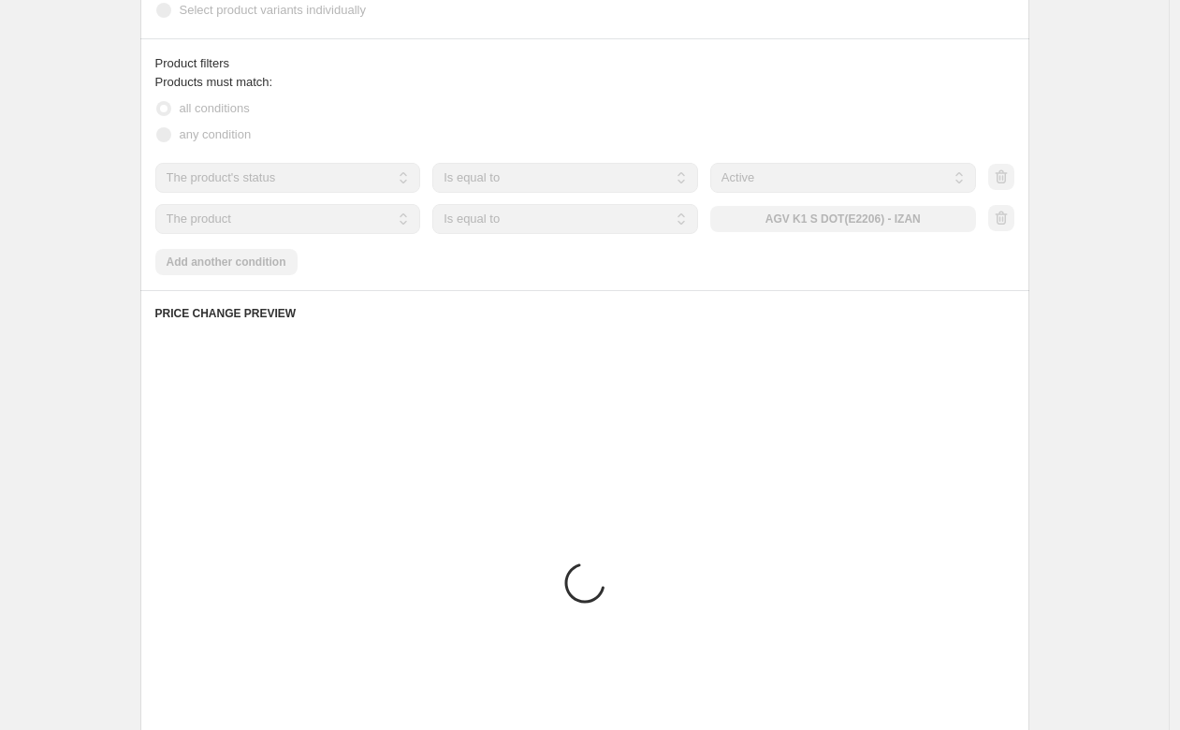
click at [322, 224] on select "The product The product's collection The product's tag The product's vendor The…" at bounding box center [288, 219] width 266 height 30
drag, startPoint x: 322, startPoint y: 224, endPoint x: 303, endPoint y: 218, distance: 19.5
click at [303, 218] on select "The product The product's collection The product's tag The product's vendor The…" at bounding box center [288, 219] width 266 height 30
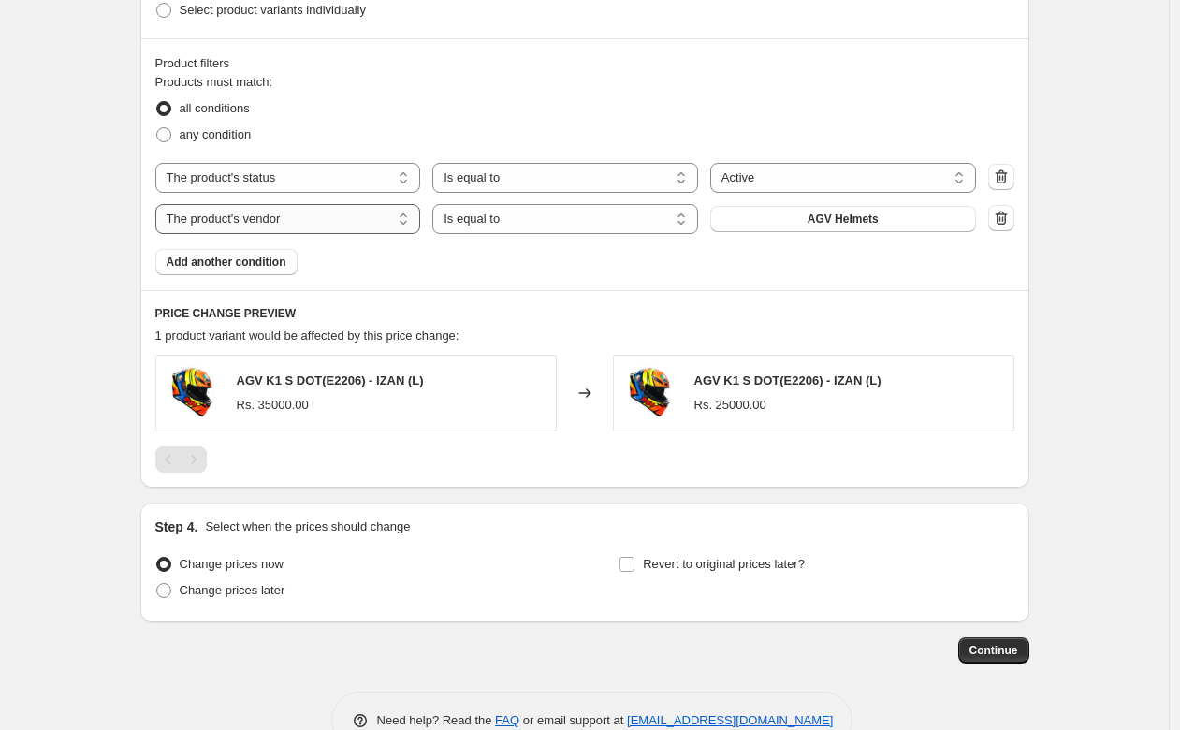
select select "collection"
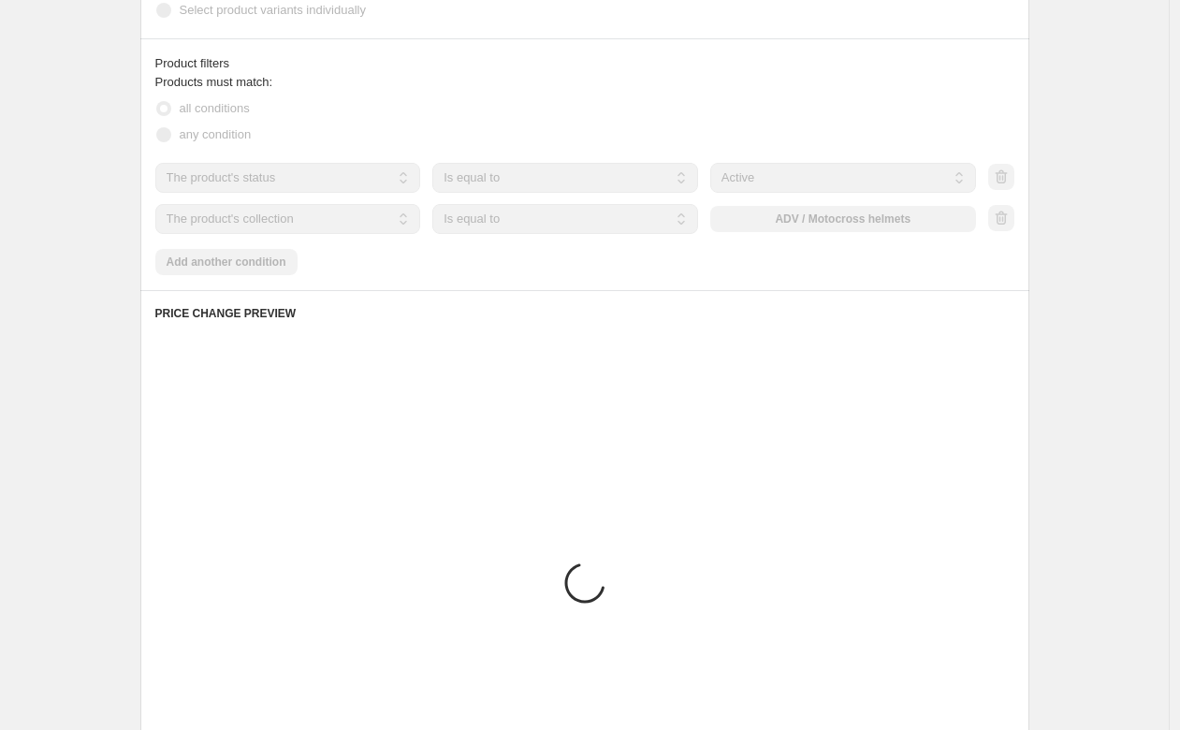
click at [823, 223] on div "The product The product's collection The product's tag The product's vendor The…" at bounding box center [565, 219] width 820 height 30
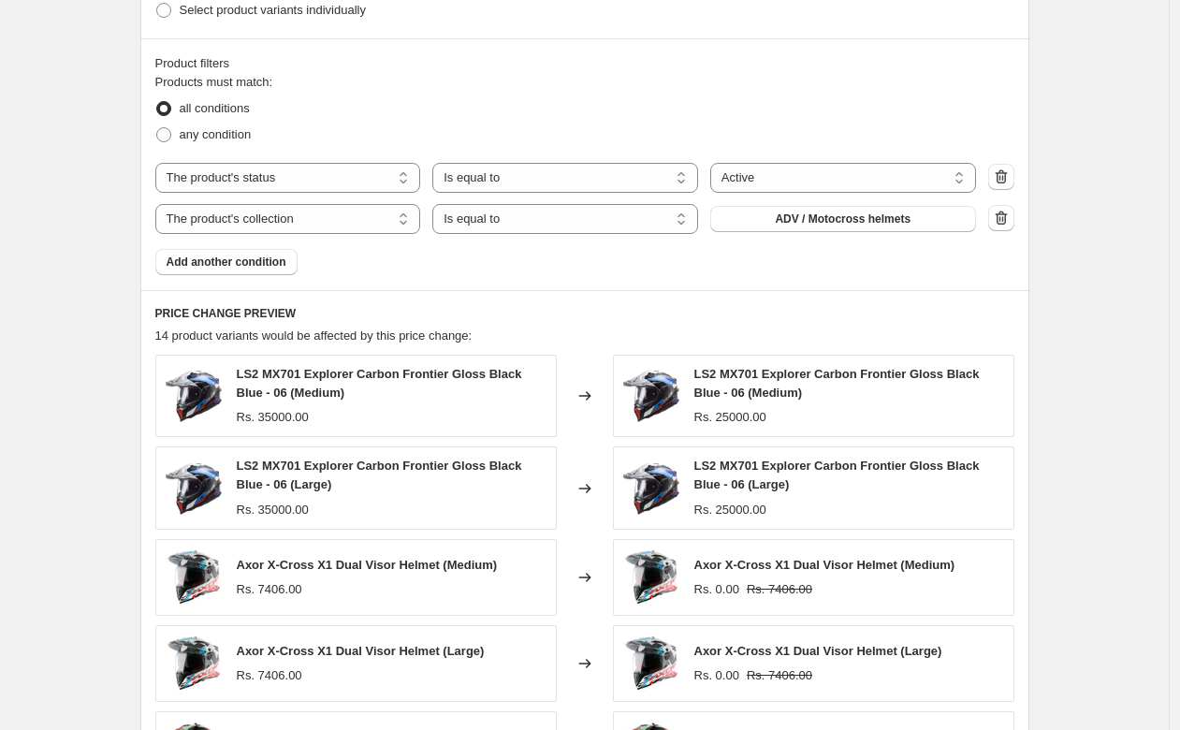
click at [823, 223] on span "ADV / Motocross helmets" at bounding box center [843, 218] width 136 height 15
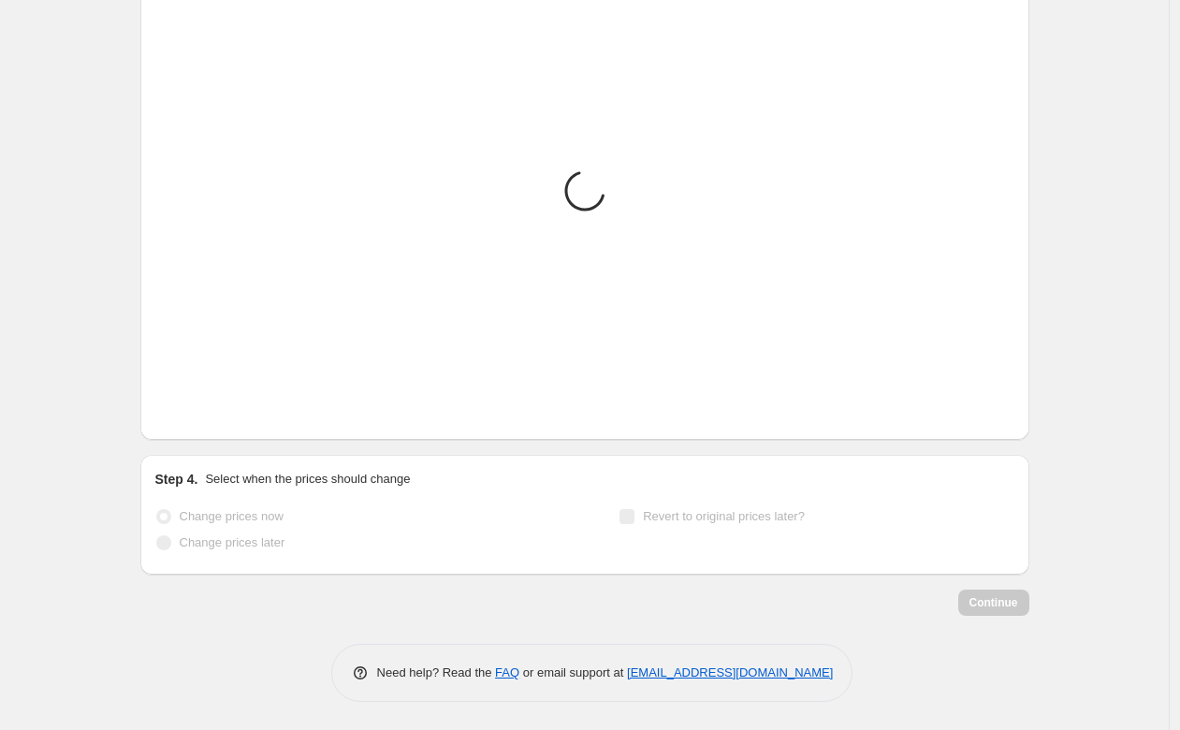
scroll to position [1392, 0]
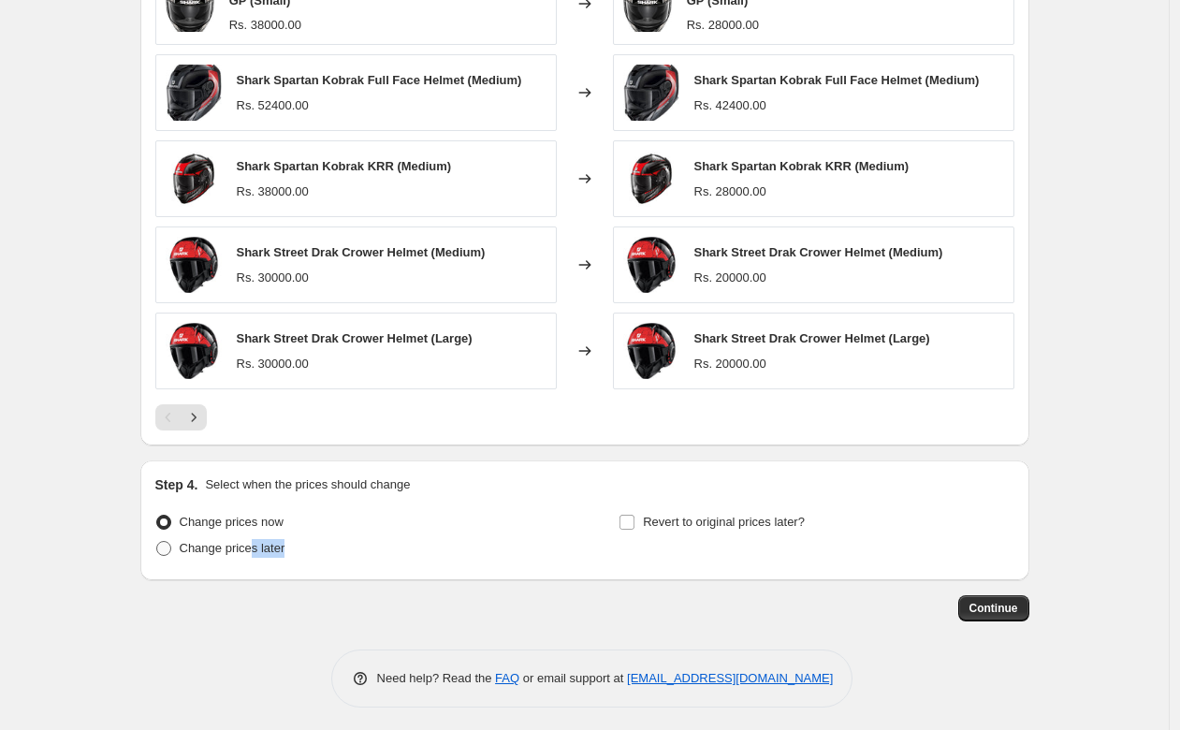
click at [258, 550] on span "Change prices later" at bounding box center [233, 548] width 106 height 19
click at [157, 542] on input "Change prices later" at bounding box center [156, 541] width 1 height 1
radio input "true"
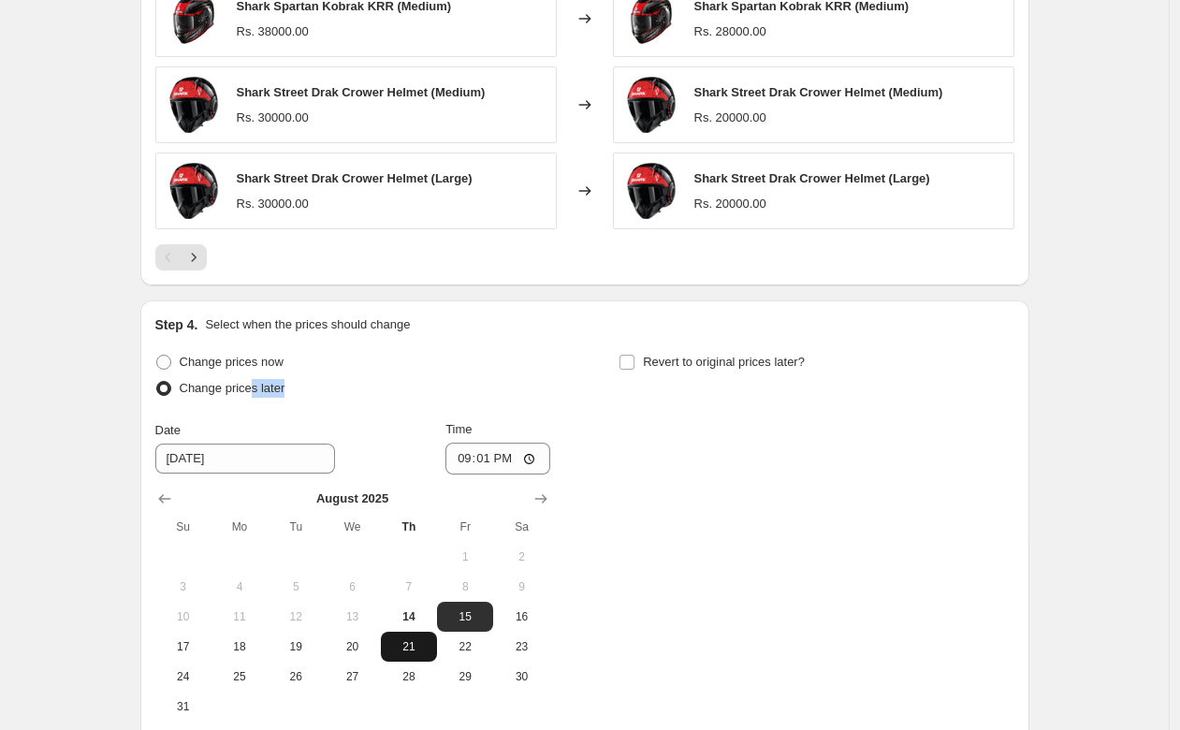
scroll to position [1567, 0]
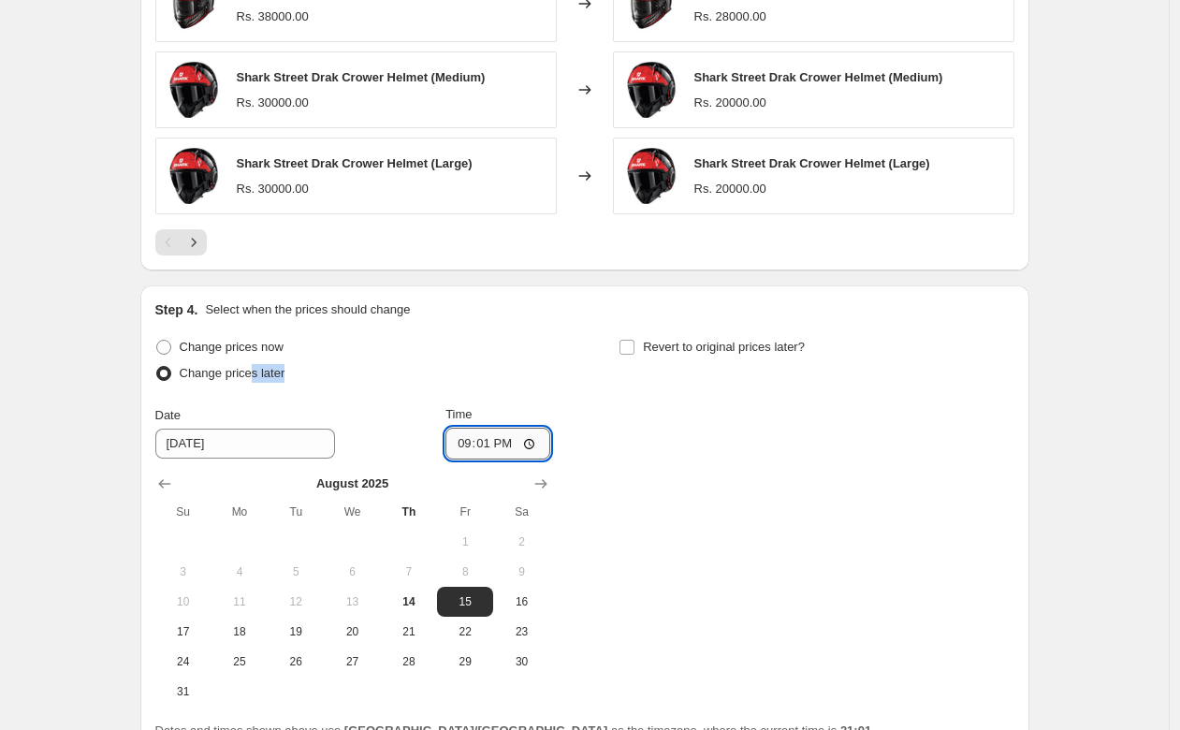
click at [513, 443] on input "21:01" at bounding box center [497, 444] width 105 height 32
type input "00:01"
click at [636, 334] on label "Revert to original prices later?" at bounding box center [711, 347] width 186 height 26
click at [634, 340] on input "Revert to original prices later?" at bounding box center [626, 347] width 15 height 15
checkbox input "true"
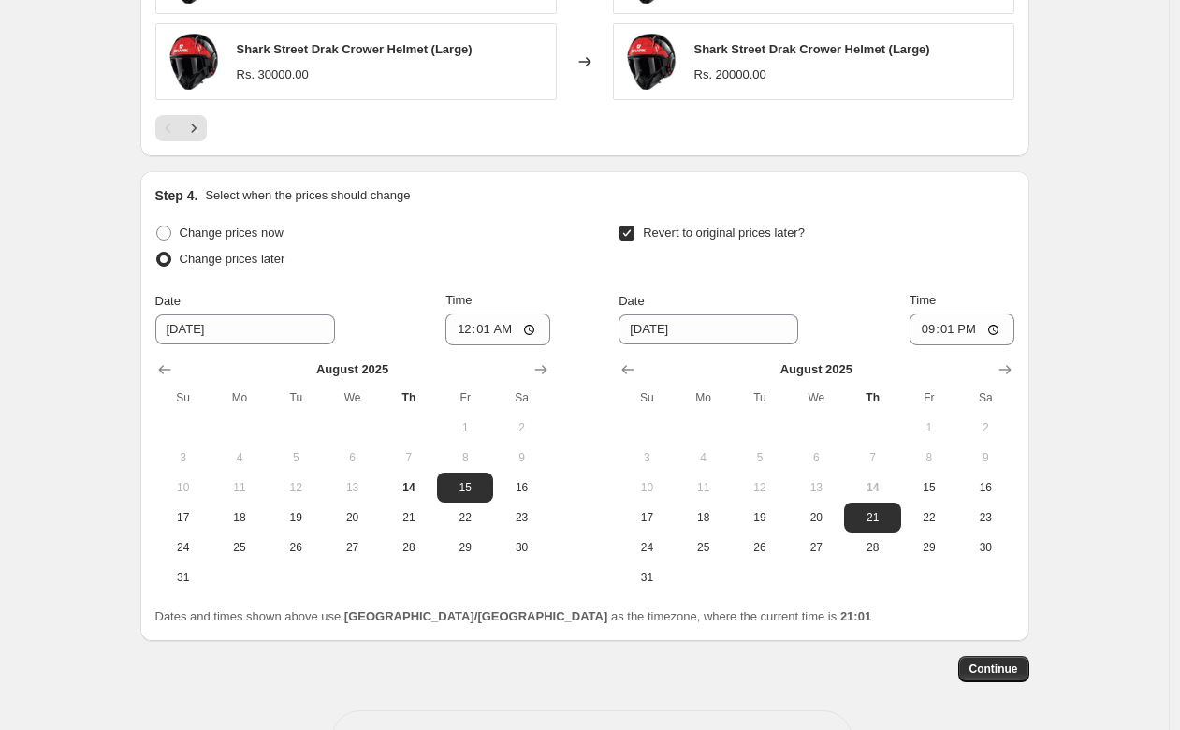
scroll to position [1712, 0]
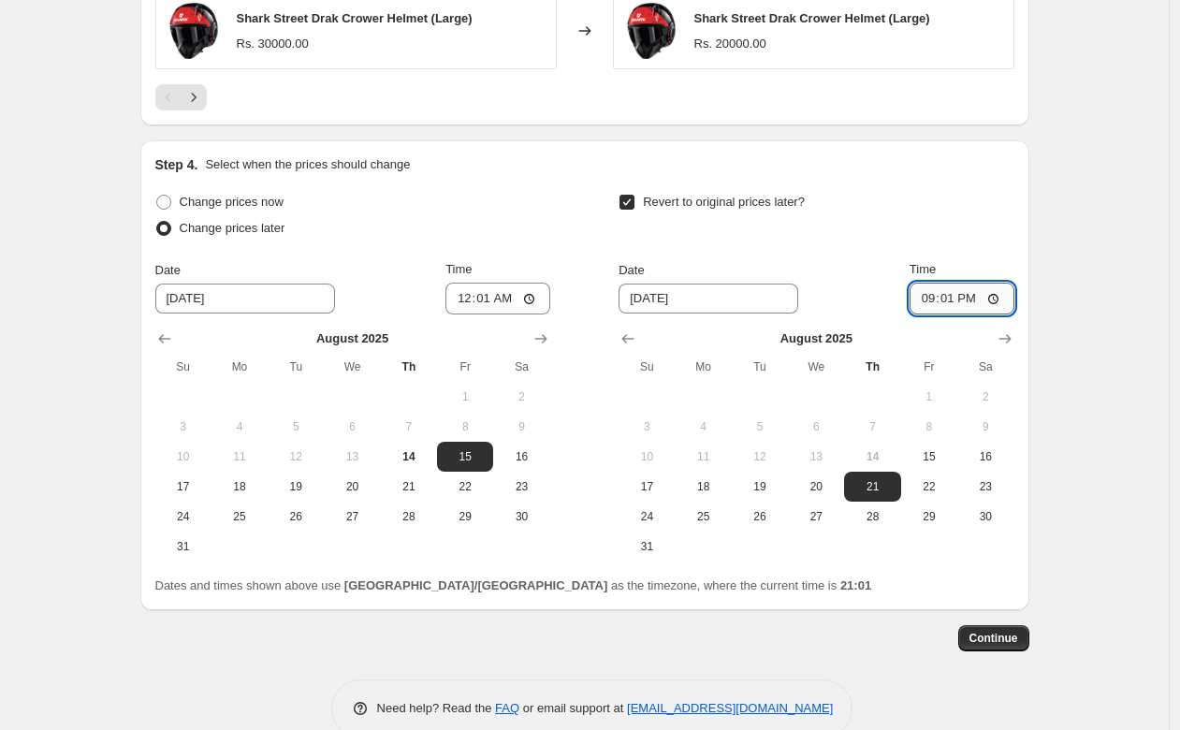
click at [971, 288] on input "21:01" at bounding box center [961, 299] width 105 height 32
type input "23:59"
click at [1003, 637] on span "Continue" at bounding box center [993, 638] width 49 height 15
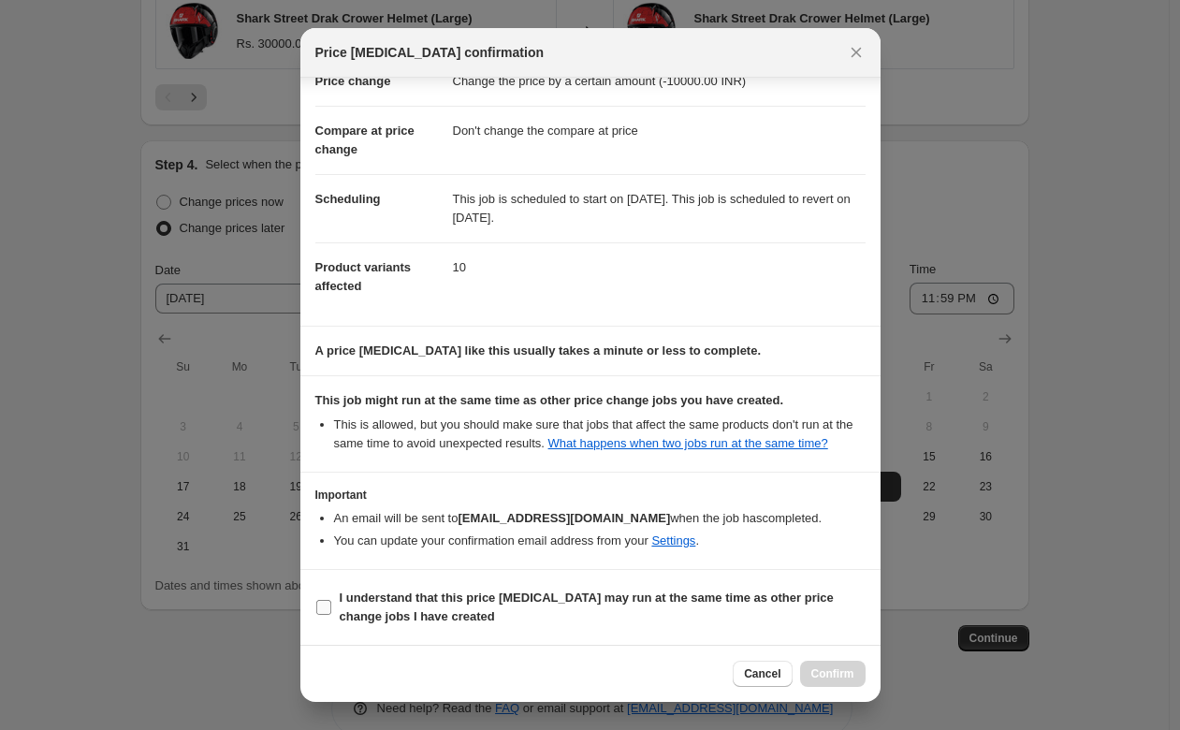
scroll to position [73, 0]
click at [323, 601] on input "I understand that this price [MEDICAL_DATA] may run at the same time as other p…" at bounding box center [323, 607] width 15 height 15
checkbox input "true"
click at [830, 672] on span "Confirm" at bounding box center [832, 673] width 43 height 15
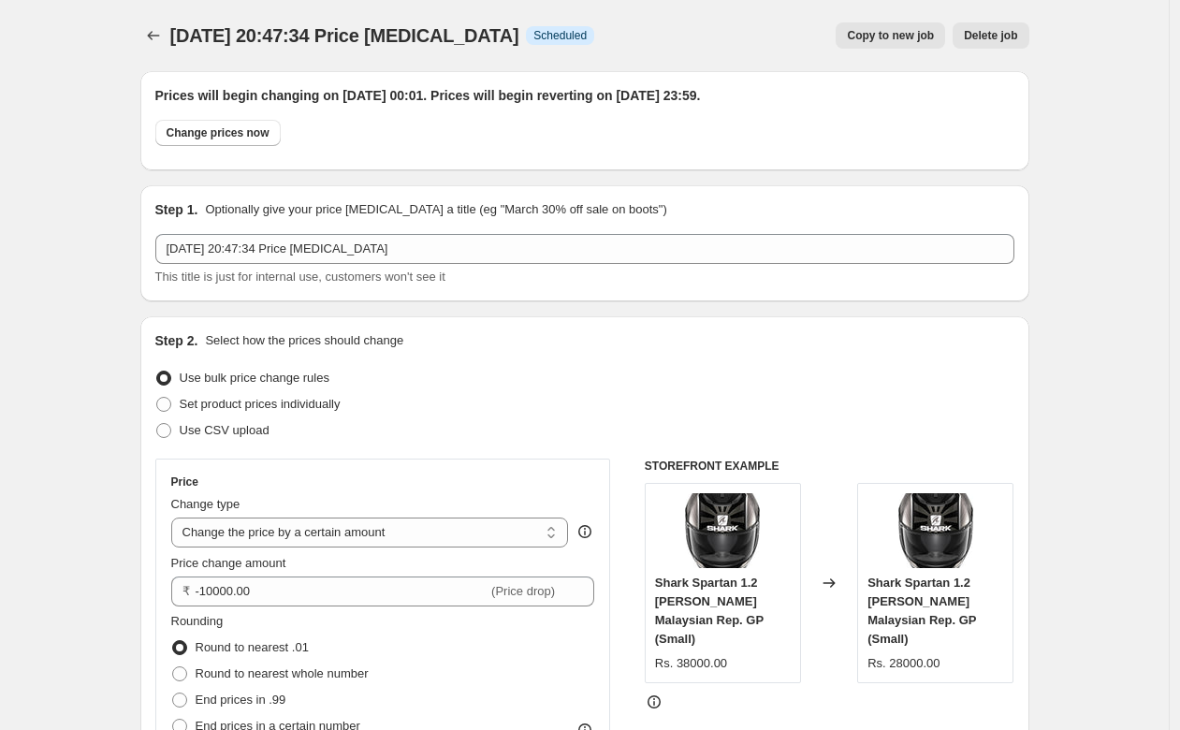
click at [892, 28] on button "Copy to new job" at bounding box center [889, 35] width 109 height 26
select select "by"
select select "no_change"
select select "product_status"
select select "collection"
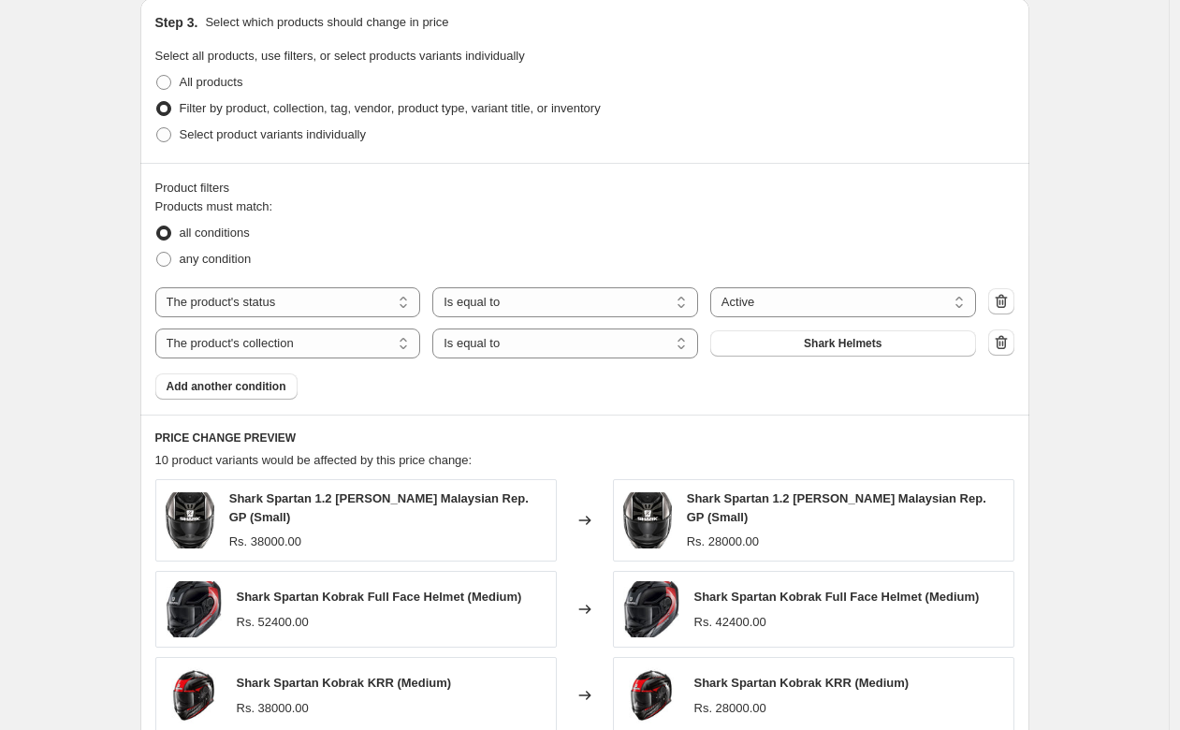
scroll to position [923, 0]
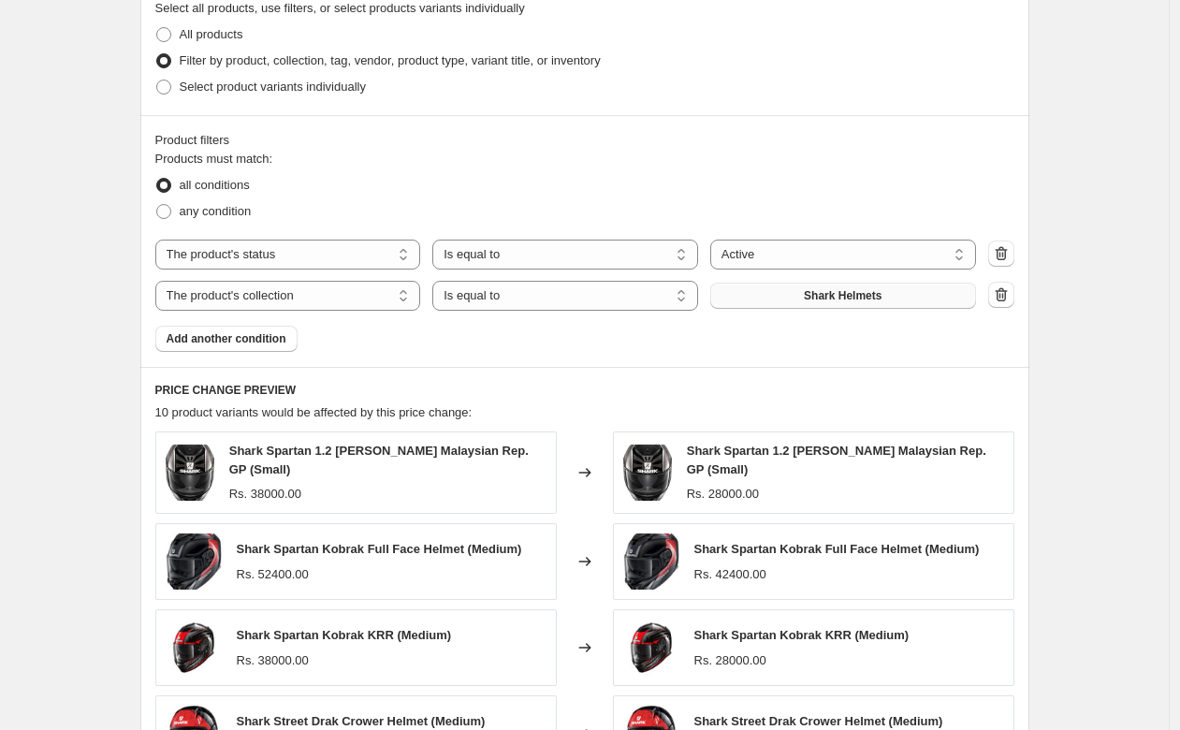
click at [778, 298] on button "Shark Helmets" at bounding box center [843, 296] width 266 height 26
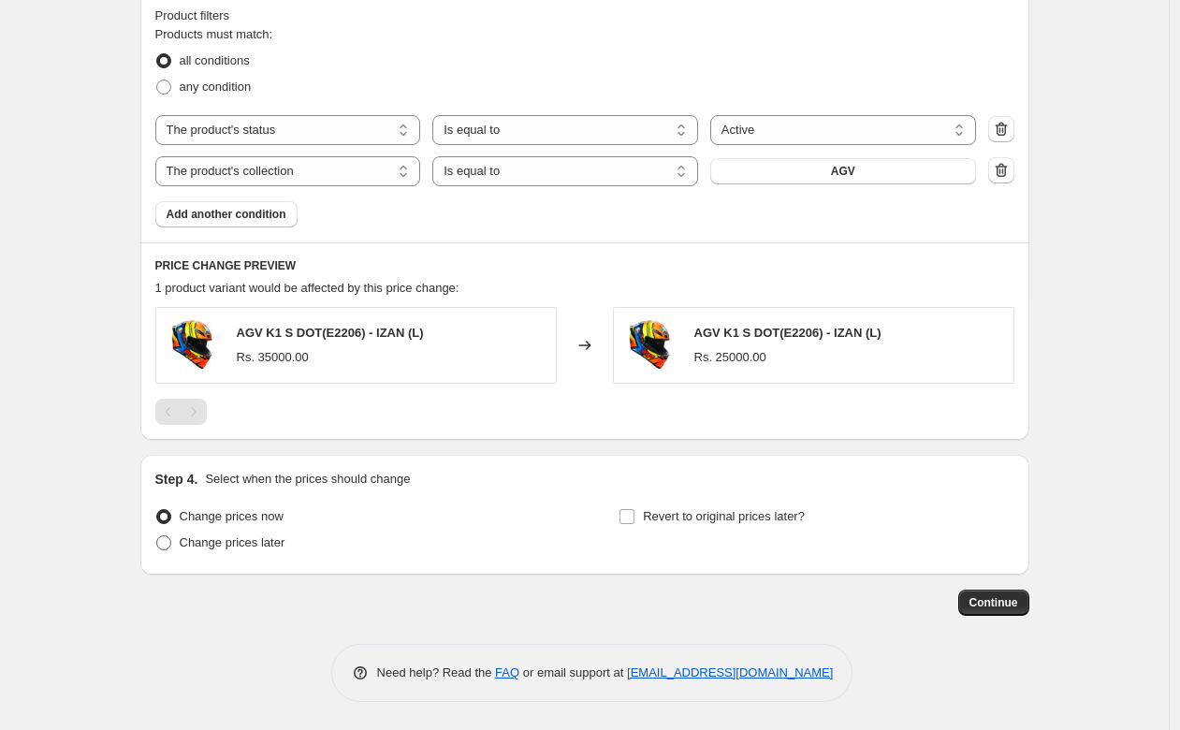
click at [264, 533] on span "Change prices later" at bounding box center [233, 542] width 106 height 19
click at [157, 535] on input "Change prices later" at bounding box center [156, 535] width 1 height 1
radio input "true"
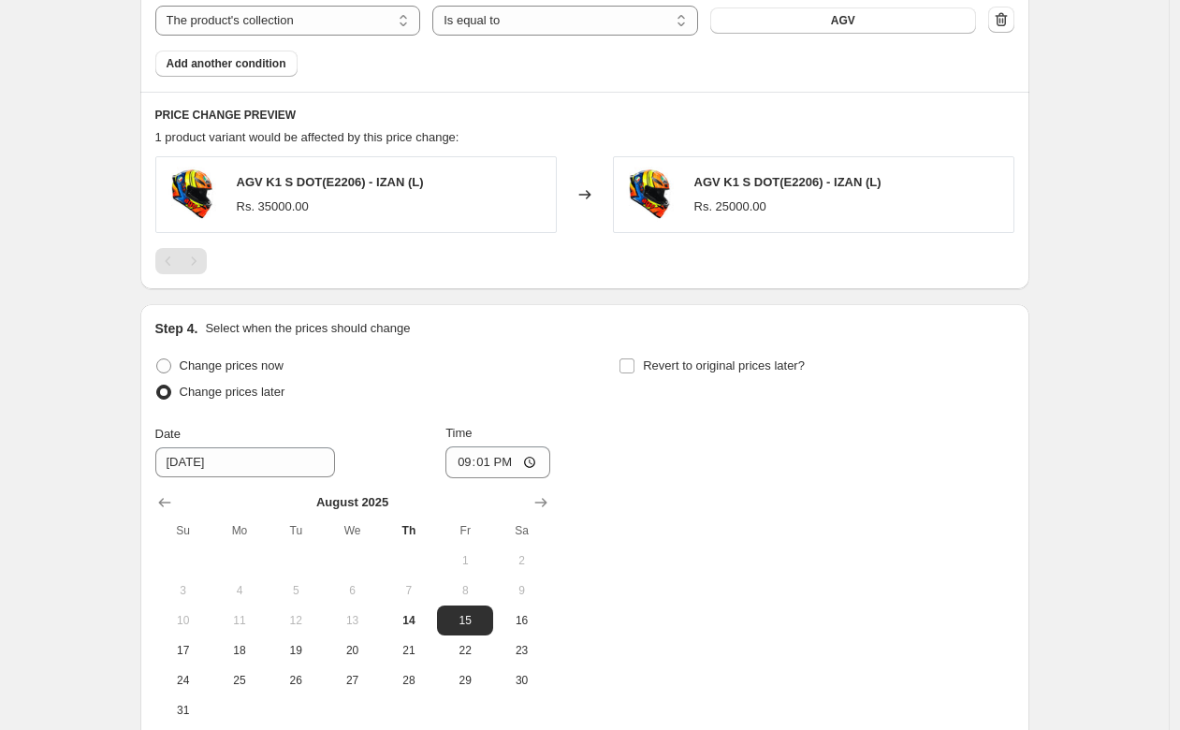
scroll to position [1202, 0]
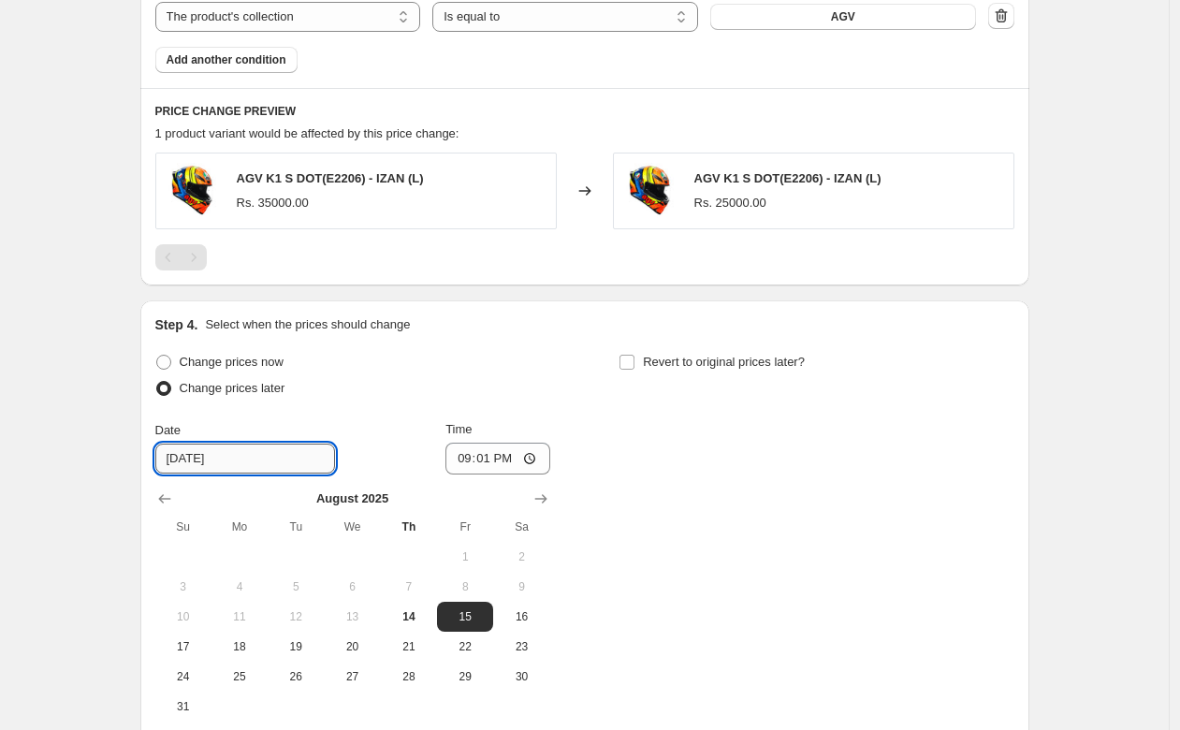
click at [177, 459] on input "[DATE]" at bounding box center [245, 458] width 180 height 30
click at [512, 452] on input "21:01" at bounding box center [497, 458] width 105 height 32
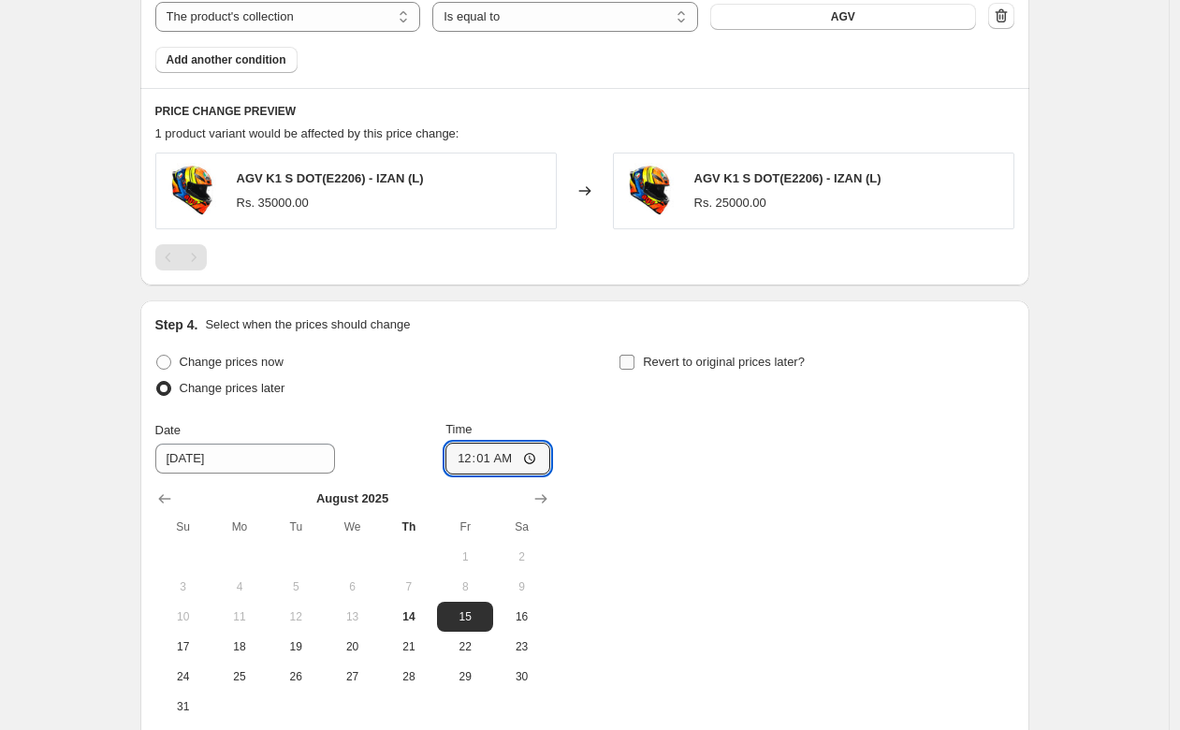
type input "00:01"
click at [633, 368] on input "Revert to original prices later?" at bounding box center [626, 362] width 15 height 15
checkbox input "true"
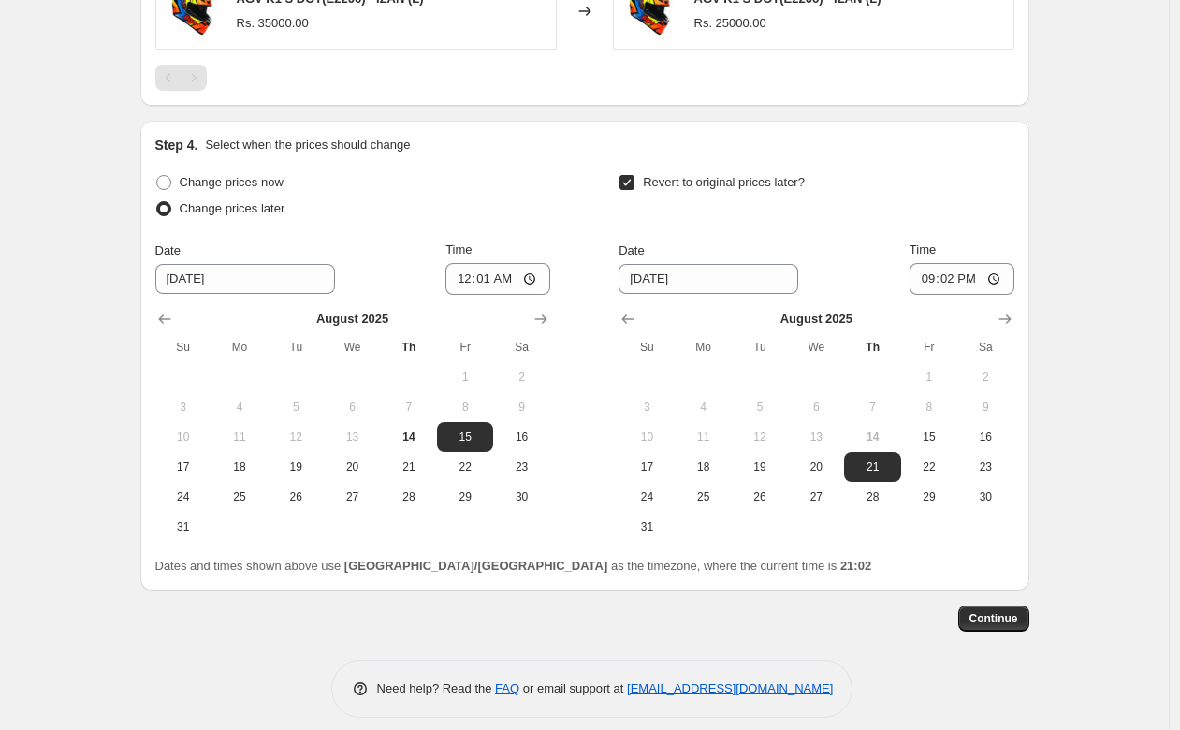
scroll to position [1393, 0]
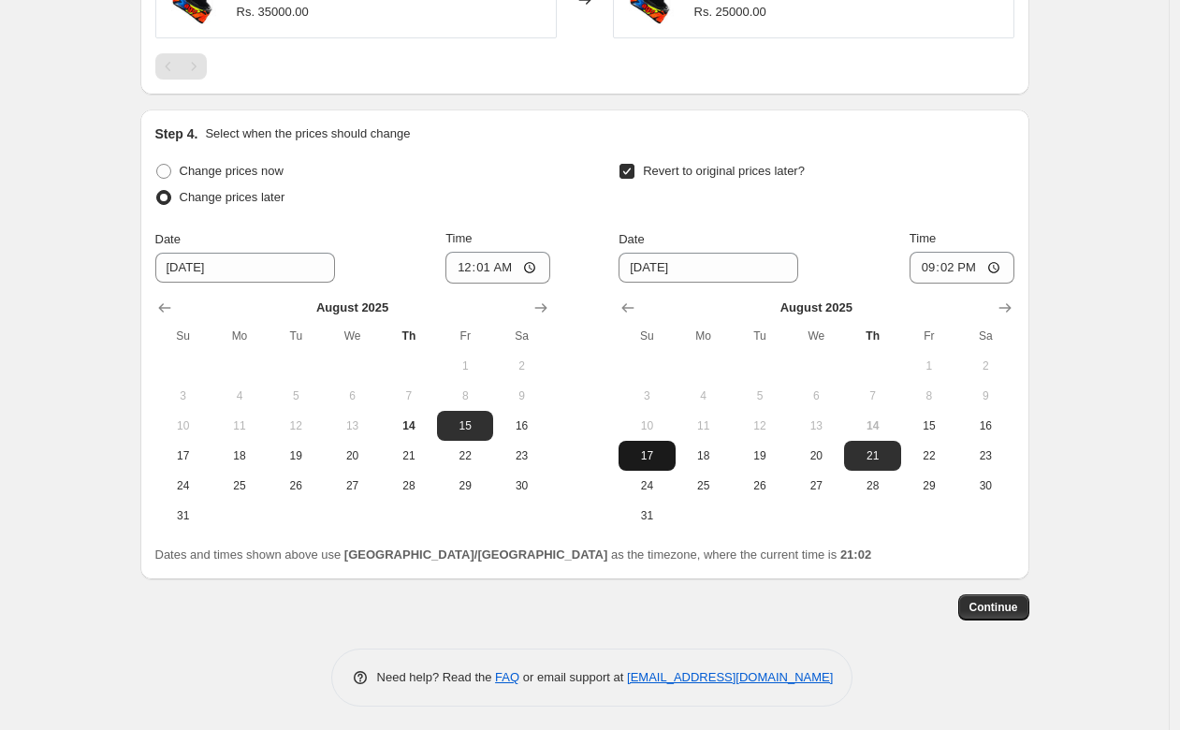
click at [665, 457] on span "17" at bounding box center [646, 455] width 41 height 15
type input "[DATE]"
click at [981, 266] on input "21:02" at bounding box center [961, 268] width 105 height 32
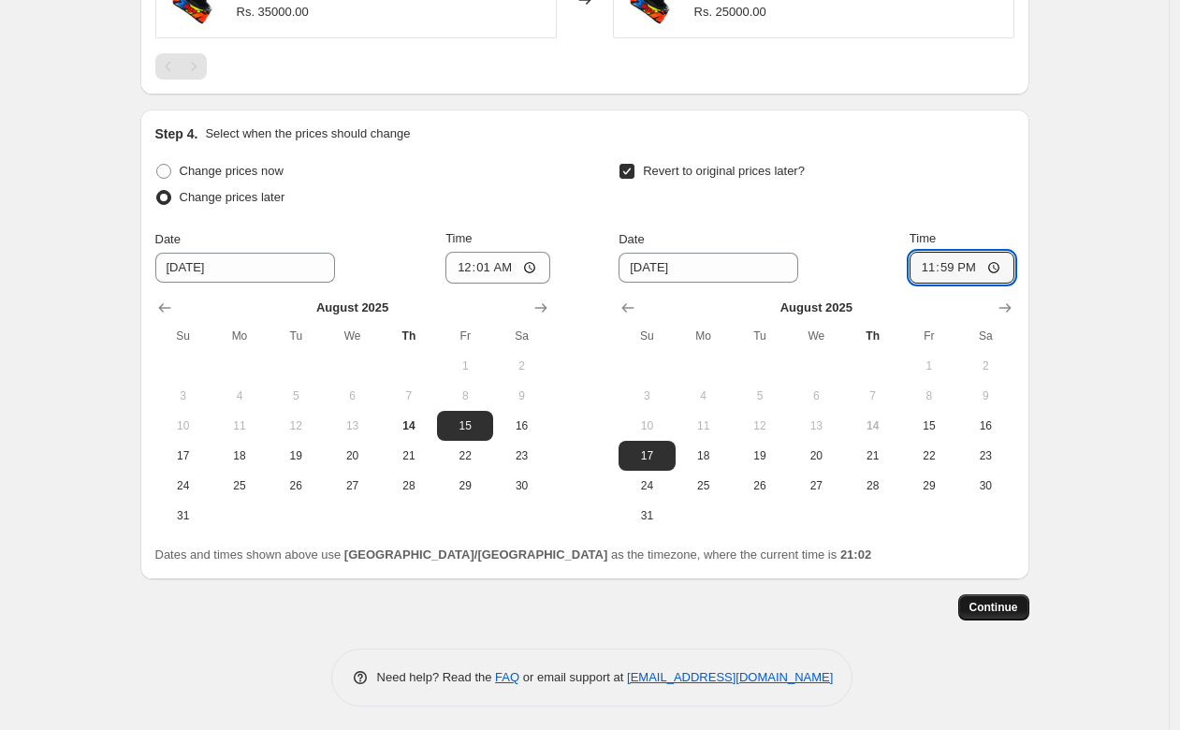
type input "23:59"
click at [1010, 613] on span "Continue" at bounding box center [993, 607] width 49 height 15
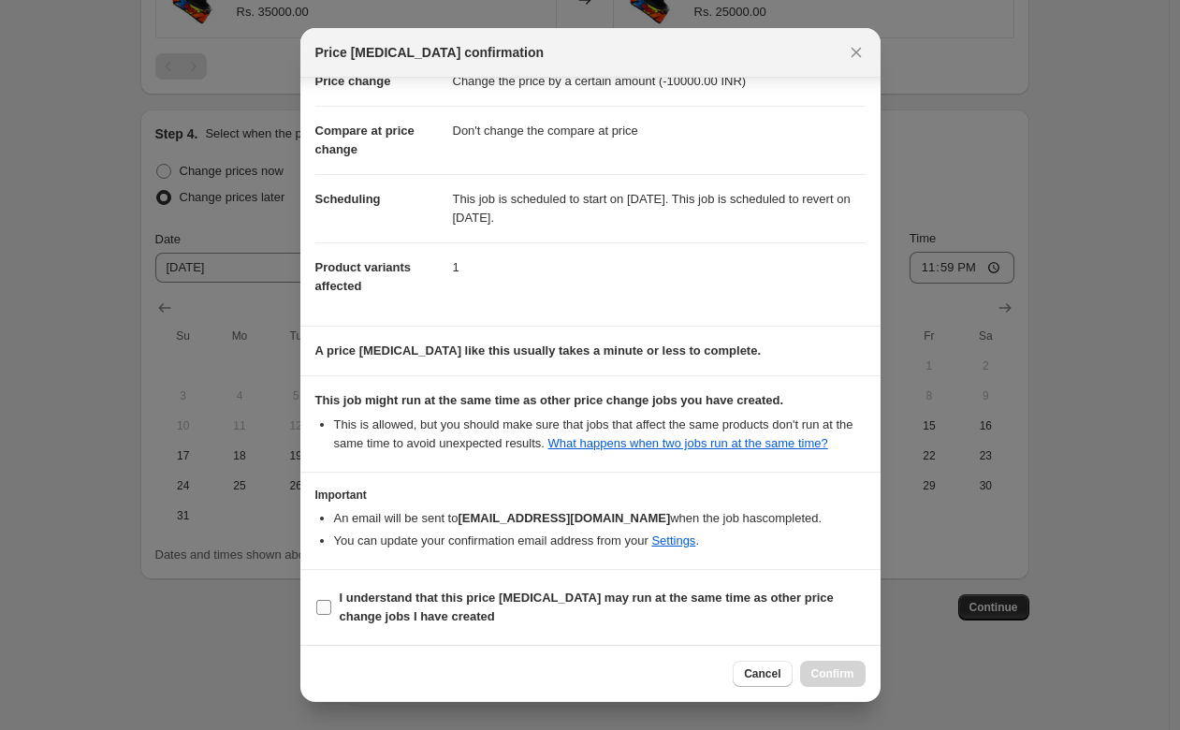
scroll to position [73, 0]
click at [324, 601] on input "I understand that this price [MEDICAL_DATA] may run at the same time as other p…" at bounding box center [323, 607] width 15 height 15
checkbox input "true"
click at [823, 663] on button "Confirm" at bounding box center [832, 673] width 65 height 26
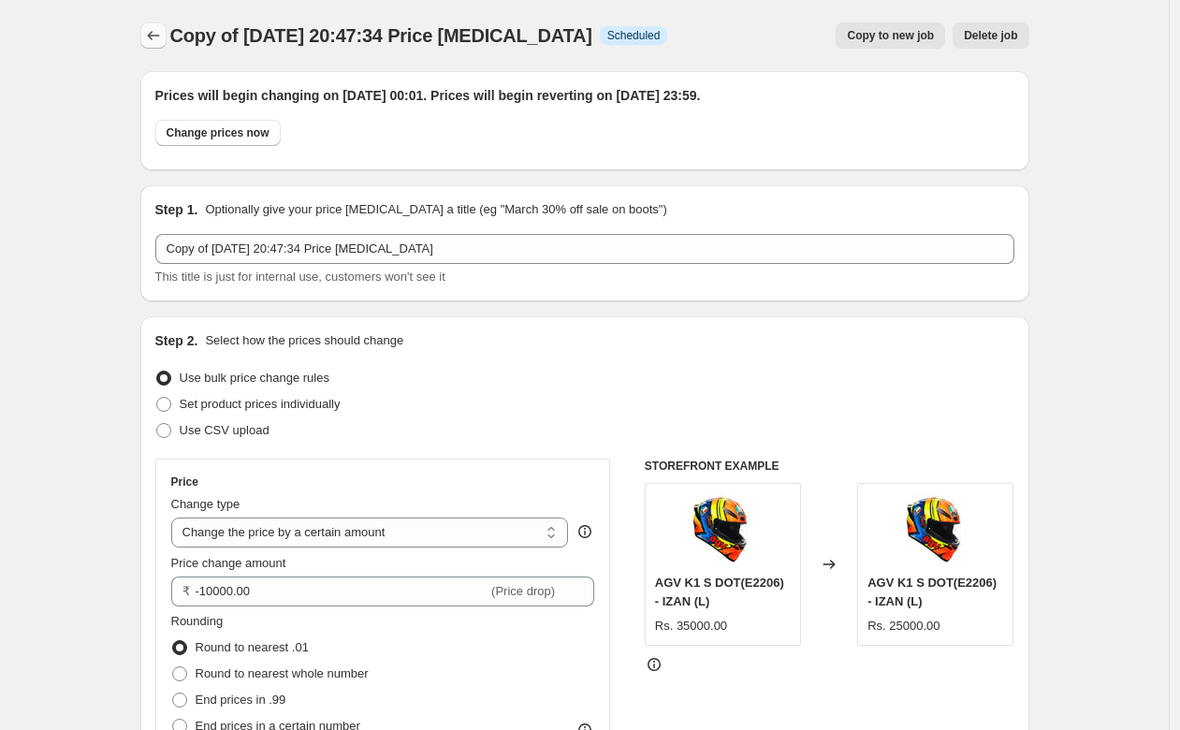
click at [157, 24] on button "Price change jobs" at bounding box center [153, 35] width 26 height 26
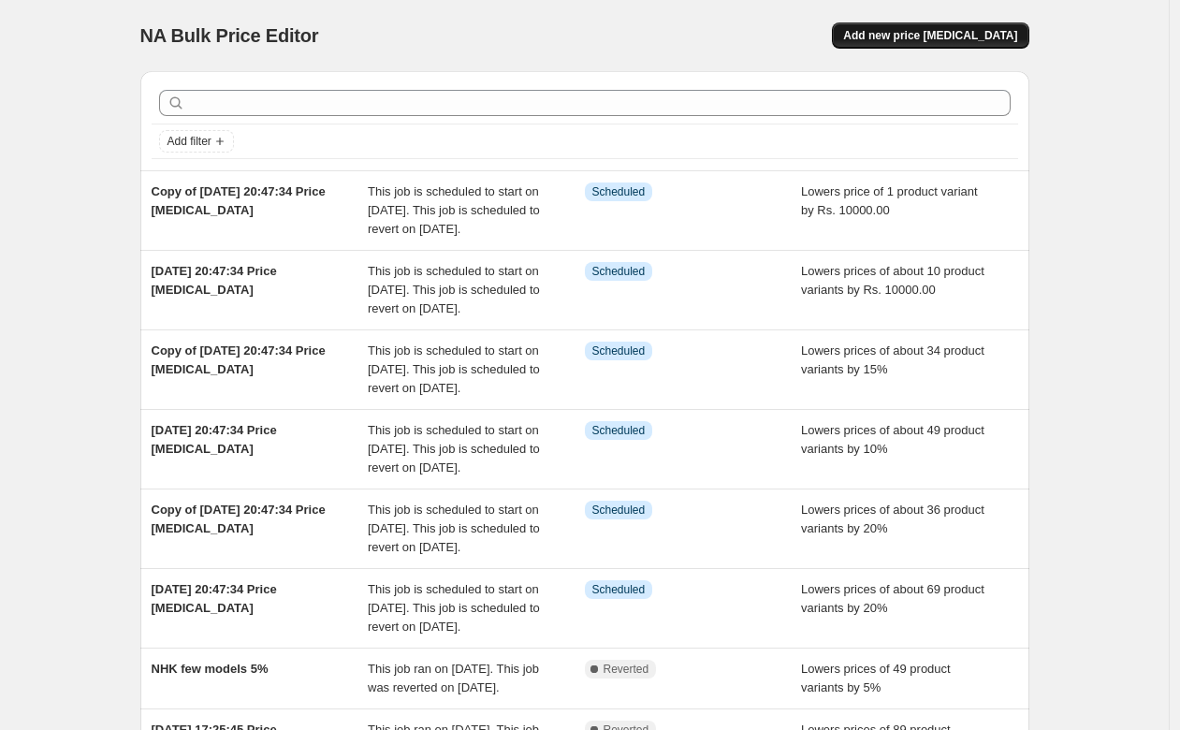
click at [909, 24] on button "Add new price [MEDICAL_DATA]" at bounding box center [930, 35] width 196 height 26
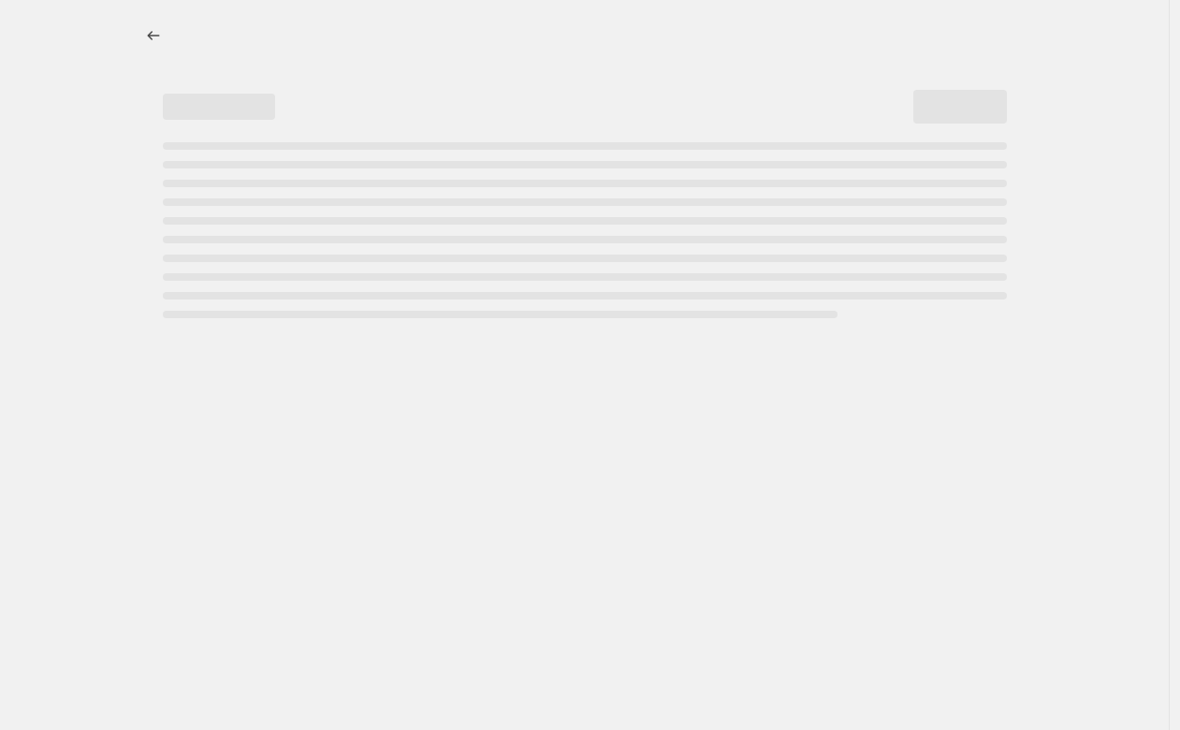
select select "percentage"
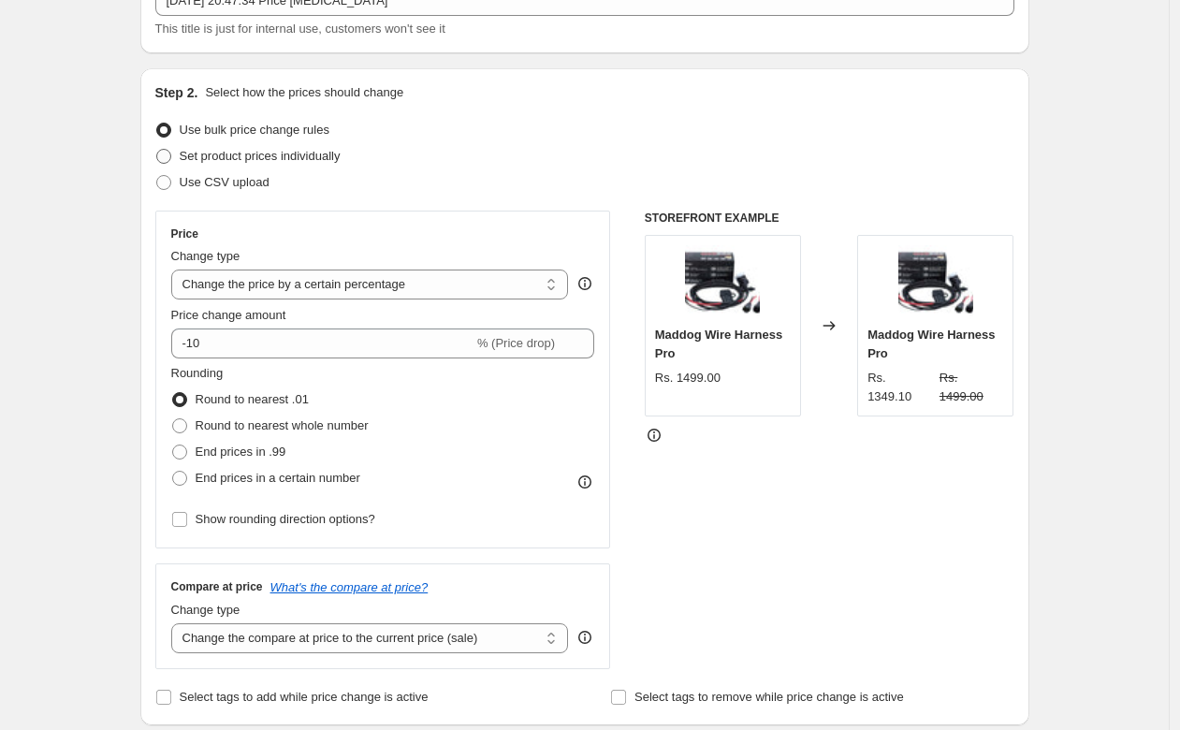
scroll to position [140, 0]
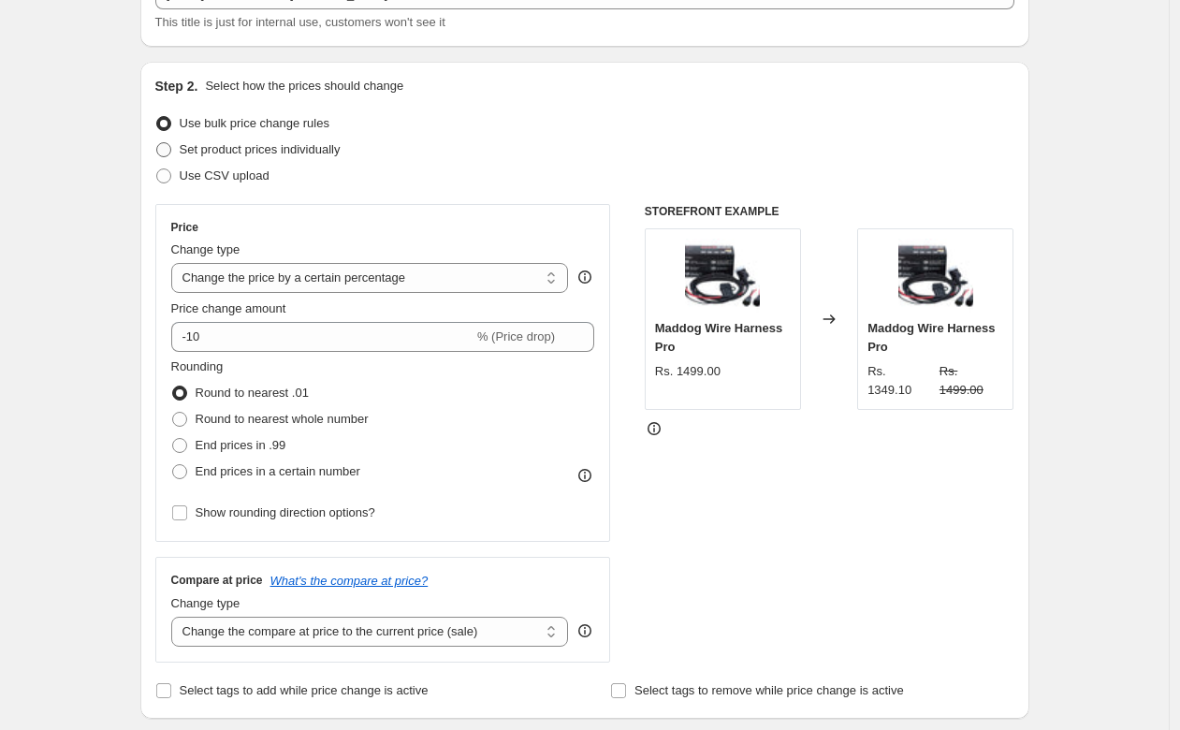
click at [309, 156] on span "Set product prices individually" at bounding box center [260, 149] width 161 height 14
click at [157, 143] on input "Set product prices individually" at bounding box center [156, 142] width 1 height 1
radio input "true"
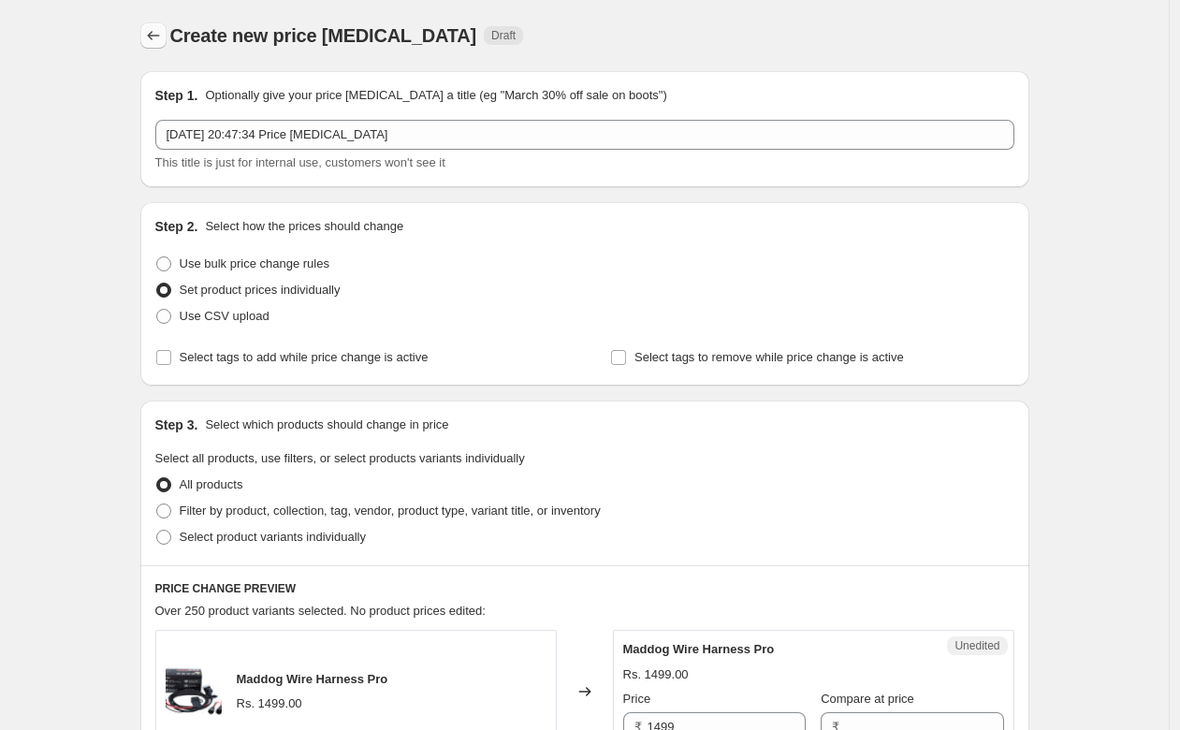
scroll to position [0, 0]
click at [159, 40] on icon "Price change jobs" at bounding box center [153, 35] width 19 height 19
